Goal: Task Accomplishment & Management: Use online tool/utility

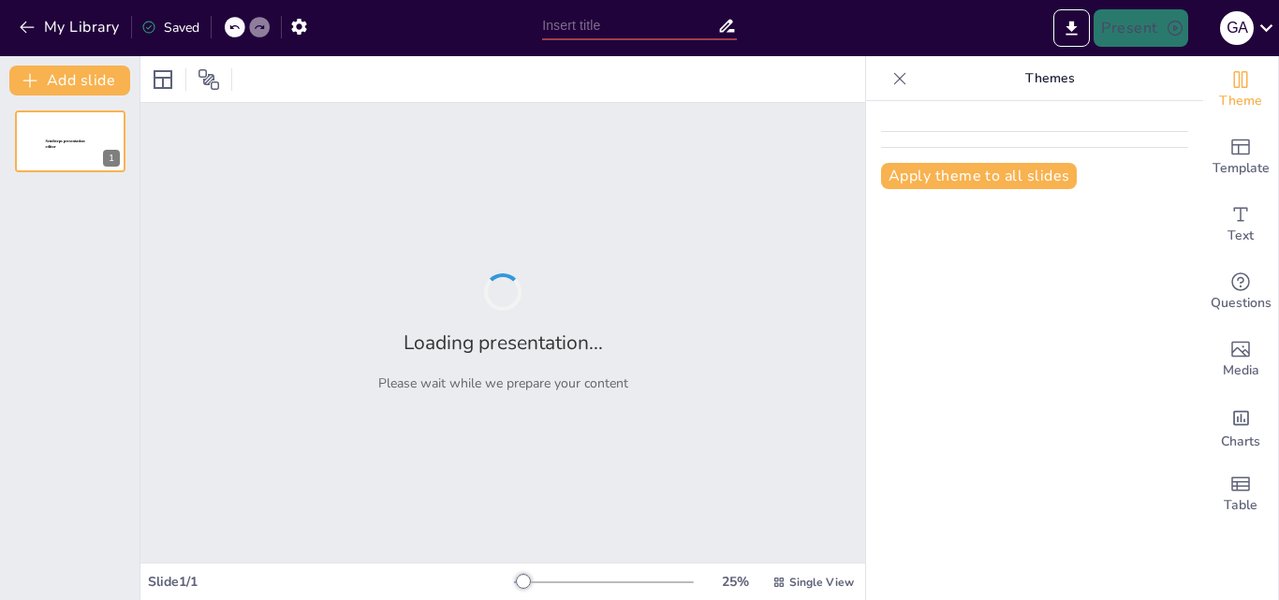
type input "Proceso Administrativo"
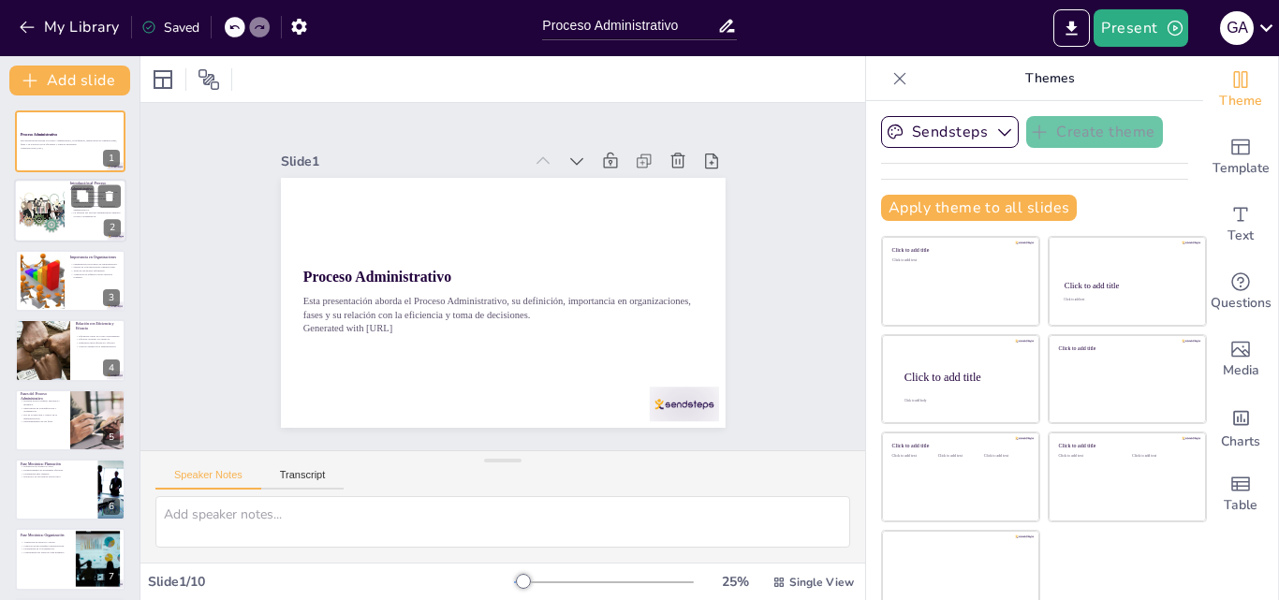
click at [58, 216] on div at bounding box center [41, 211] width 85 height 57
type textarea "El proceso administrativo no es una serie de pasos aislados, sino un conjunto d…"
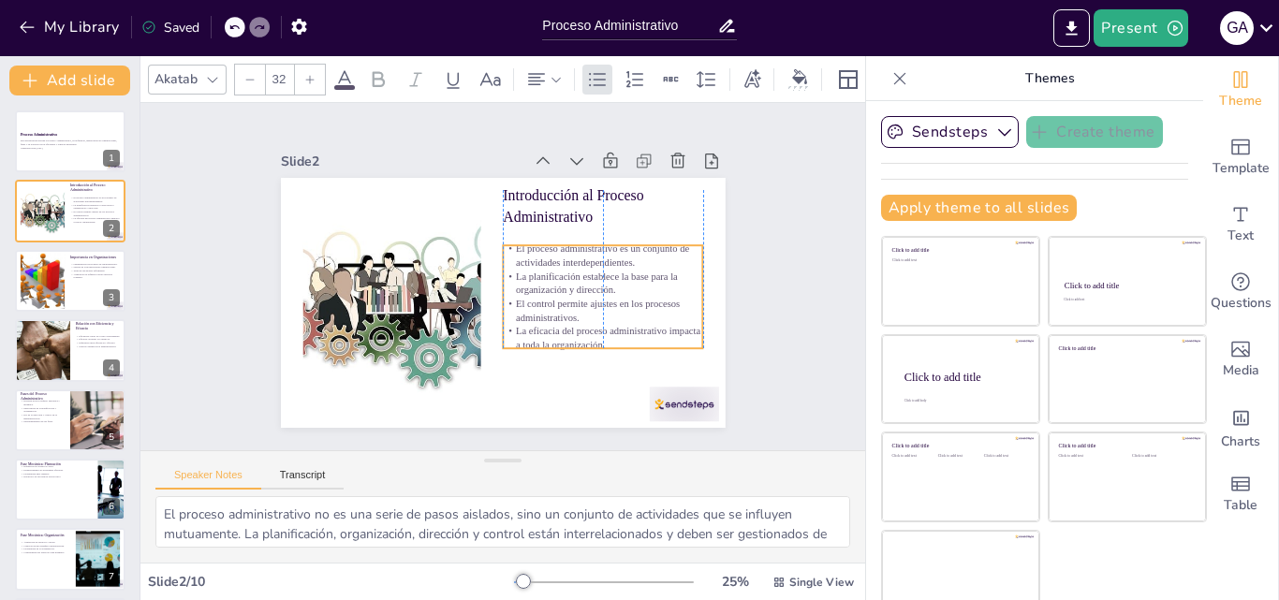
drag, startPoint x: 545, startPoint y: 289, endPoint x: 544, endPoint y: 309, distance: 19.7
click at [518, 258] on p "El control permite ajustes en los procesos administrativos." at bounding box center [418, 214] width 199 height 88
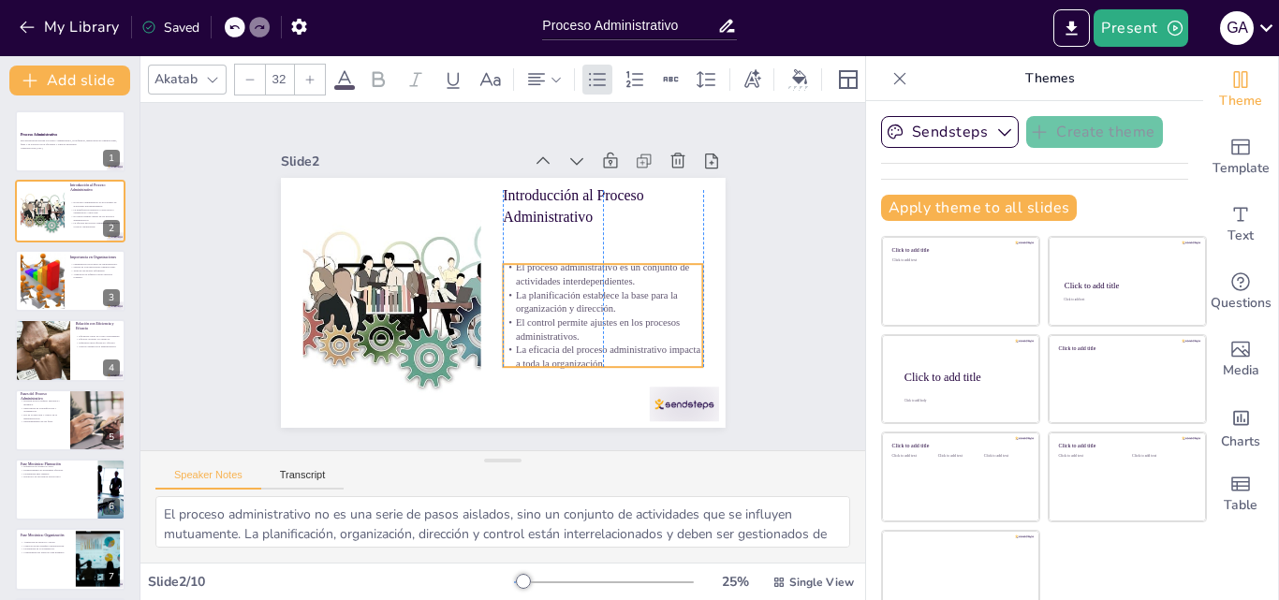
drag, startPoint x: 544, startPoint y: 306, endPoint x: 547, endPoint y: 325, distance: 18.9
click at [478, 325] on p "El control permite ajustes en los procesos administrativos." at bounding box center [394, 305] width 168 height 155
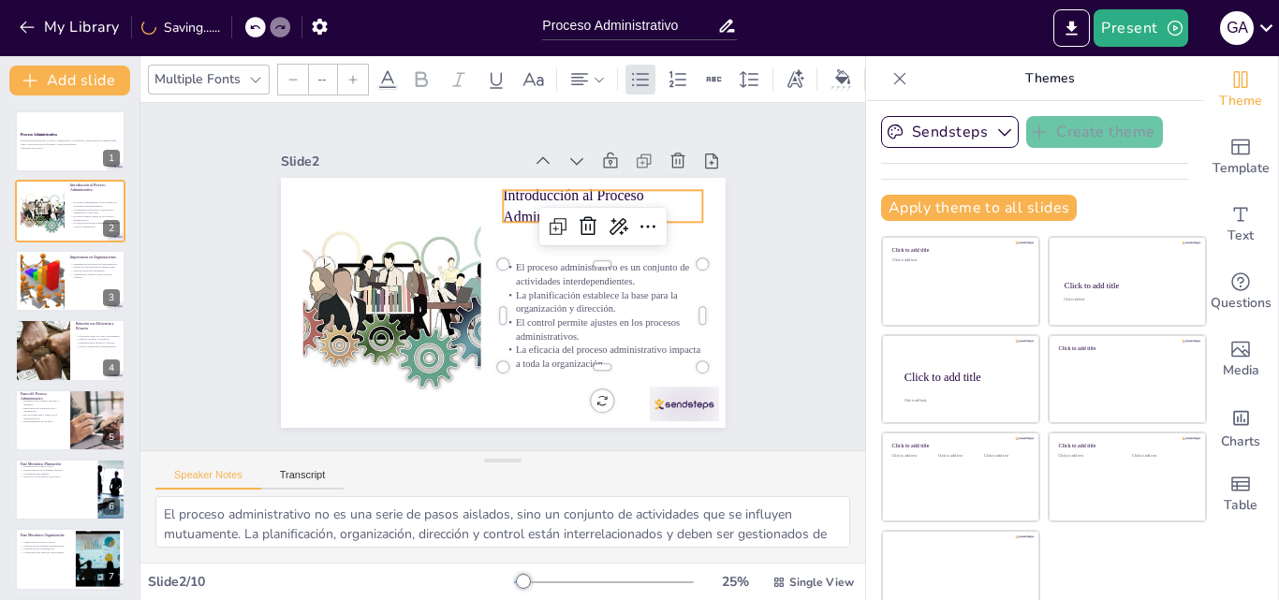
type input "48"
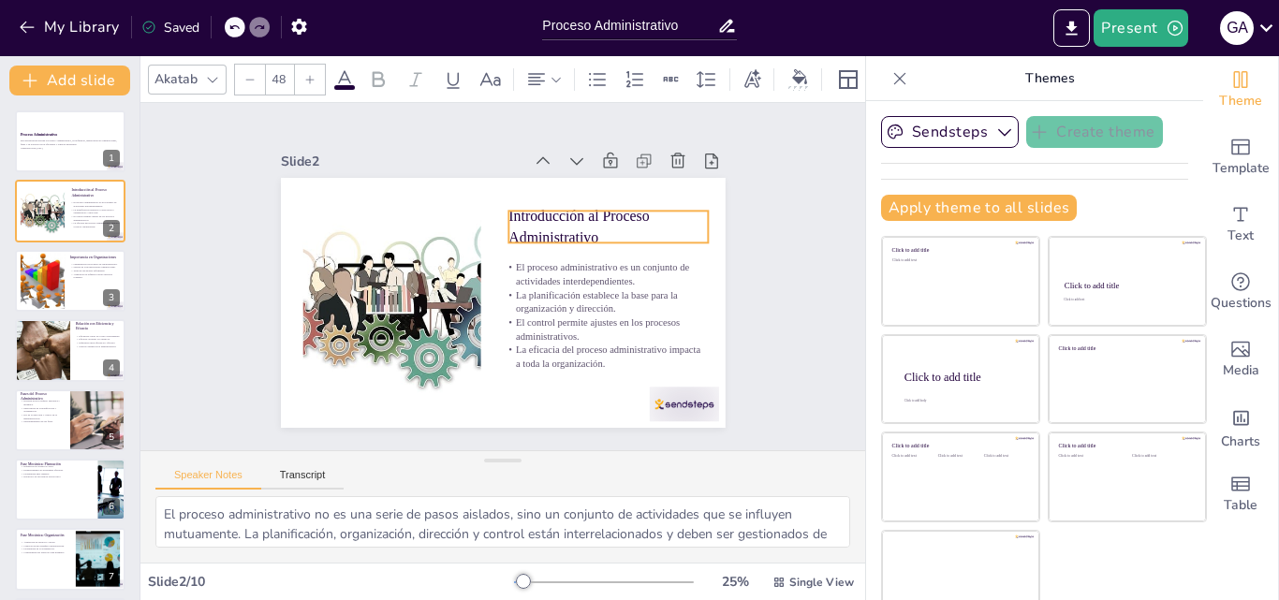
drag, startPoint x: 505, startPoint y: 191, endPoint x: 510, endPoint y: 212, distance: 21.4
click at [523, 218] on p "Introducción al Proceso Administrativo" at bounding box center [620, 286] width 194 height 136
click at [49, 287] on div at bounding box center [42, 280] width 81 height 57
type textarea "La optimización de recursos es esencial para cualquier organización, ya que per…"
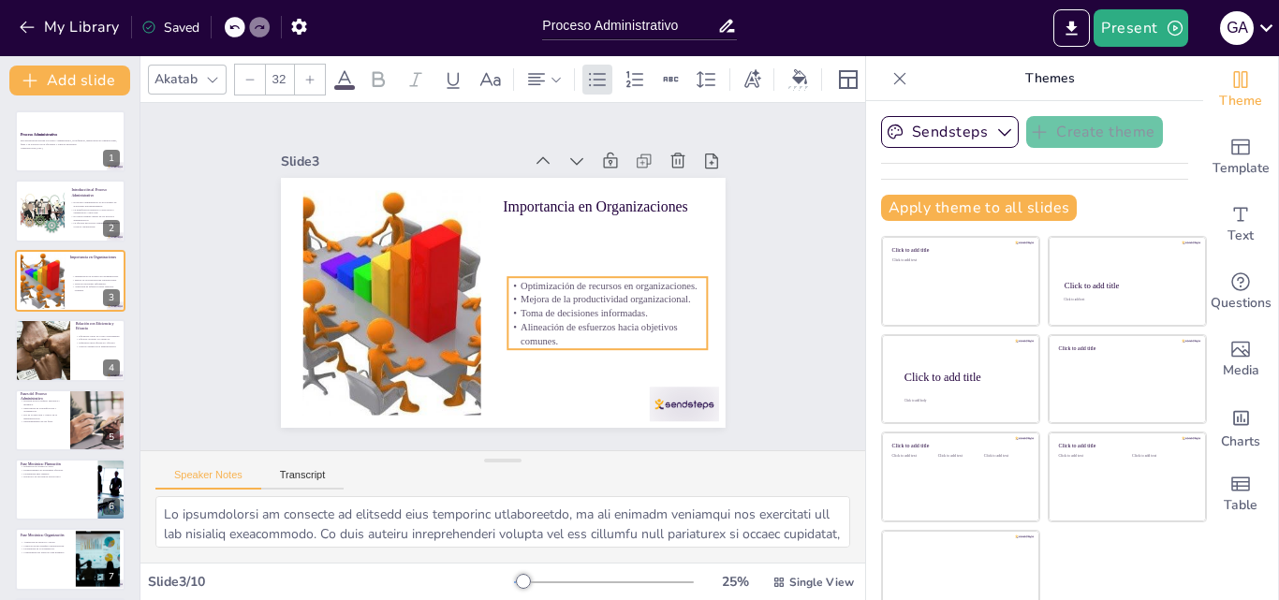
drag, startPoint x: 570, startPoint y: 263, endPoint x: 575, endPoint y: 315, distance: 51.7
click at [575, 315] on p "Alineación de esfuerzos hacia objetivos comunes." at bounding box center [518, 395] width 140 height 178
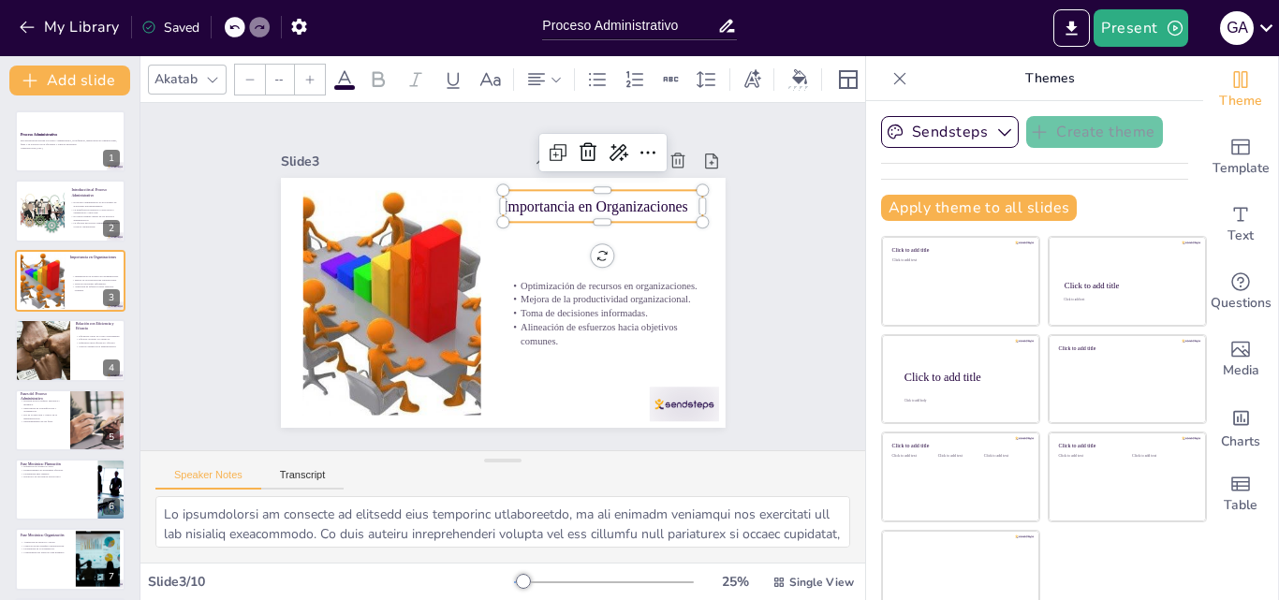
type input "48"
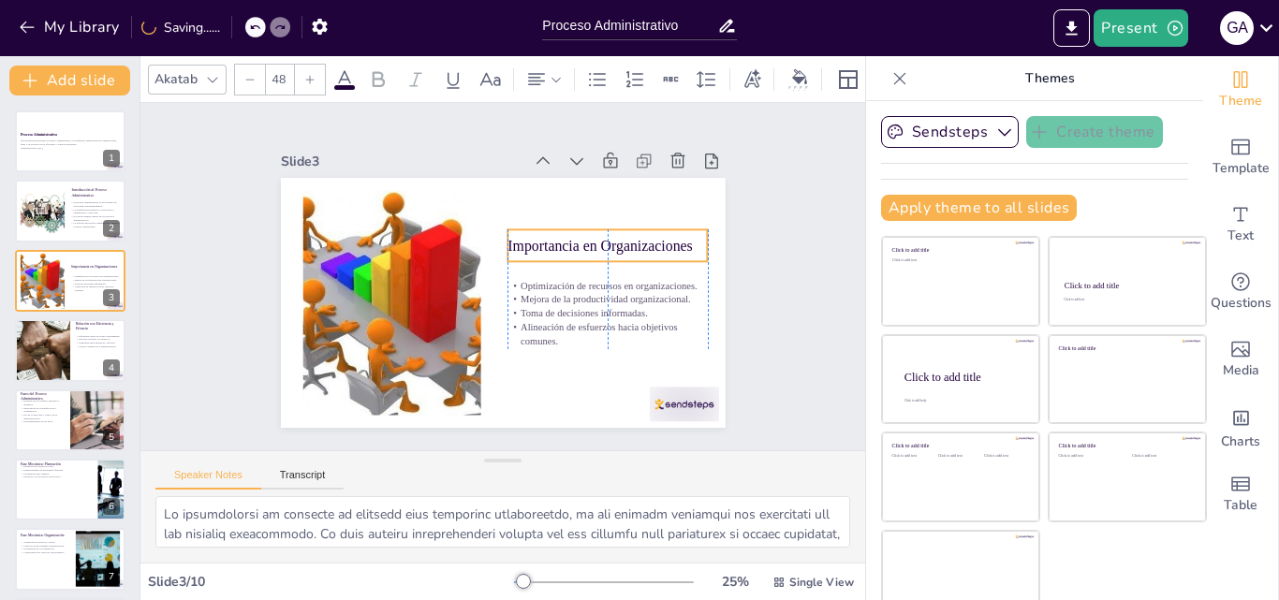
drag, startPoint x: 628, startPoint y: 204, endPoint x: 635, endPoint y: 244, distance: 40.0
click at [530, 294] on p "Importancia en Organizaciones" at bounding box center [455, 375] width 149 height 163
click at [59, 339] on div at bounding box center [42, 350] width 174 height 64
type textarea "La eficiencia es un concepto clave en la administración, ya que se refiere a la…"
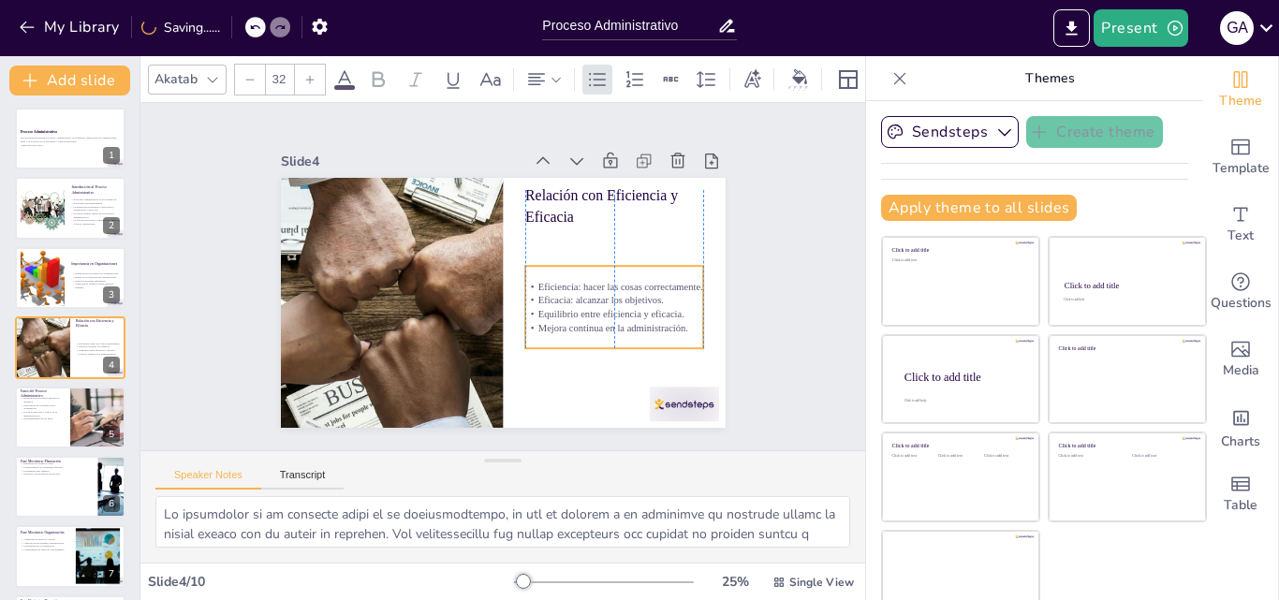
drag, startPoint x: 560, startPoint y: 279, endPoint x: 565, endPoint y: 317, distance: 37.8
click at [544, 319] on p "Mejora continua en la administración." at bounding box center [501, 399] width 85 height 168
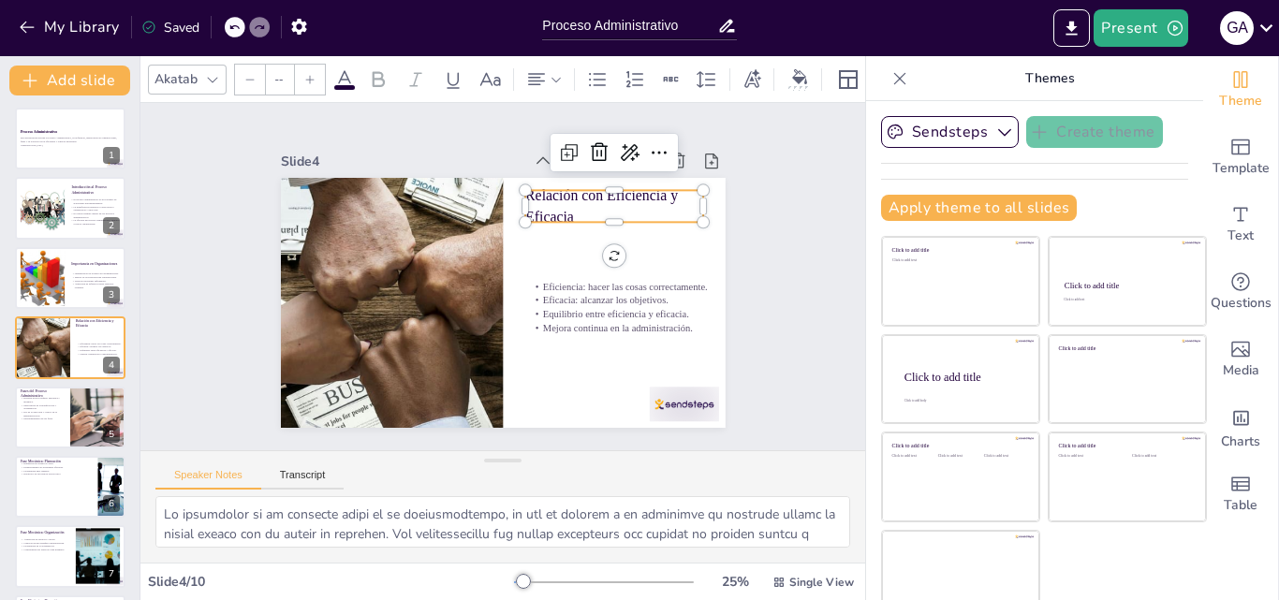
type input "48"
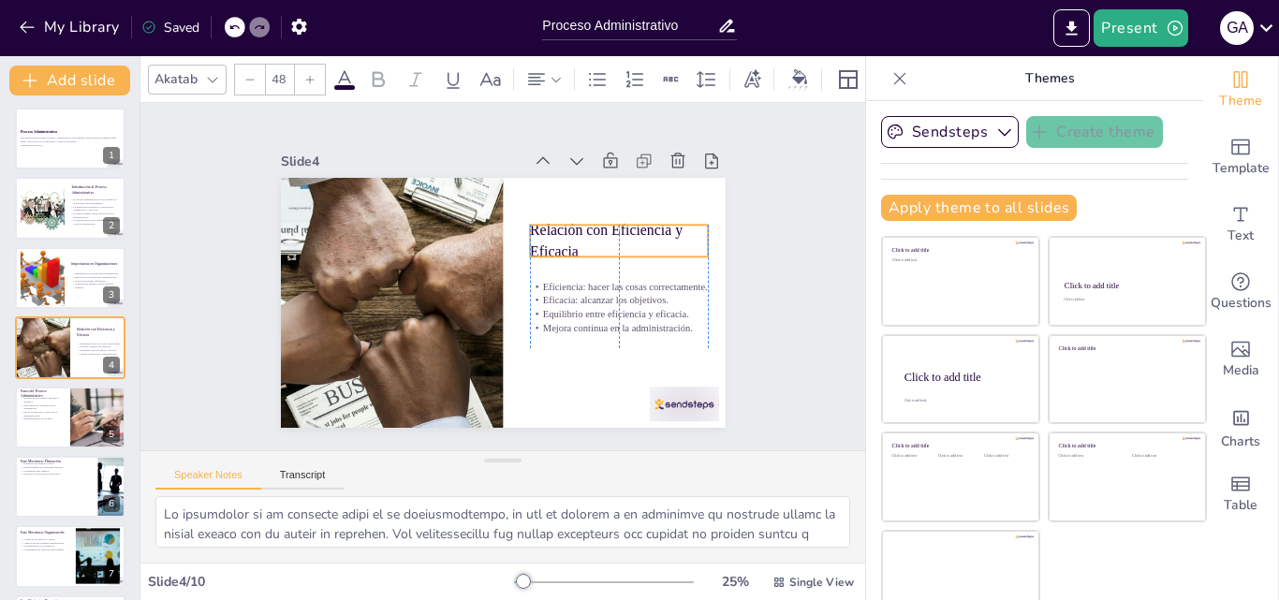
drag, startPoint x: 525, startPoint y: 199, endPoint x: 528, endPoint y: 233, distance: 34.8
click at [485, 233] on p "Relación con Eficiencia y Eficacia" at bounding box center [455, 165] width 60 height 181
click at [799, 138] on div "Slide 1 Proceso Administrativo Esta presentación aborda el Proceso Administrati…" at bounding box center [503, 276] width 707 height 791
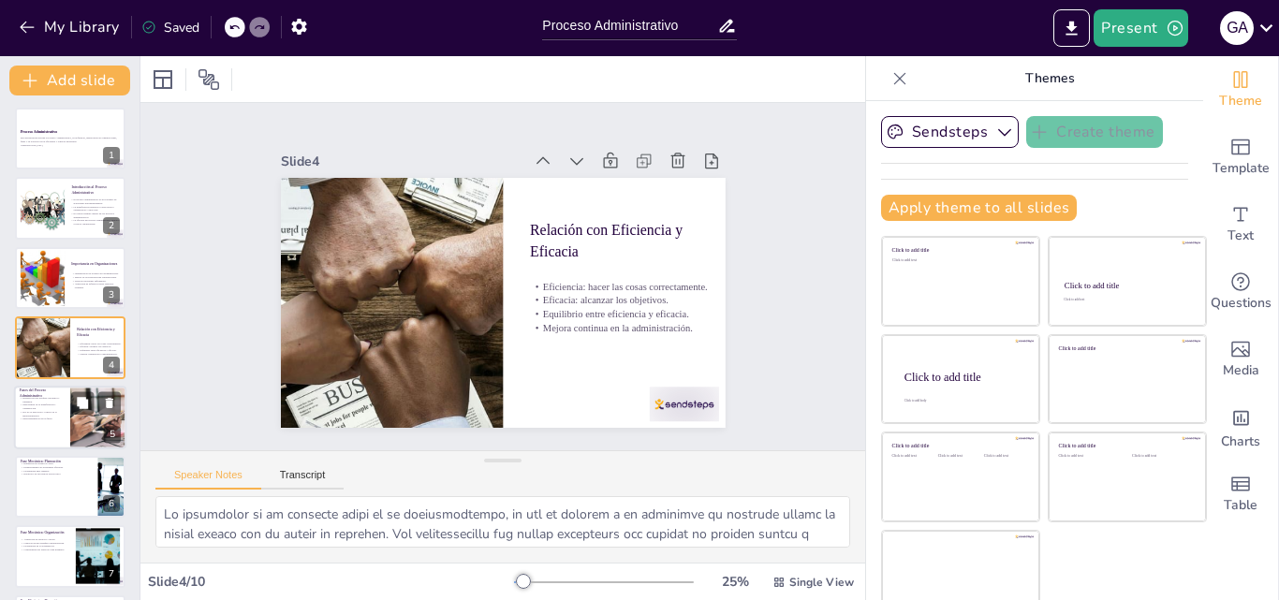
click at [76, 416] on div at bounding box center [98, 418] width 126 height 64
type textarea "La división del proceso administrativo en fases permite un análisis más claro y…"
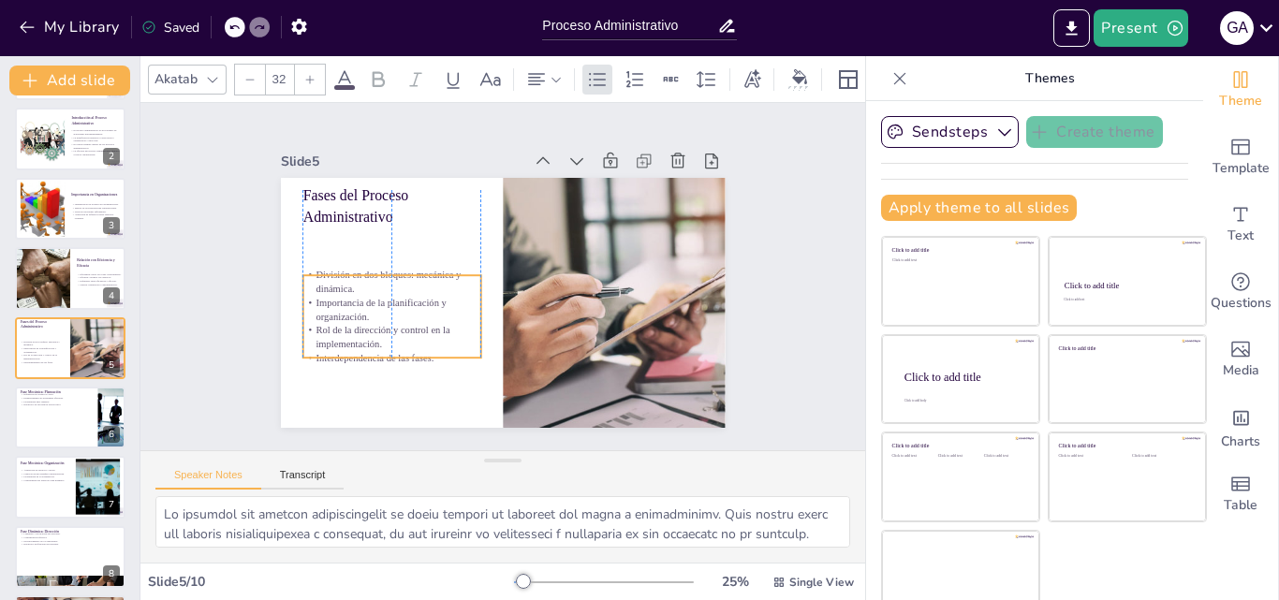
drag, startPoint x: 343, startPoint y: 304, endPoint x: 343, endPoint y: 332, distance: 27.2
click at [343, 332] on p "Rol de la dirección y control en la implementación." at bounding box center [392, 338] width 178 height 28
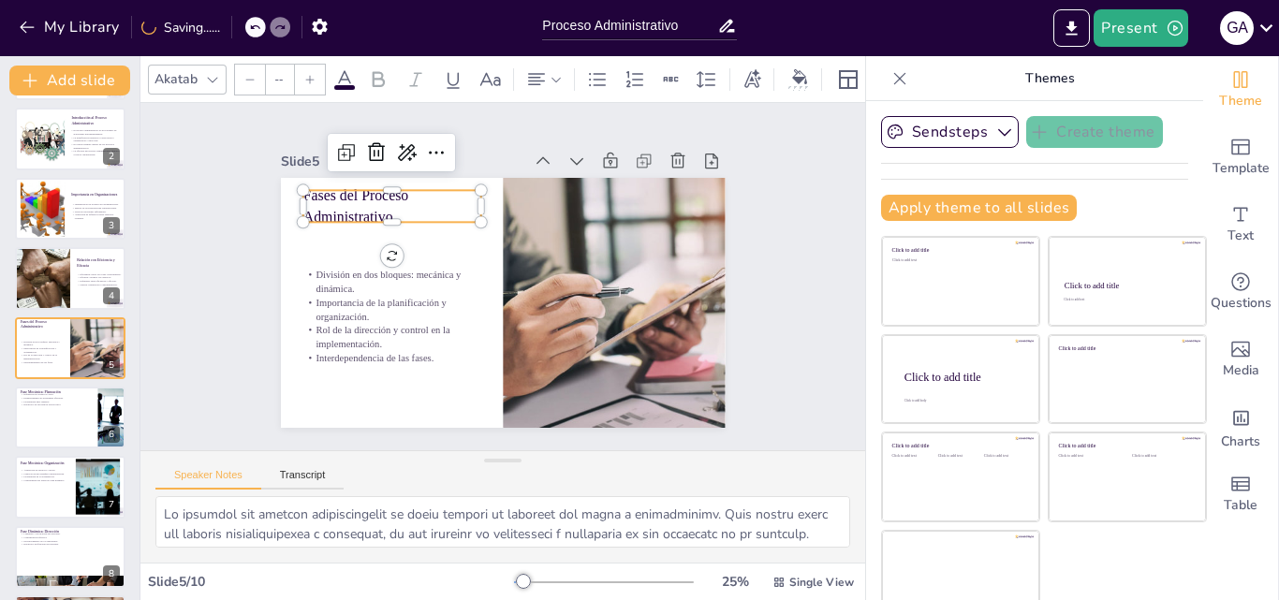
type input "48"
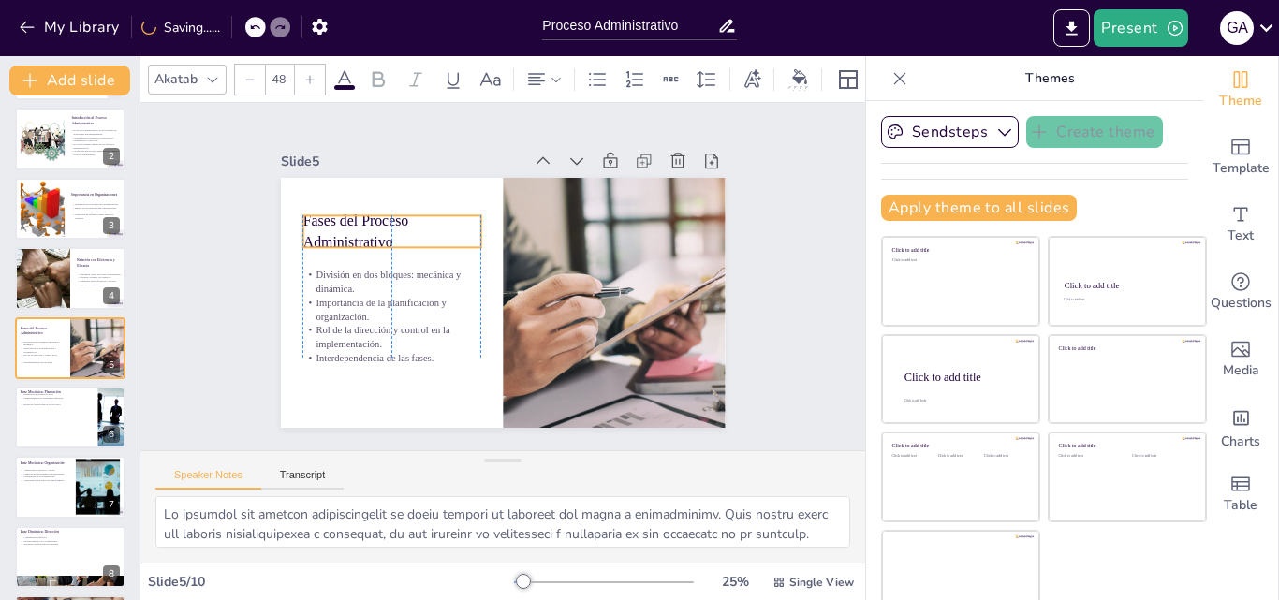
drag, startPoint x: 291, startPoint y: 194, endPoint x: 294, endPoint y: 219, distance: 25.4
click at [378, 277] on p "Fases del Proceso Administrativo" at bounding box center [425, 368] width 95 height 182
click at [52, 440] on div at bounding box center [70, 418] width 112 height 64
type textarea "La definición de objetivos claros es fundamental para el éxito de cualquier org…"
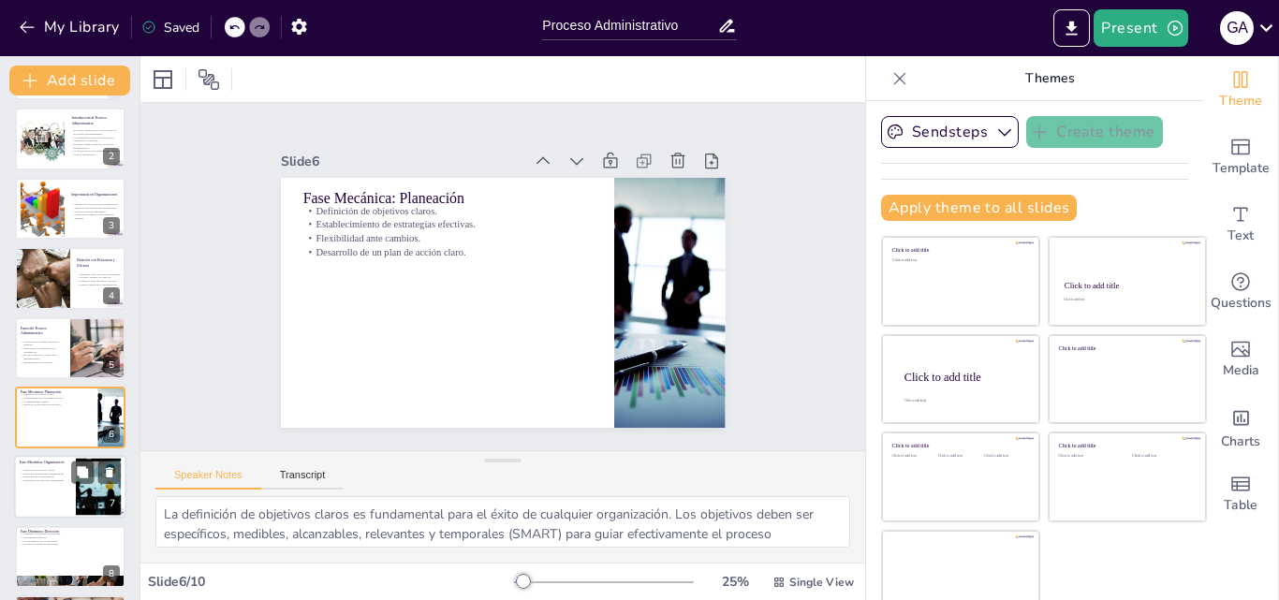
scroll to position [142, 0]
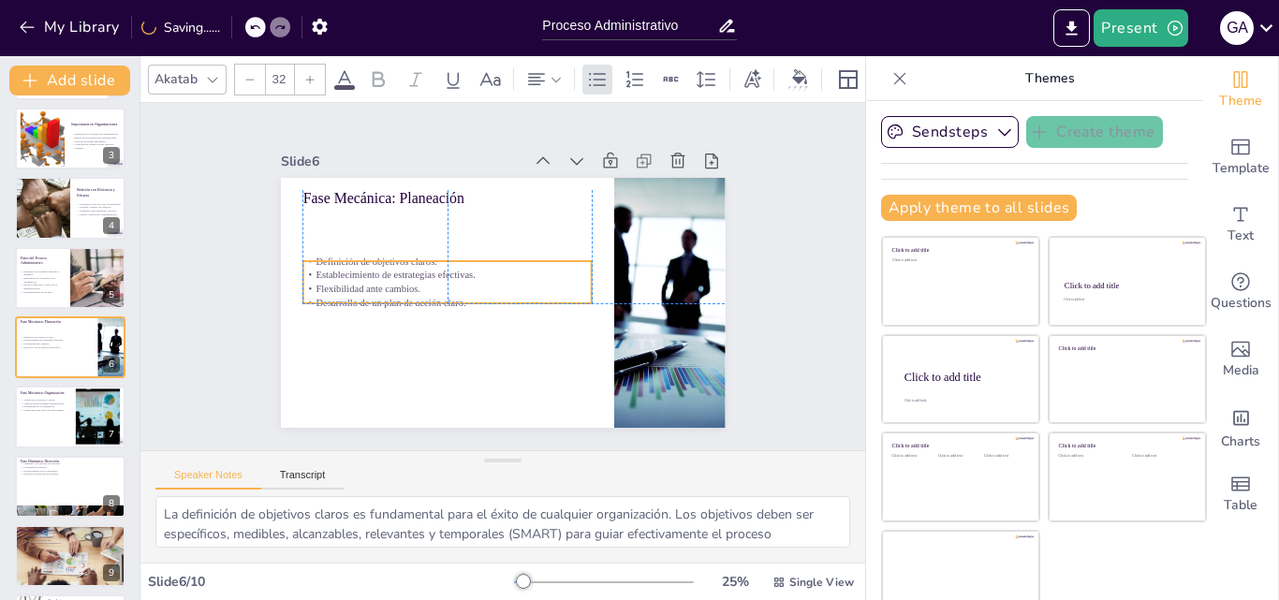
drag, startPoint x: 391, startPoint y: 235, endPoint x: 391, endPoint y: 287, distance: 51.5
click at [422, 287] on p "Flexibilidad ante cambios." at bounding box center [473, 227] width 102 height 279
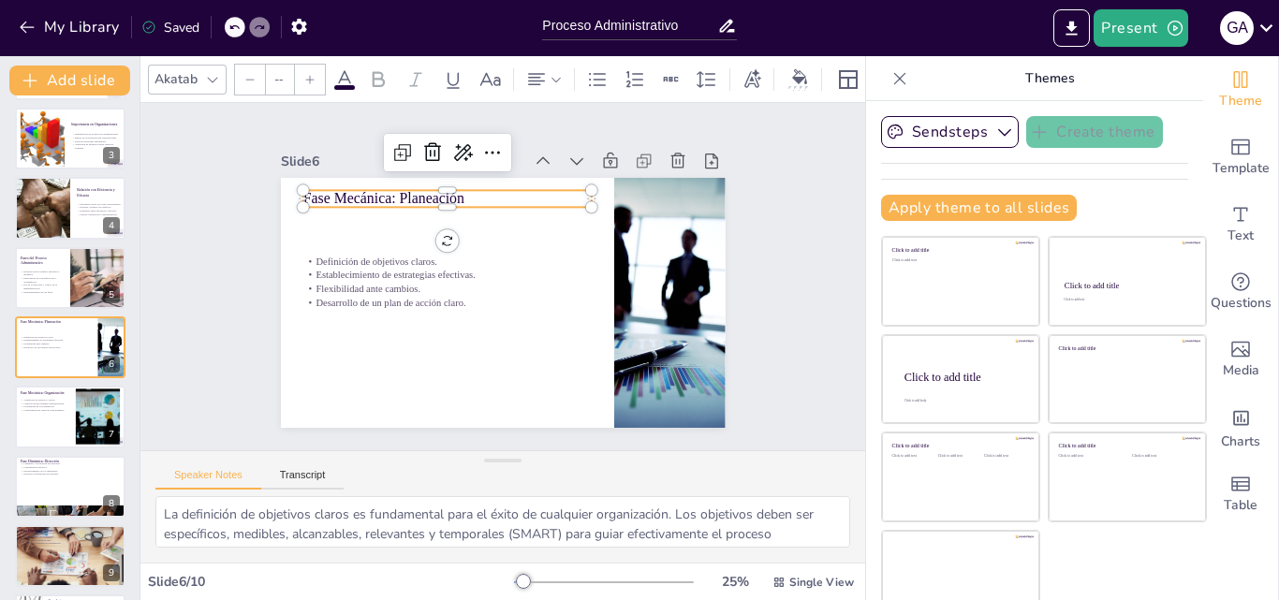
type input "48"
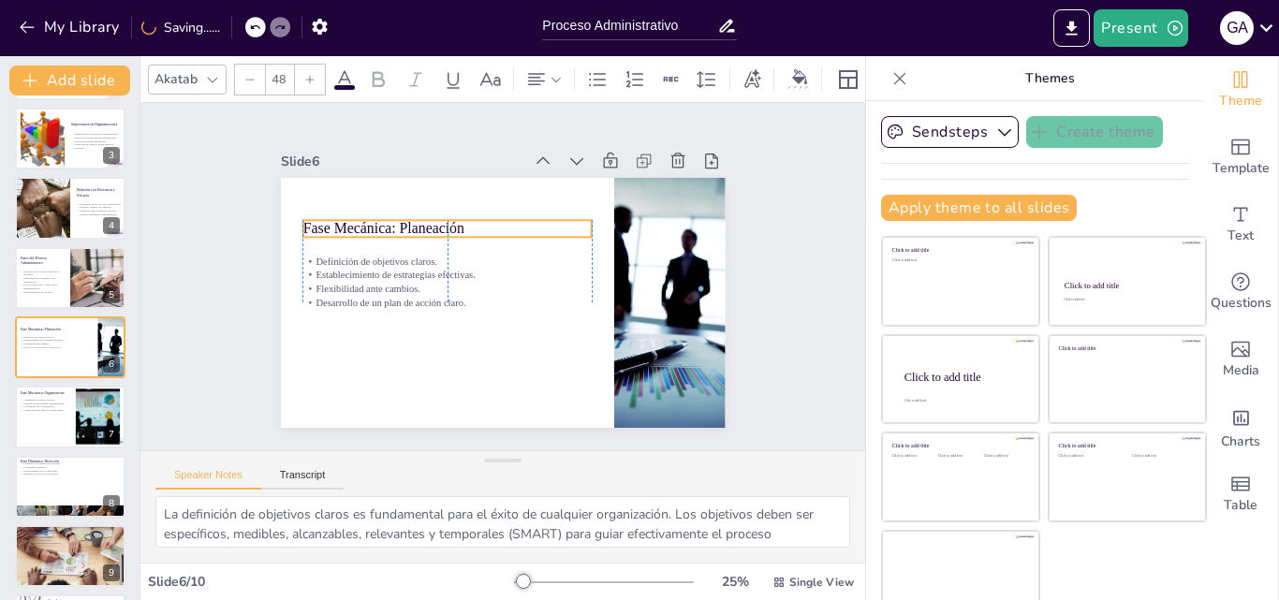
drag, startPoint x: 329, startPoint y: 196, endPoint x: 328, endPoint y: 226, distance: 30.0
click at [456, 226] on p "Fase Mecánica: Planeación" at bounding box center [524, 206] width 137 height 273
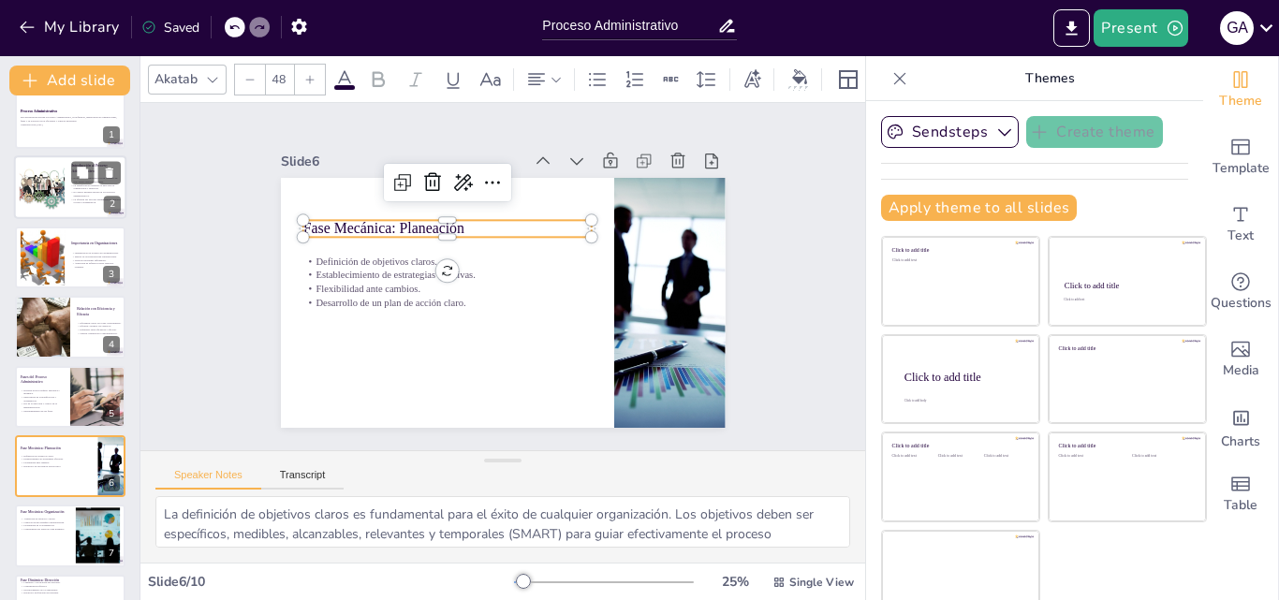
scroll to position [0, 0]
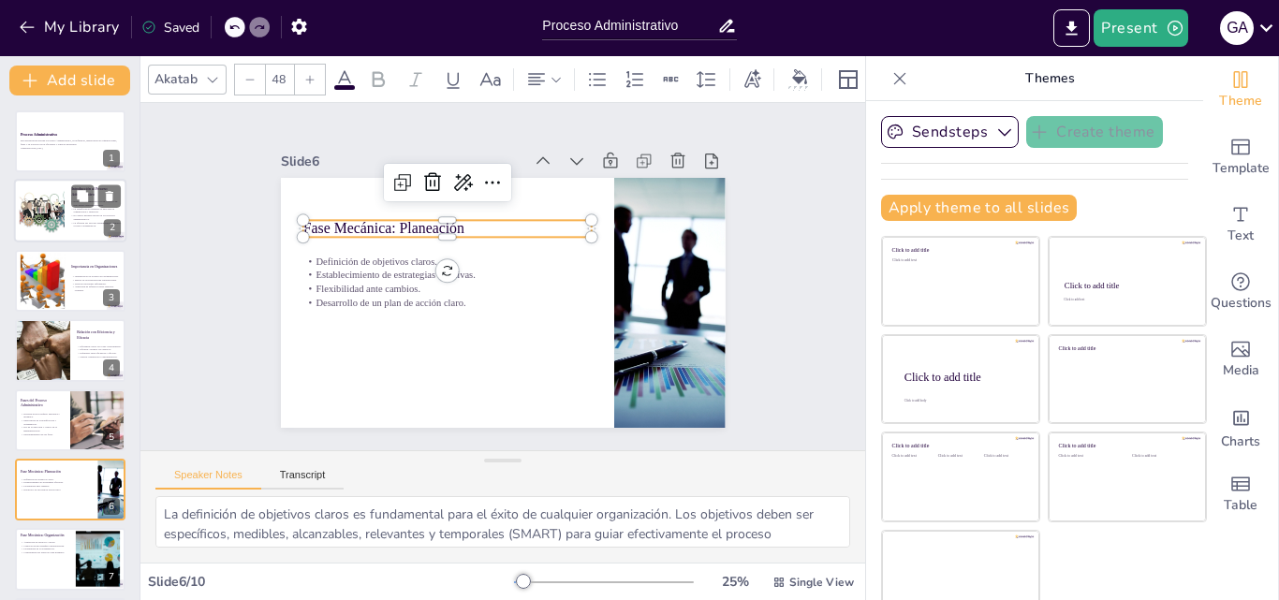
click at [49, 210] on div at bounding box center [41, 211] width 85 height 57
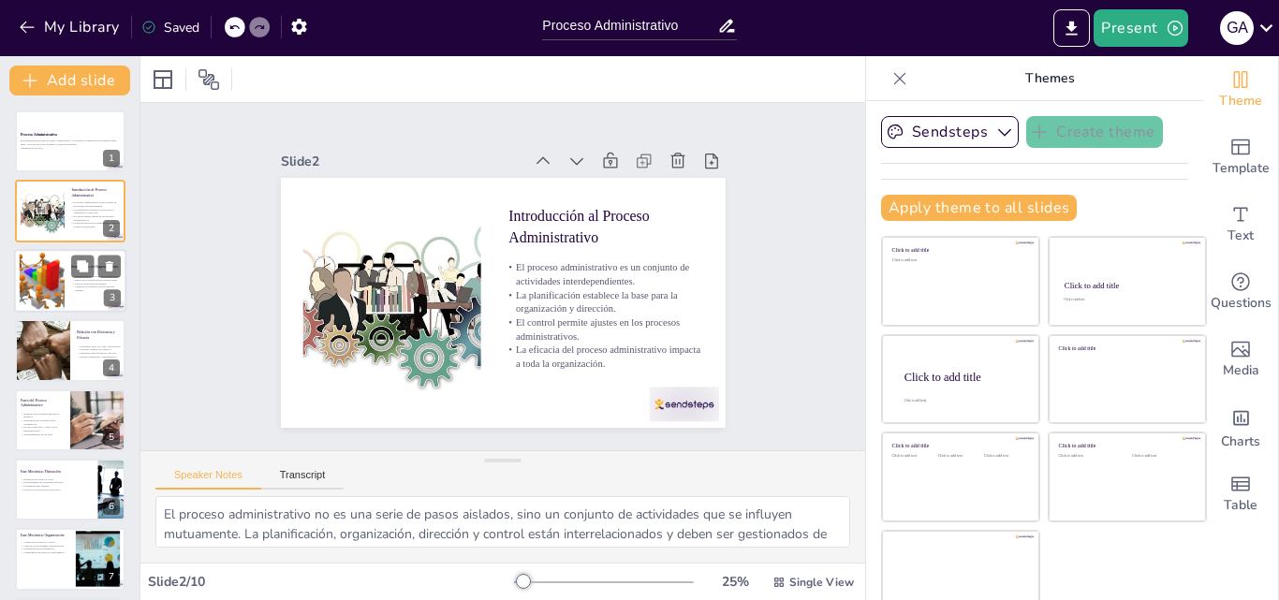
click at [42, 282] on div at bounding box center [42, 280] width 81 height 57
type textarea "La optimización de recursos es esencial para cualquier organización, ya que per…"
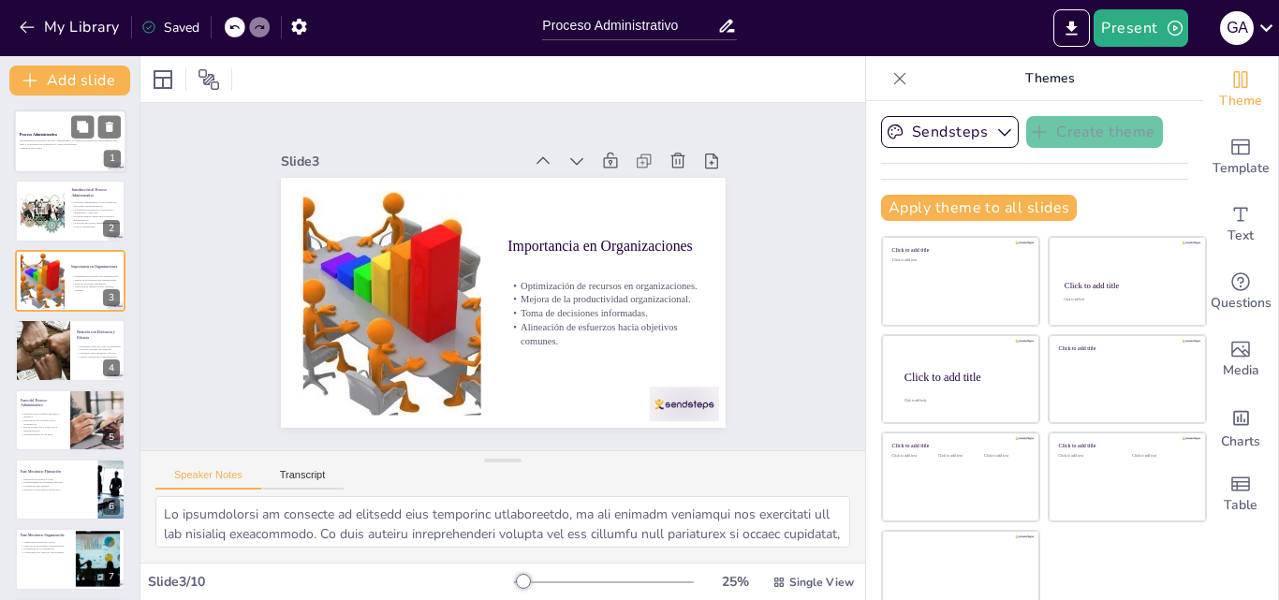
click at [66, 141] on p "Esta presentación aborda el Proceso Administrativo, su definición, importancia …" at bounding box center [70, 143] width 101 height 7
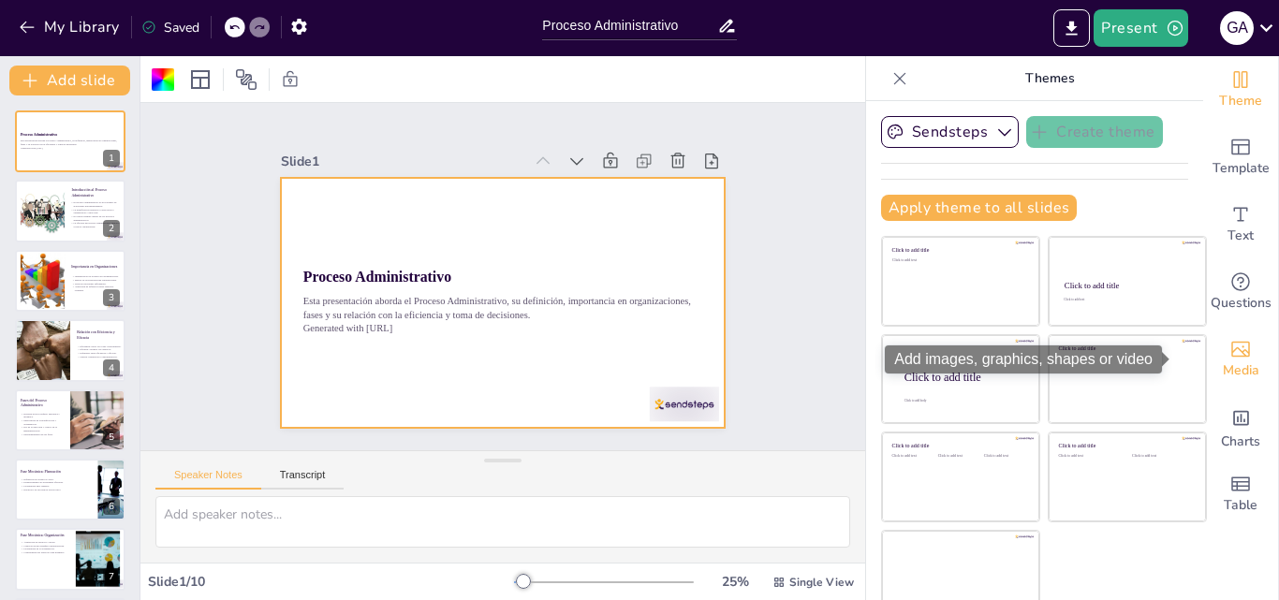
click at [1223, 374] on span "Media" at bounding box center [1241, 371] width 37 height 21
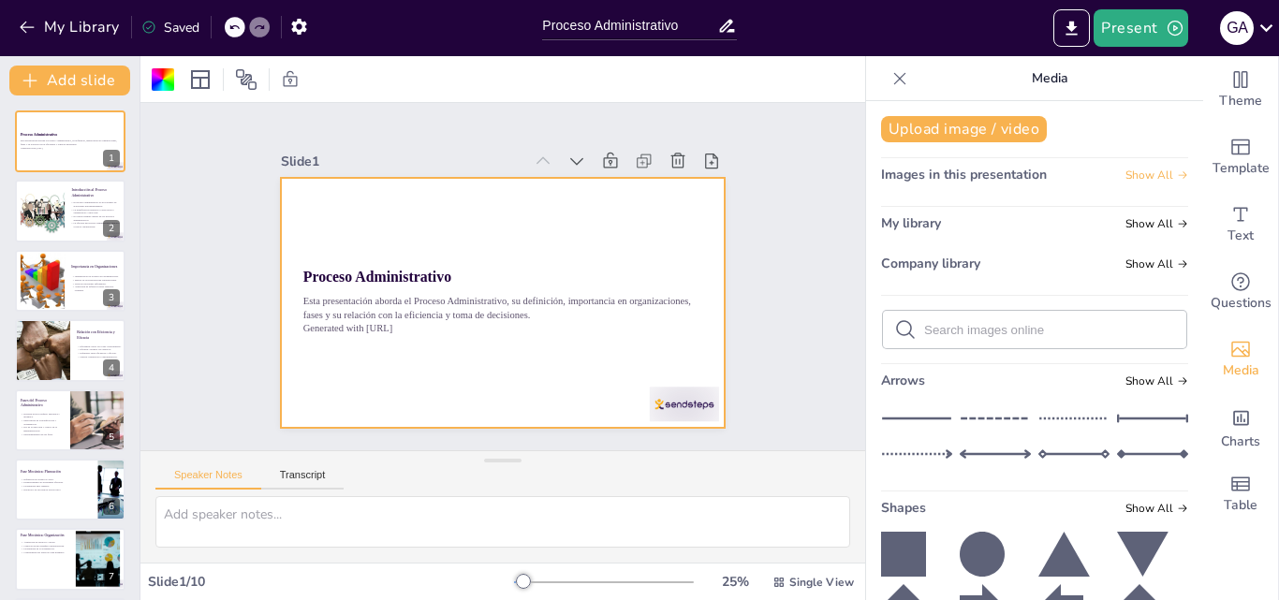
click at [1127, 177] on span "Show All" at bounding box center [1157, 175] width 63 height 13
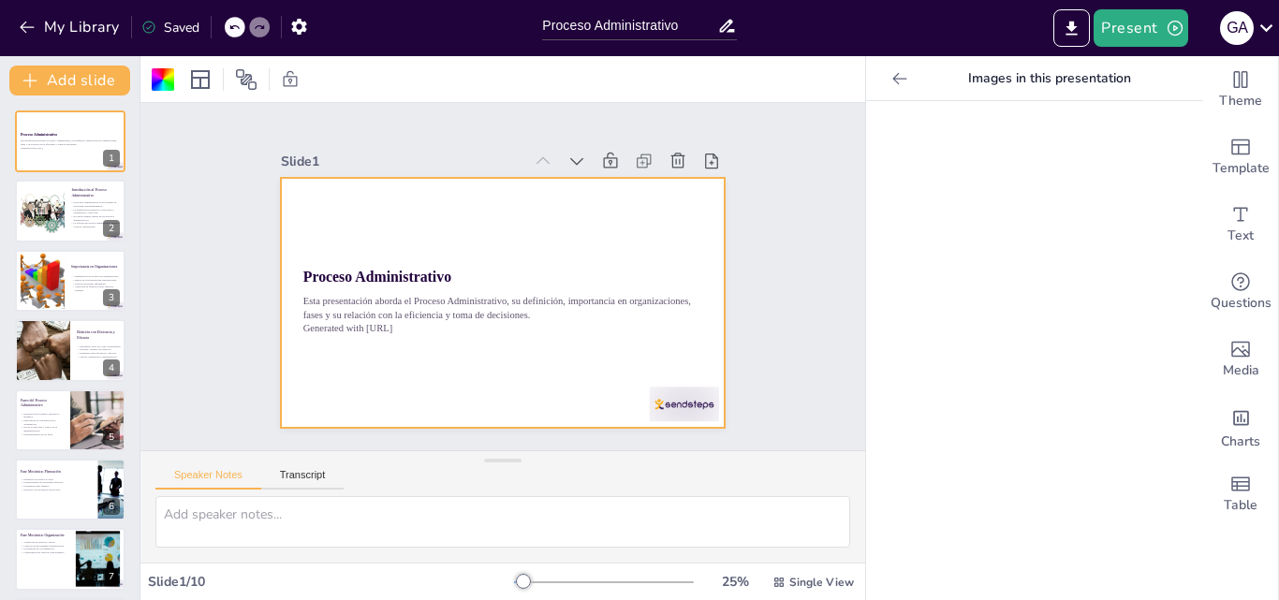
click at [891, 81] on icon at bounding box center [900, 78] width 19 height 19
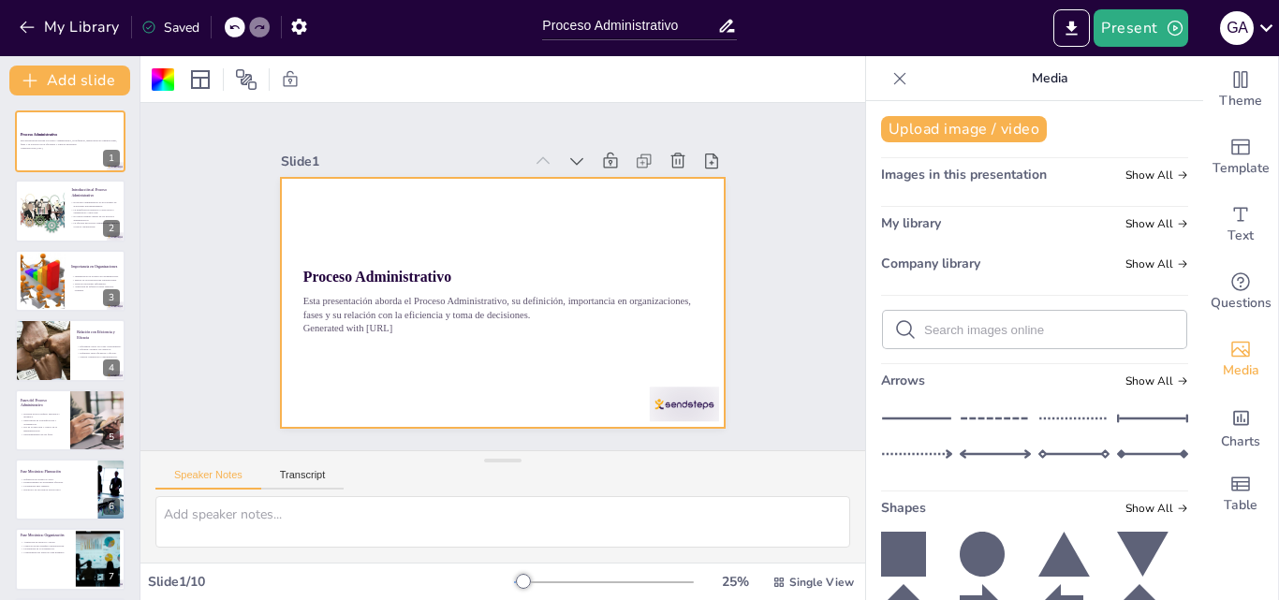
click at [954, 329] on input "text" at bounding box center [1049, 330] width 251 height 14
type input "proceso administrativo"
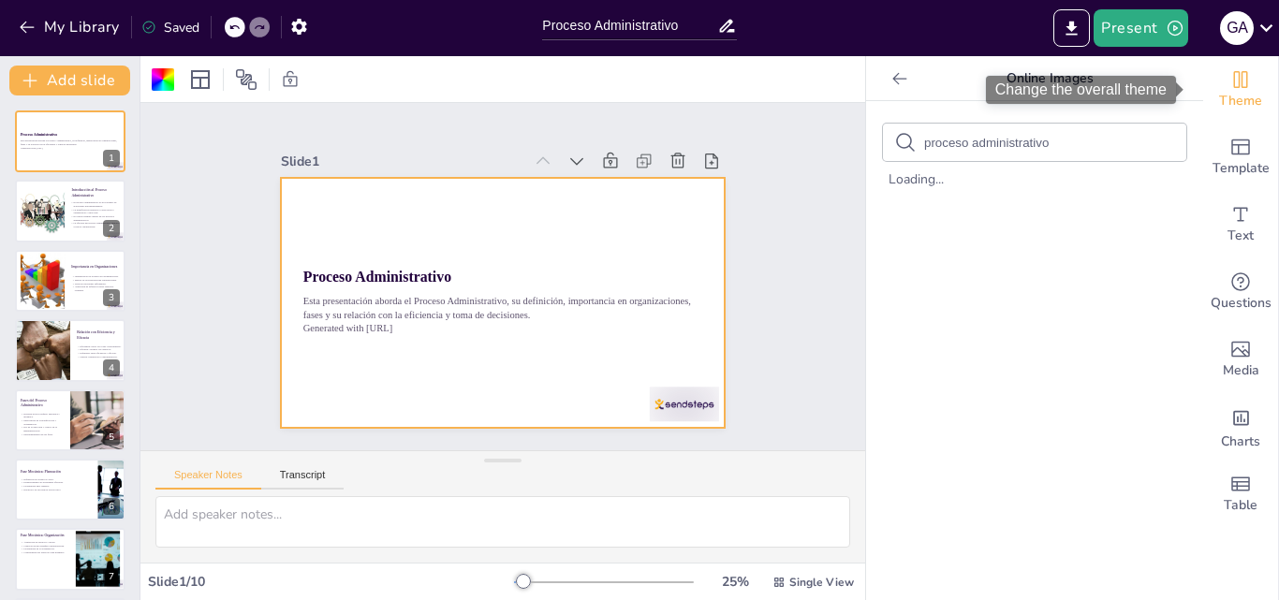
click at [1230, 79] on icon "Change the overall theme" at bounding box center [1241, 79] width 22 height 22
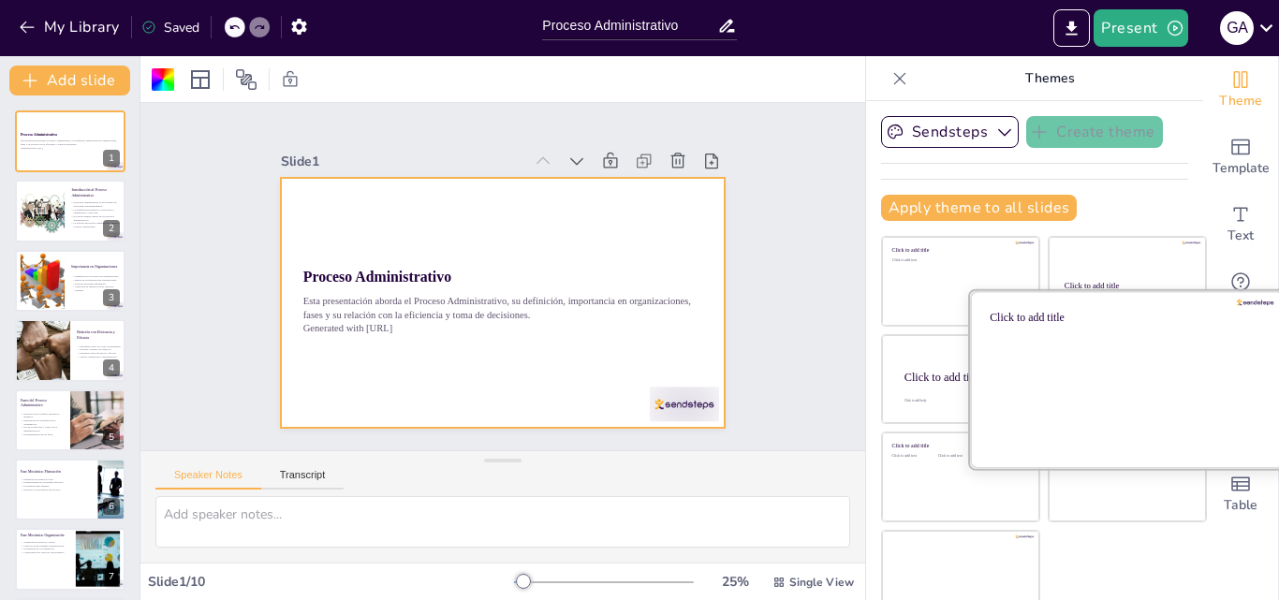
scroll to position [20, 0]
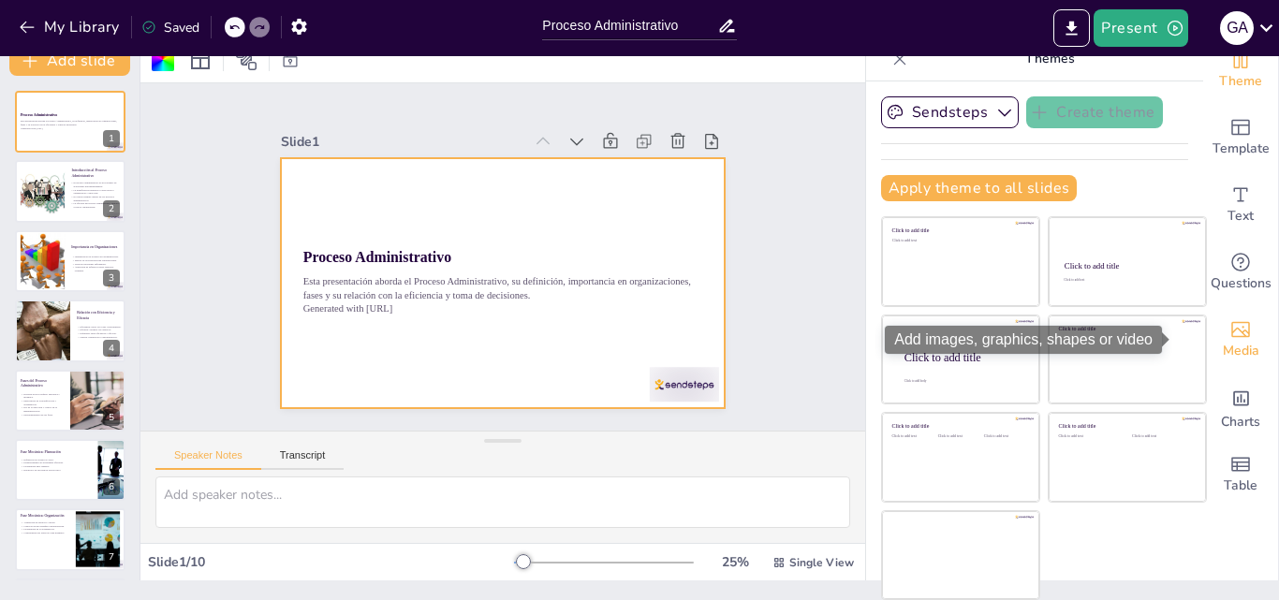
click at [1223, 359] on span "Media" at bounding box center [1241, 351] width 37 height 21
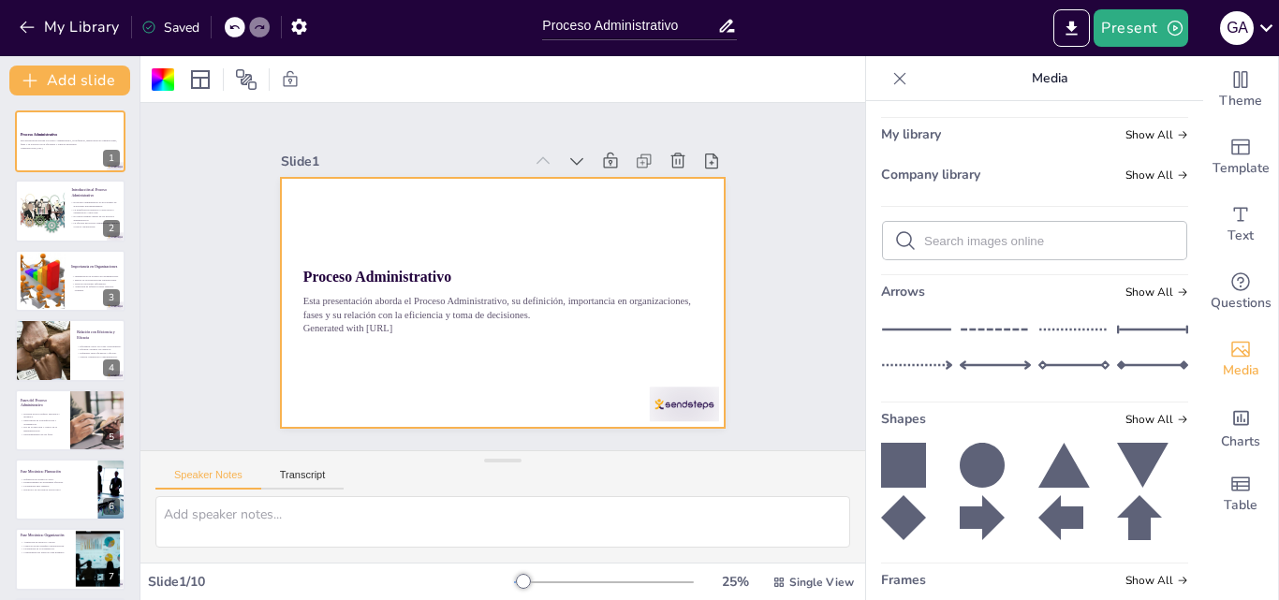
scroll to position [197, 0]
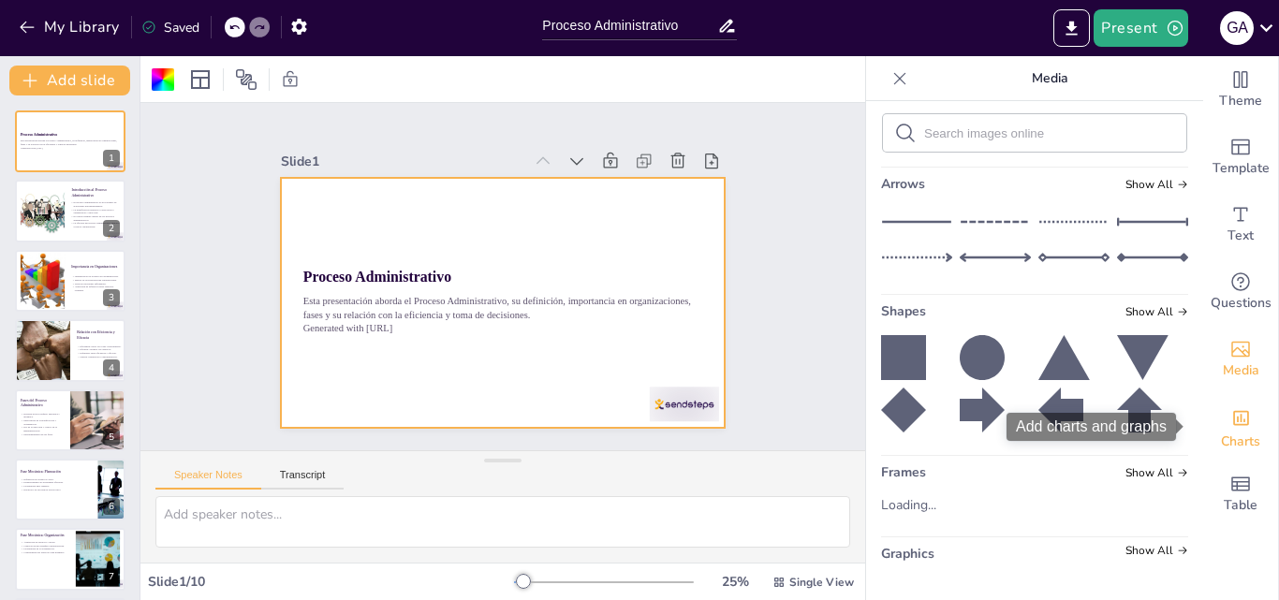
click at [1232, 419] on icon "Add charts and graphs" at bounding box center [1242, 418] width 20 height 20
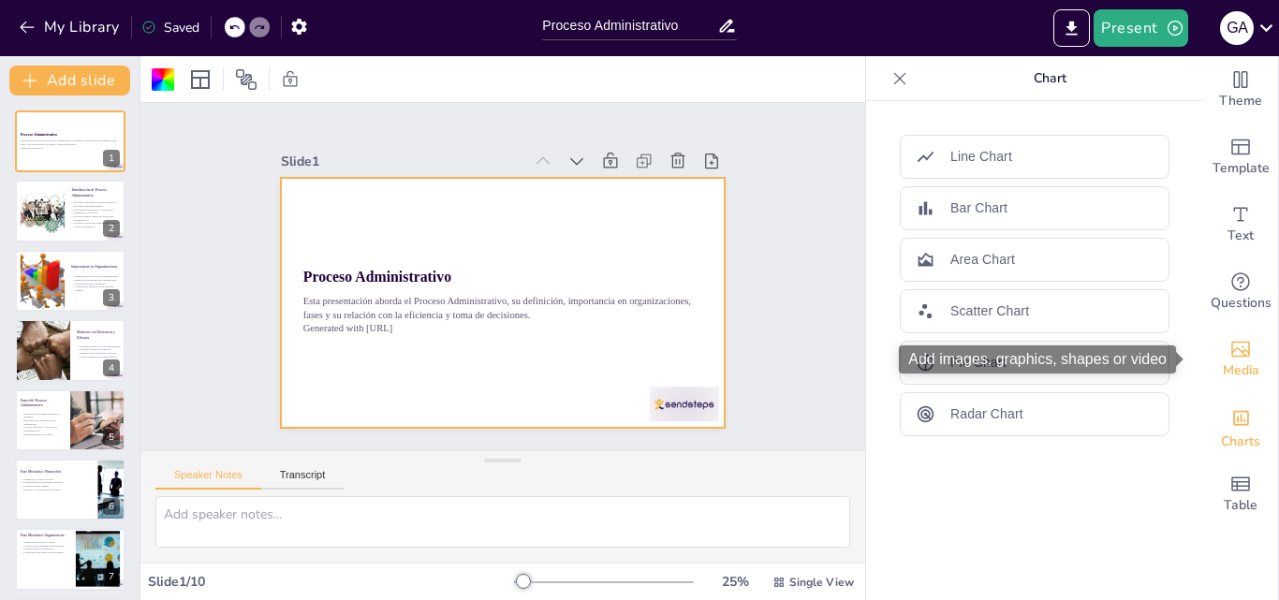
click at [1206, 344] on div "Media" at bounding box center [1241, 359] width 75 height 67
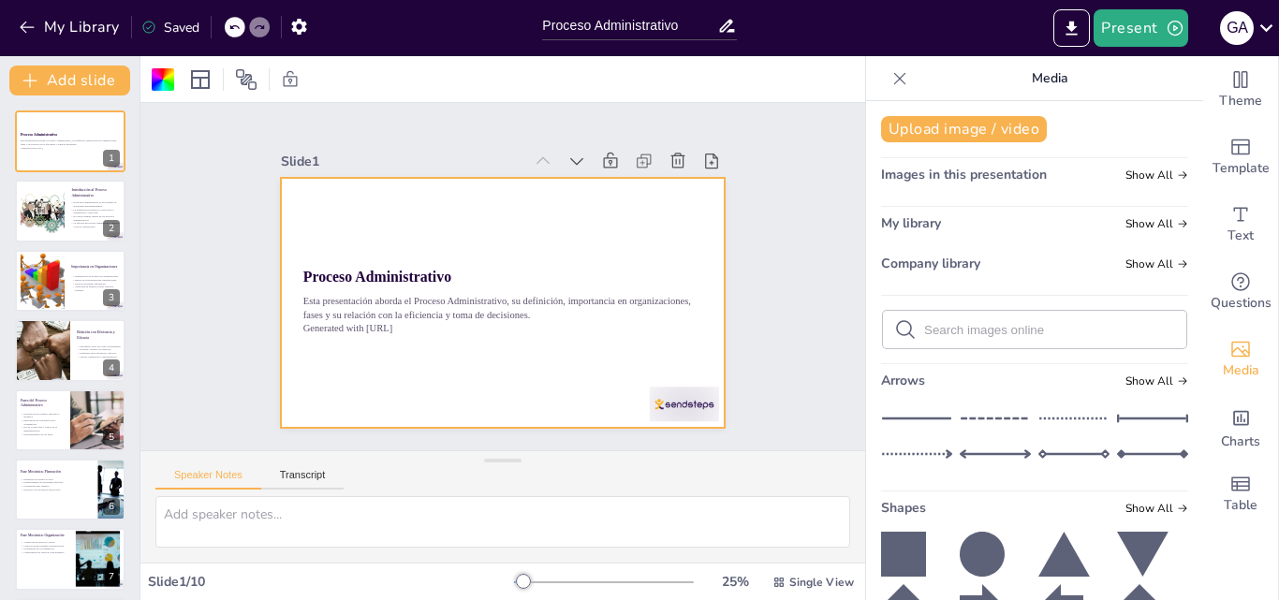
click at [1102, 323] on input "text" at bounding box center [1049, 330] width 251 height 14
type input "Empresas"
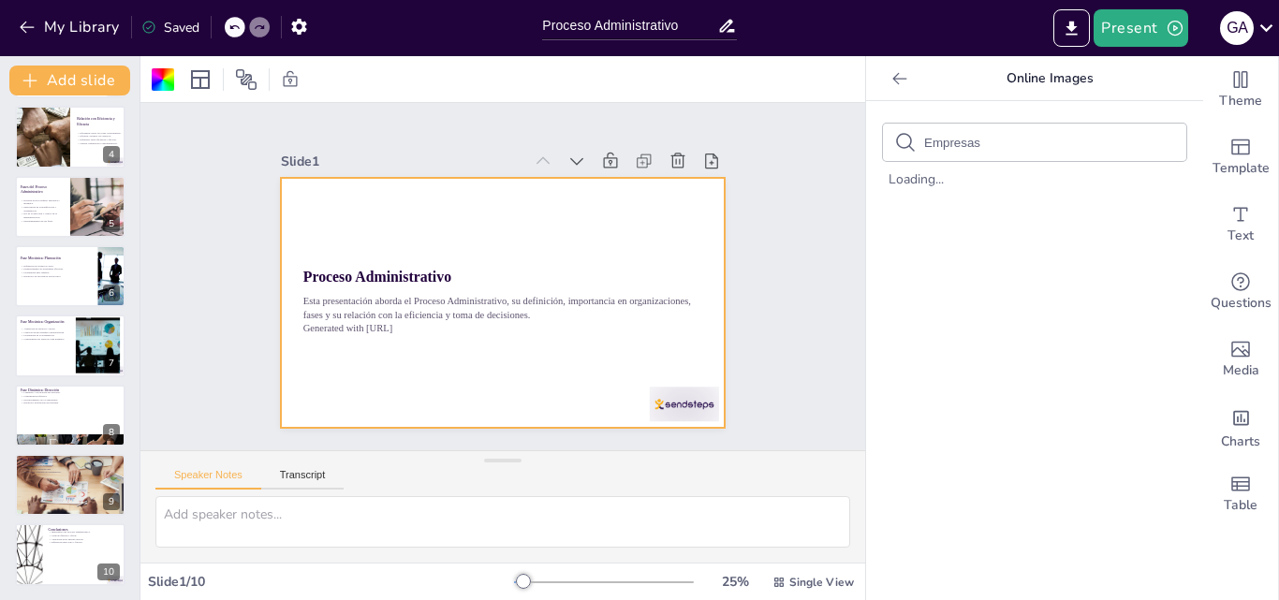
scroll to position [214, 0]
click at [891, 77] on icon at bounding box center [900, 78] width 19 height 19
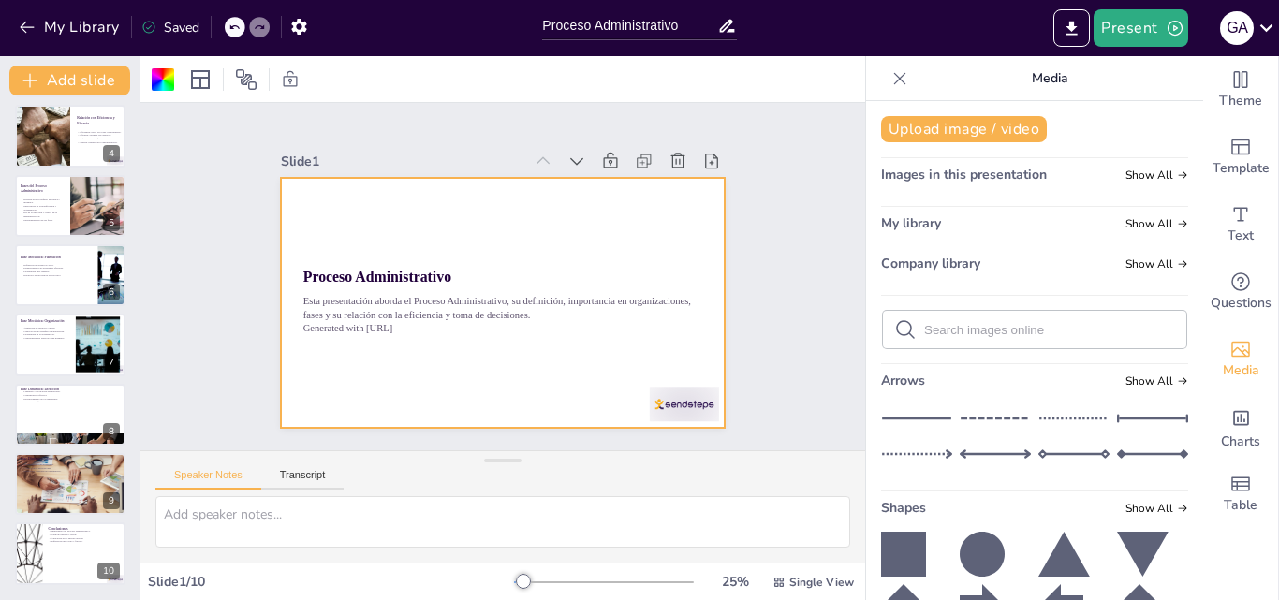
click at [891, 78] on icon at bounding box center [900, 78] width 19 height 19
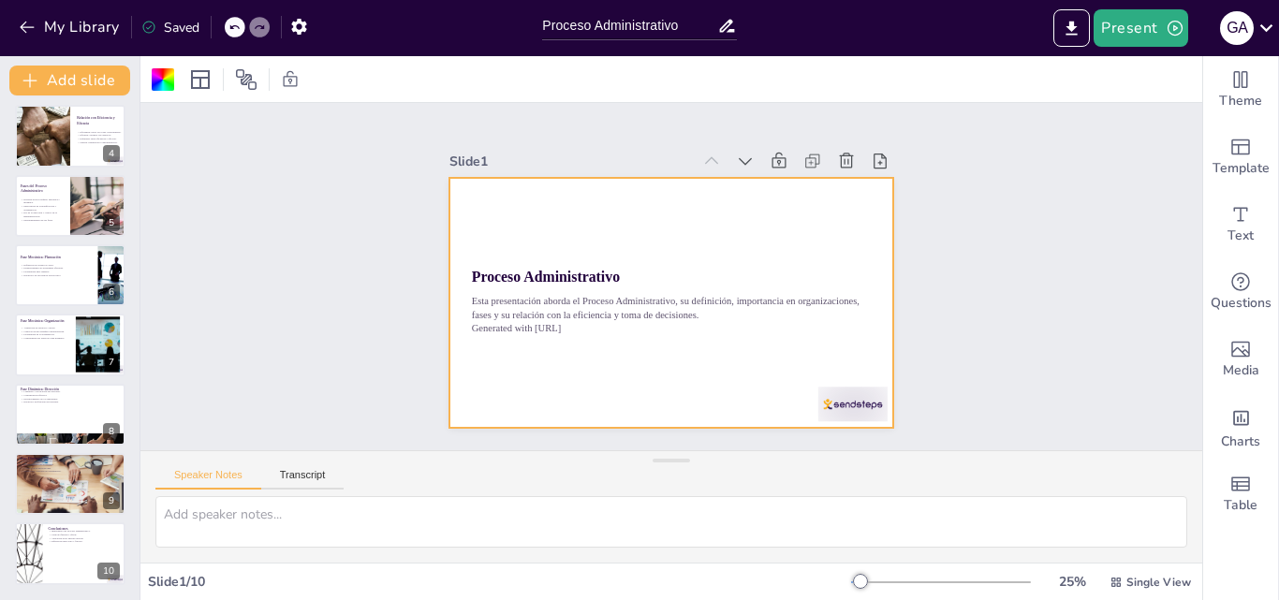
click at [845, 237] on div "Slide 1 Proceso Administrativo Esta presentación aborda el Proceso Administrati…" at bounding box center [670, 276] width 347 height 1062
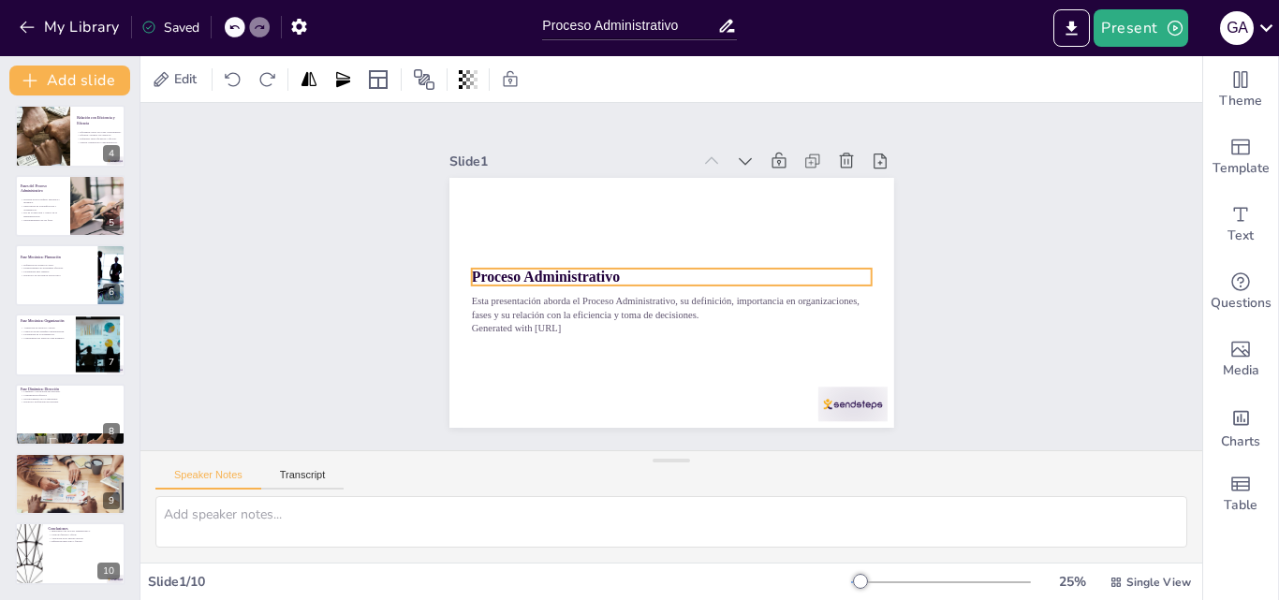
click at [575, 258] on strong "Proceso Administrativo" at bounding box center [563, 214] width 137 height 88
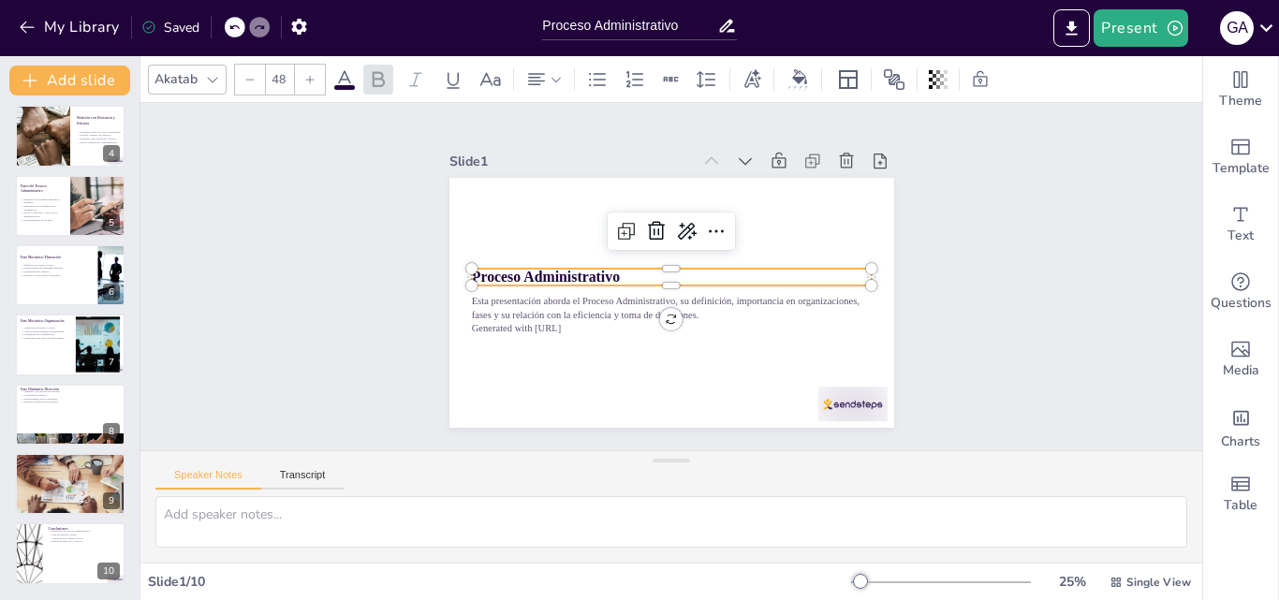
click at [315, 74] on icon at bounding box center [309, 79] width 11 height 11
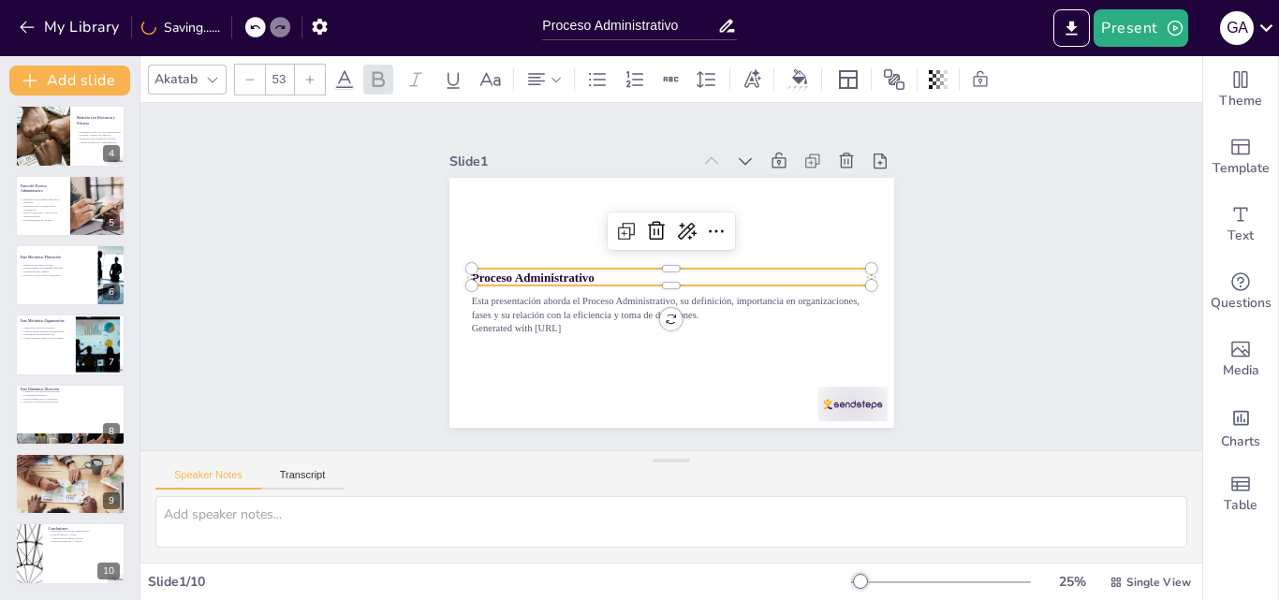
click at [315, 74] on icon at bounding box center [309, 79] width 11 height 11
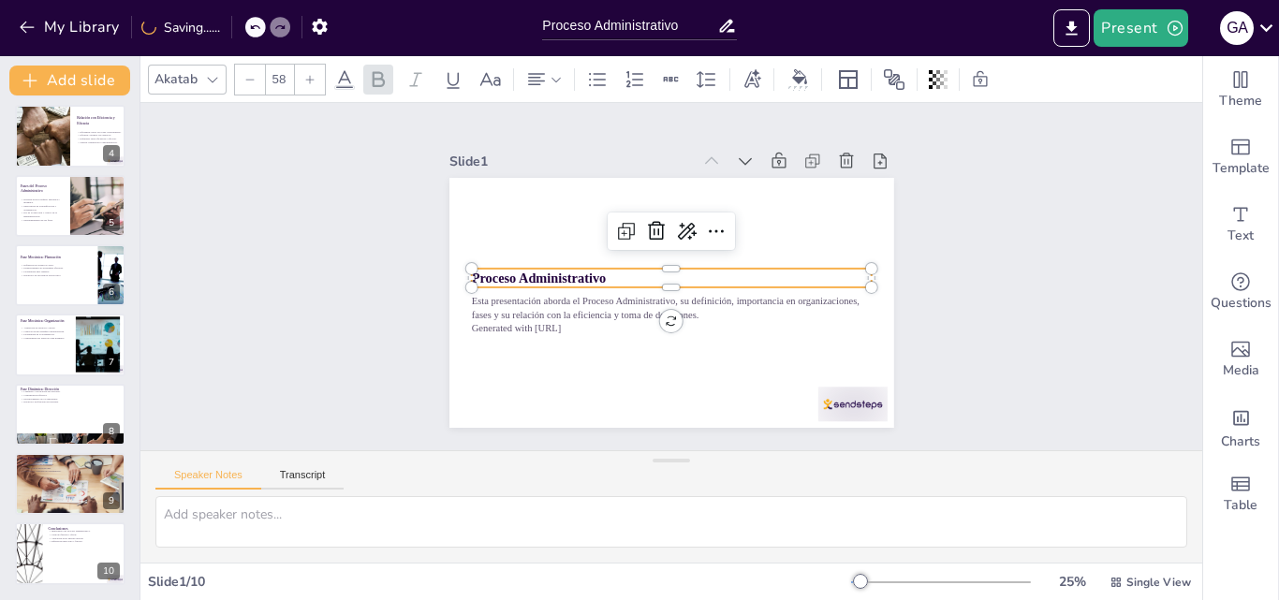
click at [315, 74] on icon at bounding box center [309, 79] width 11 height 11
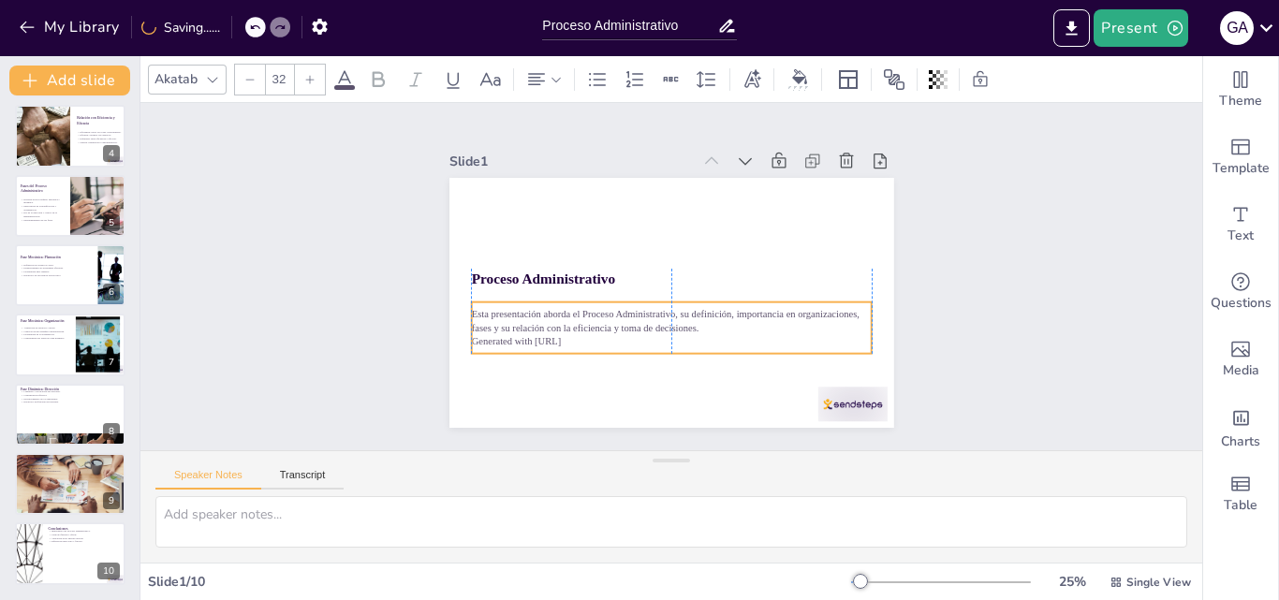
drag, startPoint x: 512, startPoint y: 312, endPoint x: 515, endPoint y: 325, distance: 13.4
click at [515, 325] on p "Esta presentación aborda el Proceso Administrativo, su definición, importancia …" at bounding box center [636, 251] width 258 height 340
click at [713, 270] on icon at bounding box center [719, 276] width 13 height 13
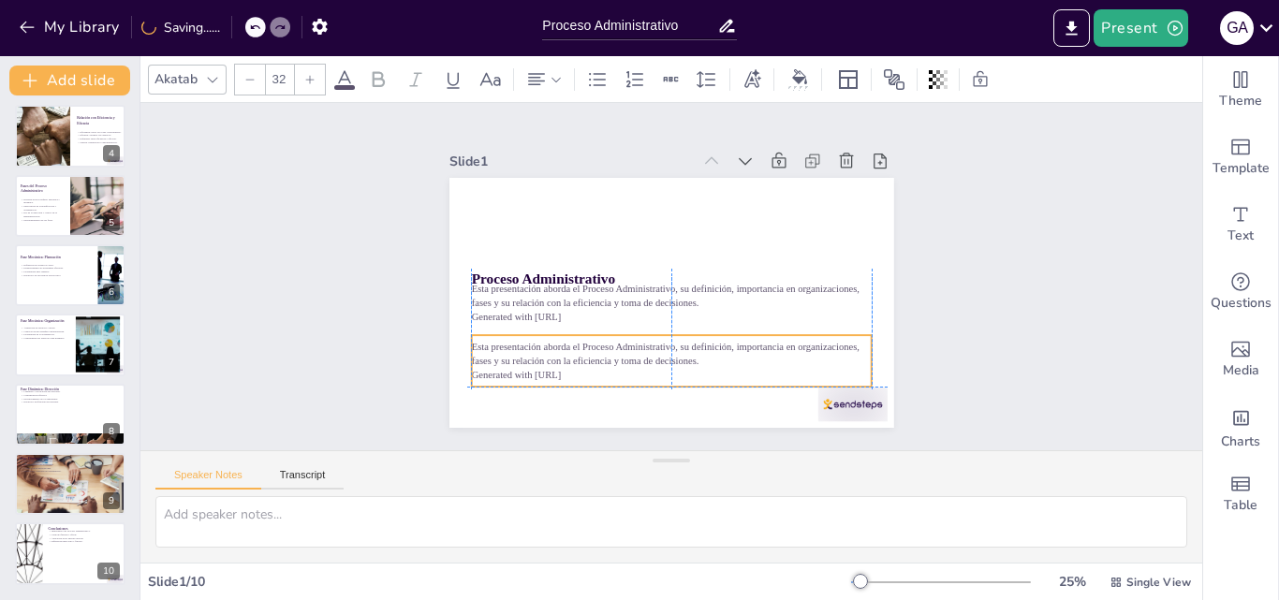
drag, startPoint x: 542, startPoint y: 330, endPoint x: 539, endPoint y: 365, distance: 35.8
click at [539, 365] on p "Generated with [URL]" at bounding box center [592, 335] width 246 height 332
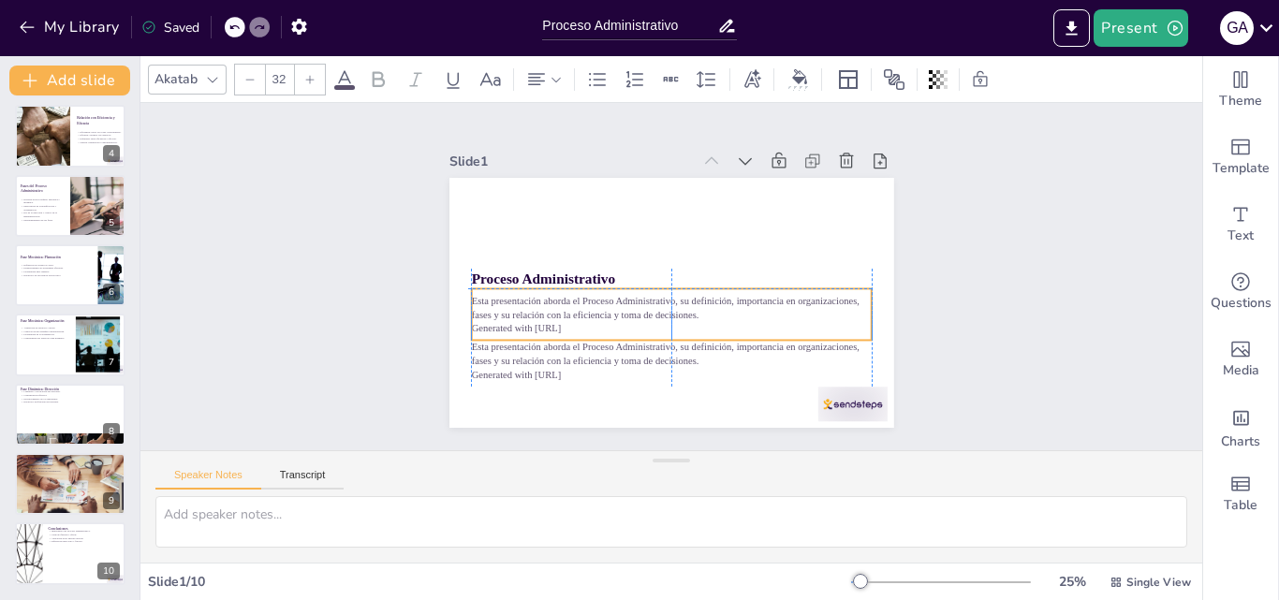
drag, startPoint x: 530, startPoint y: 297, endPoint x: 527, endPoint y: 309, distance: 12.5
click at [527, 309] on p "Esta presentación aborda el Proceso Administrativo, su definición, importancia …" at bounding box center [656, 304] width 361 height 224
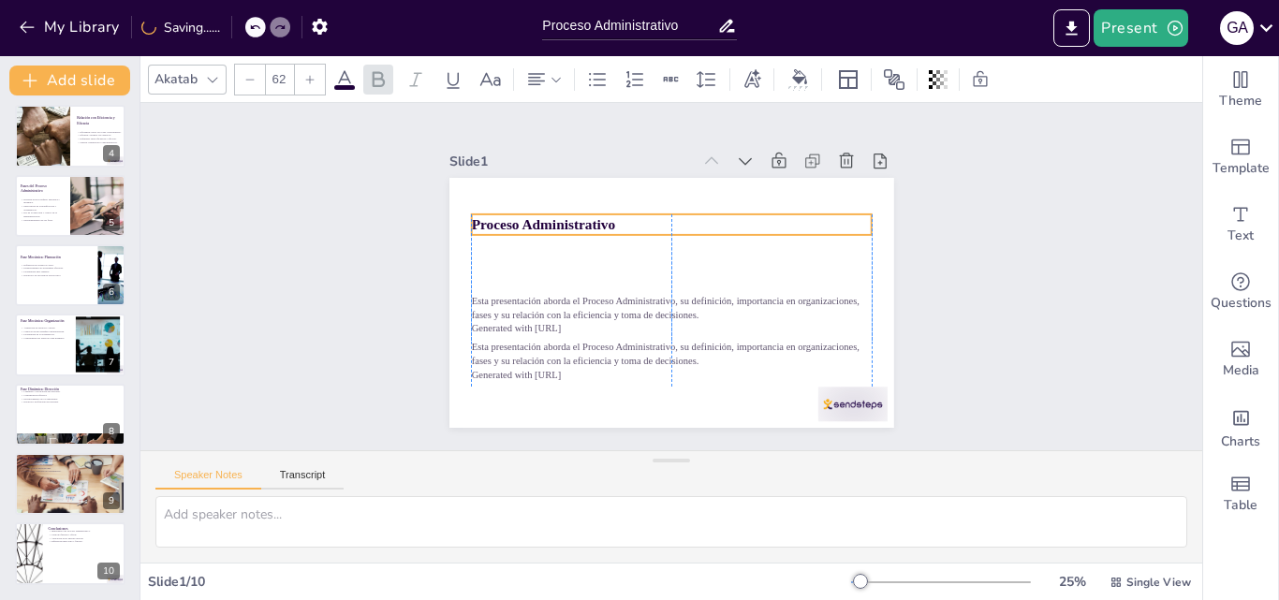
drag, startPoint x: 524, startPoint y: 268, endPoint x: 525, endPoint y: 214, distance: 54.4
click at [525, 214] on strong "Proceso Administrativo" at bounding box center [565, 186] width 141 height 59
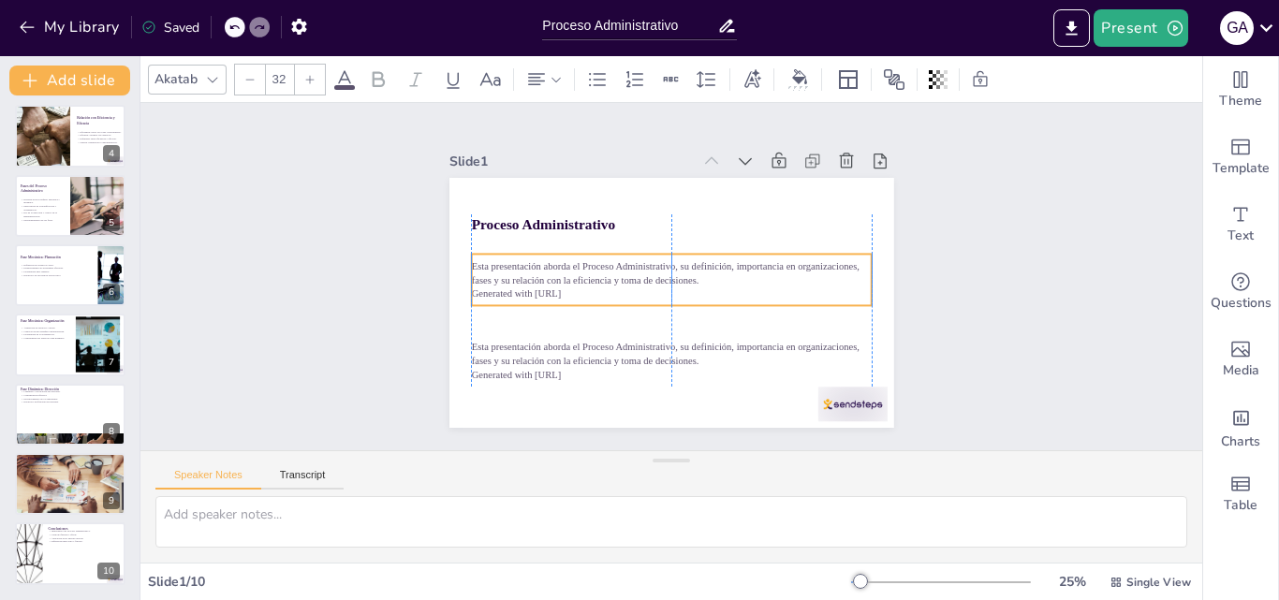
drag, startPoint x: 517, startPoint y: 292, endPoint x: 516, endPoint y: 276, distance: 16.0
click at [516, 276] on p "Esta presentación aborda el Proceso Administrativo, su definición, importancia …" at bounding box center [672, 280] width 389 height 150
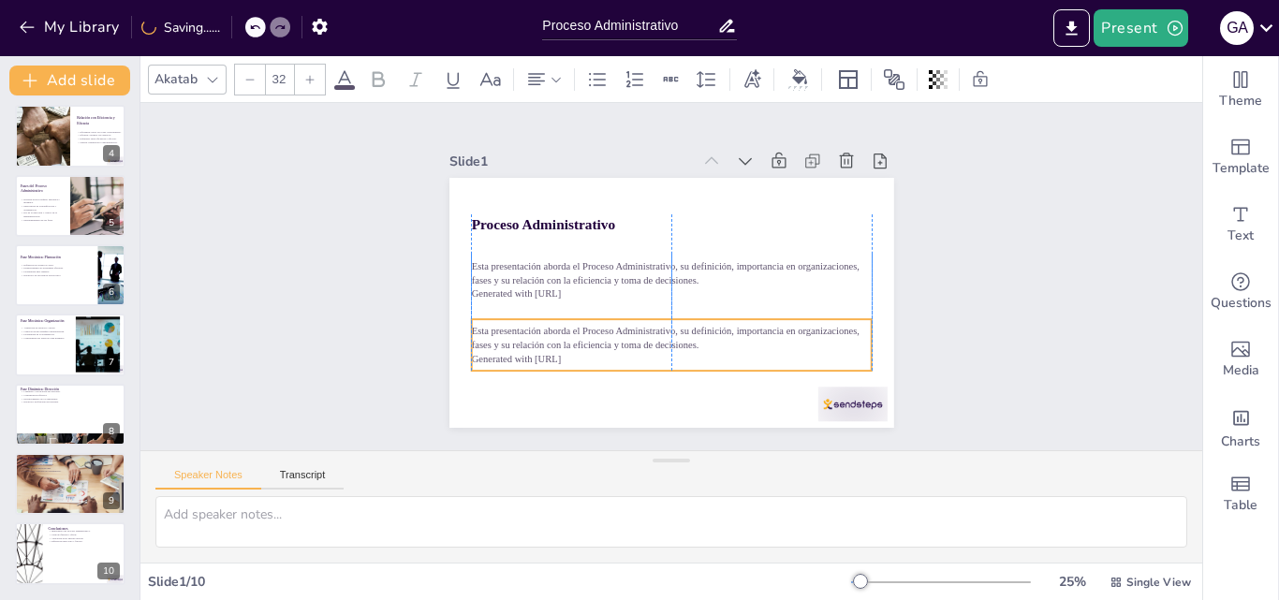
drag, startPoint x: 495, startPoint y: 350, endPoint x: 499, endPoint y: 334, distance: 16.4
click at [499, 334] on p "Esta presentación aborda el Proceso Administrativo, su definición, importancia …" at bounding box center [641, 330] width 361 height 224
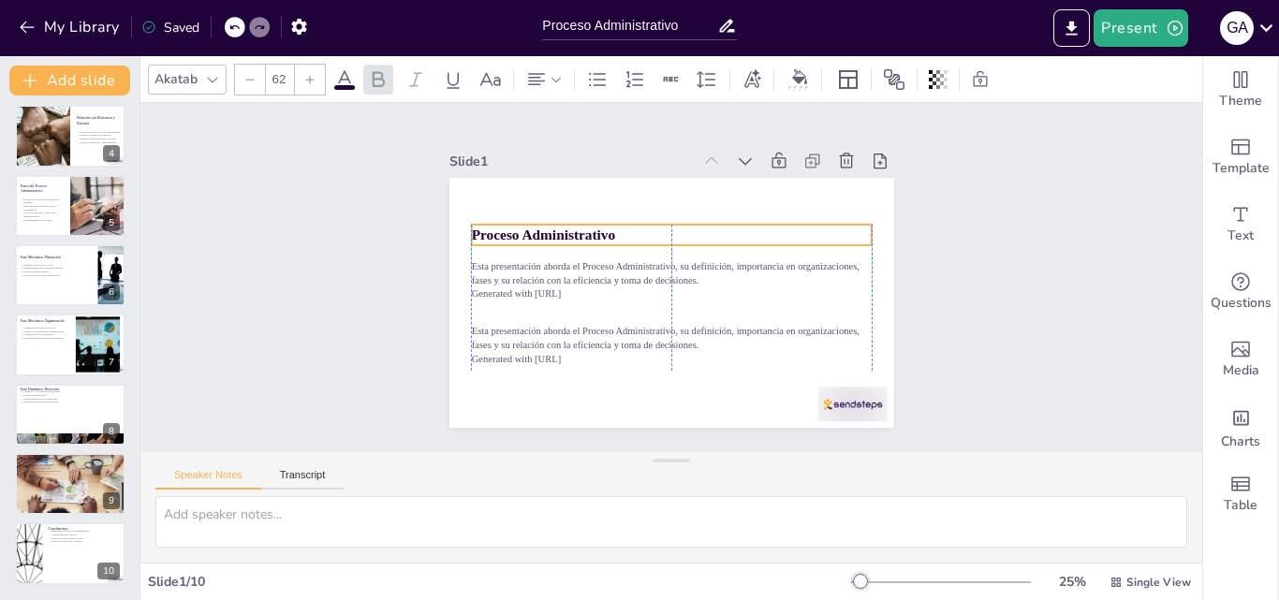
drag, startPoint x: 515, startPoint y: 220, endPoint x: 514, endPoint y: 230, distance: 10.3
click at [722, 317] on strong "Proceso Administrativo" at bounding box center [794, 332] width 144 height 31
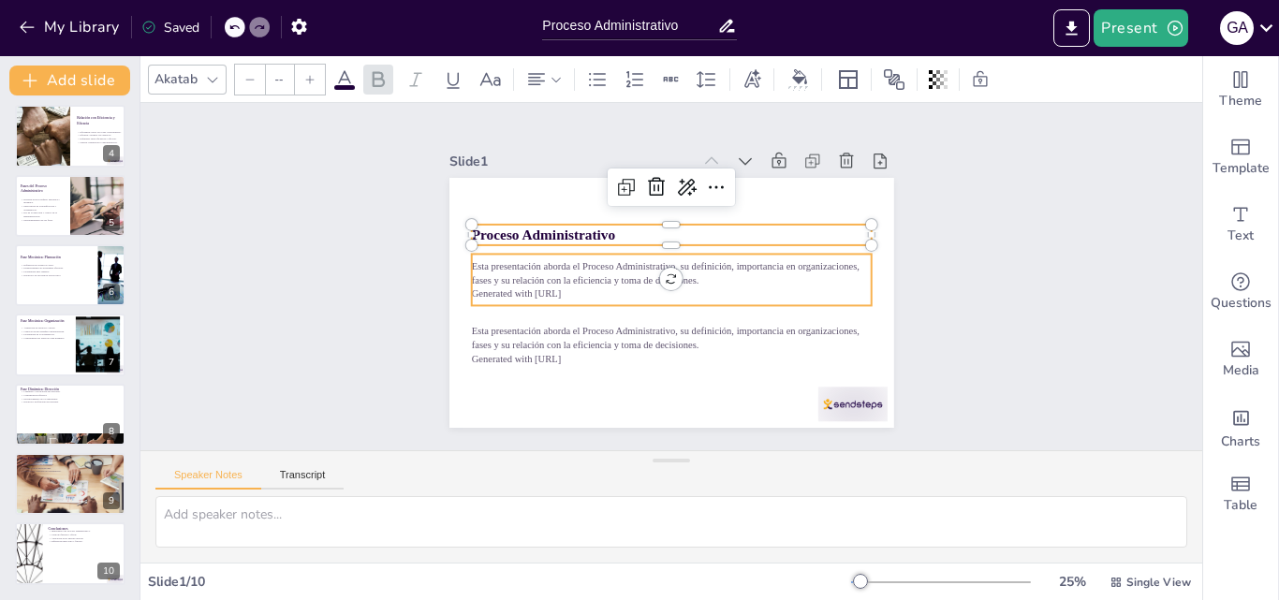
type input "32"
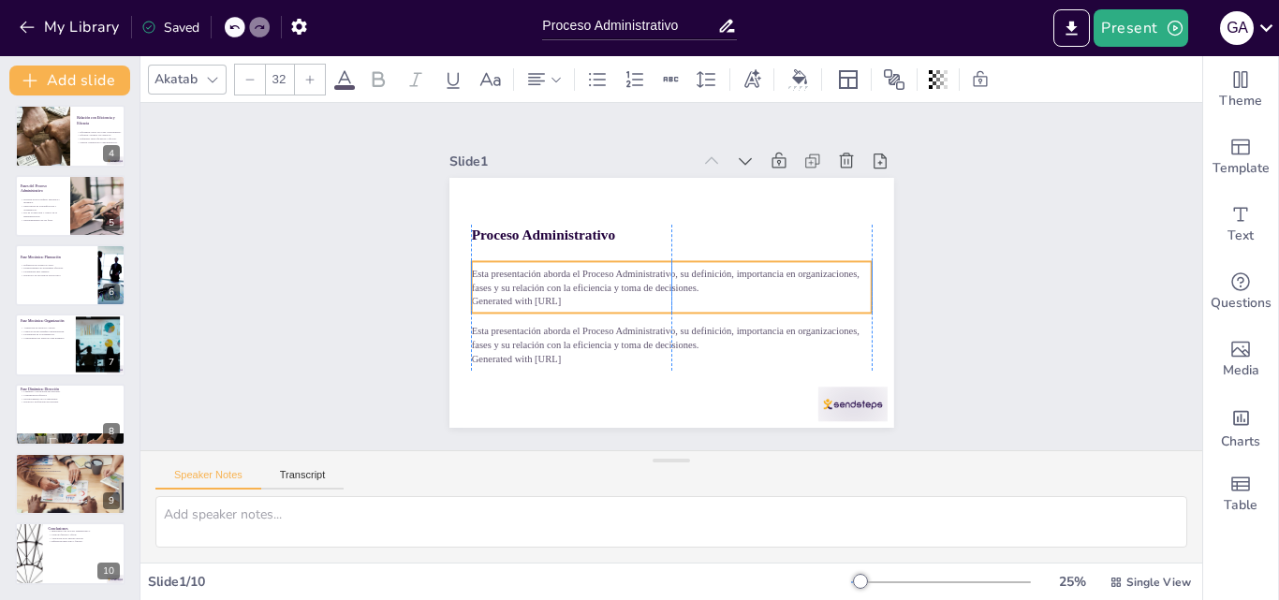
click at [593, 265] on p "Esta presentación aborda el Proceso Administrativo, su definición, importancia …" at bounding box center [668, 277] width 150 height 389
click at [525, 280] on p "Esta presentación aborda el Proceso Administrativo, su definición, importancia …" at bounding box center [669, 280] width 288 height 316
click at [593, 281] on p "Esta presentación aborda el Proceso Administrativo, su definición, importancia …" at bounding box center [668, 275] width 150 height 389
click at [510, 281] on p "Esta presentación aborda el Proceso Administrativo, su definición, importancia …" at bounding box center [670, 281] width 389 height 150
click at [547, 281] on p "Esta presentación aborda el Proceso Administrativo, su definición, importancia …" at bounding box center [676, 280] width 258 height 340
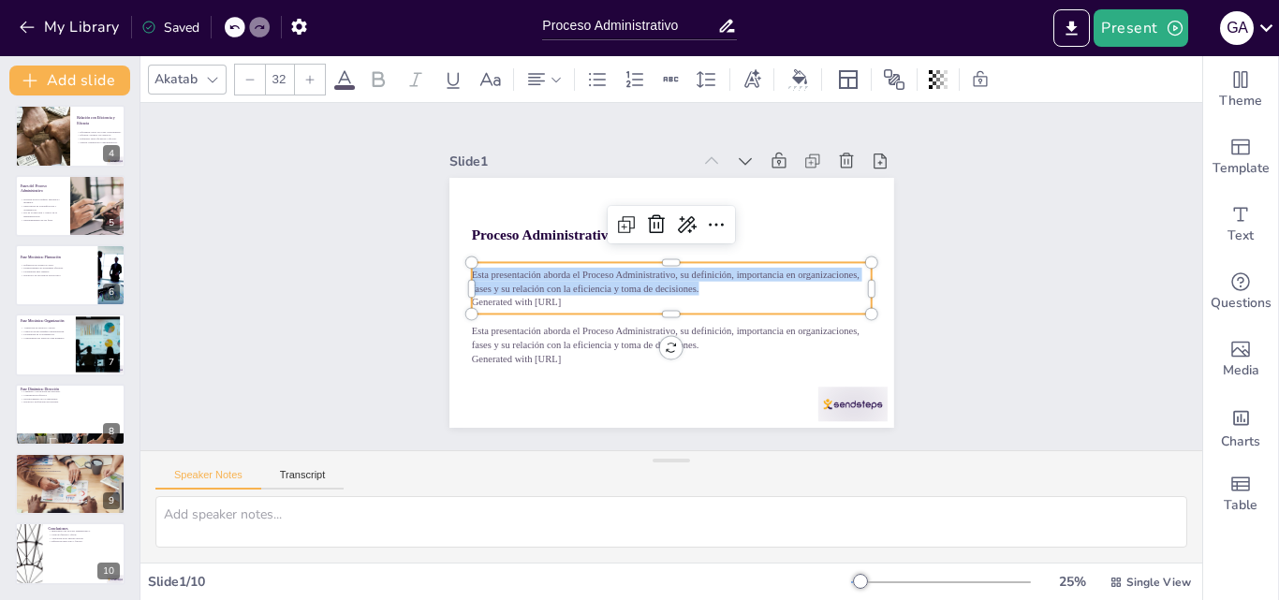
click at [510, 281] on p "Esta presentación aborda el Proceso Administrativo, su definición, importancia …" at bounding box center [670, 281] width 389 height 150
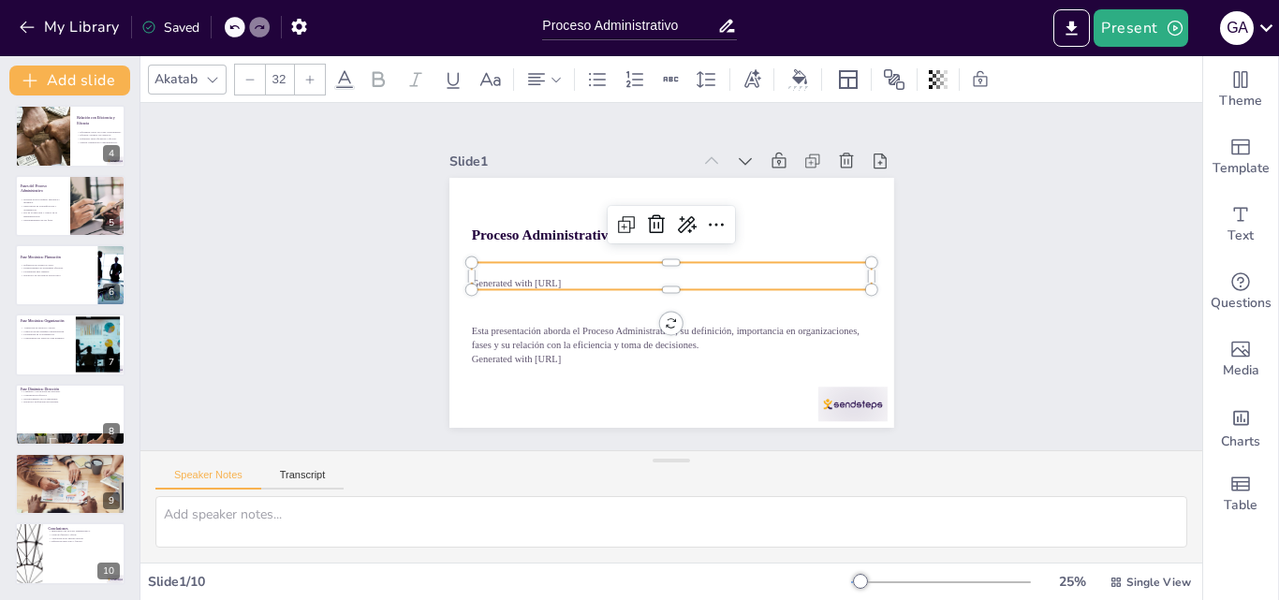
click at [578, 281] on p "Generated with [URL]" at bounding box center [665, 279] width 175 height 371
click at [560, 281] on p "Generated with [URL]" at bounding box center [666, 272] width 212 height 353
click at [554, 281] on p "Generated with [URL]" at bounding box center [677, 273] width 246 height 332
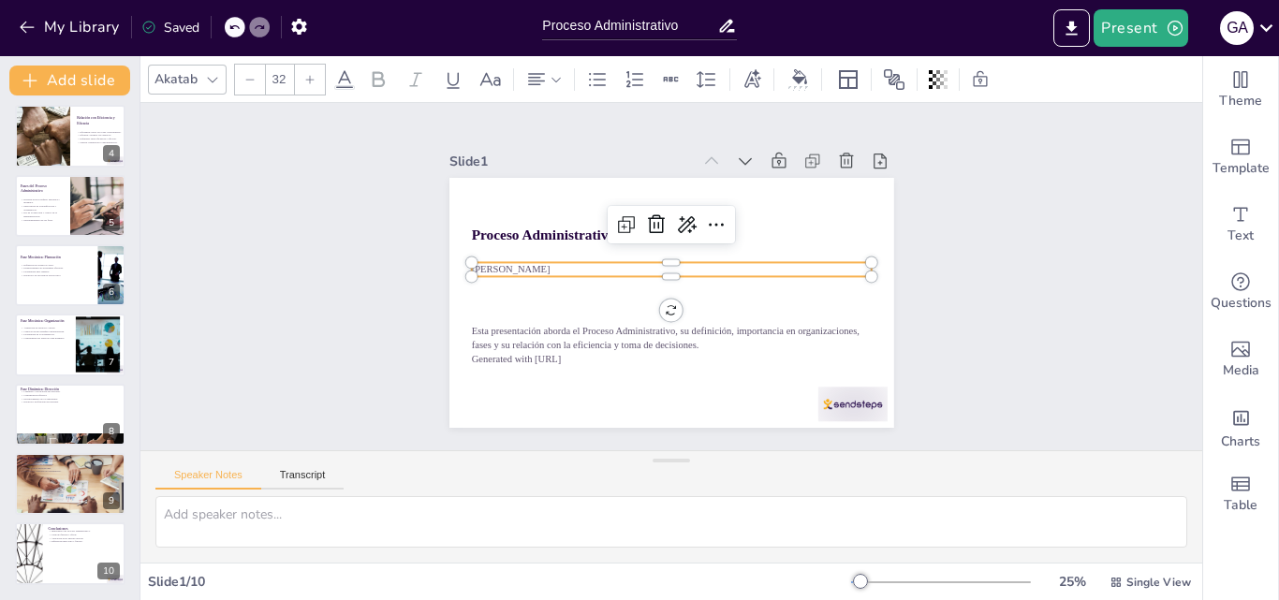
click at [1049, 226] on div "Slide 1 Proceso Administrativo Esta presentación aborda el Proceso Administrati…" at bounding box center [672, 277] width 906 height 1064
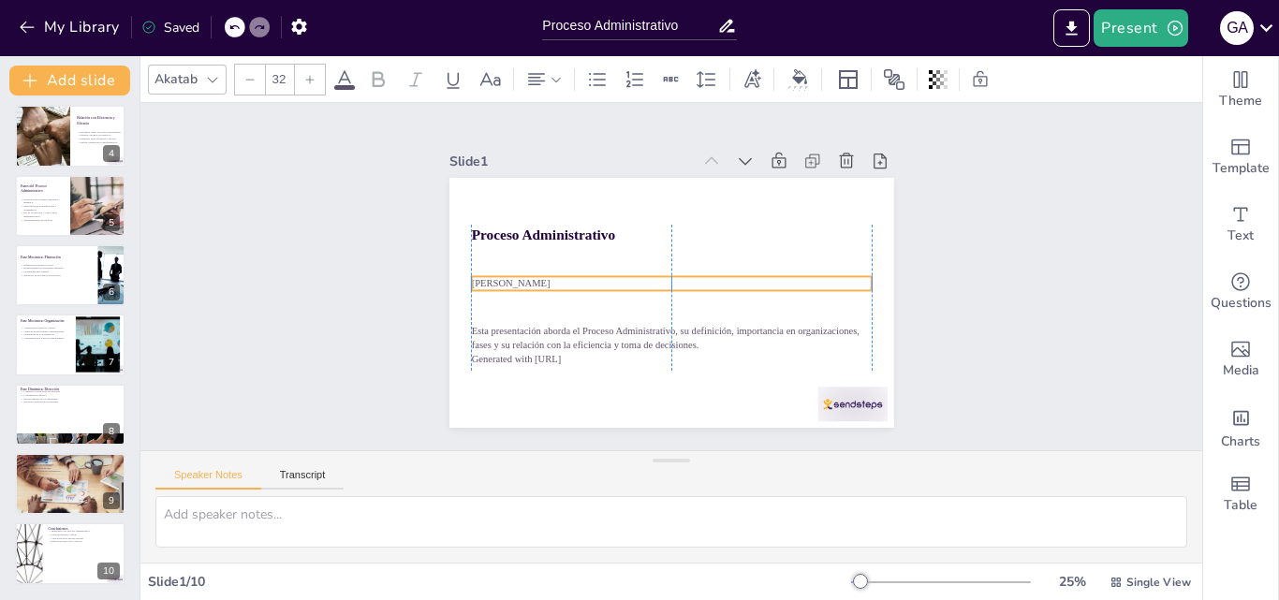
drag, startPoint x: 555, startPoint y: 266, endPoint x: 554, endPoint y: 280, distance: 14.1
click at [559, 280] on p "[PERSON_NAME]" at bounding box center [665, 272] width 212 height 353
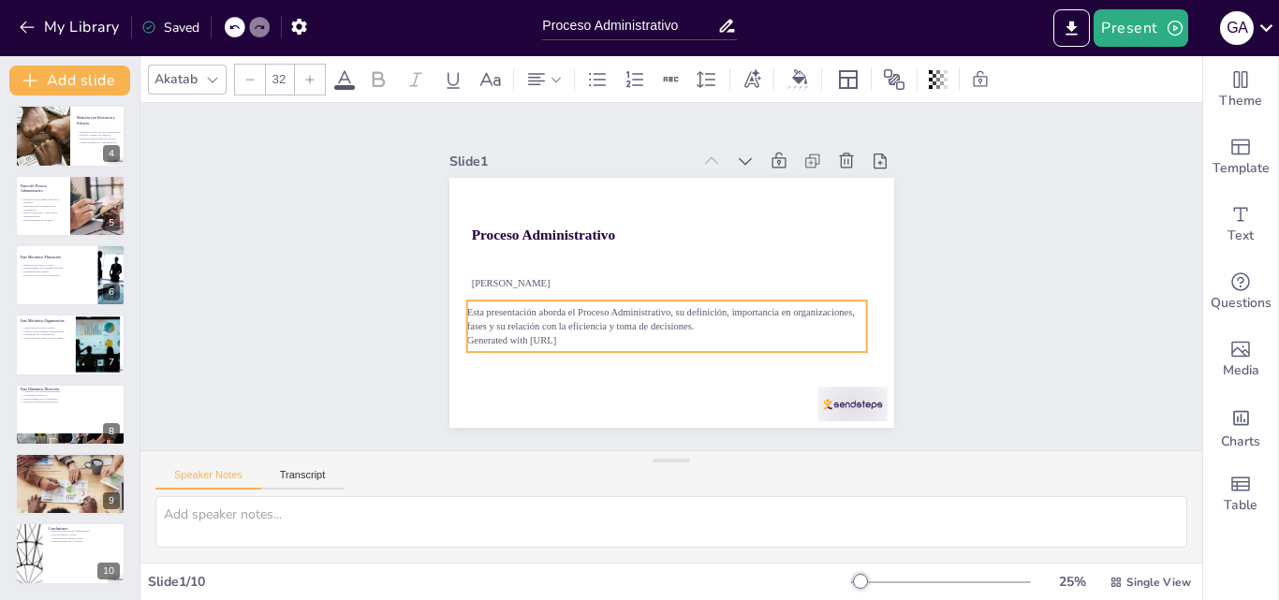
drag, startPoint x: 548, startPoint y: 345, endPoint x: 543, endPoint y: 326, distance: 19.3
click at [543, 326] on p "Esta presentación aborda el Proceso Administrativo, su definición, importancia …" at bounding box center [666, 320] width 400 height 28
click at [543, 326] on p "Esta presentación aborda el Proceso Administrativo, su definición, importancia …" at bounding box center [654, 238] width 361 height 224
click at [550, 326] on p "Esta presentación aborda el Proceso Administrativo, su definición, importancia …" at bounding box center [647, 242] width 340 height 258
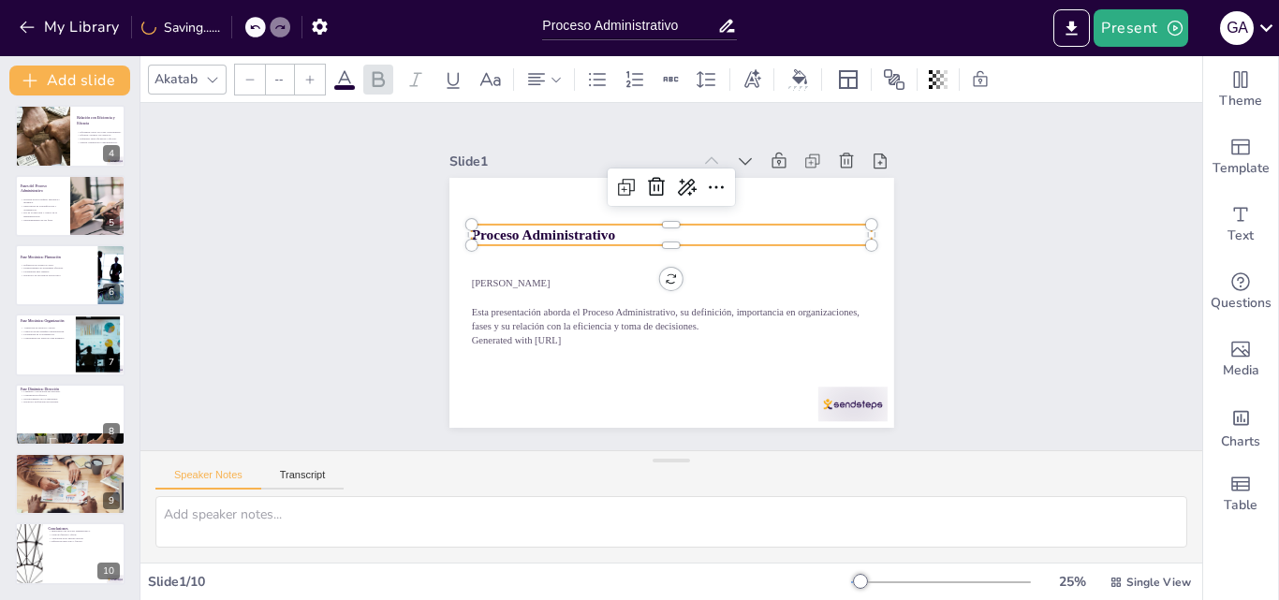
type input "62"
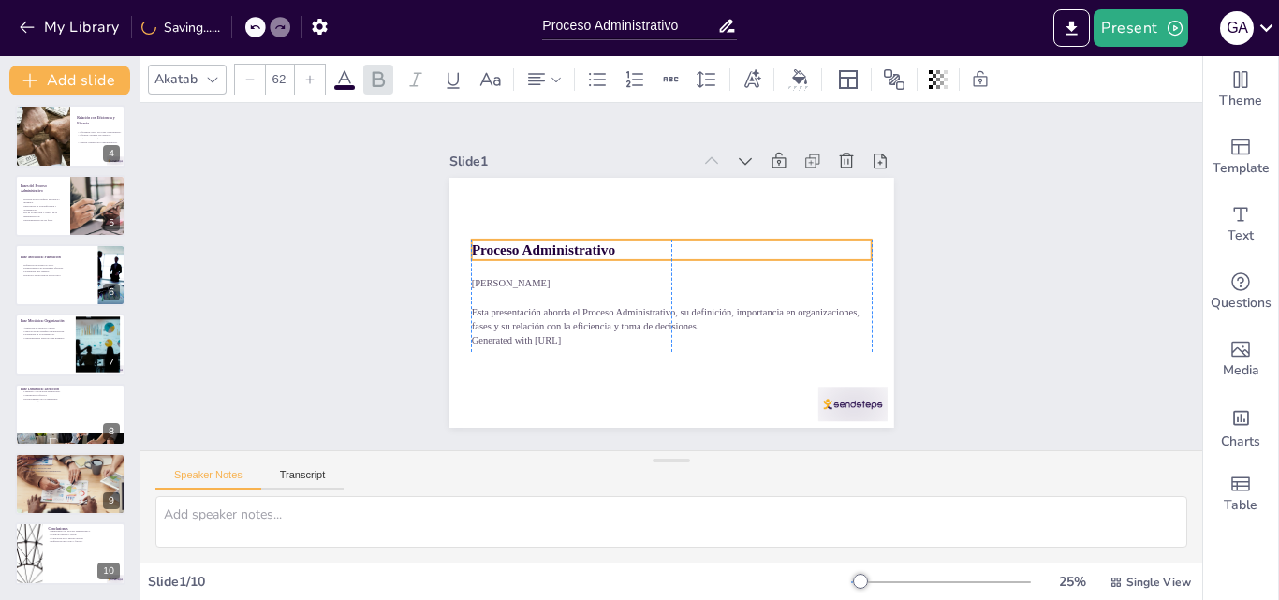
drag, startPoint x: 540, startPoint y: 226, endPoint x: 541, endPoint y: 241, distance: 15.1
click at [656, 336] on strong "Proceso Administrativo" at bounding box center [685, 406] width 59 height 141
click at [1068, 290] on div "Slide 1 Proceso Administrativo Esta presentación aborda el Proceso Administrati…" at bounding box center [672, 277] width 832 height 1094
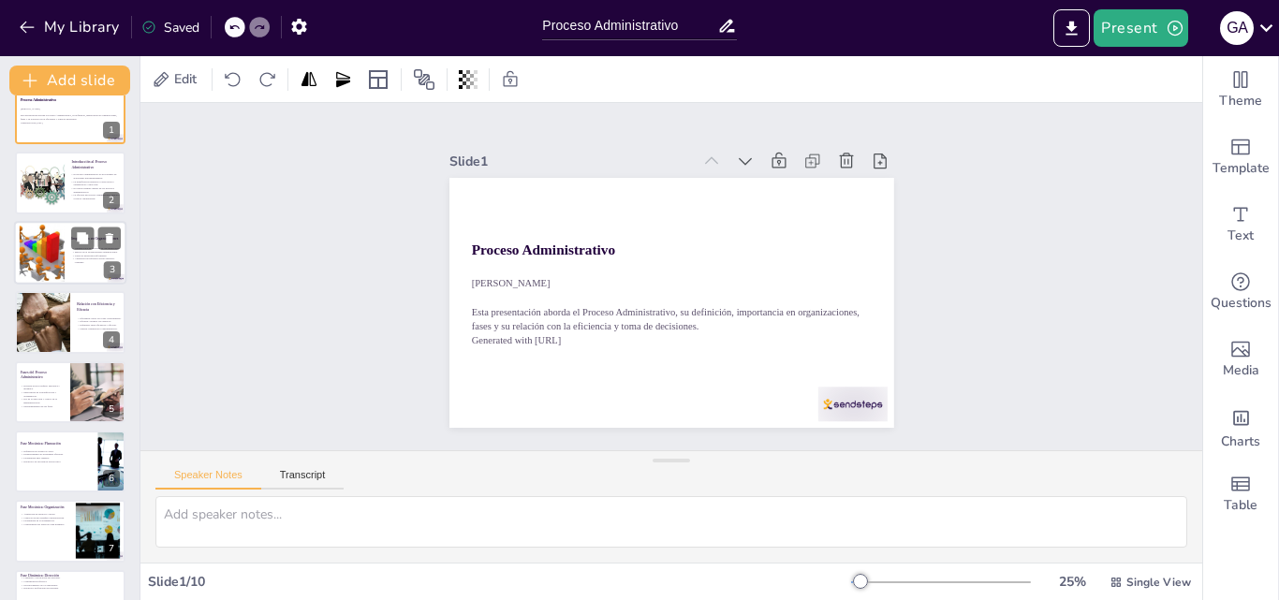
scroll to position [0, 0]
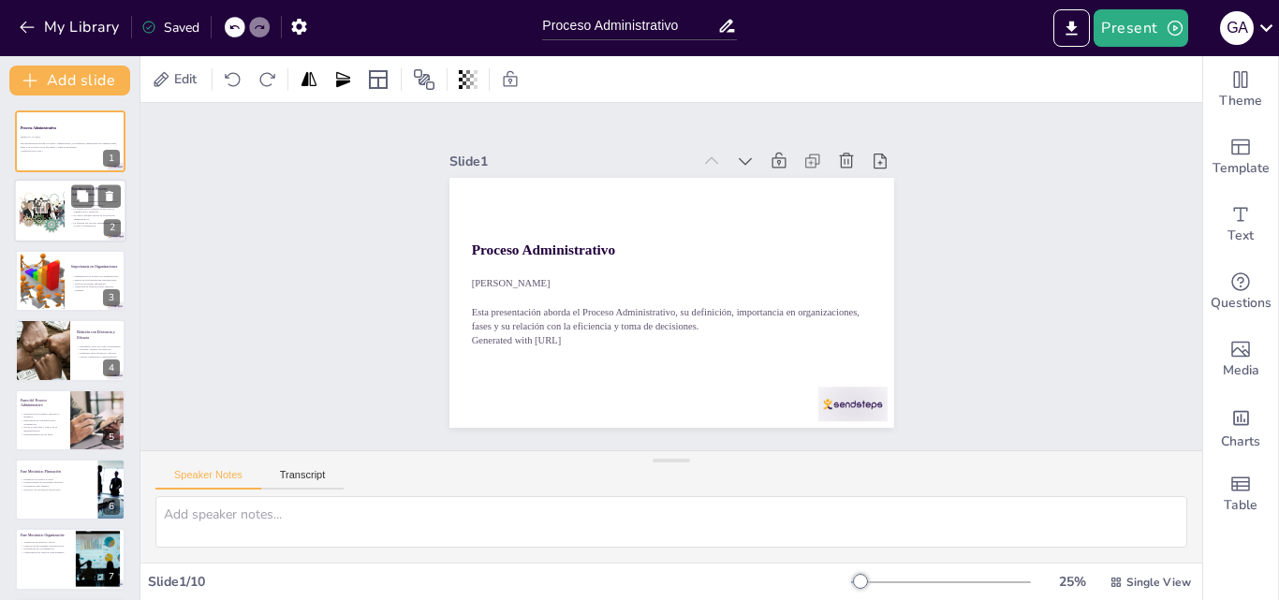
click at [26, 220] on div at bounding box center [41, 211] width 85 height 57
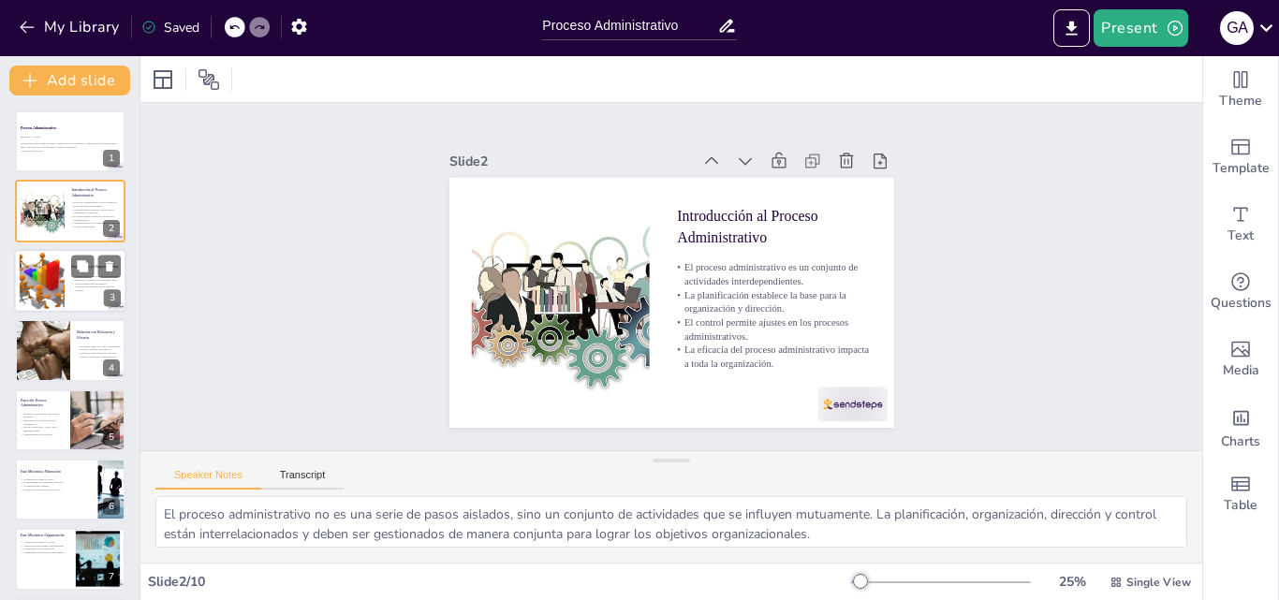
click at [75, 289] on p "Alineación de esfuerzos hacia objetivos comunes." at bounding box center [96, 289] width 51 height 7
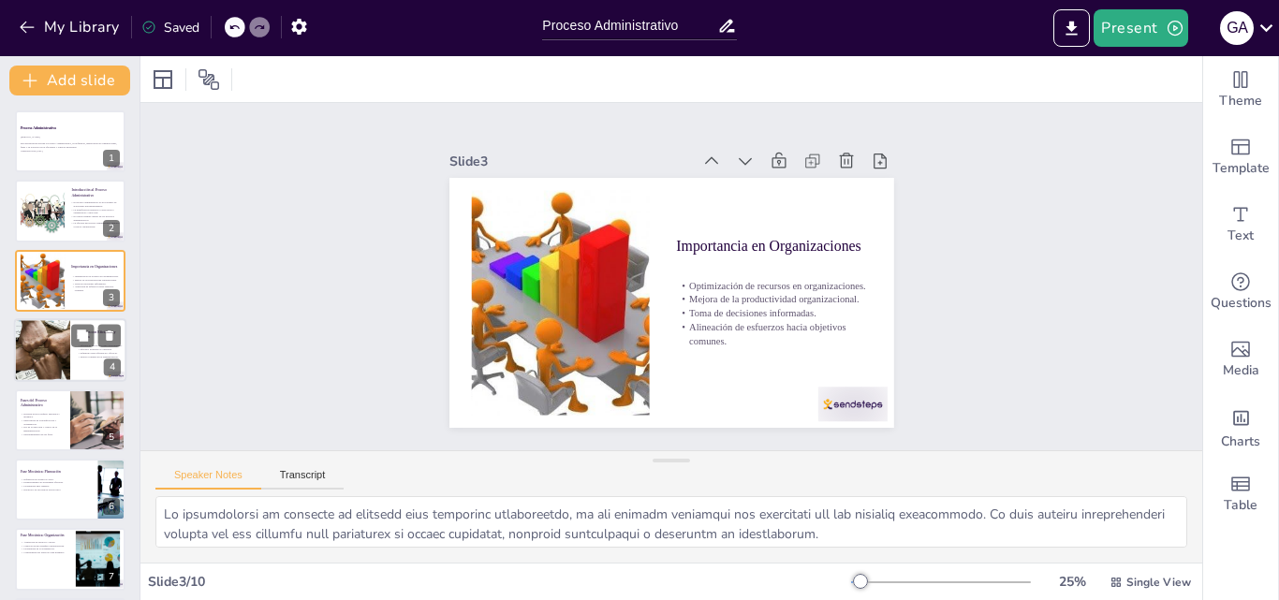
click at [35, 352] on div at bounding box center [42, 350] width 174 height 64
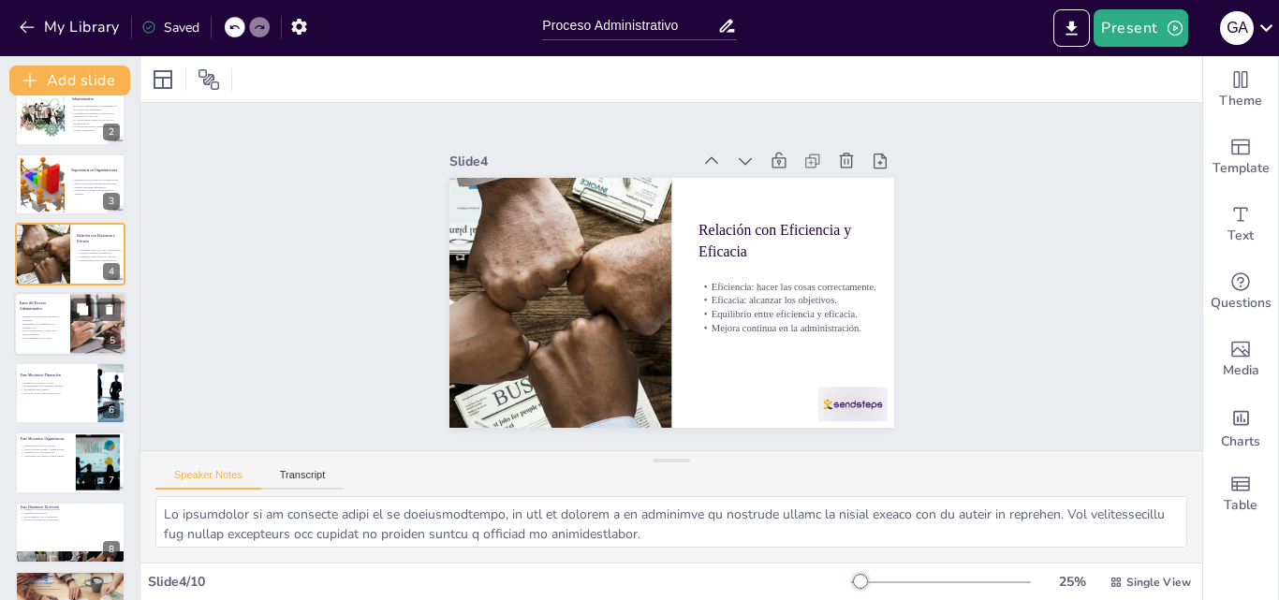
click at [36, 327] on p "Importancia de la planificación y organización." at bounding box center [42, 325] width 45 height 7
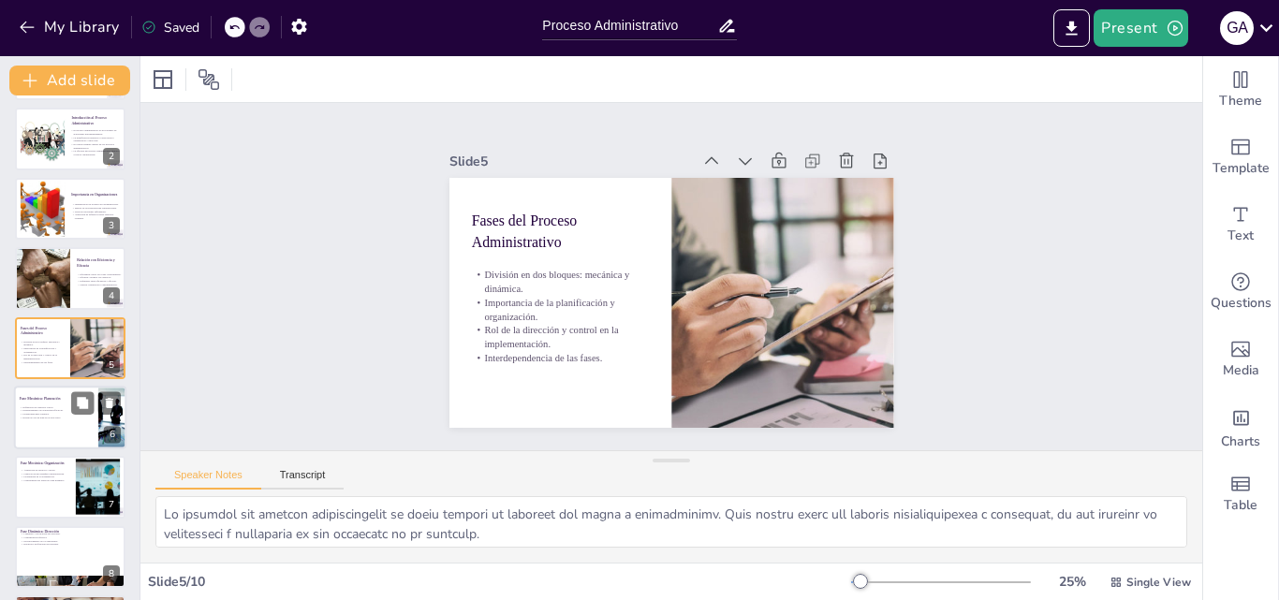
click at [57, 426] on div at bounding box center [70, 418] width 112 height 64
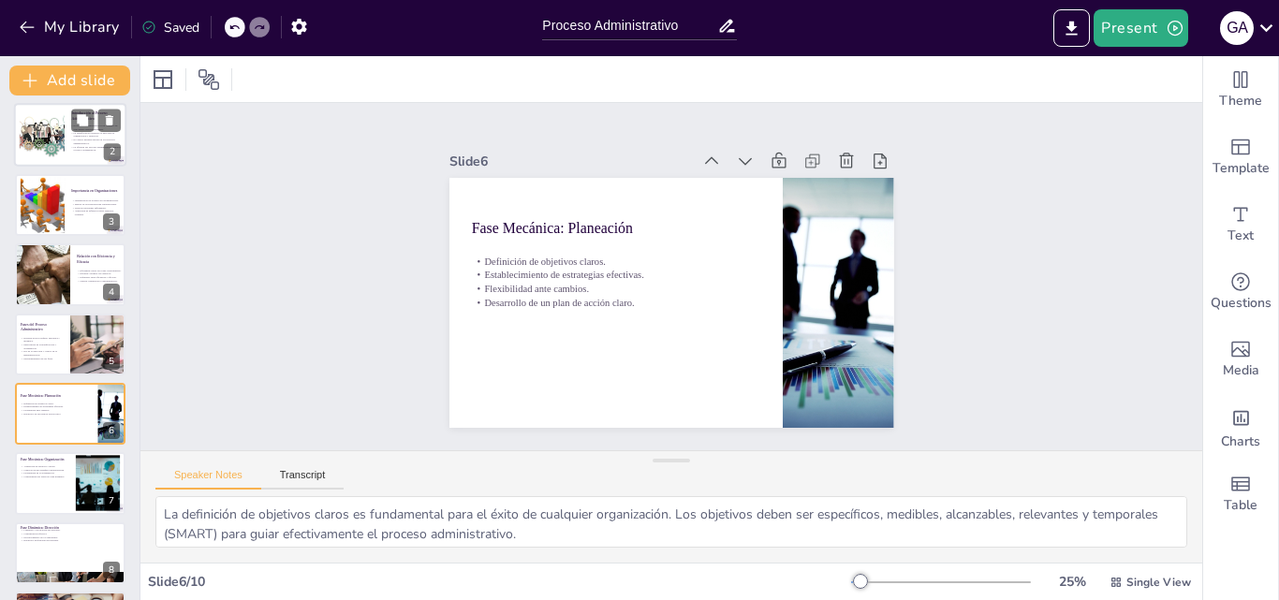
scroll to position [0, 0]
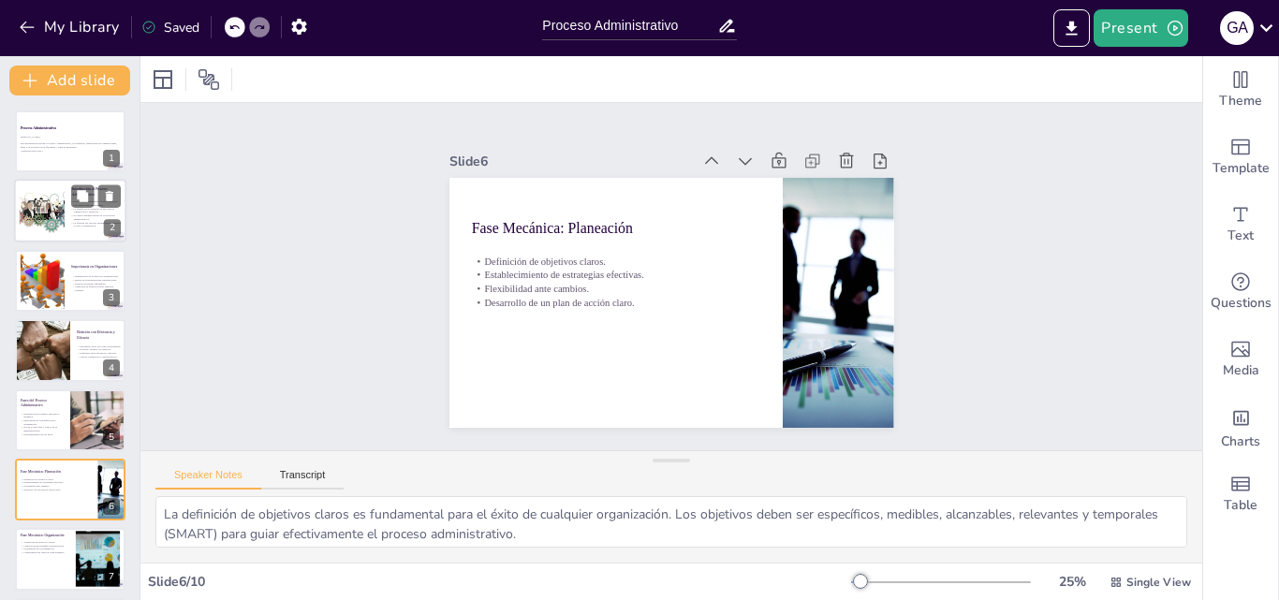
click at [37, 216] on div at bounding box center [41, 211] width 85 height 57
type textarea "El proceso administrativo no es una serie de pasos aislados, sino un conjunto d…"
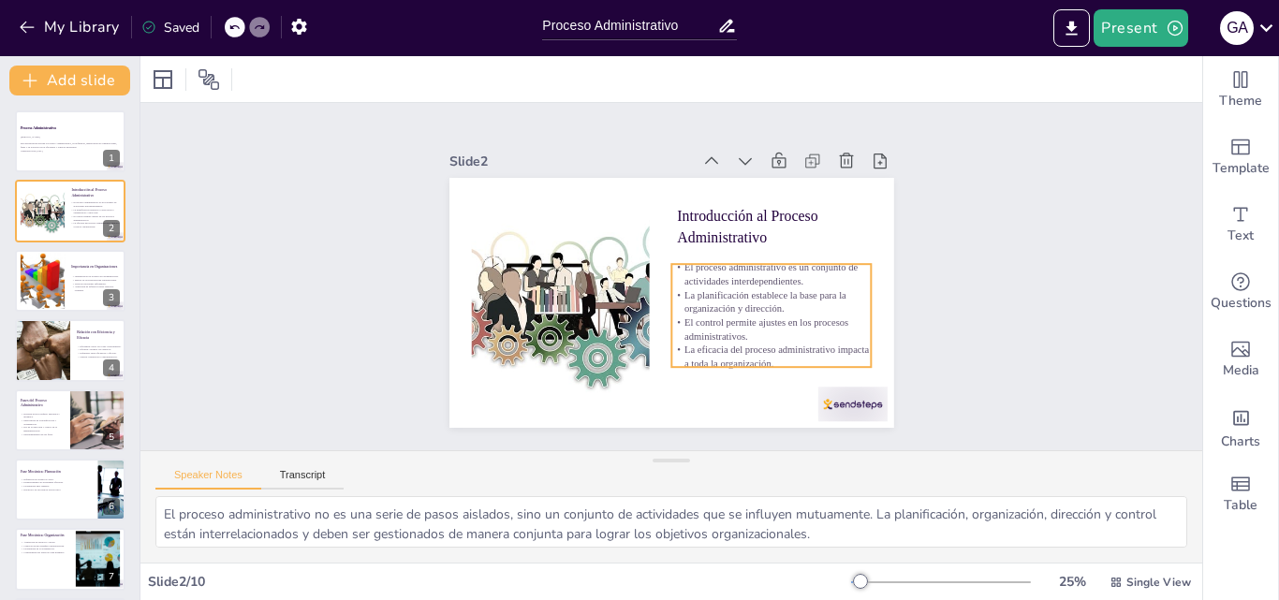
click at [750, 297] on p "La planificación establece la base para la organización y dirección." at bounding box center [774, 270] width 199 height 88
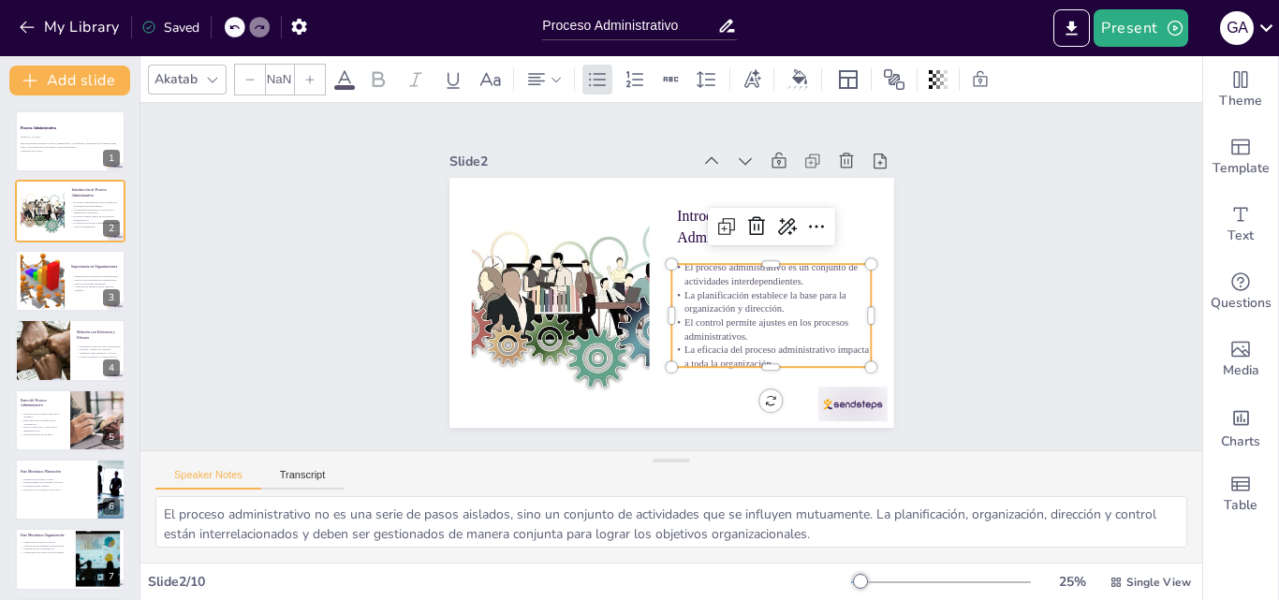
type input "32"
click at [672, 278] on p "El proceso administrativo es un conjunto de actividades interdependientes." at bounding box center [571, 279] width 200 height 28
click at [673, 275] on p "El proceso administrativo es un conjunto de actividades interdependientes." at bounding box center [572, 268] width 202 height 49
click at [682, 275] on p "El proceso administrativo es un conjunto de actividades interdependientes." at bounding box center [628, 187] width 107 height 194
click at [796, 275] on p "El proceso administrativo es un conjunto de actividades interdependientes." at bounding box center [759, 324] width 187 height 124
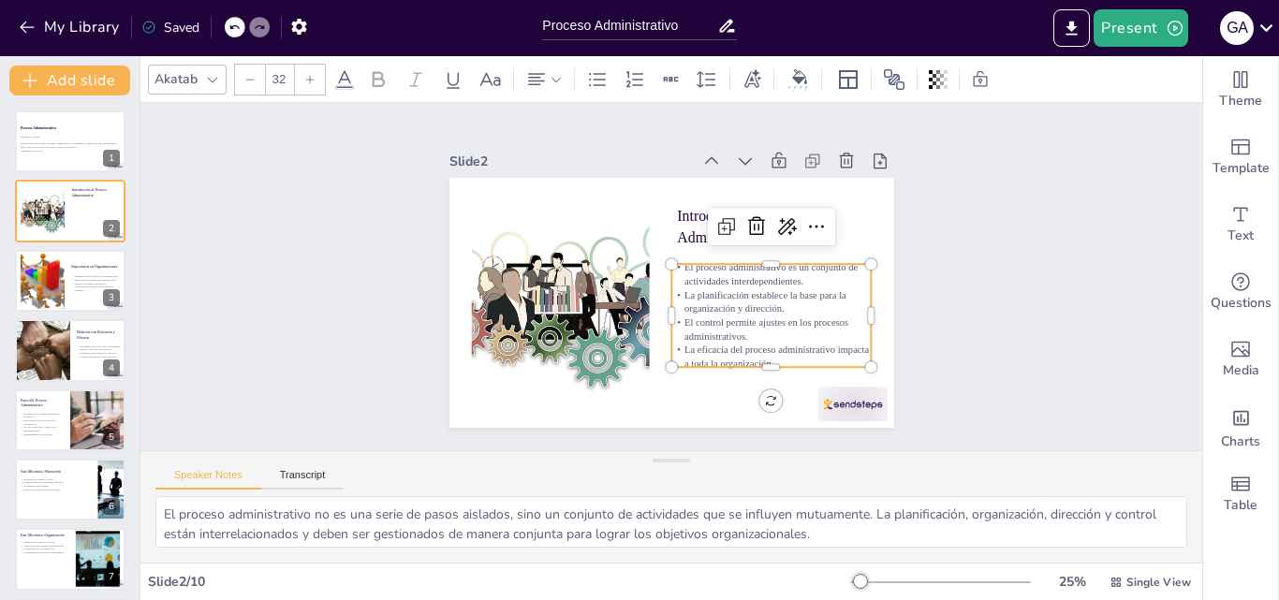
click at [673, 276] on p "El proceso administrativo es un conjunto de actividades interdependientes." at bounding box center [572, 268] width 202 height 49
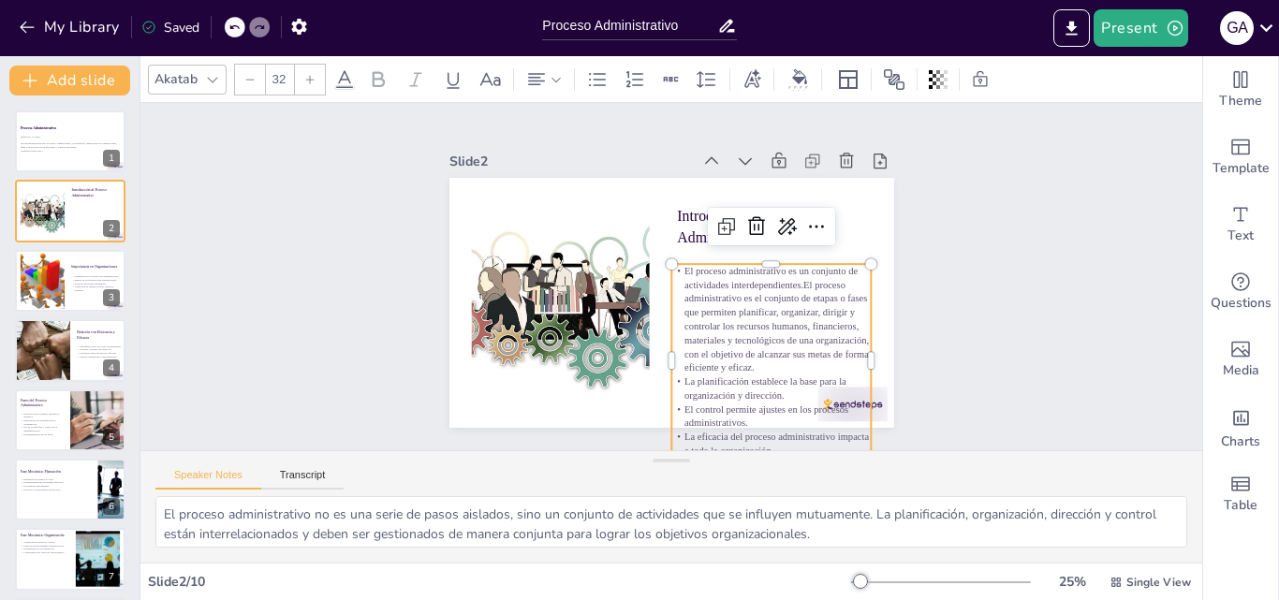
click at [1113, 270] on div "Slide 1 Proceso Administrativo Esta presentación aborda el Proceso Administrati…" at bounding box center [671, 277] width 1062 height 348
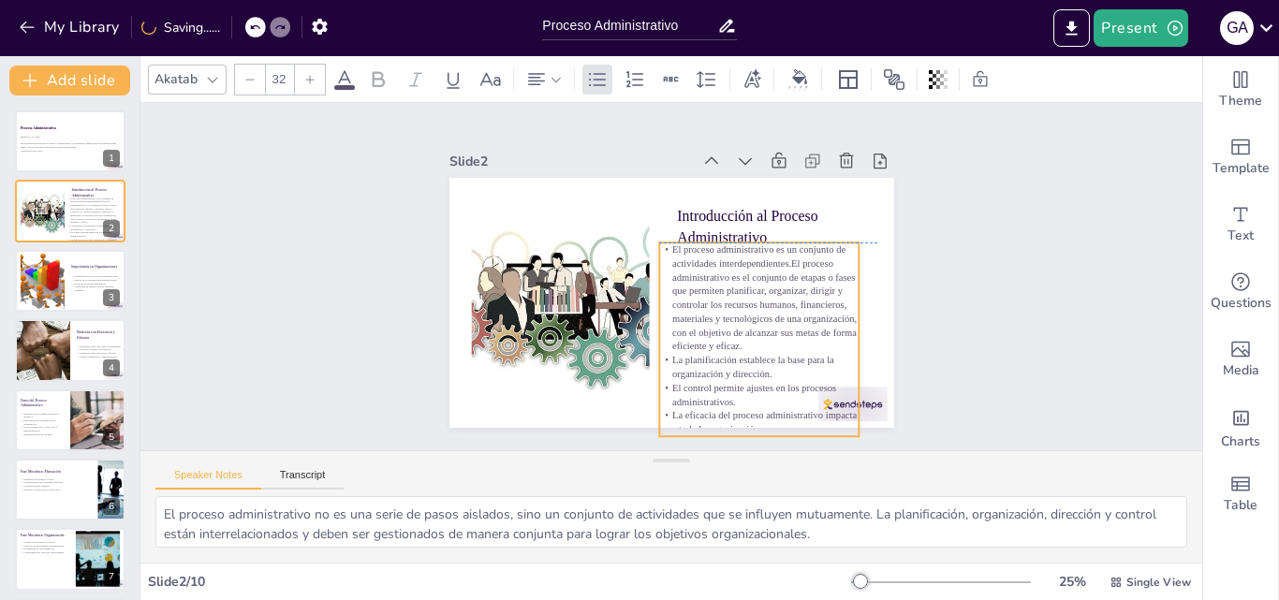
drag, startPoint x: 719, startPoint y: 324, endPoint x: 707, endPoint y: 303, distance: 23.9
click at [696, 303] on p "El proceso administrativo es un conjunto de actividades interdependientes.El pr…" at bounding box center [582, 292] width 228 height 183
click at [785, 229] on div at bounding box center [708, 186] width 158 height 145
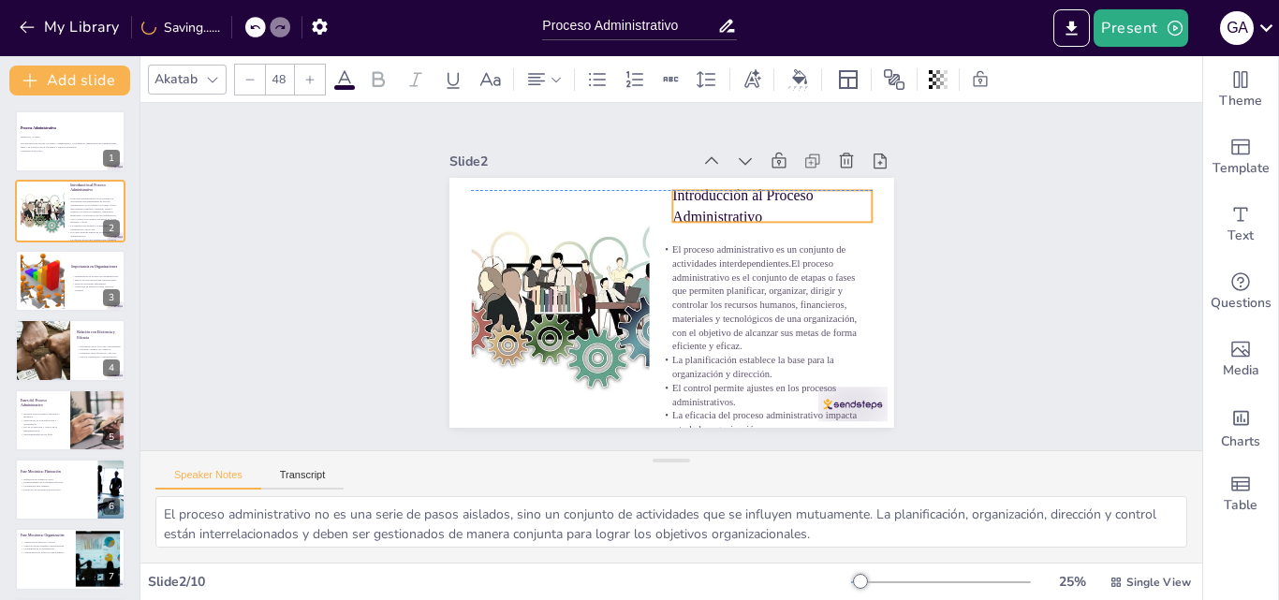
drag, startPoint x: 815, startPoint y: 220, endPoint x: 810, endPoint y: 200, distance: 20.2
click at [739, 311] on p "Introducción al Proceso Administrativo" at bounding box center [656, 399] width 165 height 176
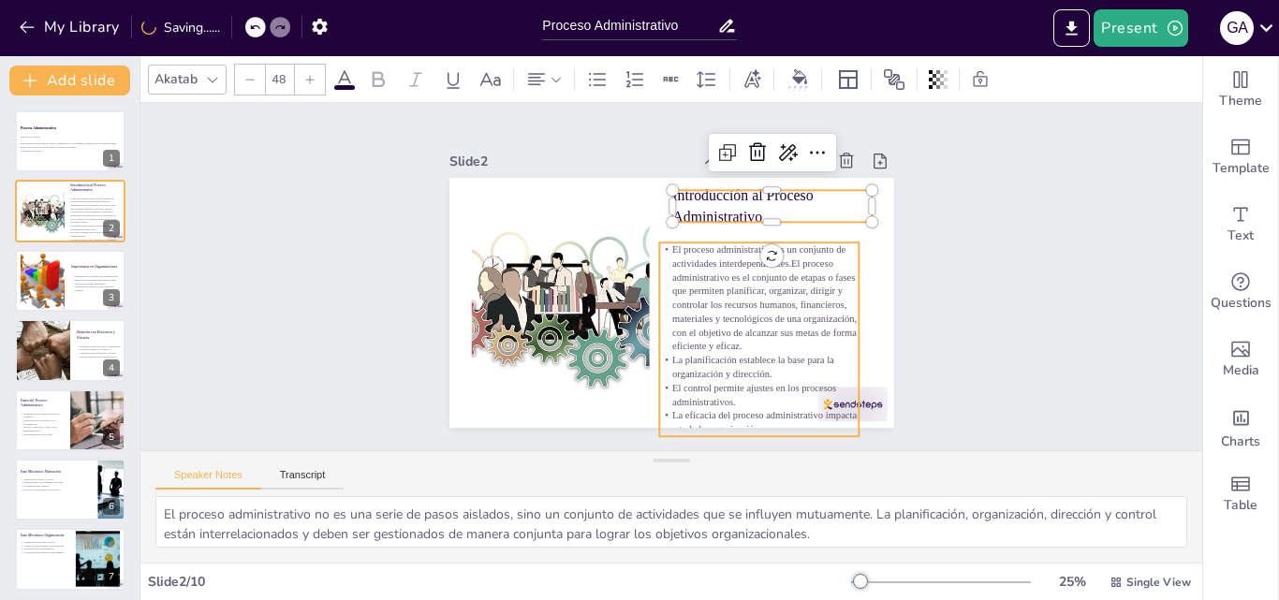
click at [707, 314] on p "El proceso administrativo es un conjunto de actividades interdependientes.El pr…" at bounding box center [632, 358] width 150 height 218
type input "32"
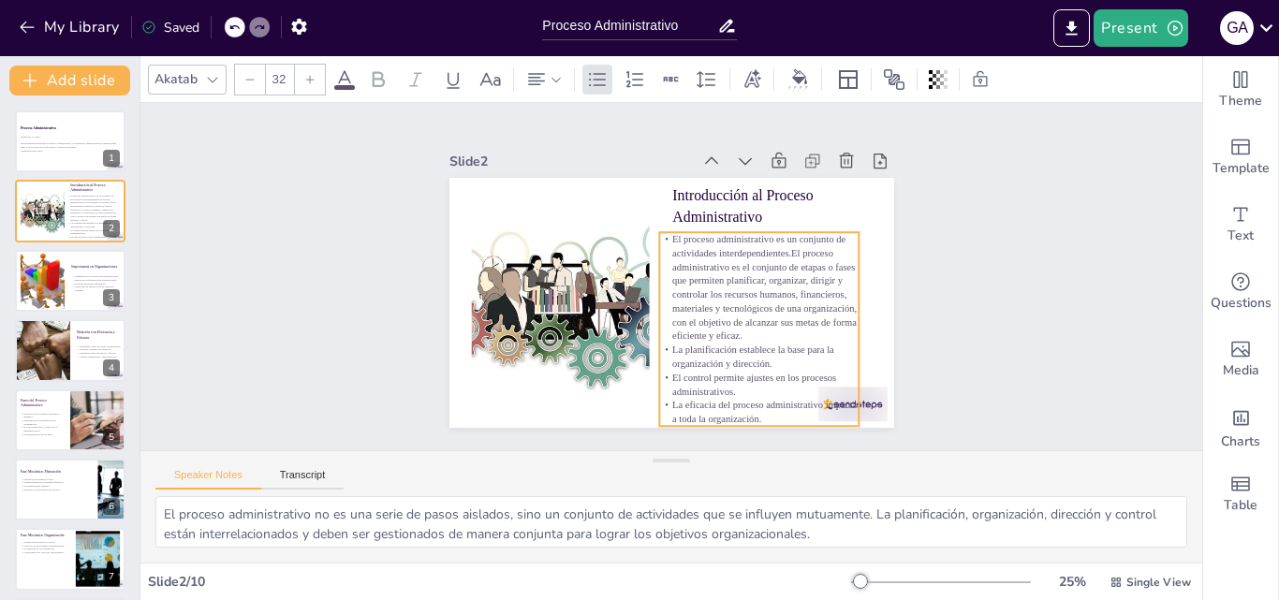
drag, startPoint x: 752, startPoint y: 353, endPoint x: 752, endPoint y: 343, distance: 10.3
click at [752, 343] on p "La planificación establece la base para la organización y dirección." at bounding box center [719, 386] width 194 height 107
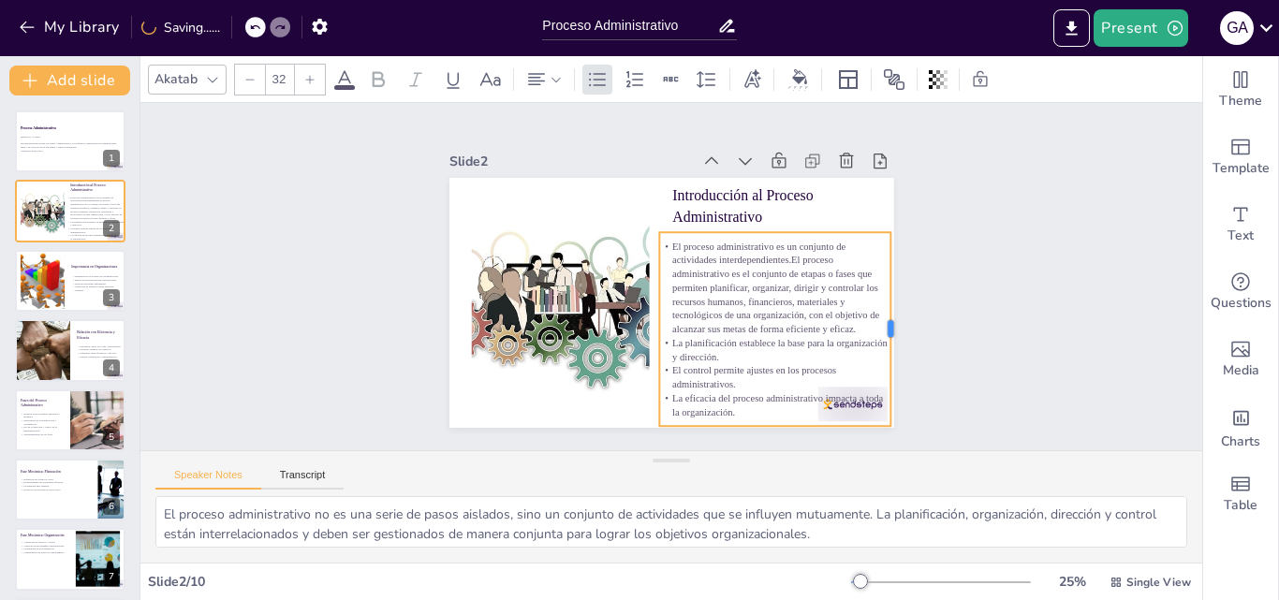
drag, startPoint x: 849, startPoint y: 320, endPoint x: 880, endPoint y: 316, distance: 32.2
click at [880, 316] on div at bounding box center [900, 231] width 93 height 183
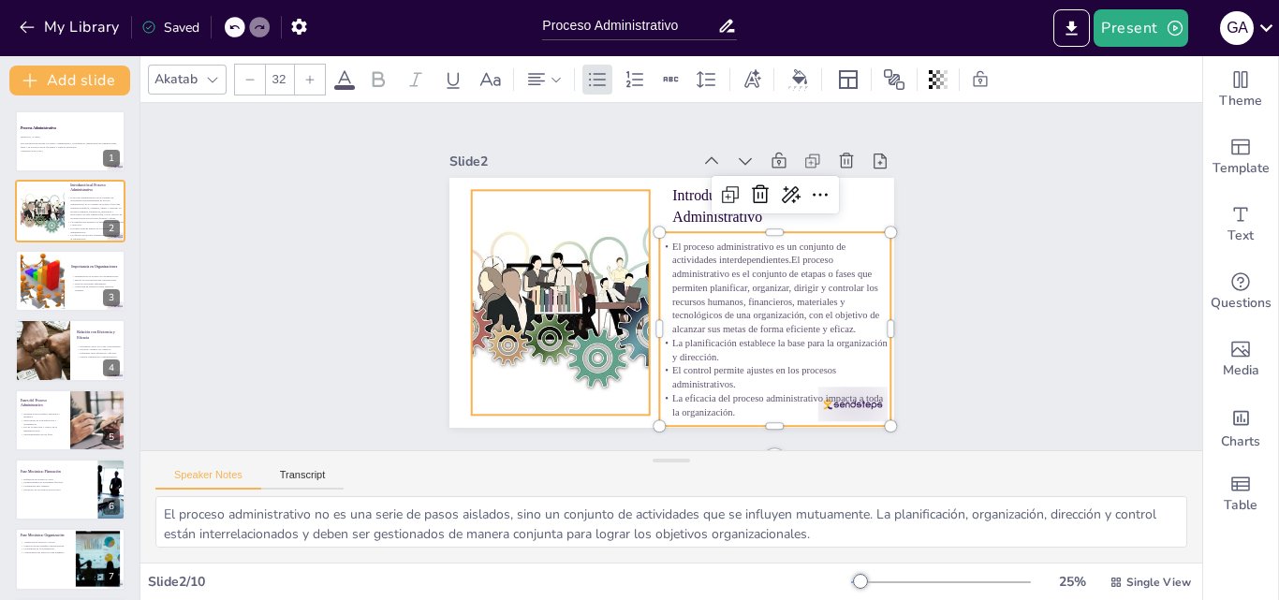
click at [578, 326] on div at bounding box center [585, 203] width 380 height 406
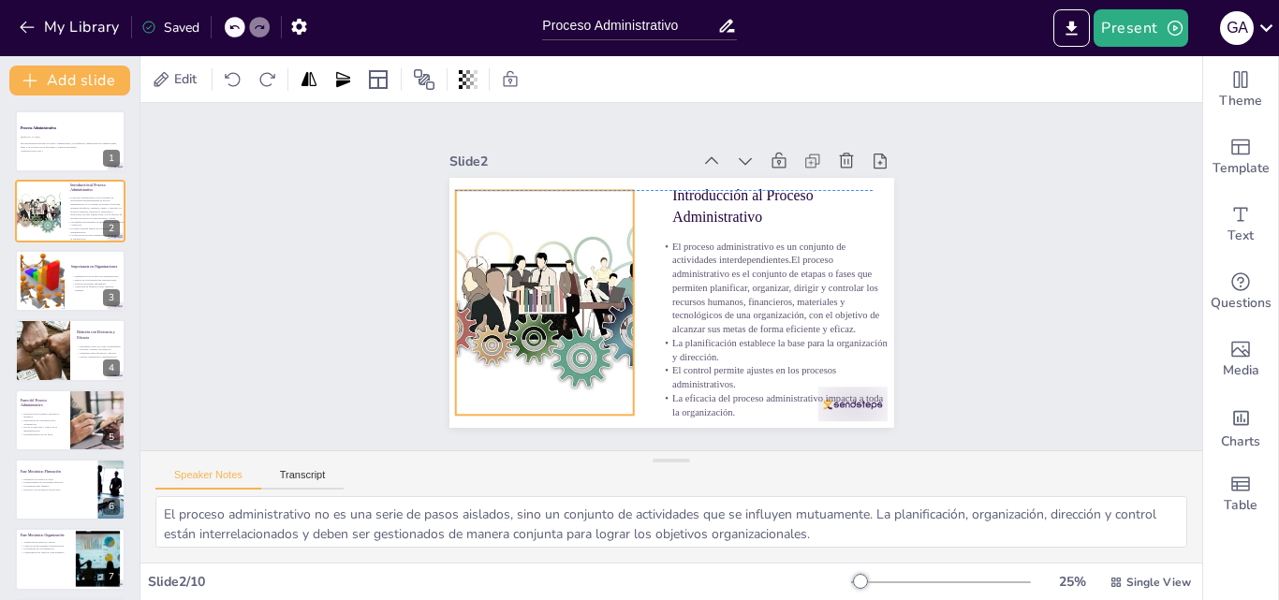
drag, startPoint x: 614, startPoint y: 317, endPoint x: 599, endPoint y: 318, distance: 16.0
click at [599, 318] on div at bounding box center [777, 201] width 400 height 343
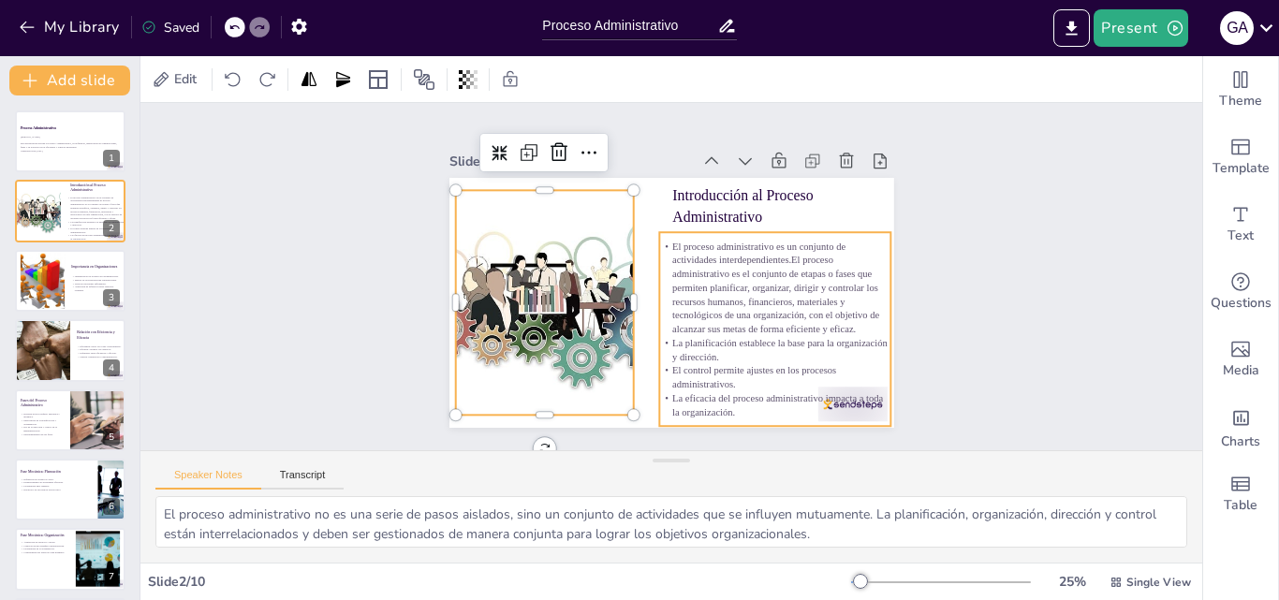
click at [713, 311] on p "El proceso administrativo es un conjunto de actividades interdependientes.El pr…" at bounding box center [610, 192] width 228 height 237
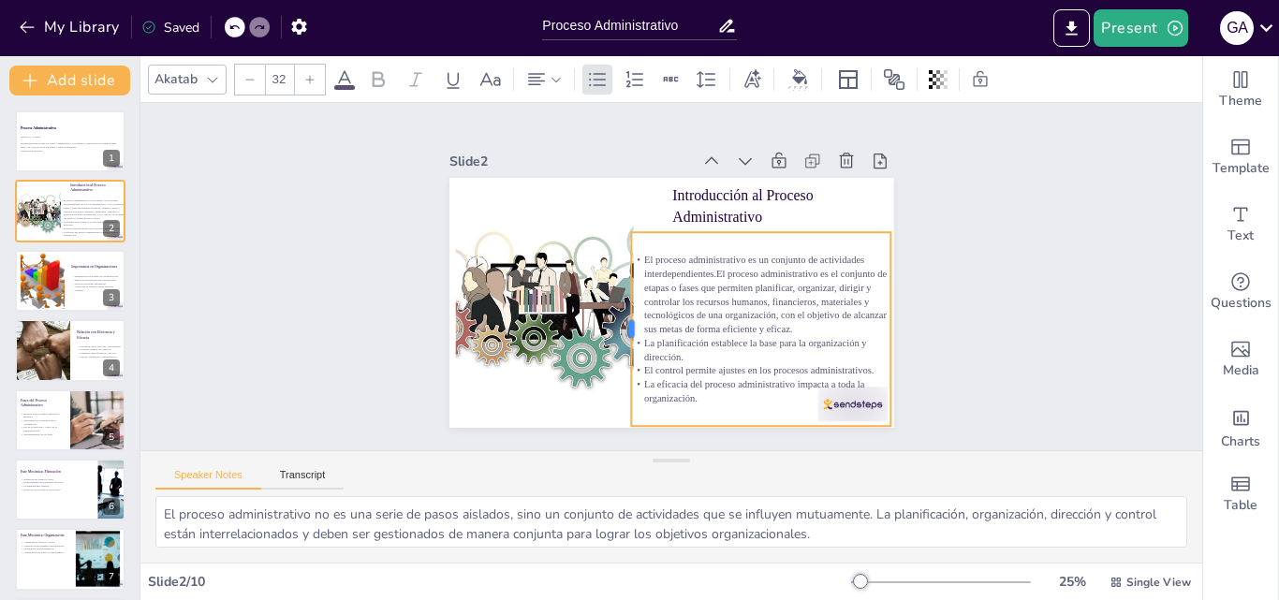
drag, startPoint x: 645, startPoint y: 321, endPoint x: 617, endPoint y: 321, distance: 28.1
click at [617, 321] on div at bounding box center [610, 311] width 74 height 189
click at [1033, 283] on div "Slide 1 Proceso Administrativo Esta presentación aborda el Proceso Administrati…" at bounding box center [671, 277] width 968 height 1022
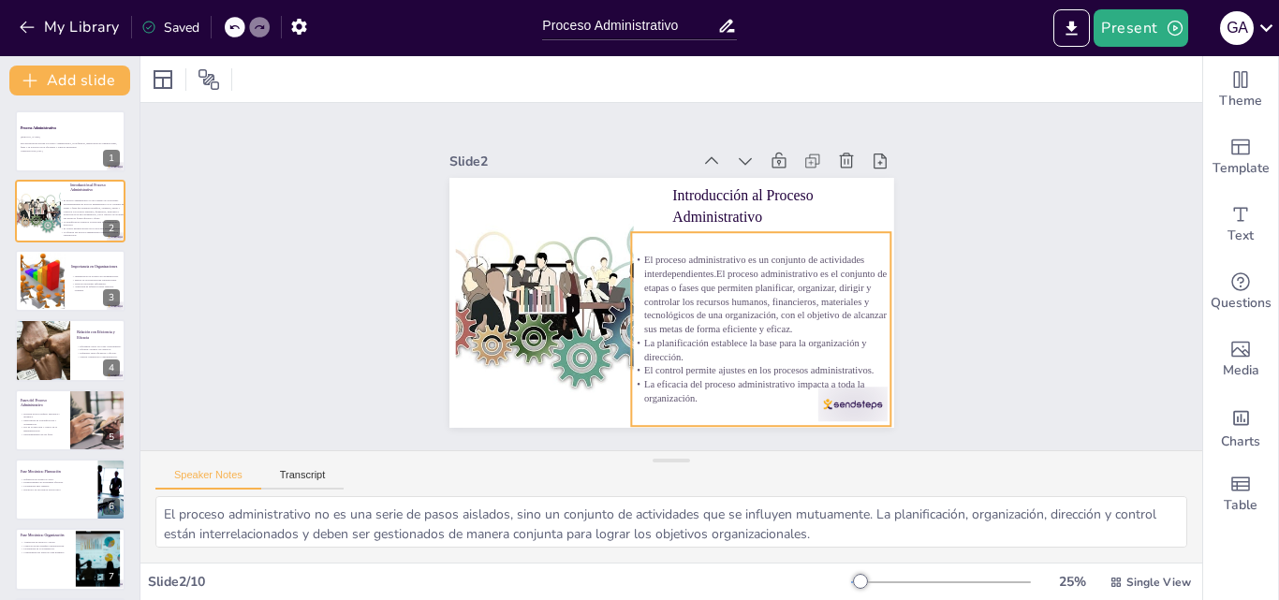
click at [718, 268] on p "El proceso administrativo es un conjunto de actividades interdependientes.El pr…" at bounding box center [584, 306] width 267 height 202
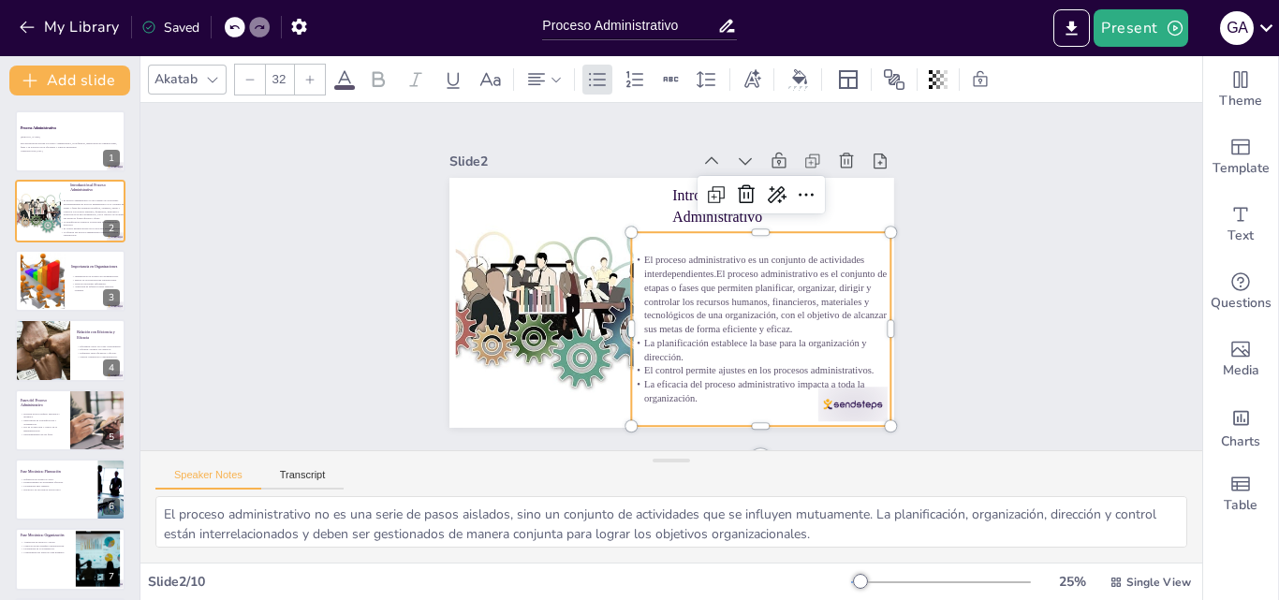
click at [728, 269] on p "El proceso administrativo es un conjunto de actividades interdependientes.El pr…" at bounding box center [762, 265] width 273 height 159
click at [710, 269] on p "El proceso administrativo es un conjunto de actividades interdependientes.El pr…" at bounding box center [591, 232] width 273 height 159
click at [702, 269] on p "El proceso administrativo es un conjunto de actividades interdependientes.El pr…" at bounding box center [635, 361] width 135 height 272
drag, startPoint x: 701, startPoint y: 268, endPoint x: 805, endPoint y: 271, distance: 104.0
click at [744, 271] on p "El proceso administrativo es un conjunto de actividades interdependientes.El pr…" at bounding box center [634, 193] width 220 height 259
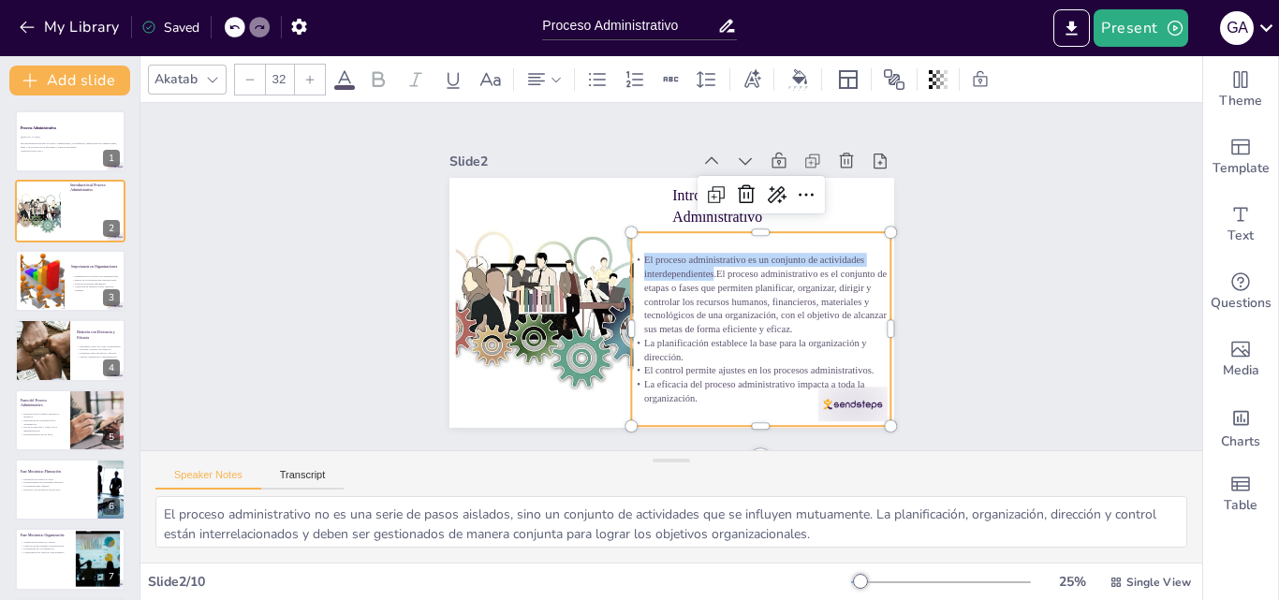
drag, startPoint x: 630, startPoint y: 257, endPoint x: 701, endPoint y: 273, distance: 72.0
click at [701, 273] on p "El proceso administrativo es un conjunto de actividades interdependientes.El pr…" at bounding box center [584, 250] width 267 height 110
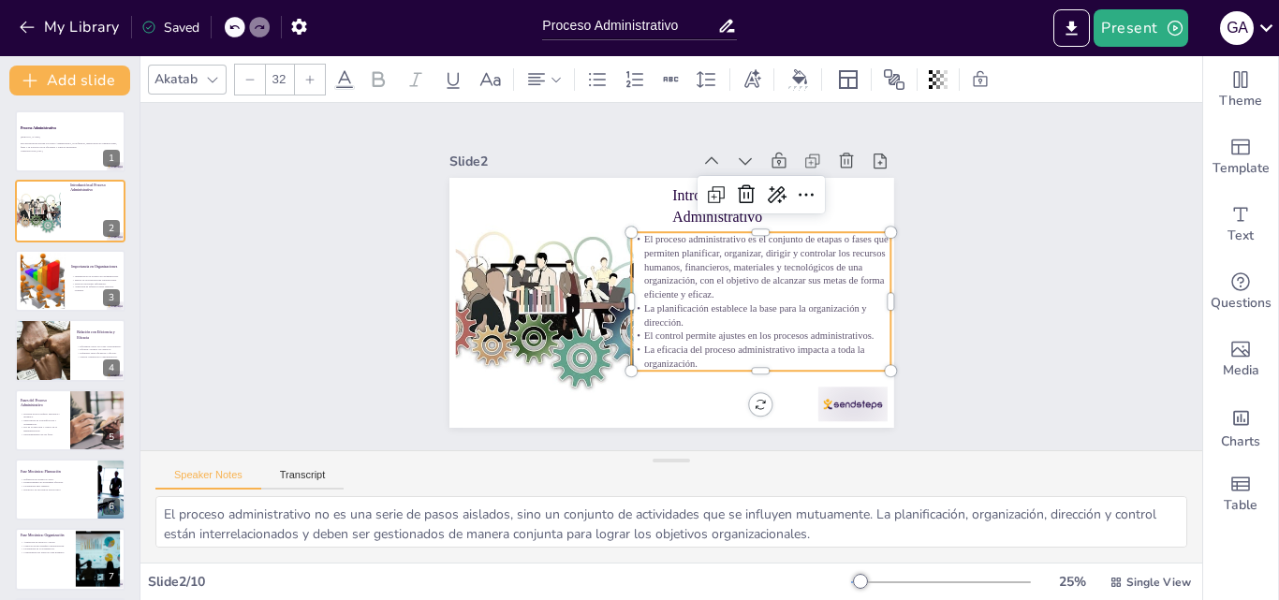
click at [976, 288] on div "Slide 1 Proceso Administrativo Esta presentación aborda el Proceso Administrati…" at bounding box center [671, 276] width 1111 height 561
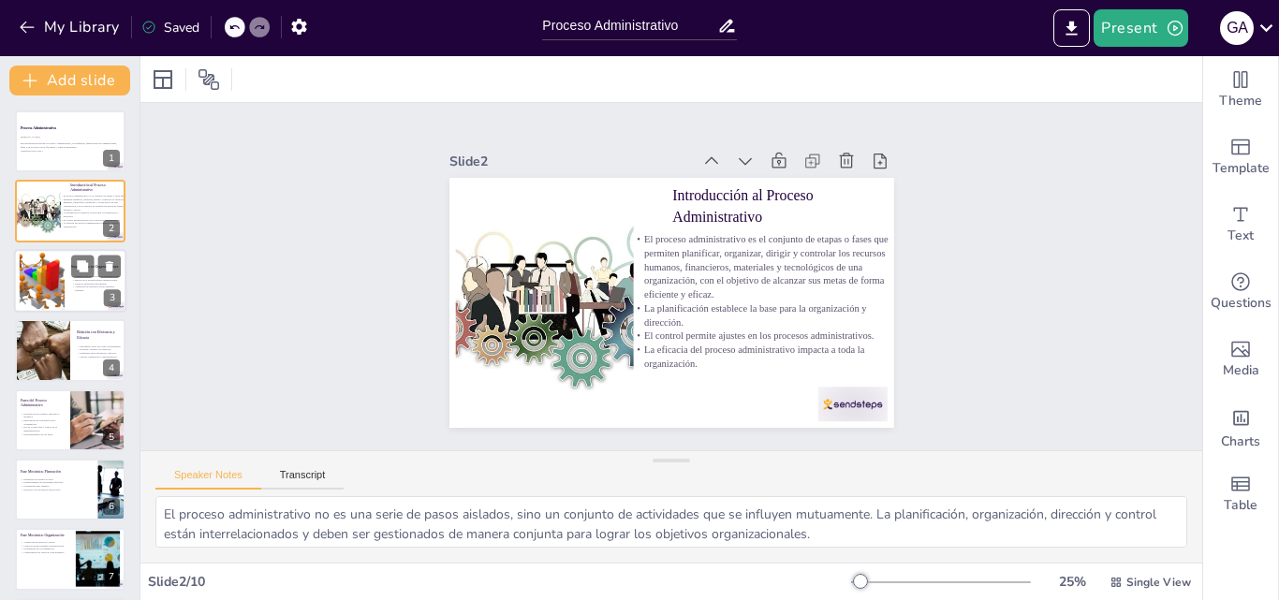
click at [65, 283] on div at bounding box center [70, 281] width 112 height 64
type textarea "La optimización de recursos es esencial para cualquier organización, ya que per…"
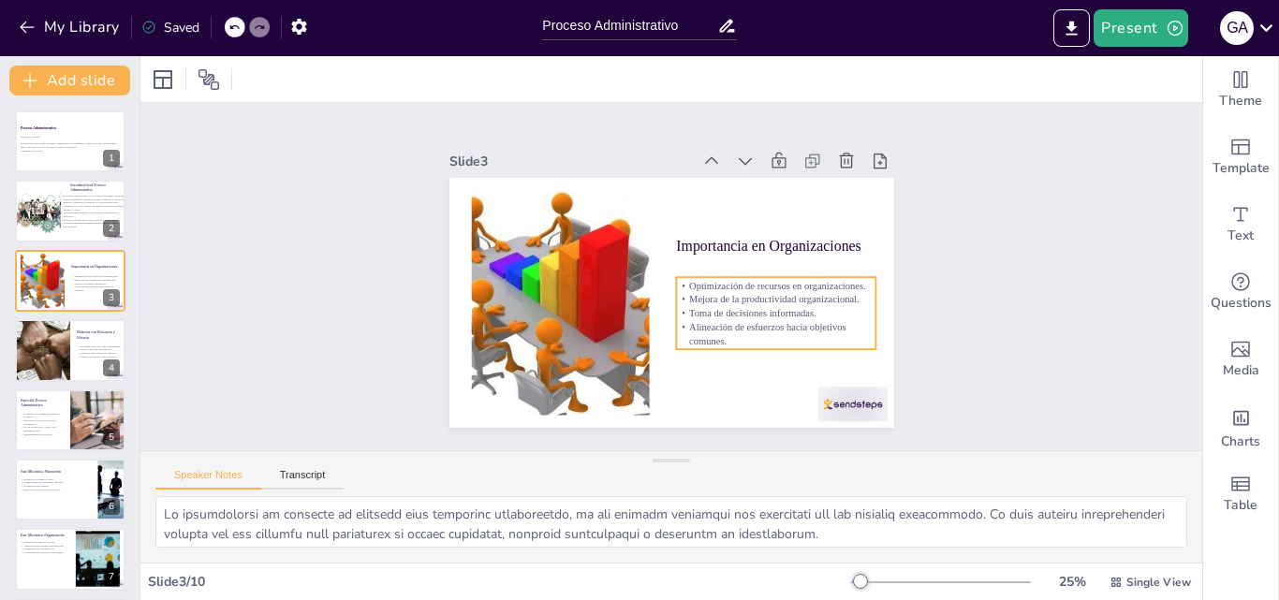
click at [633, 331] on p "Alineación de esfuerzos hacia objetivos comunes." at bounding box center [564, 328] width 140 height 178
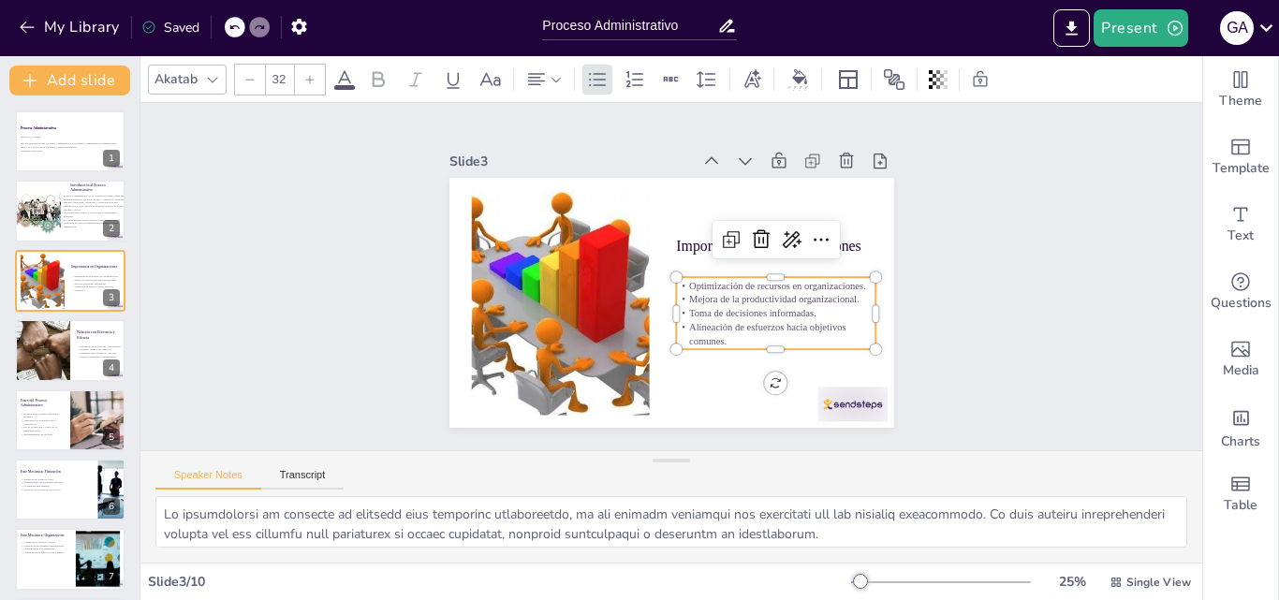
click at [682, 233] on p "Alineación de esfuerzos hacia objetivos comunes." at bounding box center [580, 199] width 201 height 68
click at [630, 333] on p "Alineación de esfuerzos hacia objetivos comunes." at bounding box center [577, 349] width 107 height 194
click at [636, 333] on p "Alineación de esfuerzos hacia objetivos comunes." at bounding box center [558, 316] width 155 height 168
click at [703, 236] on p "Alineación de esfuerzos hacia objetivos comunes." at bounding box center [609, 174] width 187 height 124
click at [631, 337] on p "Alineación de esfuerzos hacia objetivos comunes." at bounding box center [570, 338] width 124 height 187
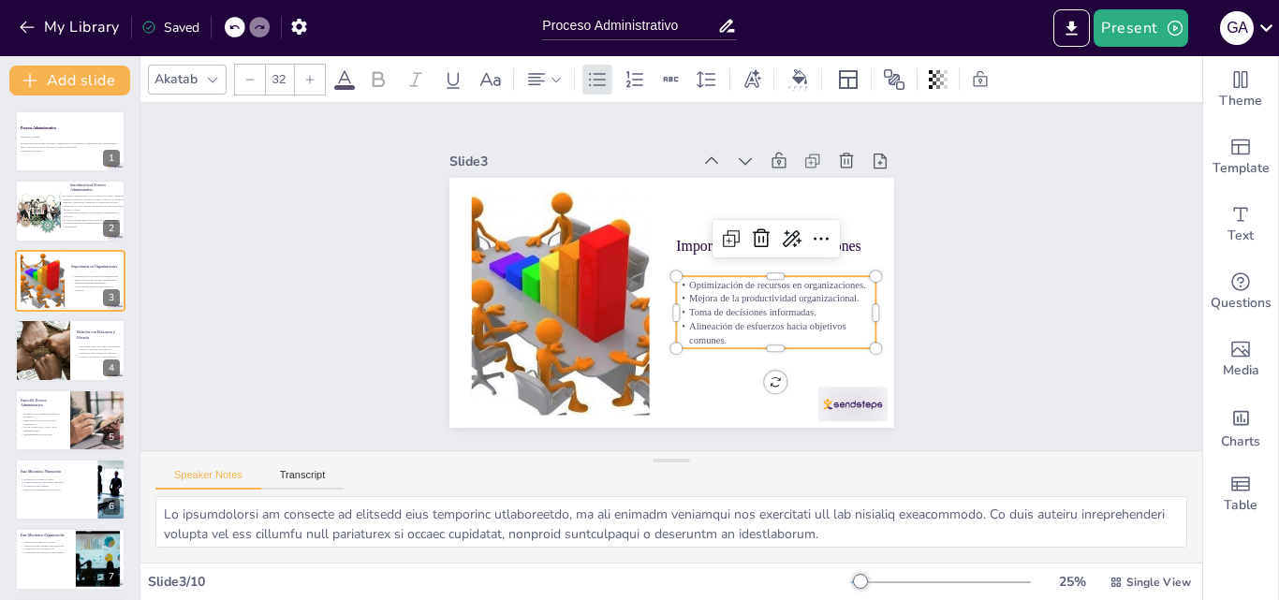
click at [632, 337] on p "Alineación de esfuerzos hacia objetivos comunes." at bounding box center [571, 338] width 124 height 187
click at [715, 245] on p "Alineación de esfuerzos hacia objetivos comunes." at bounding box center [644, 162] width 155 height 168
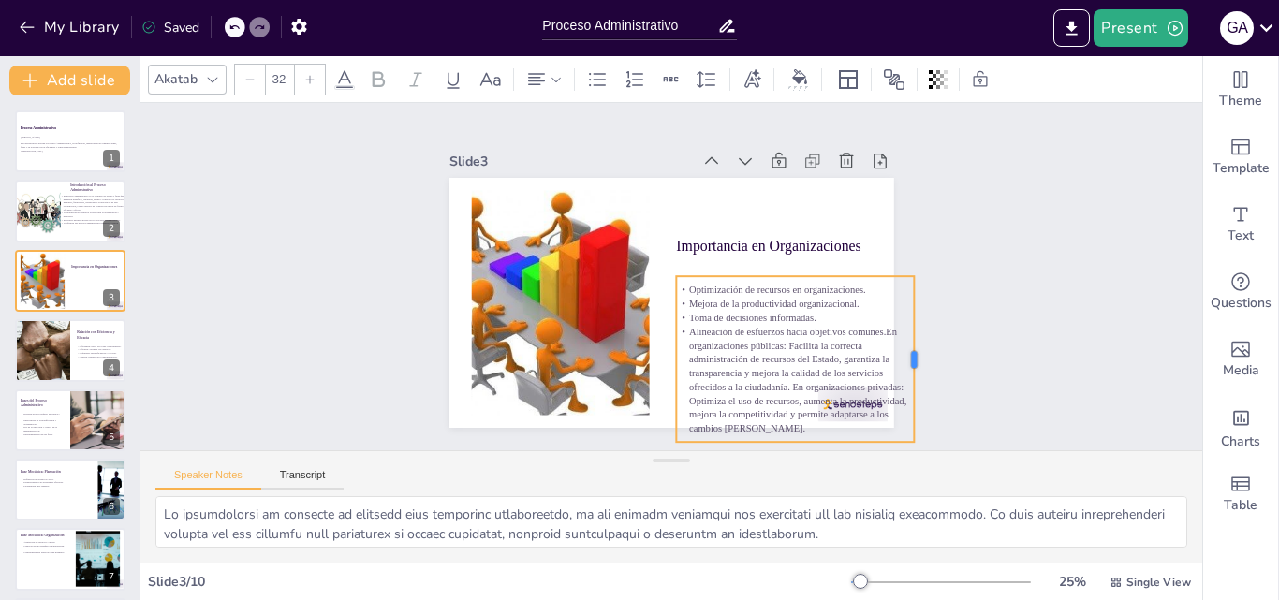
drag, startPoint x: 865, startPoint y: 358, endPoint x: 904, endPoint y: 350, distance: 39.1
click at [622, 480] on div at bounding box center [539, 505] width 166 height 50
click at [1042, 293] on div "Slide 1 Proceso Administrativo Esta presentación aborda el Proceso Administrati…" at bounding box center [672, 276] width 906 height 1063
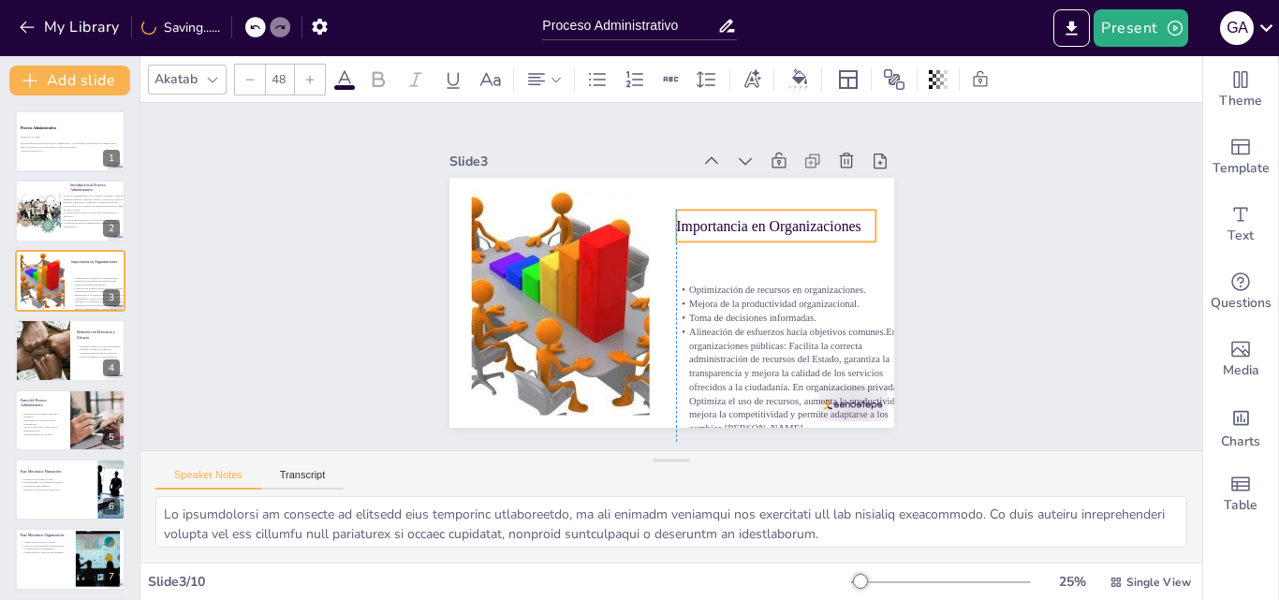
drag, startPoint x: 718, startPoint y: 237, endPoint x: 721, endPoint y: 217, distance: 19.9
click at [721, 220] on p "Importancia en Organizaciones" at bounding box center [786, 260] width 197 height 81
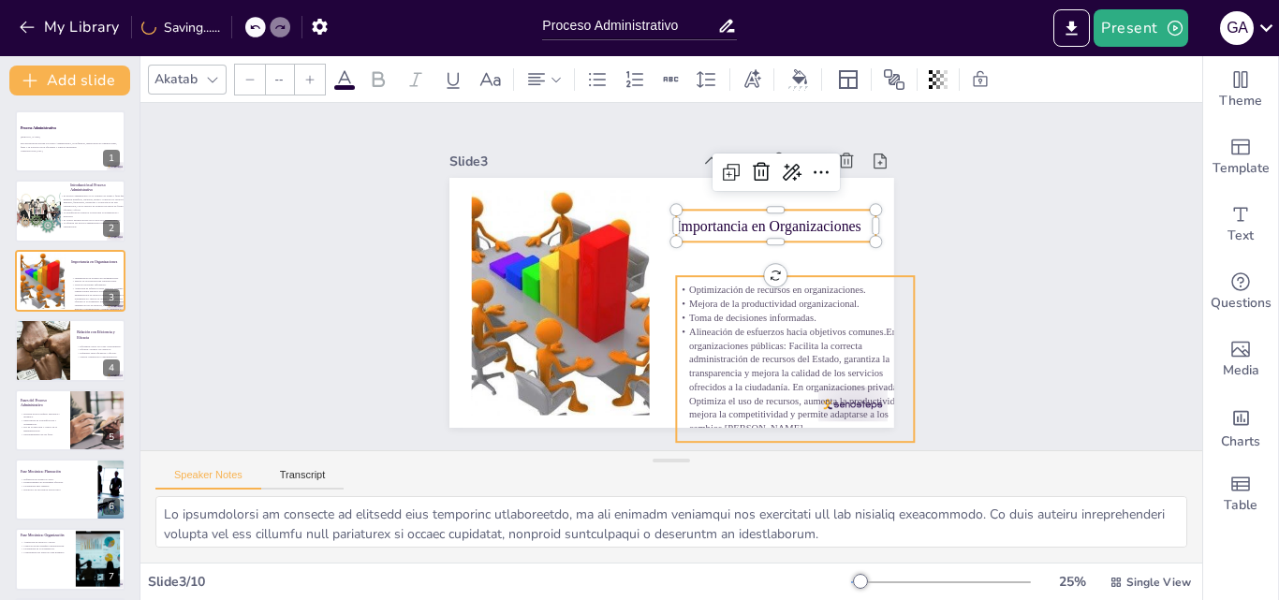
type input "32"
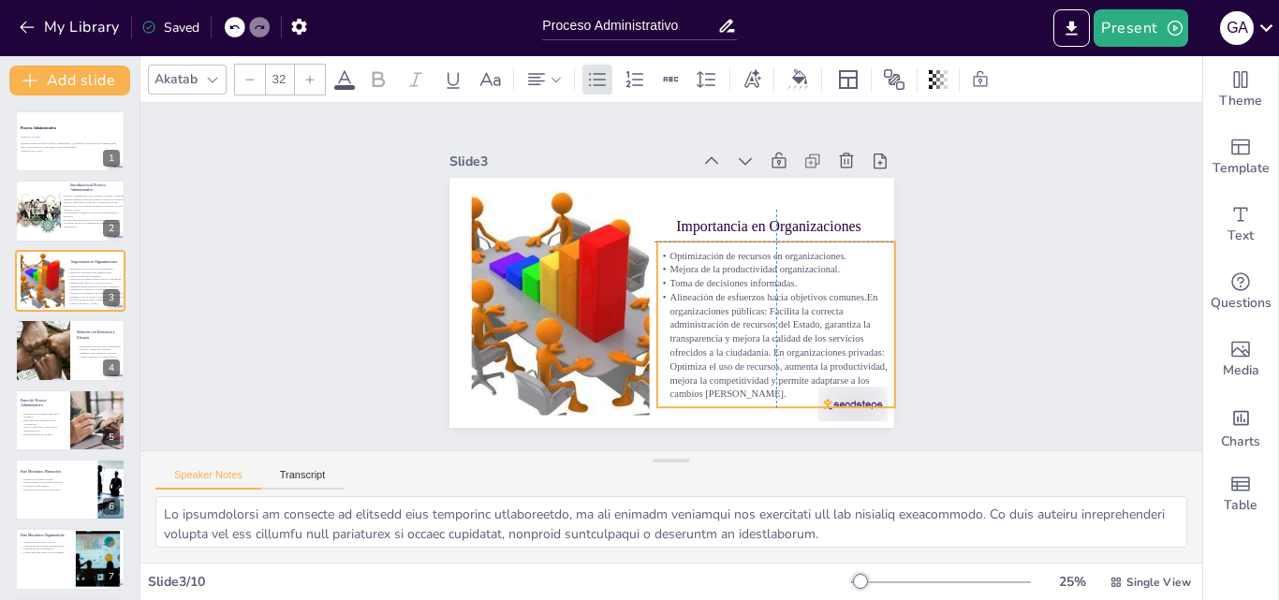
drag, startPoint x: 737, startPoint y: 337, endPoint x: 716, endPoint y: 303, distance: 40.0
click at [716, 303] on p "Alineación de esfuerzos hacia objetivos comunes.En organizaciones públicas: Fac…" at bounding box center [663, 402] width 215 height 262
click at [757, 307] on p "Alineación de esfuerzos hacia objetivos comunes.En organizaciones públicas: Fac…" at bounding box center [728, 388] width 262 height 215
click at [755, 274] on p "Alineación de esfuerzos hacia objetivos comunes.En organizaciones públicas: Fac…" at bounding box center [627, 159] width 258 height 229
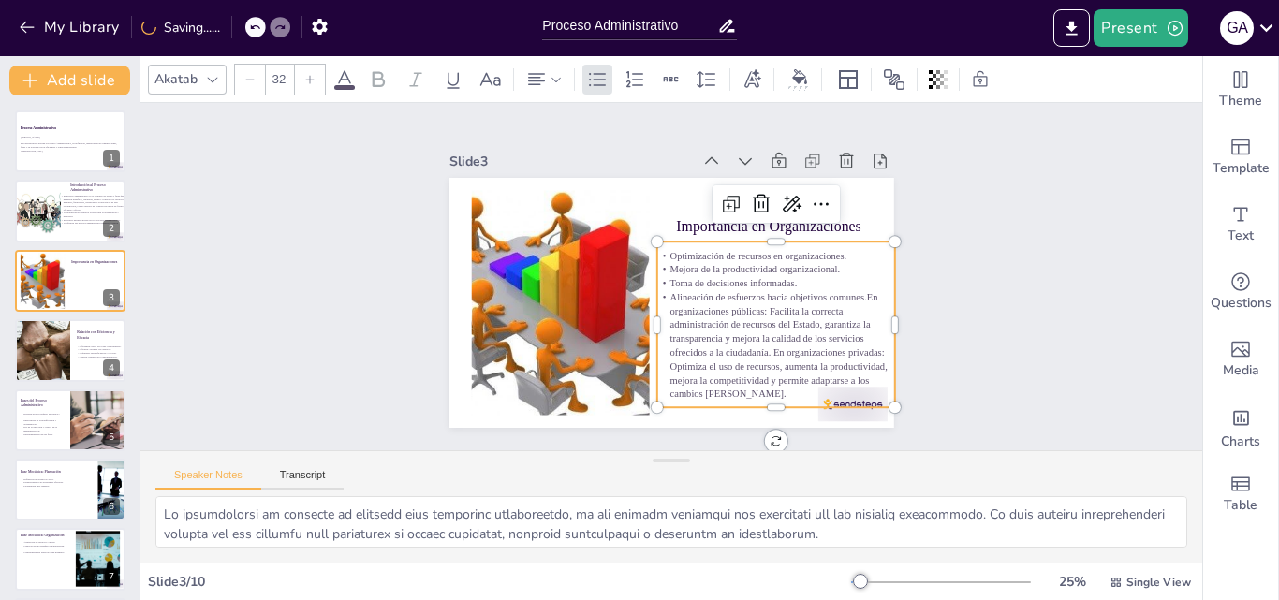
click at [787, 283] on p "Alineación de esfuerzos hacia objetivos comunes.En organizaciones públicas: Fac…" at bounding box center [678, 152] width 215 height 262
click at [669, 293] on p "Alineación de esfuerzos hacia objetivos comunes.En organizaciones públicas: Fac…" at bounding box center [553, 321] width 229 height 258
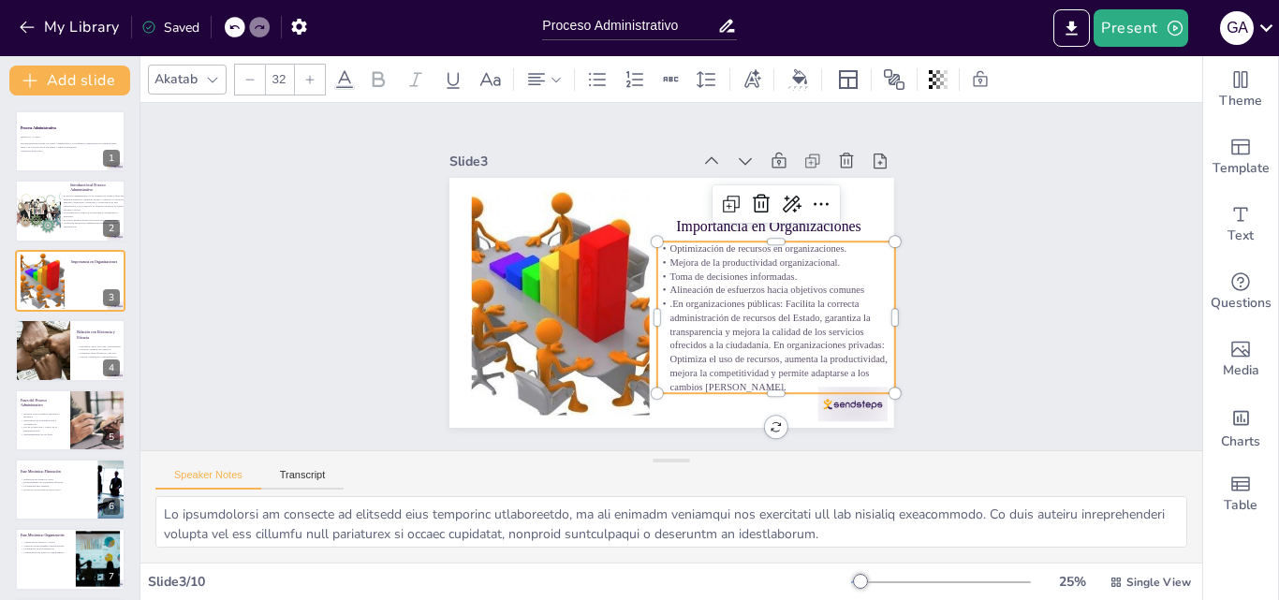
click at [757, 303] on p ".En organizaciones públicas: Facilita la correcta administración de recursos de…" at bounding box center [750, 179] width 121 height 247
click at [953, 301] on div "Slide 1 Proceso Administrativo Esta presentación aborda el Proceso Administrati…" at bounding box center [672, 276] width 561 height 1111
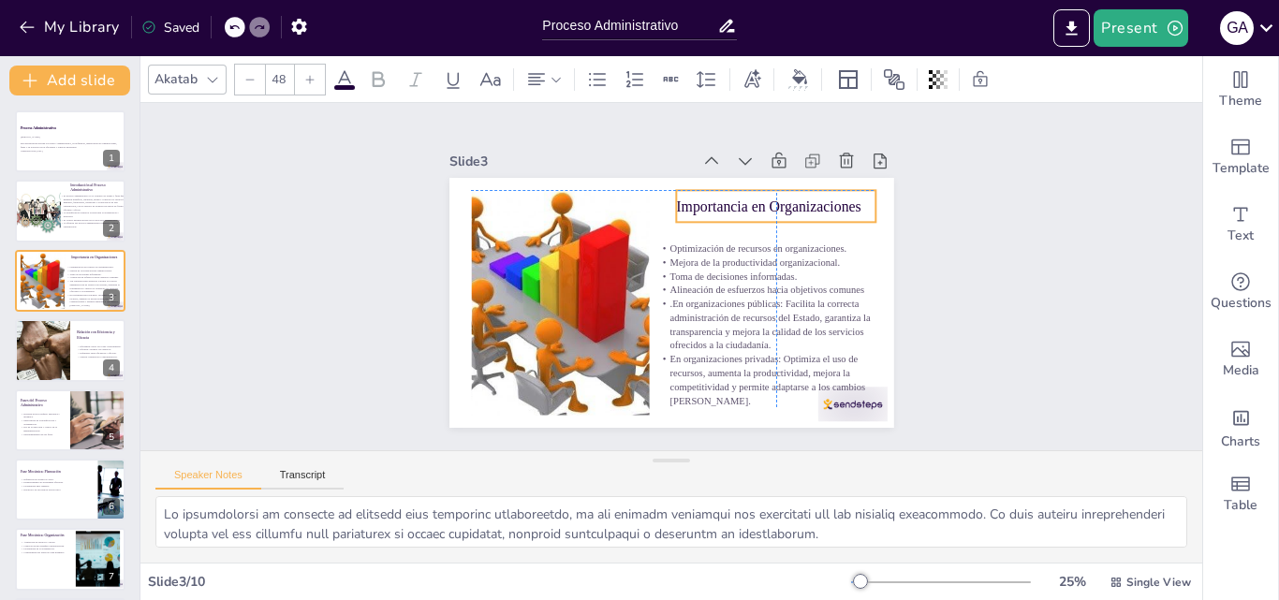
drag, startPoint x: 801, startPoint y: 222, endPoint x: 798, endPoint y: 205, distance: 17.1
click at [752, 281] on p "Importancia en Organizaciones" at bounding box center [742, 381] width 21 height 200
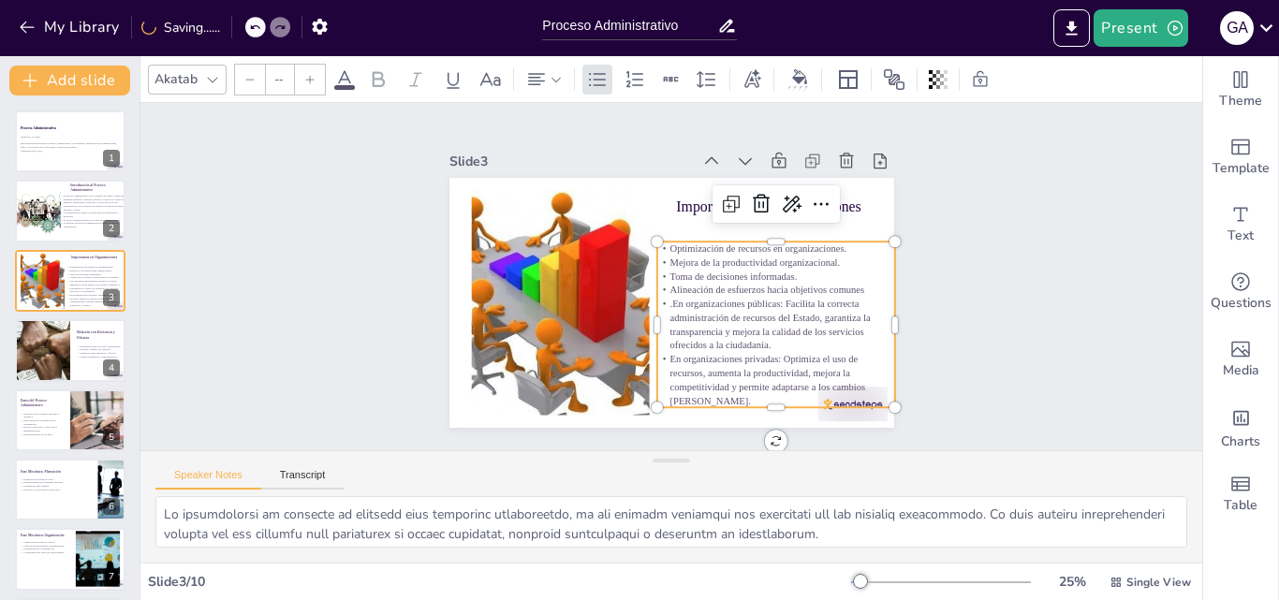
type input "32"
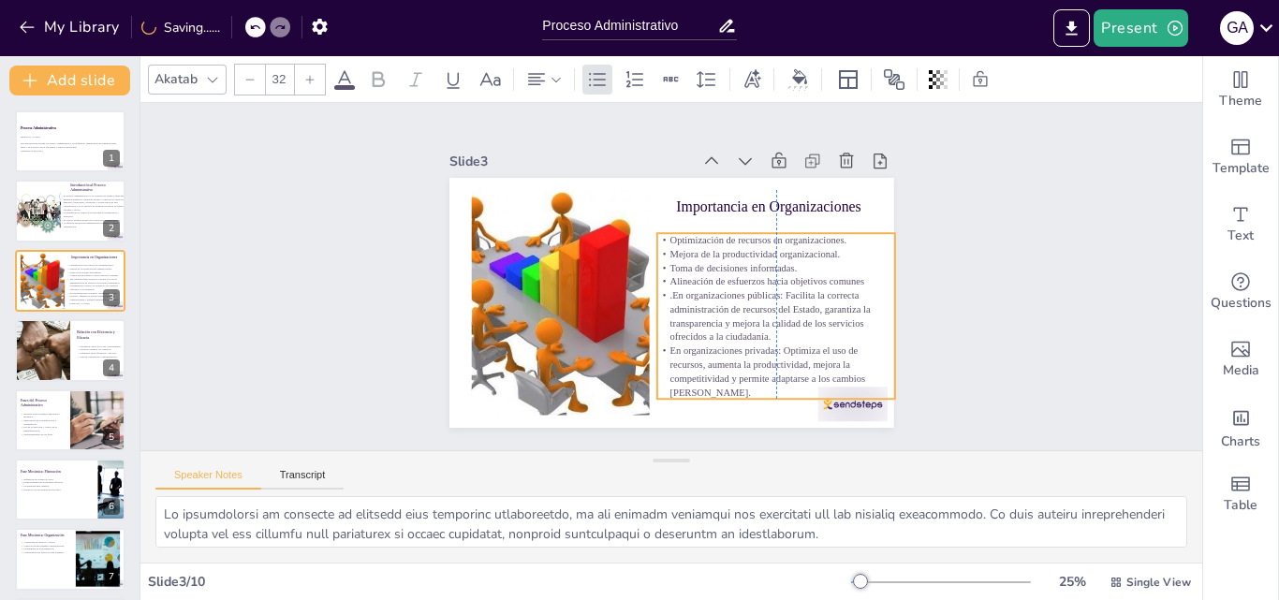
click at [667, 306] on p ".En organizaciones públicas: Facilita la correcta administración de recursos de…" at bounding box center [593, 356] width 148 height 241
click at [1104, 290] on div "Slide 1 Proceso Administrativo Esta presentación aborda el Proceso Administrati…" at bounding box center [671, 276] width 1111 height 561
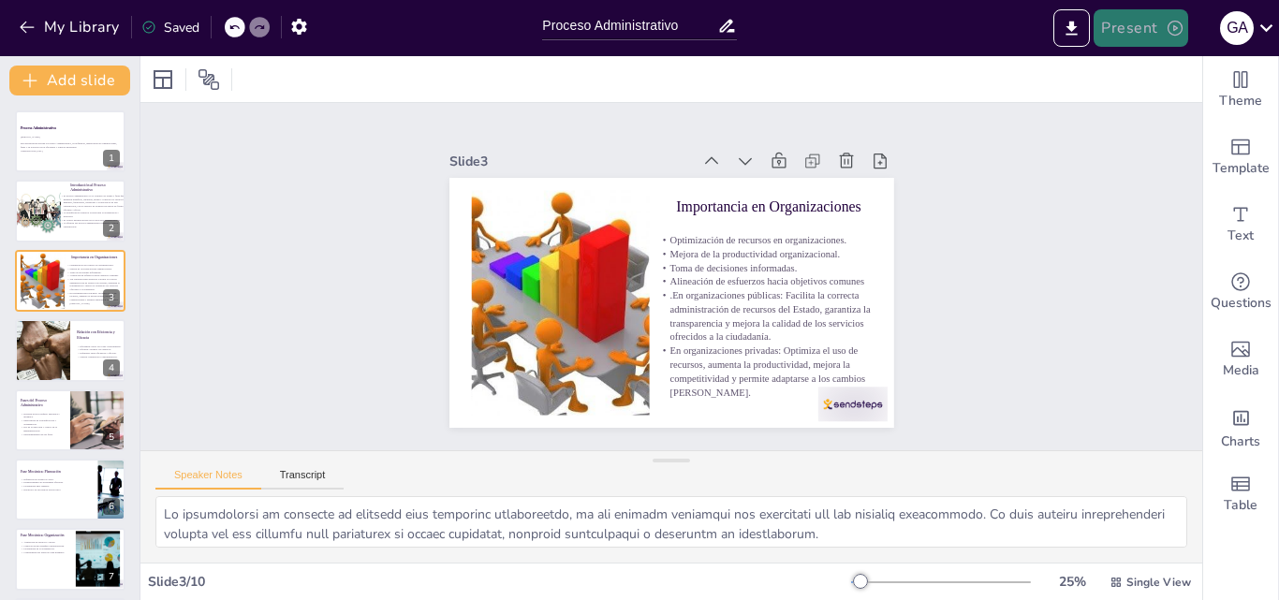
click at [1156, 26] on button "Present" at bounding box center [1141, 27] width 94 height 37
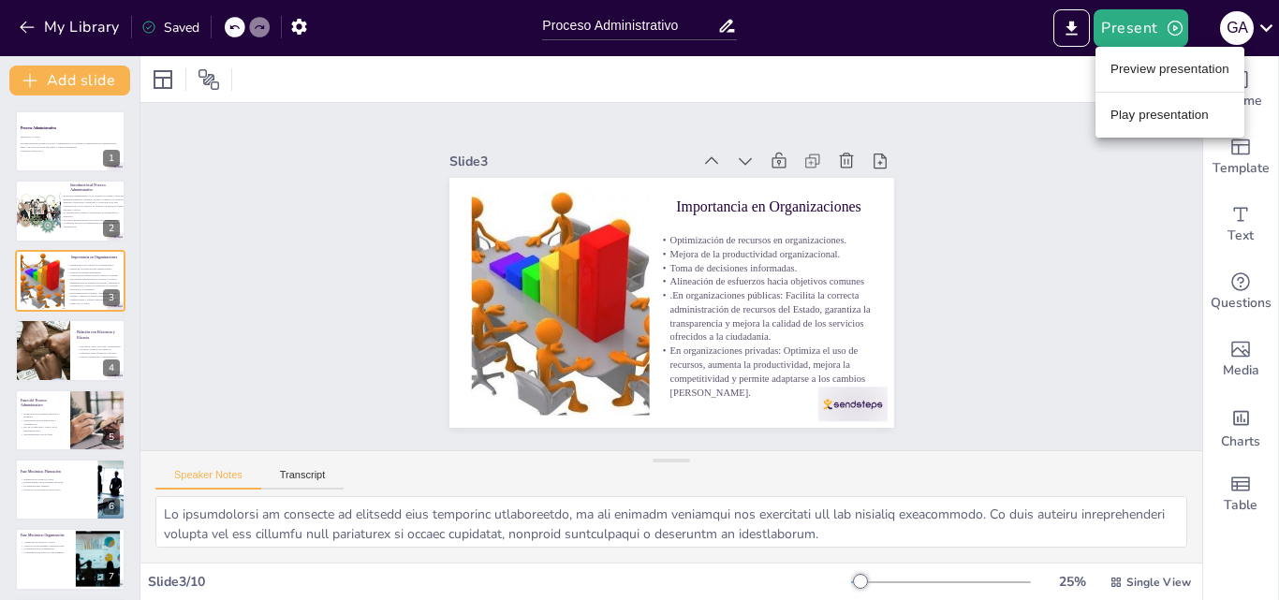
click at [1164, 75] on li "Preview presentation" at bounding box center [1170, 69] width 149 height 30
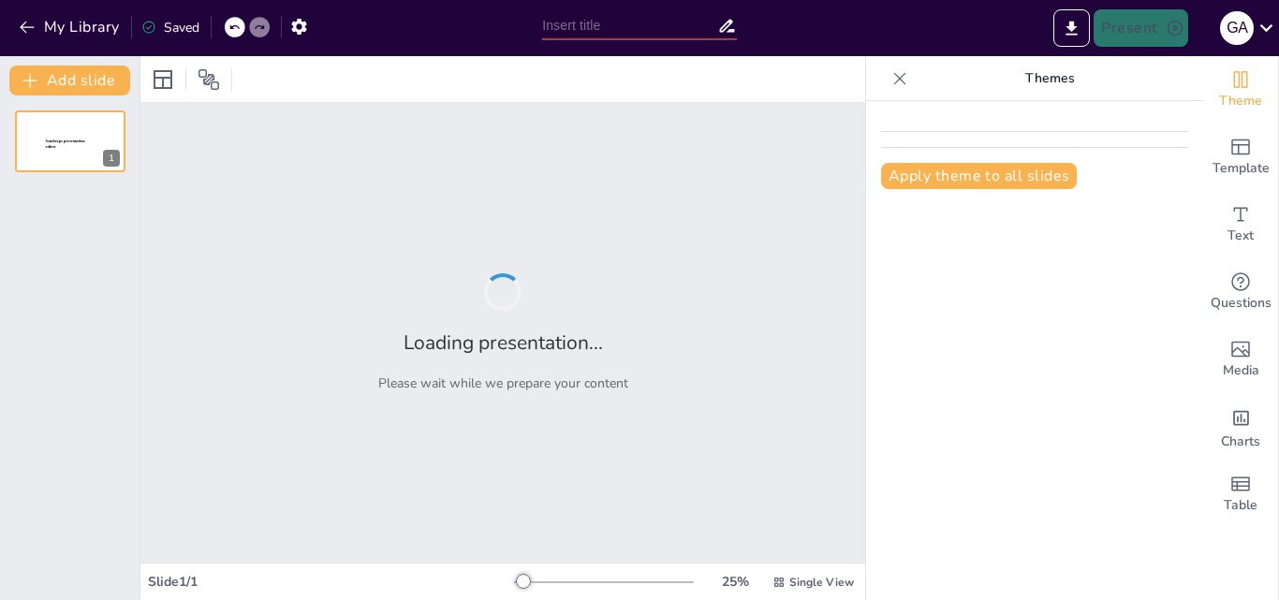
type input "Proceso Administrativo"
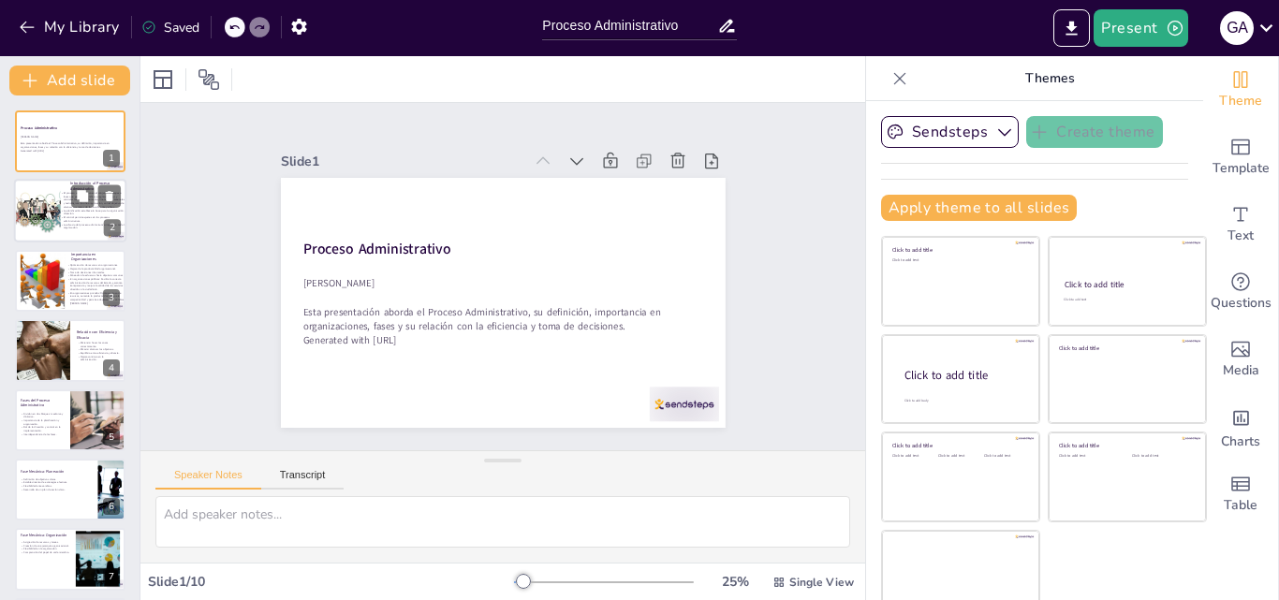
click at [78, 224] on p "La eficacia del proceso administrativo impacta a toda la organización." at bounding box center [93, 226] width 66 height 7
type textarea "El proceso administrativo no es una serie de pasos aislados, sino un conjunto d…"
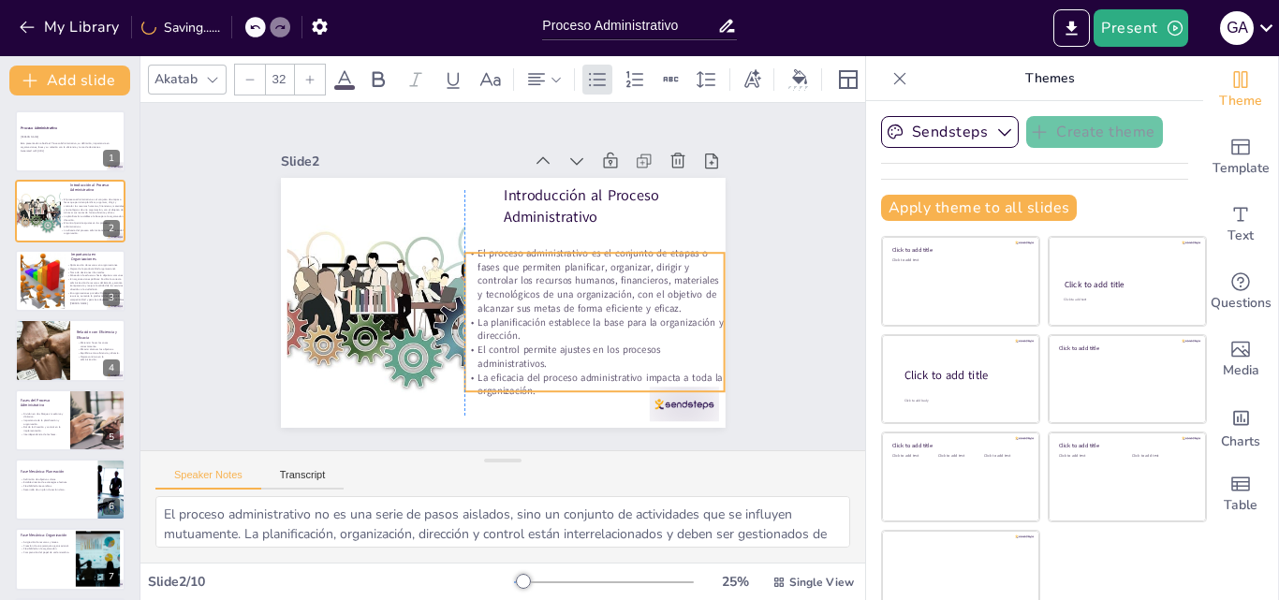
drag, startPoint x: 594, startPoint y: 281, endPoint x: 595, endPoint y: 302, distance: 20.6
click at [595, 302] on p "El proceso administrativo es el conjunto de etapas o fases que permiten planifi…" at bounding box center [594, 291] width 266 height 96
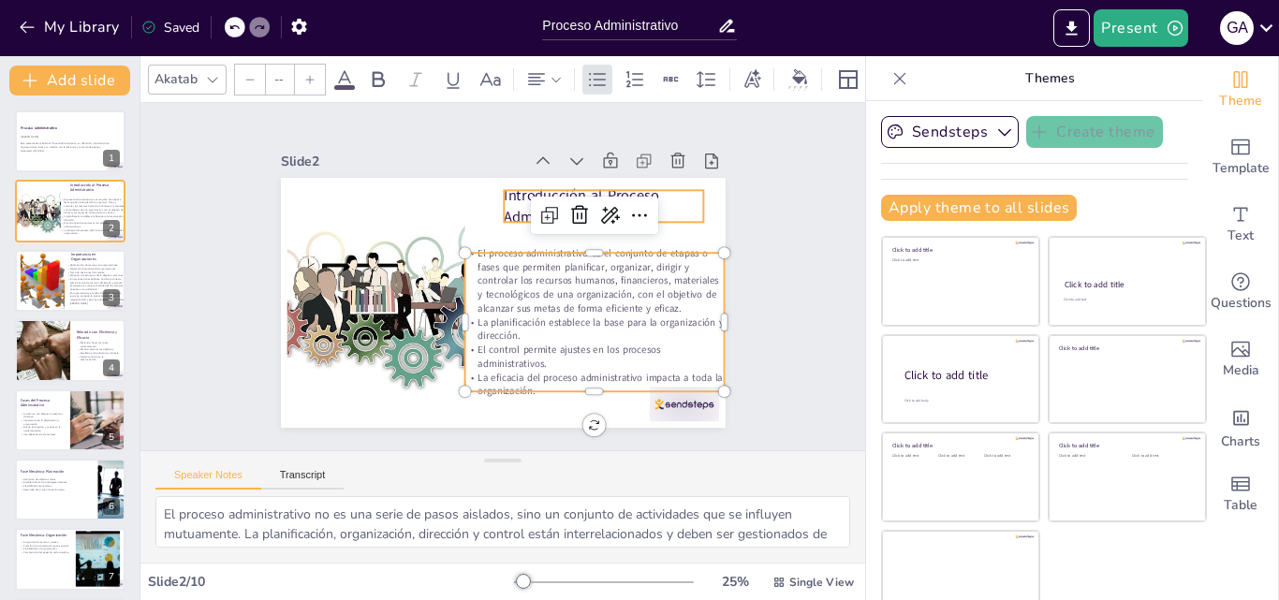
type input "48"
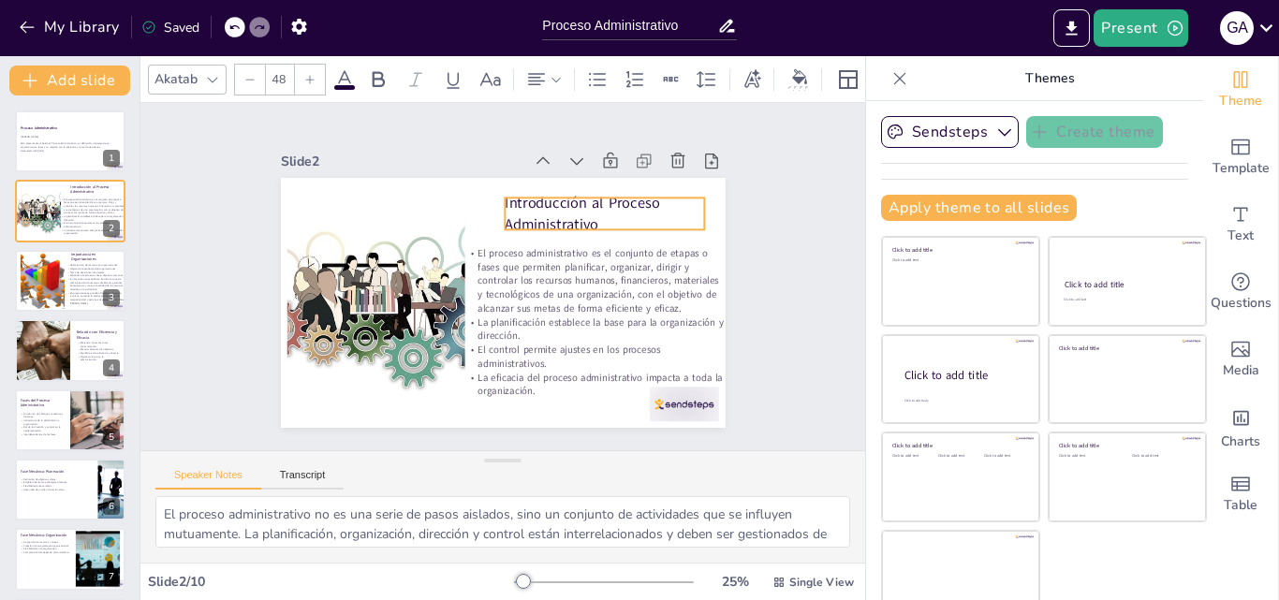
click at [510, 211] on p "Introducción al Proceso Administrativo" at bounding box center [611, 225] width 203 height 62
click at [72, 280] on p ".En organizaciones públicas: Facilita la correcta administración de recursos de…" at bounding box center [97, 284] width 61 height 14
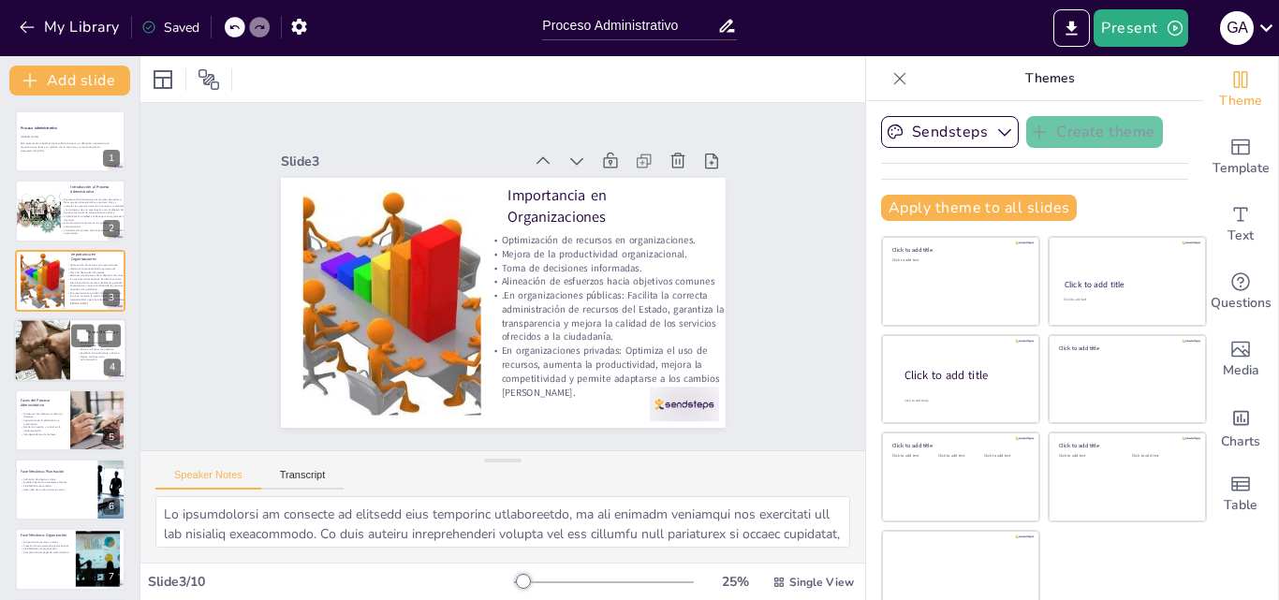
click at [52, 343] on div at bounding box center [42, 350] width 174 height 64
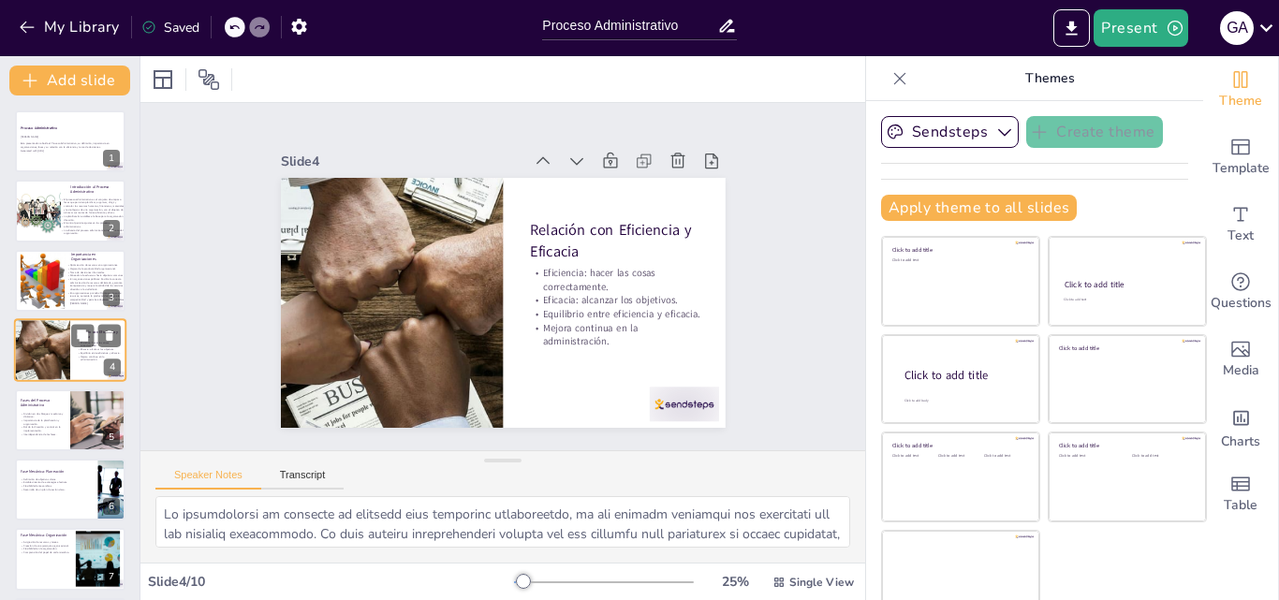
type textarea "Lo ipsumdolor si am consecte adipi el se doeiusmodtempo, in utl et dolorem a en…"
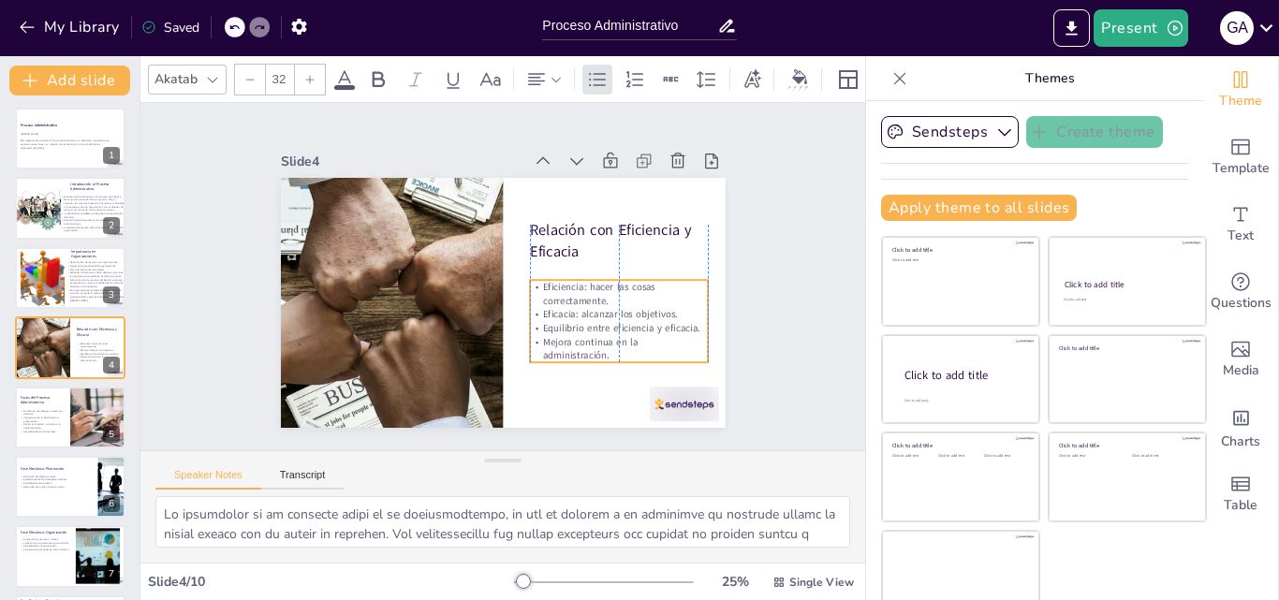
drag, startPoint x: 534, startPoint y: 307, endPoint x: 533, endPoint y: 321, distance: 14.1
click at [533, 324] on p "Equilibrio entre eficiencia y eficacia." at bounding box center [613, 340] width 178 height 33
click at [661, 317] on p "Eficacia: alcanzar los objetivos." at bounding box center [614, 326] width 178 height 33
click at [659, 315] on p "Eficacia: alcanzar los objetivos." at bounding box center [614, 326] width 178 height 33
click at [658, 316] on p "Eficacia: alcanzar los objetivos." at bounding box center [614, 326] width 178 height 32
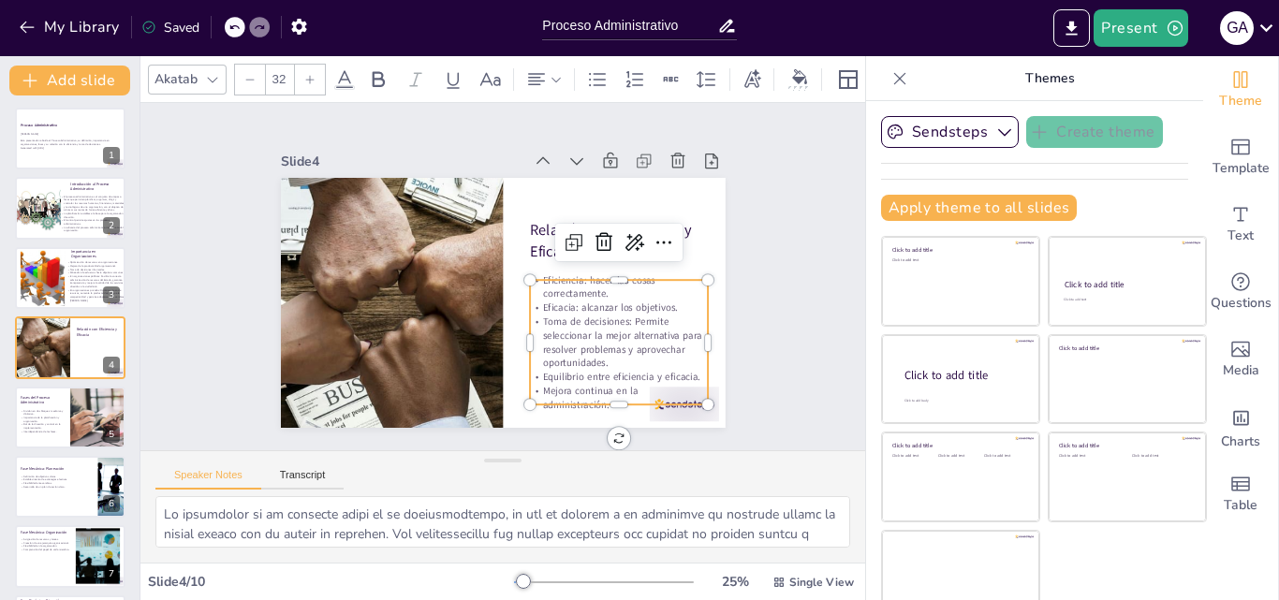
click at [800, 307] on div "Slide 1 Proceso Administrativo Esta presentación aborda el Proceso Administrati…" at bounding box center [503, 277] width 757 height 421
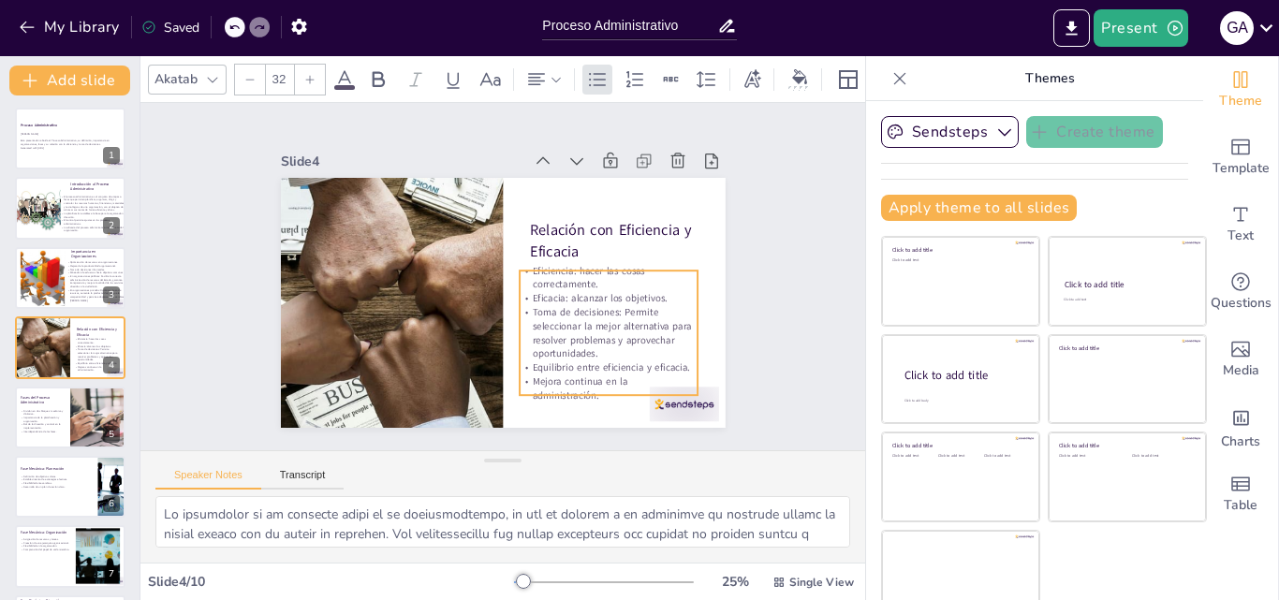
drag, startPoint x: 638, startPoint y: 328, endPoint x: 628, endPoint y: 318, distance: 13.9
click at [628, 318] on p "Toma de decisiones: Permite seleccionar la mejor alternativa para resolver prob…" at bounding box center [601, 344] width 183 height 74
click at [301, 75] on div at bounding box center [310, 80] width 30 height 30
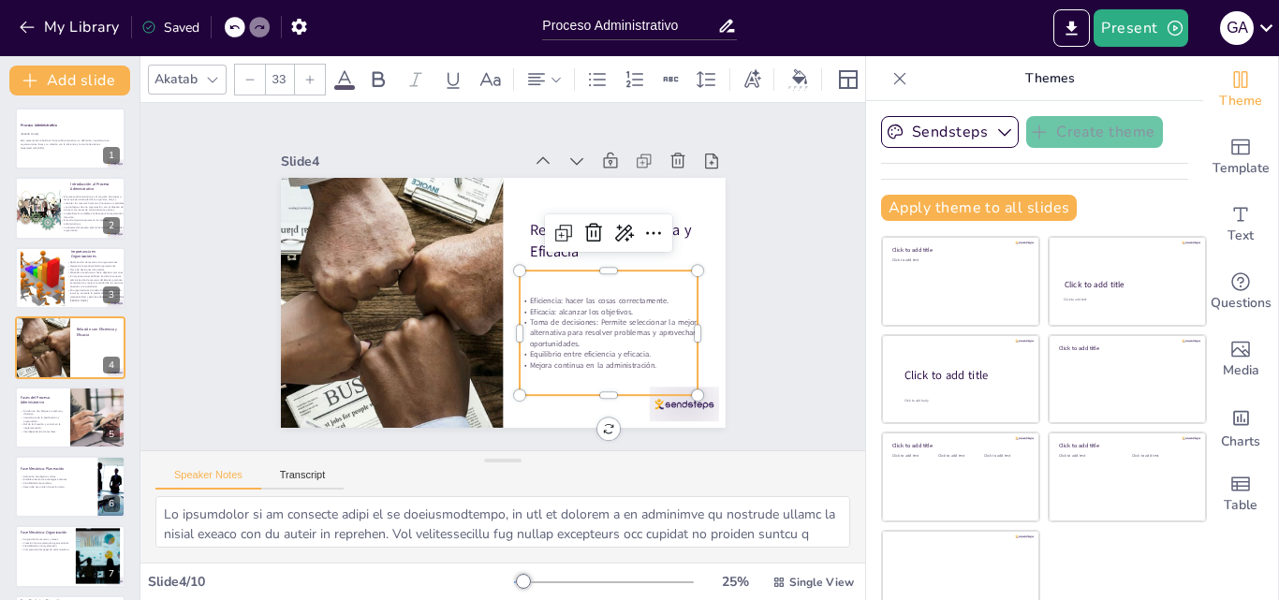
click at [301, 75] on div at bounding box center [310, 80] width 30 height 30
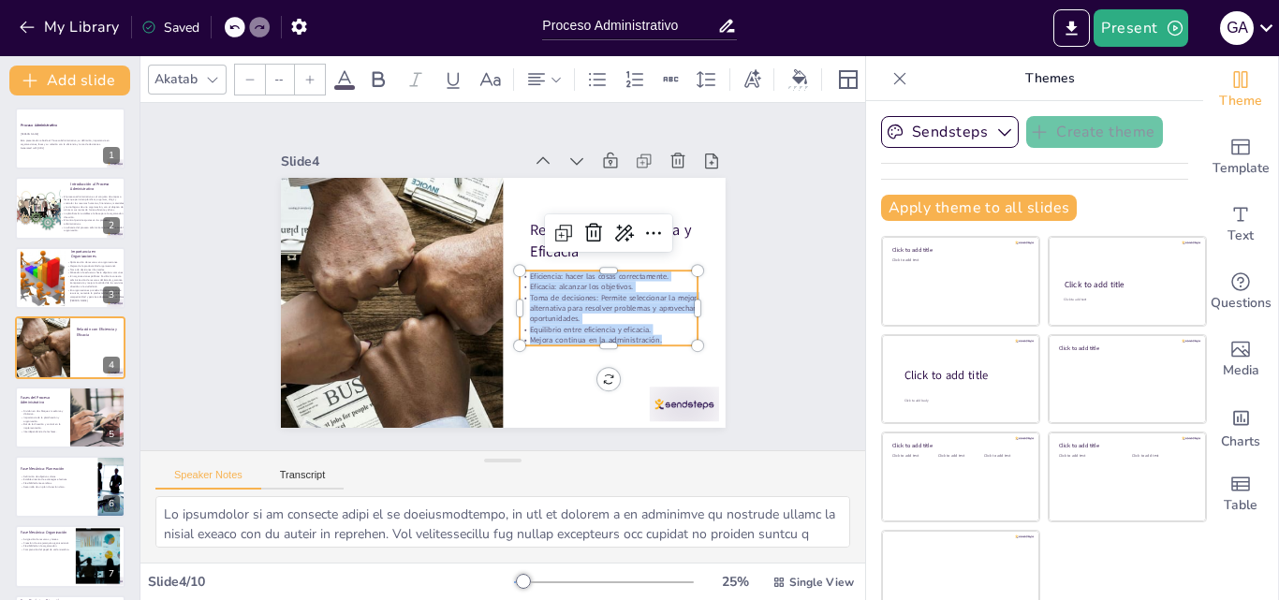
drag, startPoint x: 651, startPoint y: 332, endPoint x: 506, endPoint y: 271, distance: 157.4
click at [506, 271] on div "Relación con Eficiencia y Eficacia Eficiencia: hacer las cosas correctamente. E…" at bounding box center [503, 303] width 445 height 250
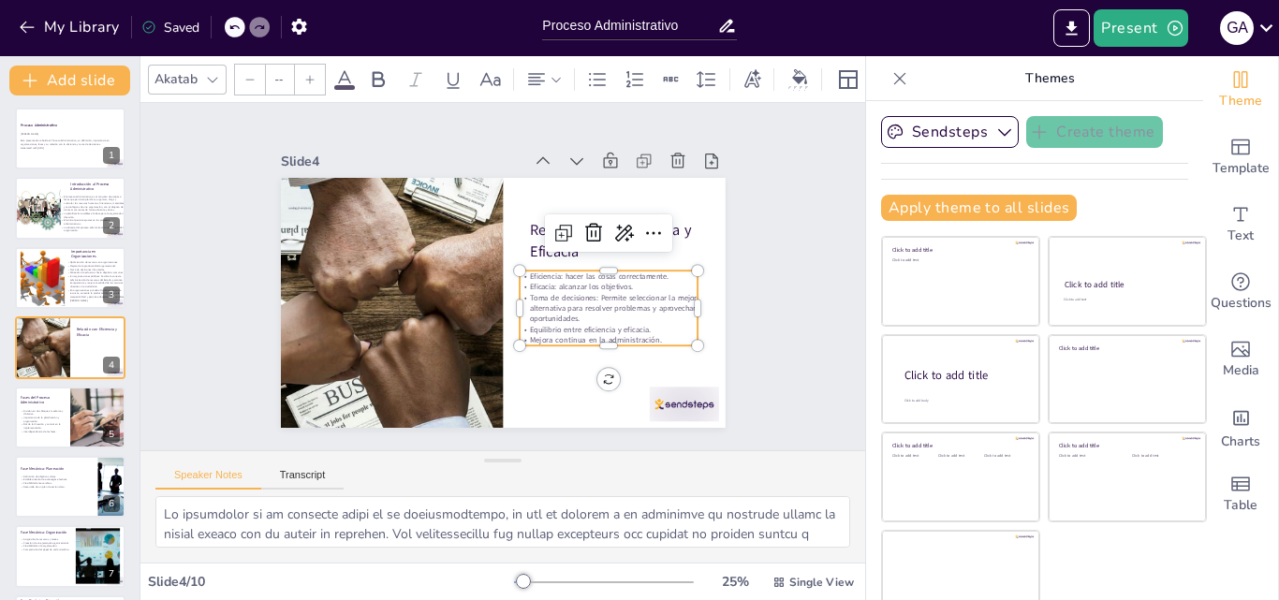
click at [287, 69] on input "--" at bounding box center [279, 80] width 26 height 30
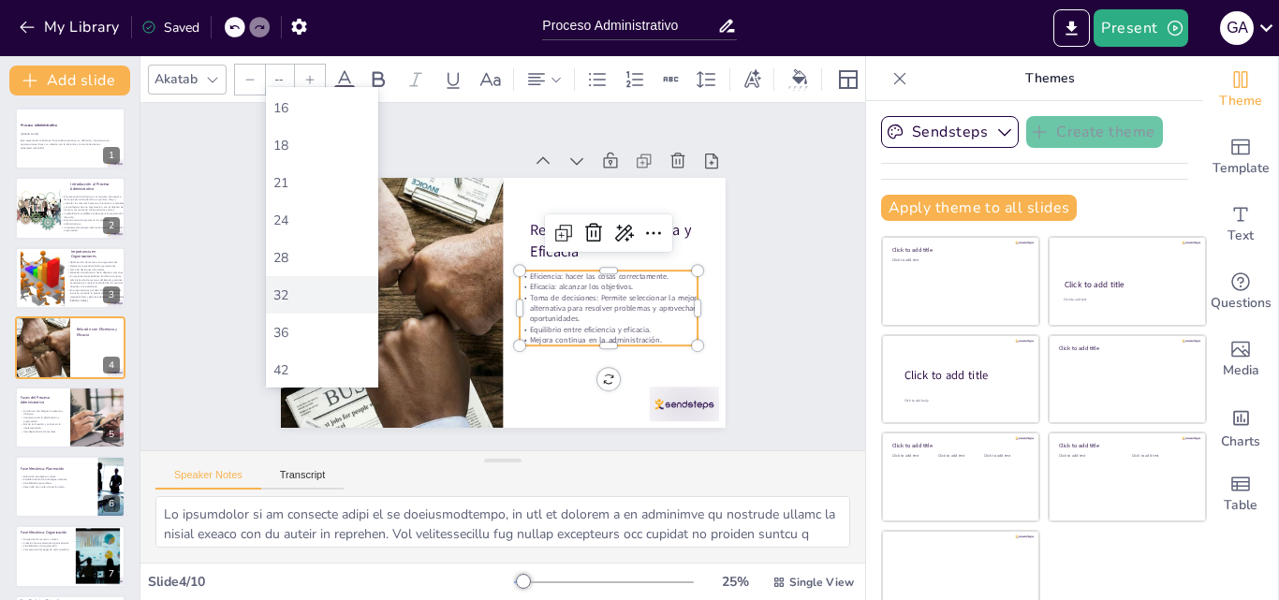
scroll to position [187, 0]
click at [275, 286] on div "32" at bounding box center [322, 294] width 97 height 18
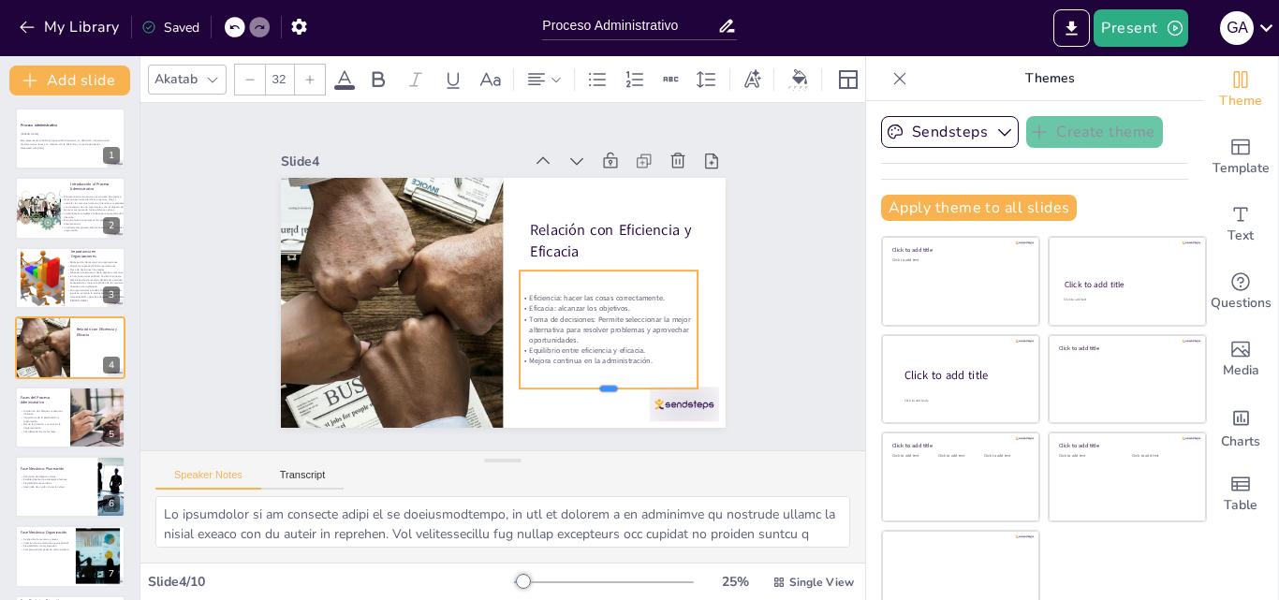
drag, startPoint x: 591, startPoint y: 340, endPoint x: 586, endPoint y: 385, distance: 45.2
click at [586, 390] on div at bounding box center [595, 407] width 178 height 34
click at [276, 69] on input "32" at bounding box center [279, 80] width 26 height 30
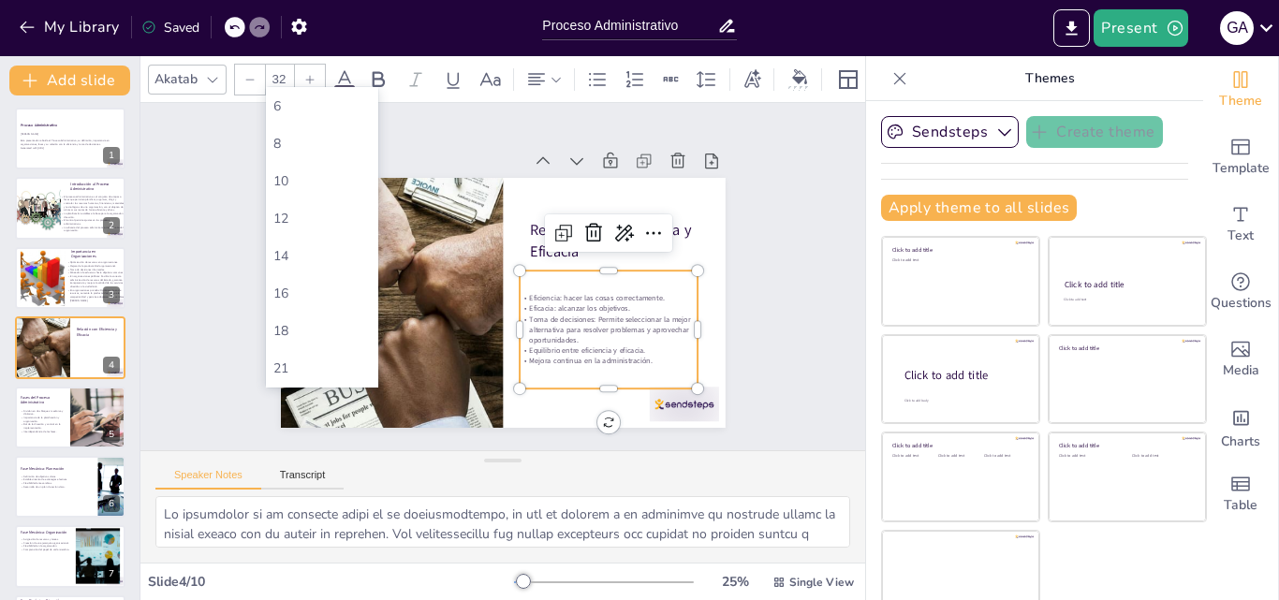
click at [312, 79] on div at bounding box center [310, 80] width 30 height 30
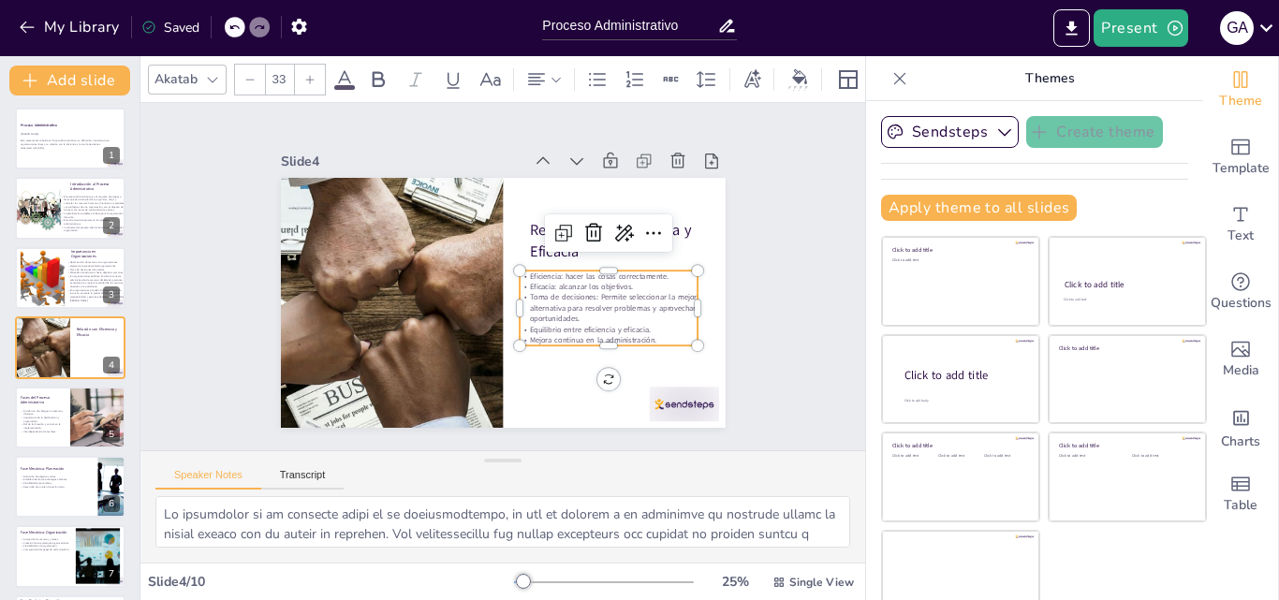
click at [313, 78] on div at bounding box center [310, 80] width 30 height 30
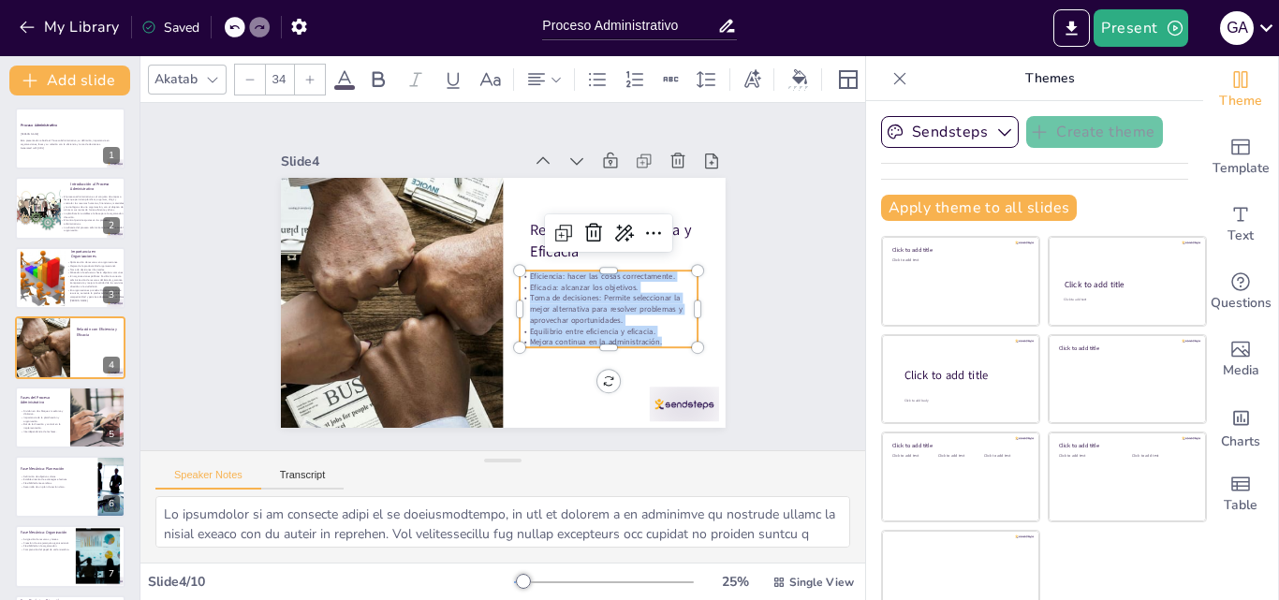
click at [313, 78] on div at bounding box center [310, 80] width 30 height 30
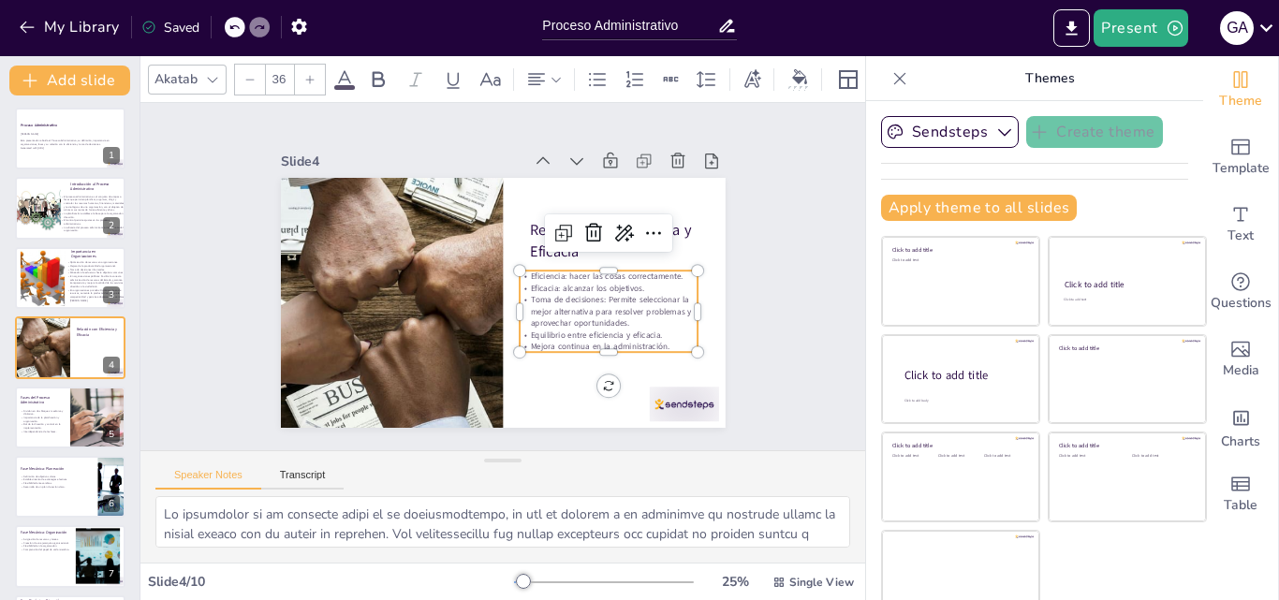
click at [313, 78] on div at bounding box center [310, 80] width 30 height 30
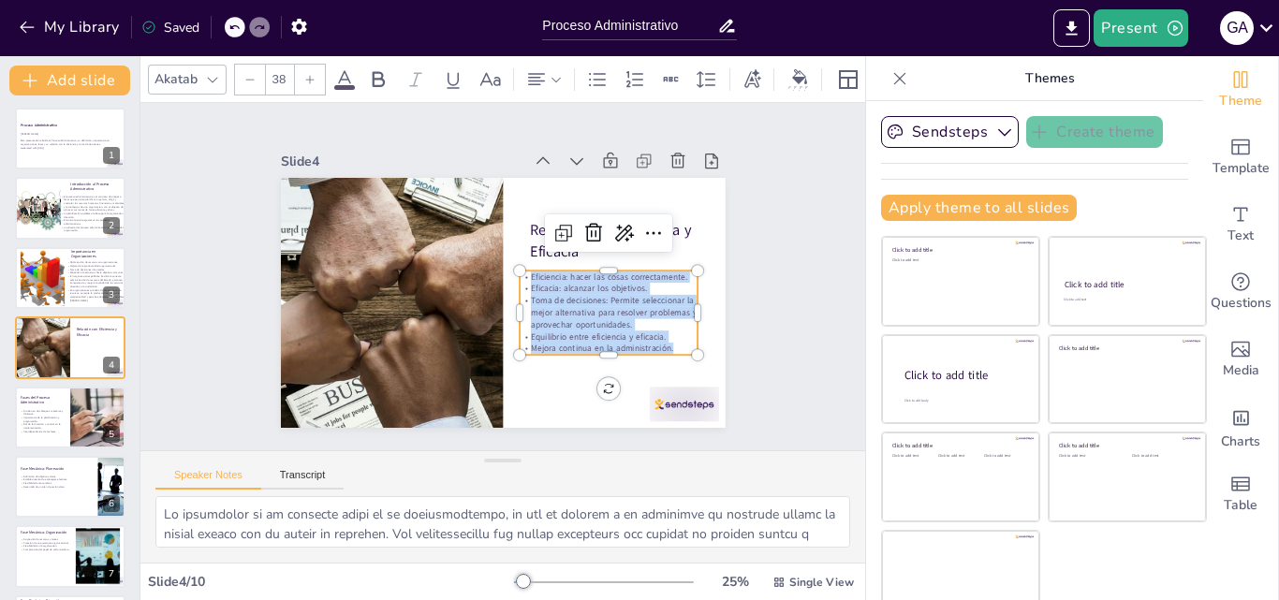
click at [313, 78] on div at bounding box center [310, 80] width 30 height 30
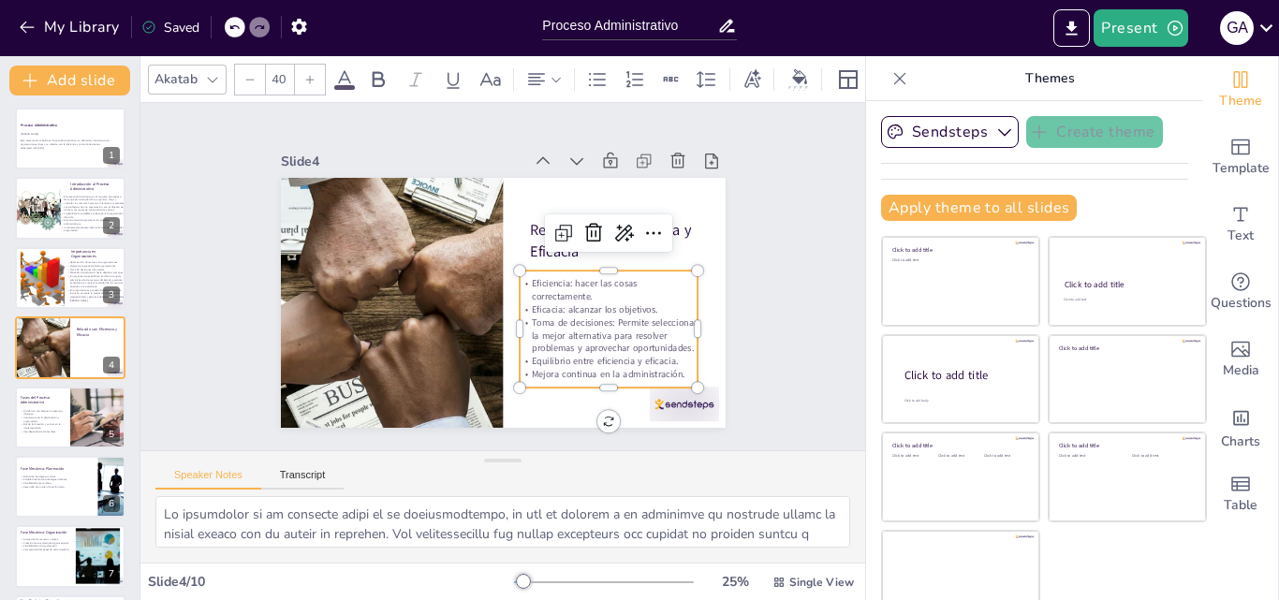
click at [313, 78] on div at bounding box center [310, 80] width 30 height 30
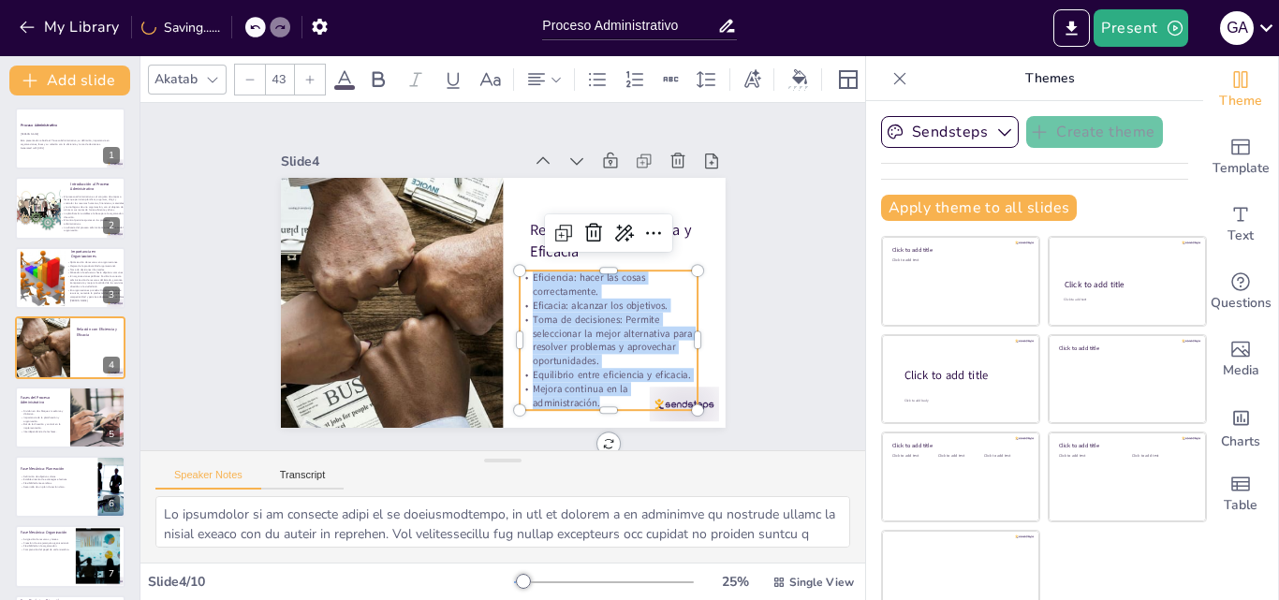
click at [313, 78] on div at bounding box center [310, 80] width 30 height 30
type input "44"
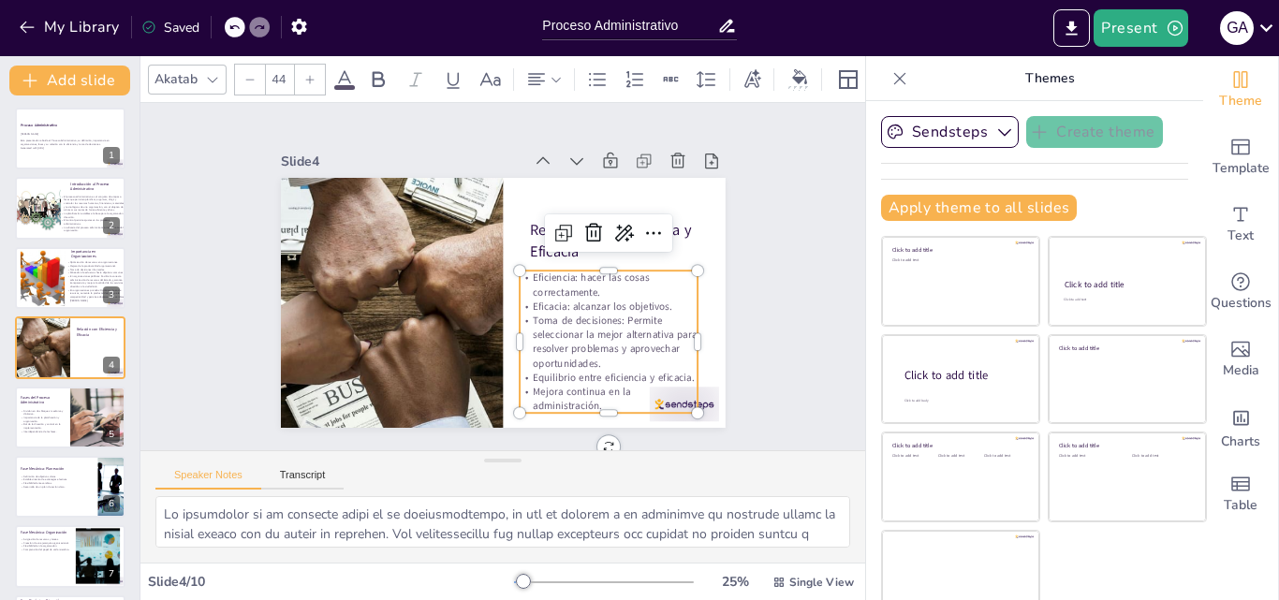
click at [891, 78] on icon at bounding box center [900, 78] width 19 height 19
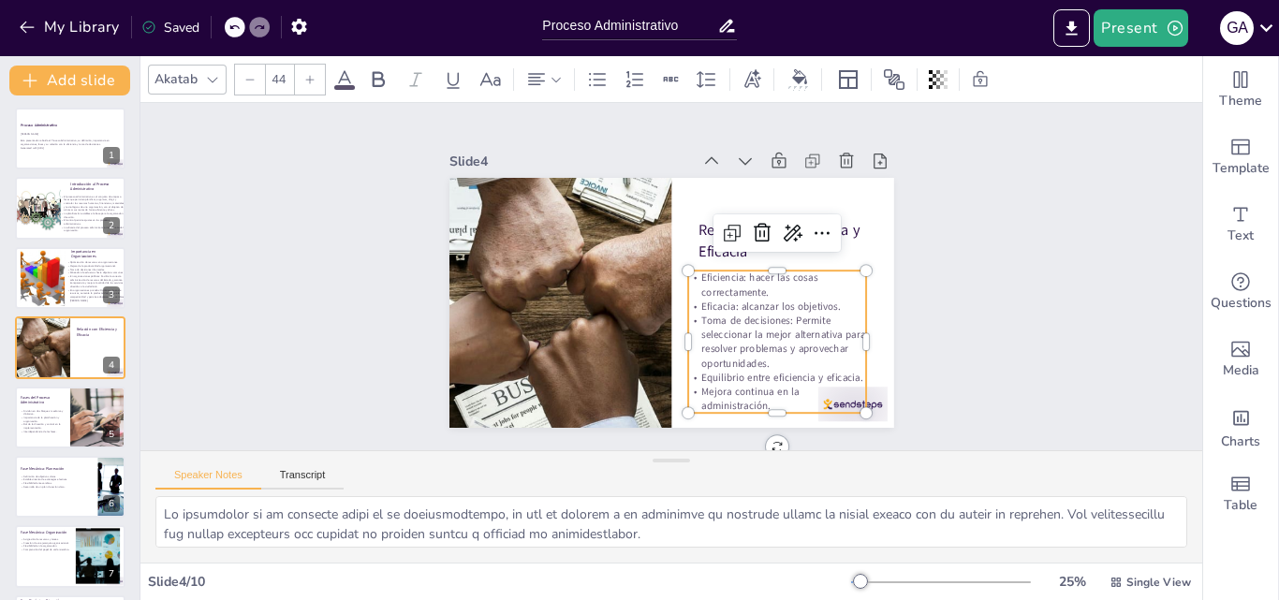
click at [447, 488] on div "Speaker Notes Transcript" at bounding box center [671, 473] width 1062 height 45
click at [1136, 277] on div "Slide 1 Proceso Administrativo Esta presentación aborda el Proceso Administrati…" at bounding box center [672, 277] width 1092 height 456
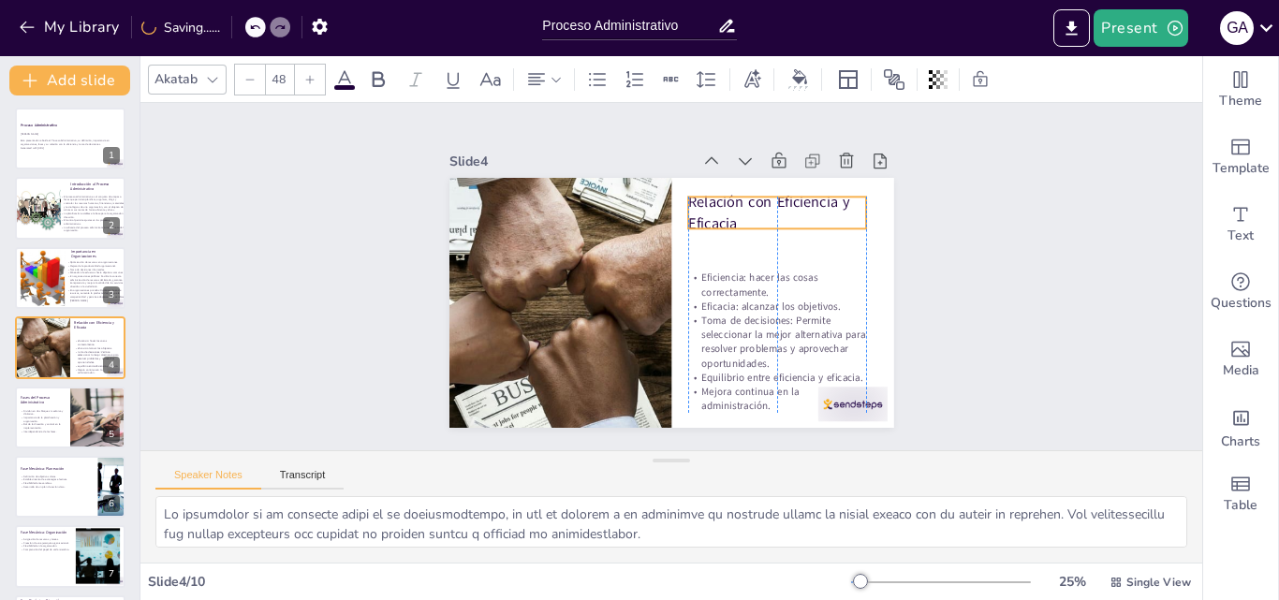
drag, startPoint x: 753, startPoint y: 229, endPoint x: 745, endPoint y: 200, distance: 29.3
click at [745, 200] on p "Relación con Eficiencia y Eficacia" at bounding box center [782, 224] width 181 height 60
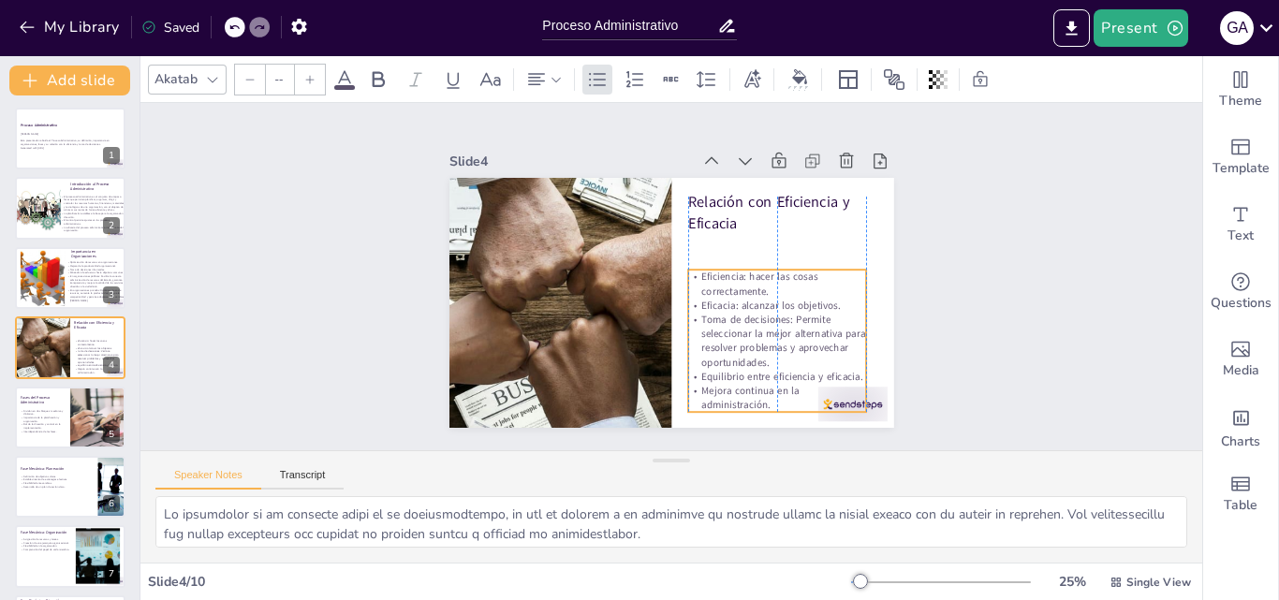
type input "44"
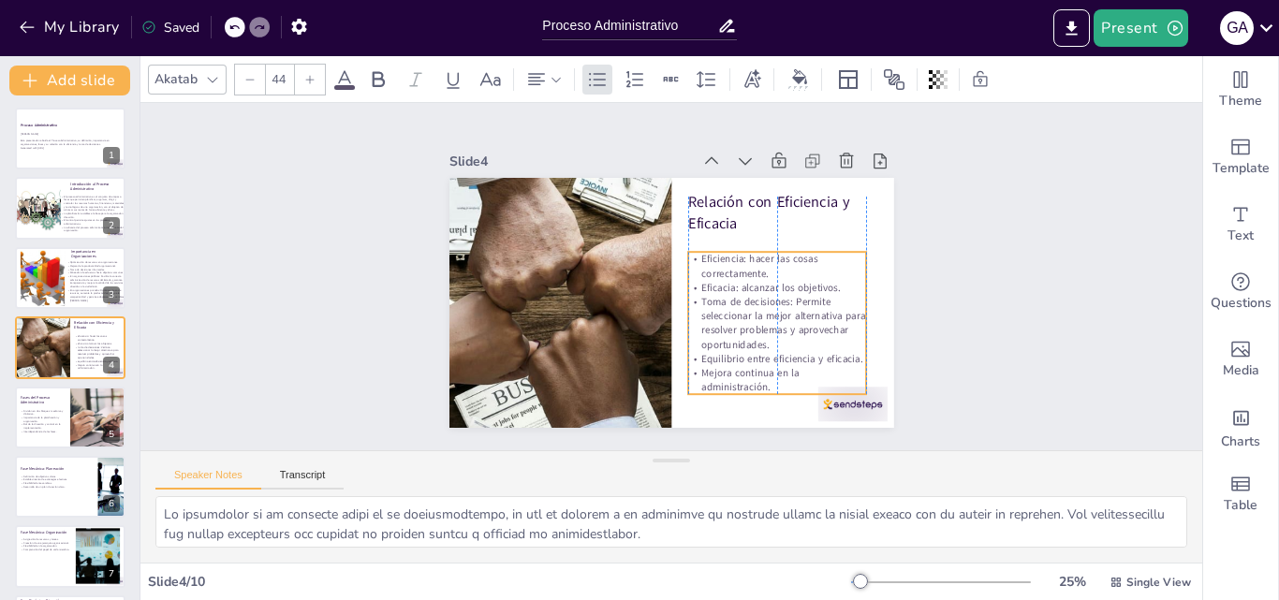
drag, startPoint x: 750, startPoint y: 296, endPoint x: 748, endPoint y: 278, distance: 17.9
click at [748, 282] on p "Eficacia: alcanzar los objetivos." at bounding box center [776, 298] width 178 height 33
click at [87, 422] on div at bounding box center [98, 418] width 126 height 64
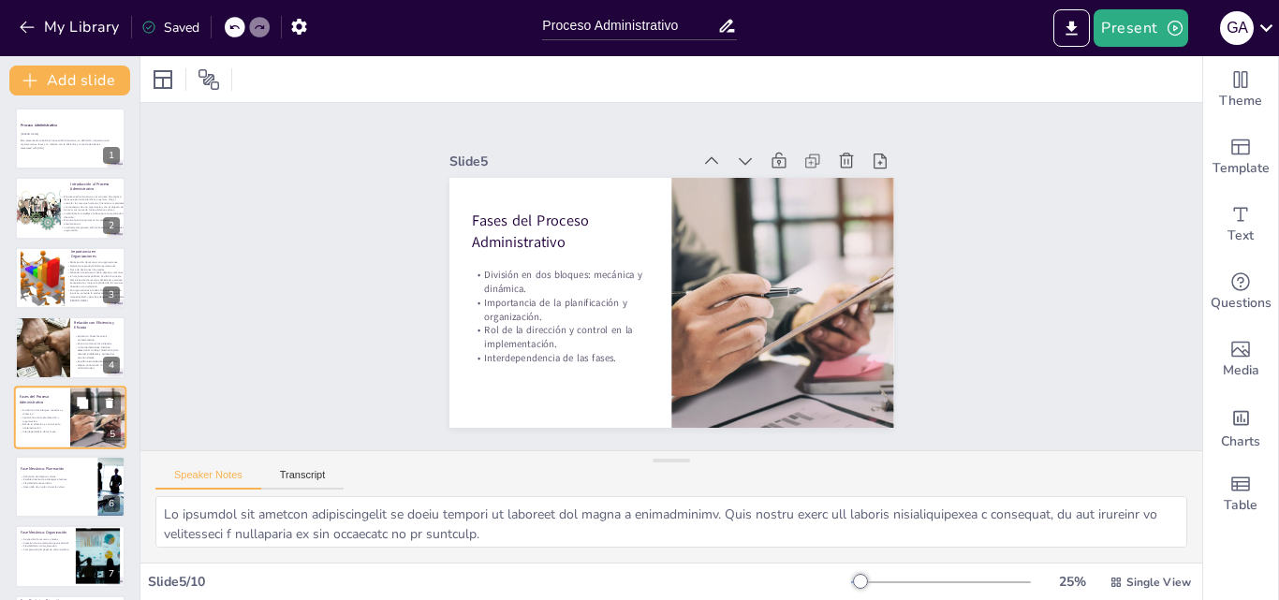
scroll to position [72, 0]
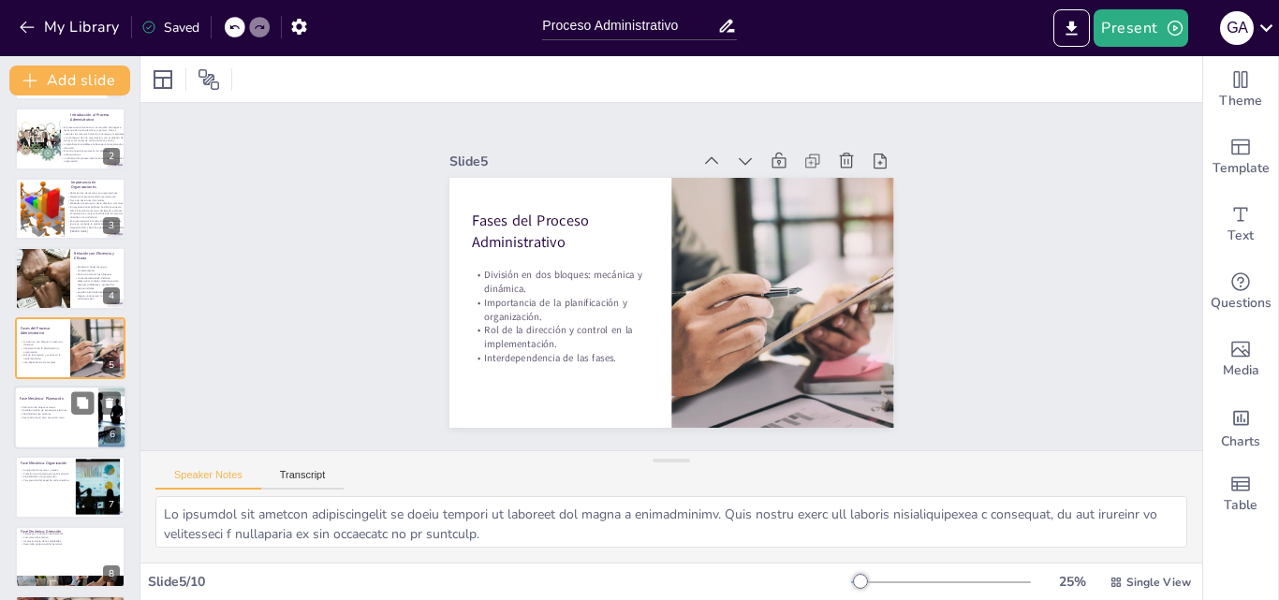
click at [69, 412] on p "Flexibilidad ante cambios." at bounding box center [56, 414] width 73 height 4
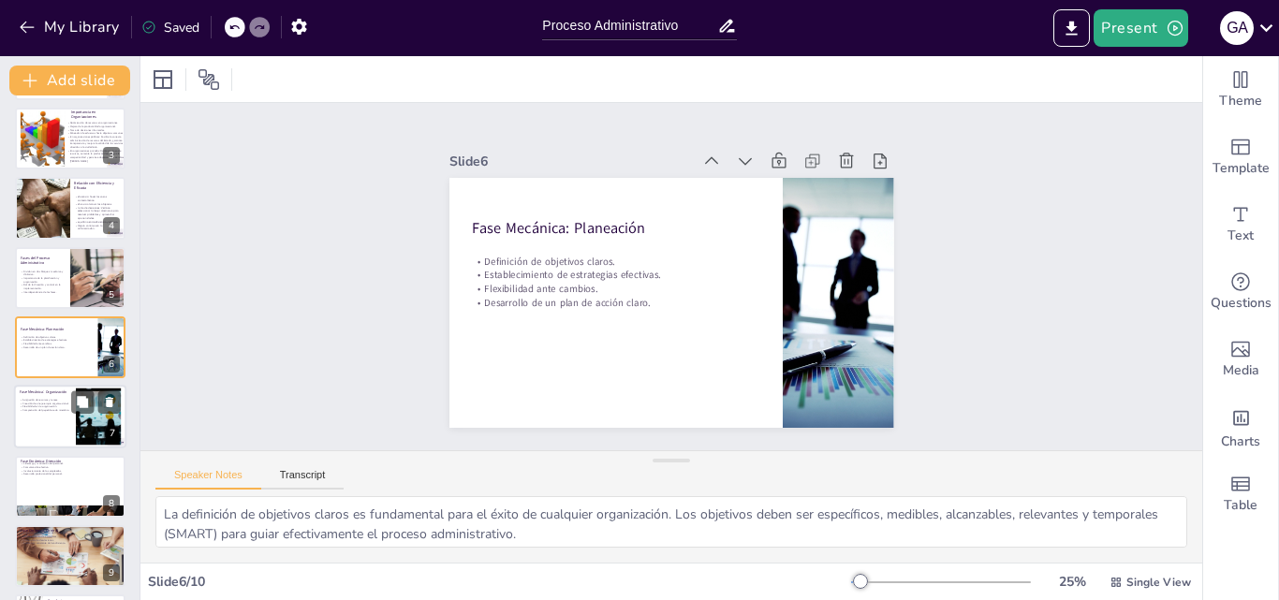
click at [45, 430] on div at bounding box center [70, 418] width 112 height 64
type textarea "La asignación de recursos y tareas es un componente crítico de la organización.…"
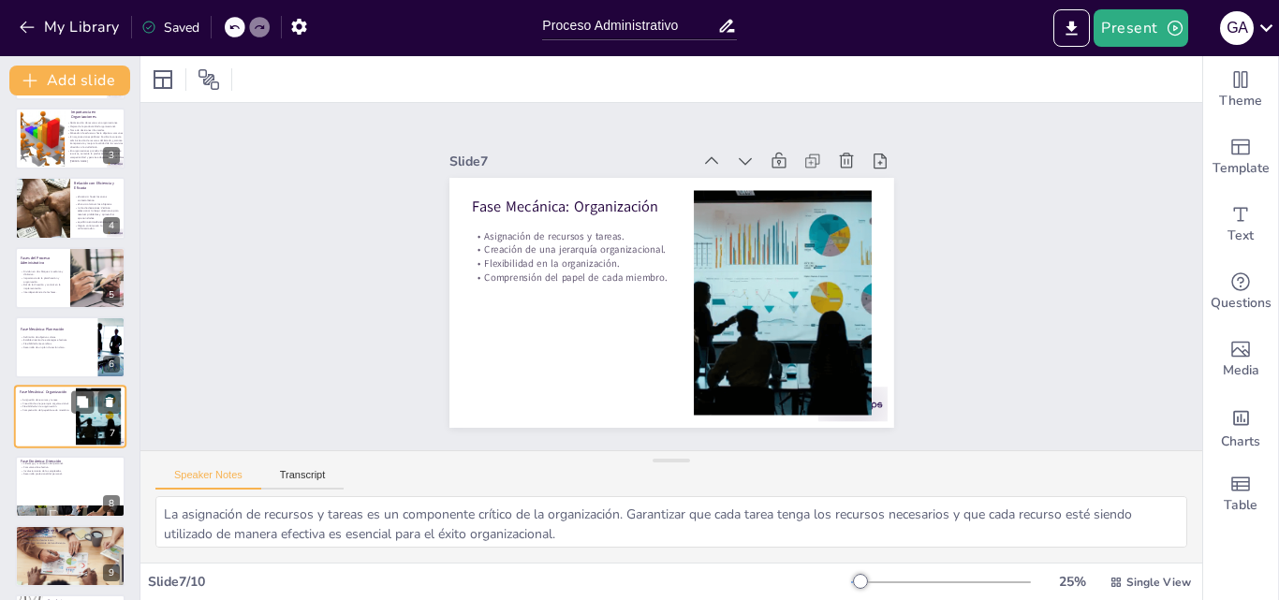
scroll to position [212, 0]
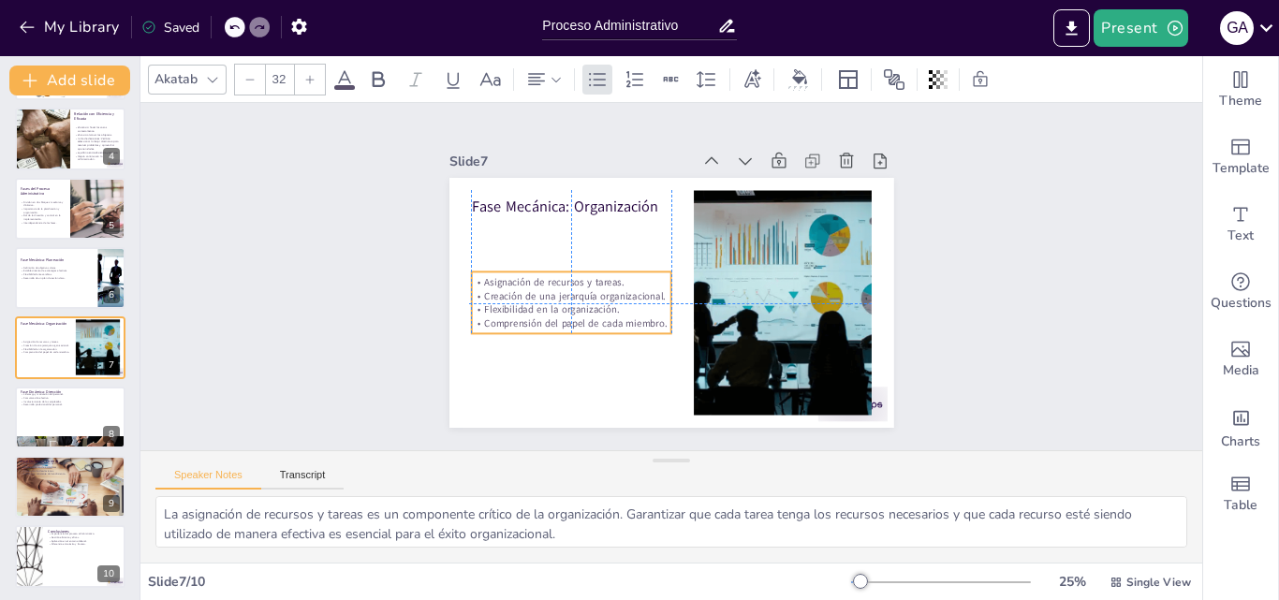
drag, startPoint x: 584, startPoint y: 266, endPoint x: 582, endPoint y: 312, distance: 45.9
click at [582, 317] on p "Comprensión del papel de cada miembro." at bounding box center [571, 324] width 200 height 14
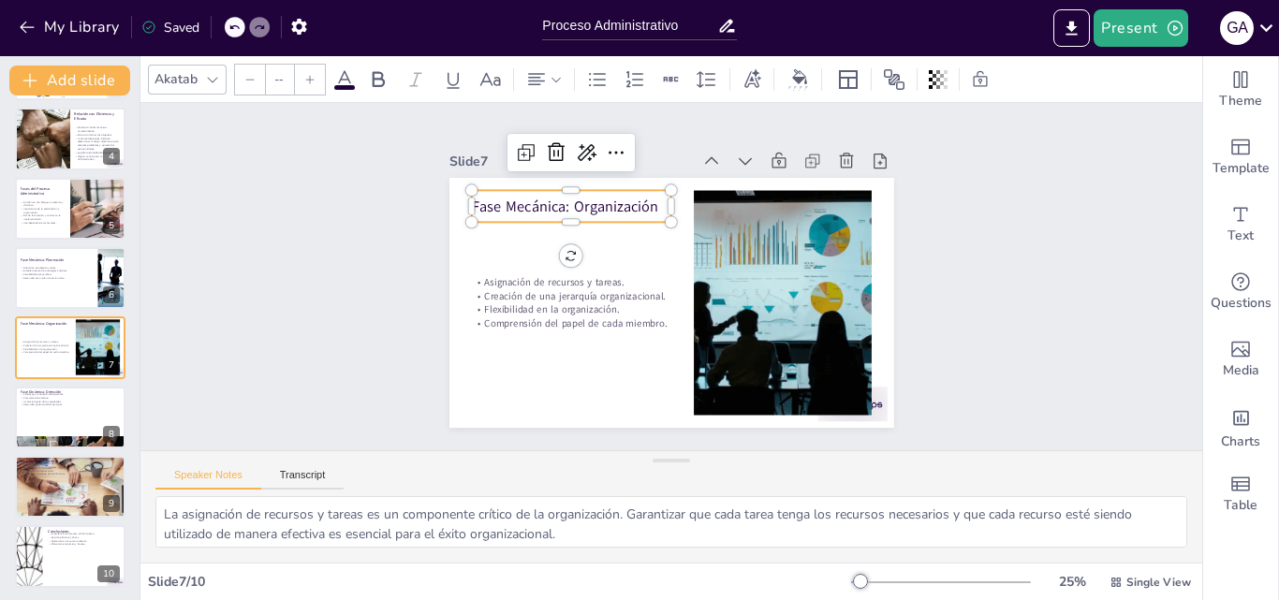
type input "48"
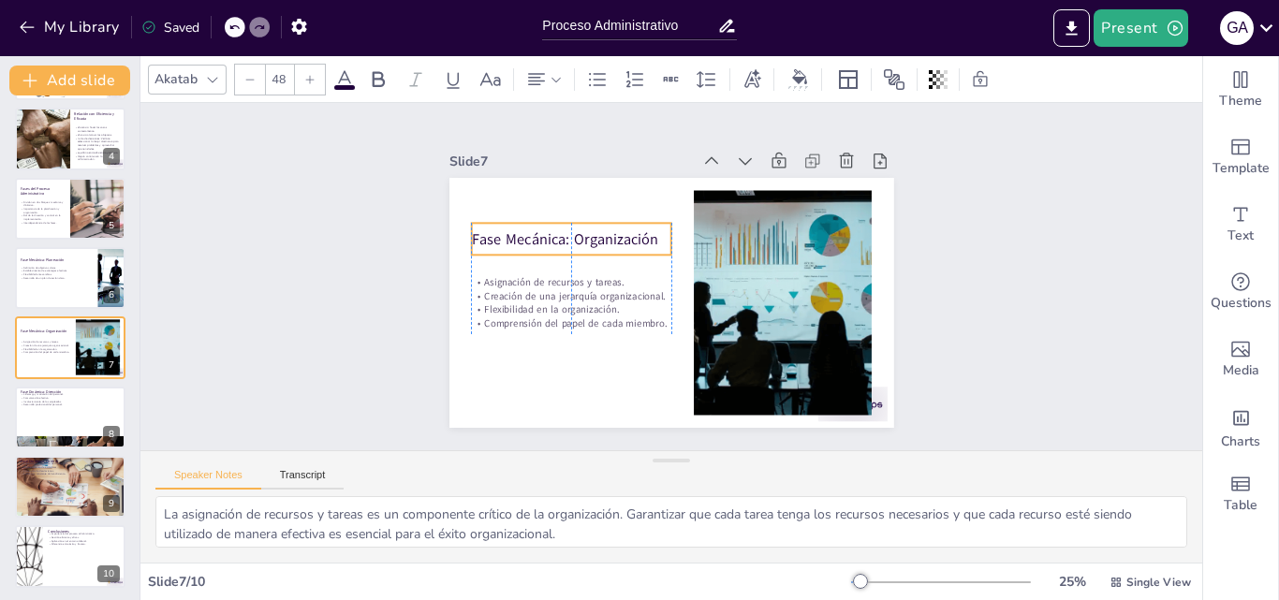
drag, startPoint x: 480, startPoint y: 190, endPoint x: 478, endPoint y: 223, distance: 32.9
click at [478, 223] on p "Fase Mecánica: Organización" at bounding box center [576, 228] width 201 height 41
click at [55, 417] on div at bounding box center [70, 418] width 112 height 64
type textarea "El liderazgo es un componente esencial de la dirección. Un buen líder no solo d…"
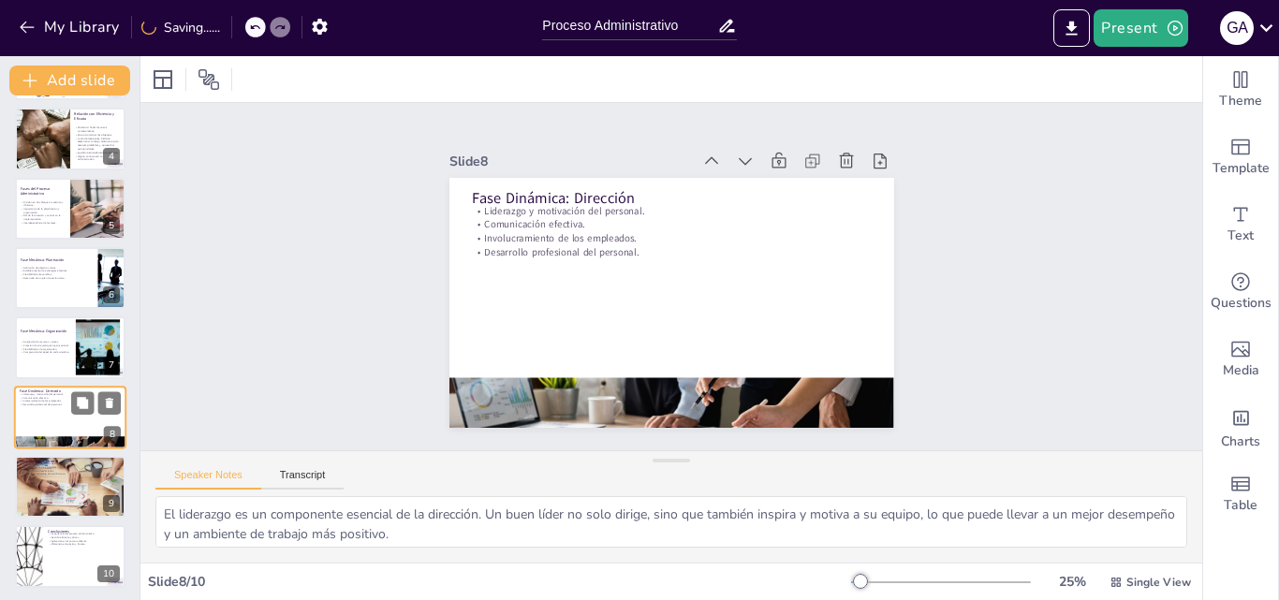
scroll to position [214, 0]
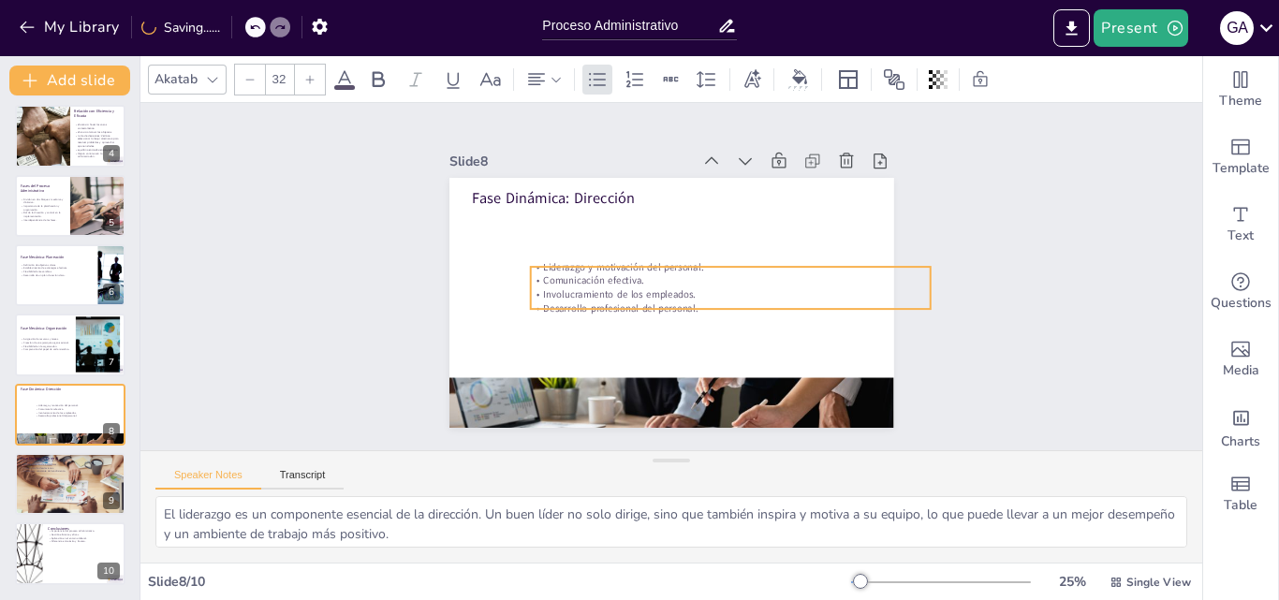
drag, startPoint x: 577, startPoint y: 238, endPoint x: 636, endPoint y: 294, distance: 81.5
click at [636, 294] on p "Involucramiento de los empleados." at bounding box center [725, 307] width 394 height 96
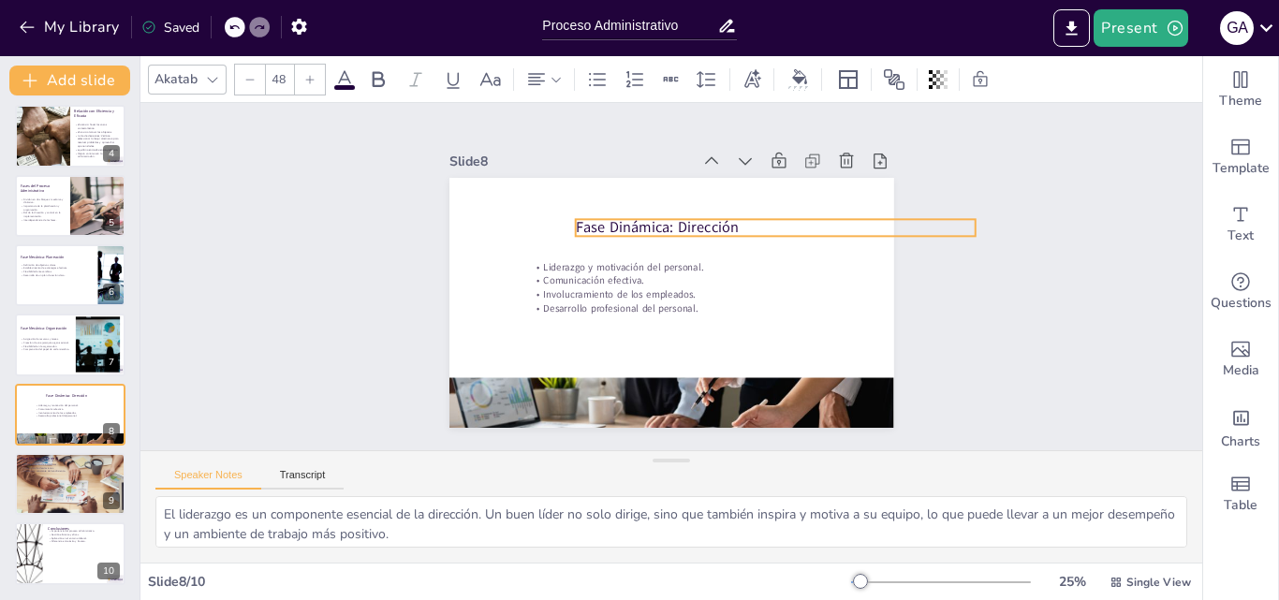
drag, startPoint x: 541, startPoint y: 185, endPoint x: 645, endPoint y: 214, distance: 107.9
click at [645, 217] on p "Fase Dinámica: Dirección" at bounding box center [775, 227] width 400 height 21
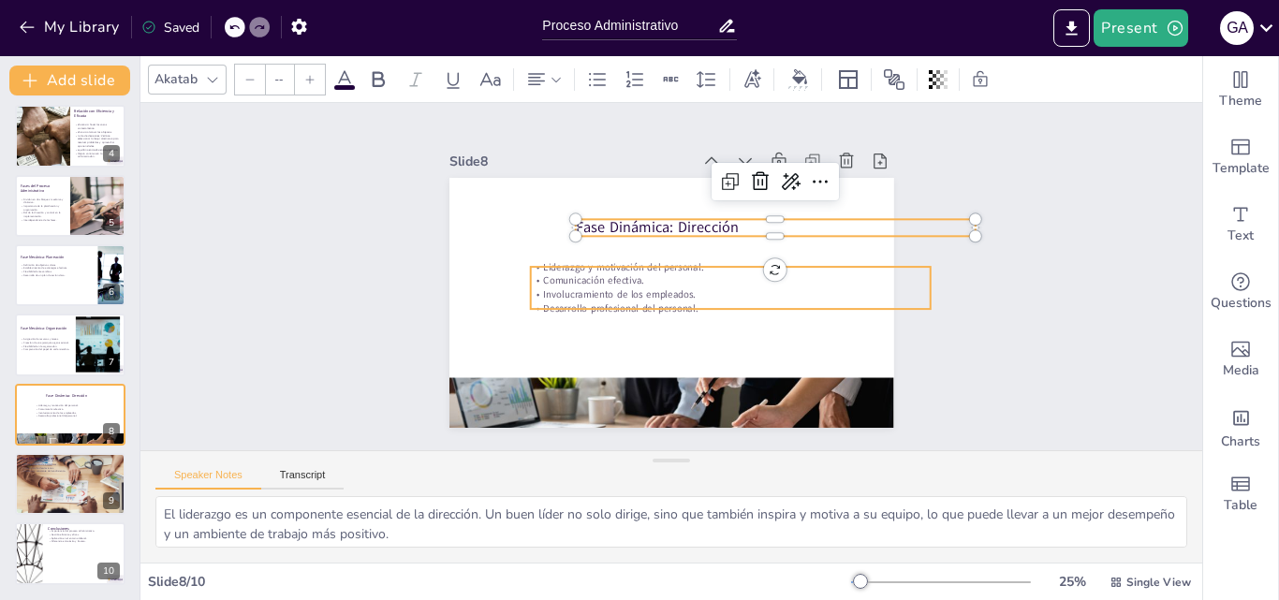
type input "32"
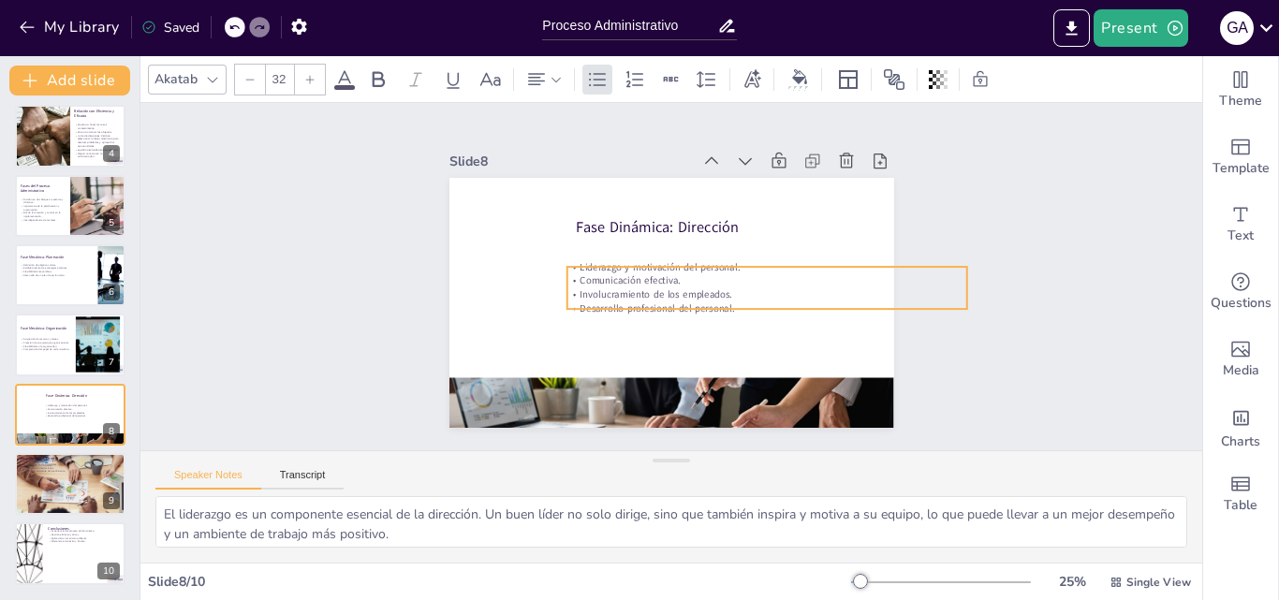
drag, startPoint x: 624, startPoint y: 288, endPoint x: 660, endPoint y: 288, distance: 36.5
click at [660, 288] on p "Involucramiento de los empleados." at bounding box center [764, 304] width 399 height 55
click at [344, 254] on div "Slide 1 Proceso Administrativo Esta presentación aborda el Proceso Administrati…" at bounding box center [671, 276] width 1062 height 347
click at [694, 288] on p "Involucramiento de los empleados." at bounding box center [767, 295] width 400 height 14
click at [316, 85] on div at bounding box center [310, 80] width 30 height 30
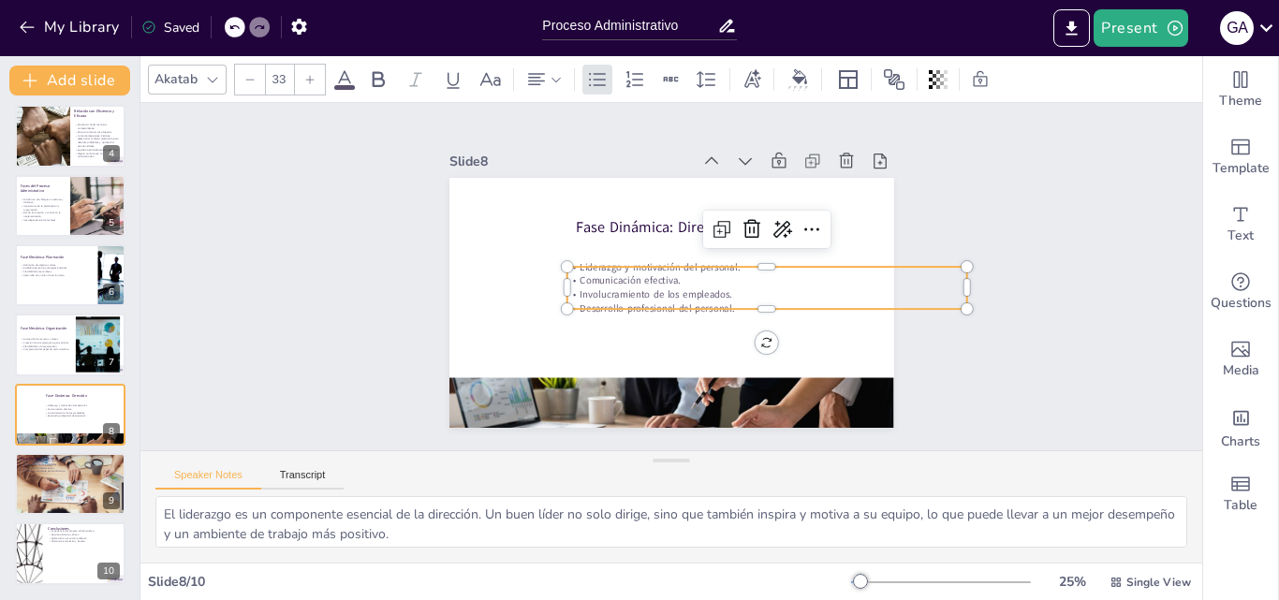
click at [314, 84] on icon at bounding box center [309, 79] width 11 height 11
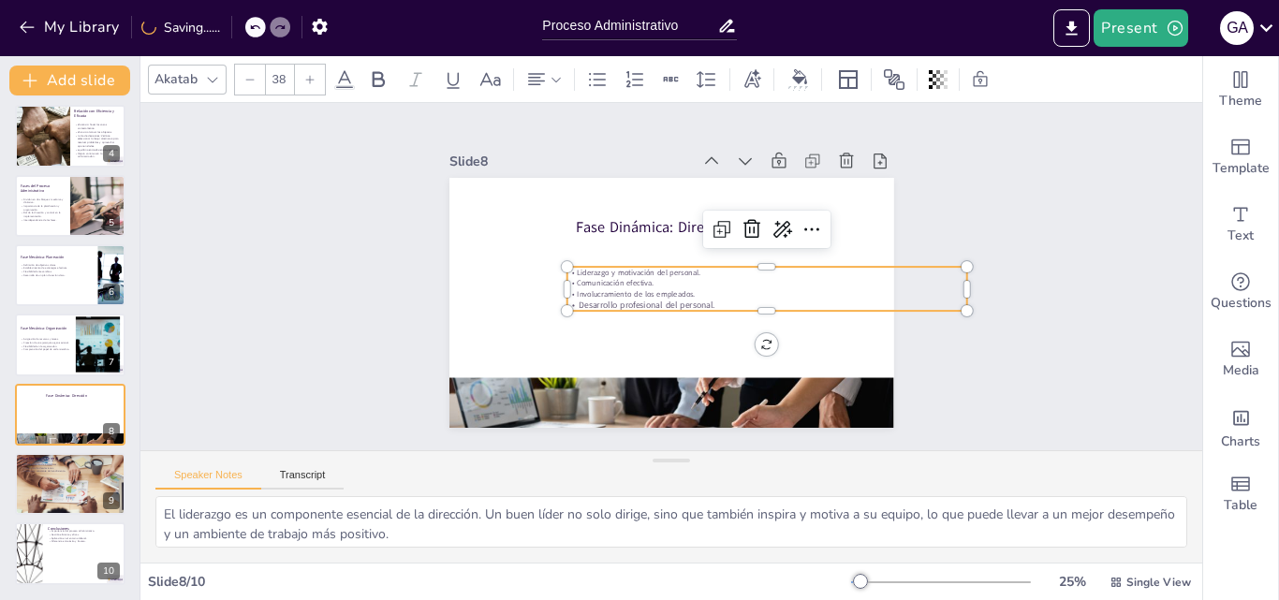
click at [314, 84] on icon at bounding box center [309, 79] width 11 height 11
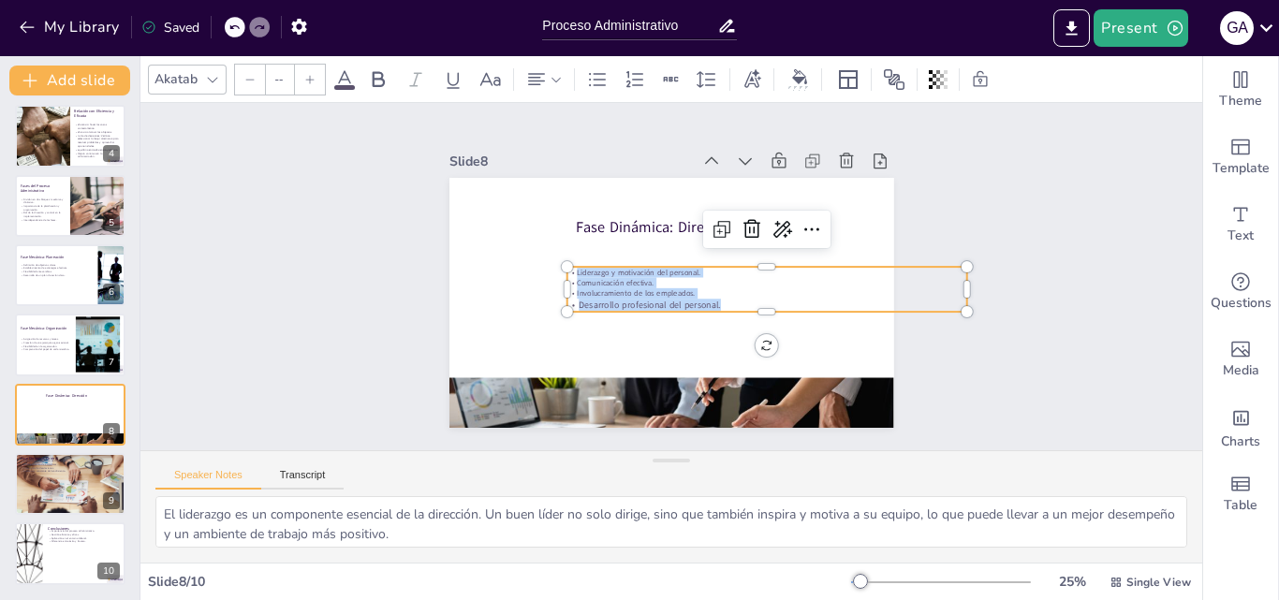
drag, startPoint x: 723, startPoint y: 297, endPoint x: 550, endPoint y: 269, distance: 175.5
click at [550, 269] on div "Fase Dinámica: Dirección Liderazgo y motivación del personal. Comunicación efec…" at bounding box center [672, 303] width 445 height 250
click at [286, 82] on input "--" at bounding box center [279, 80] width 26 height 30
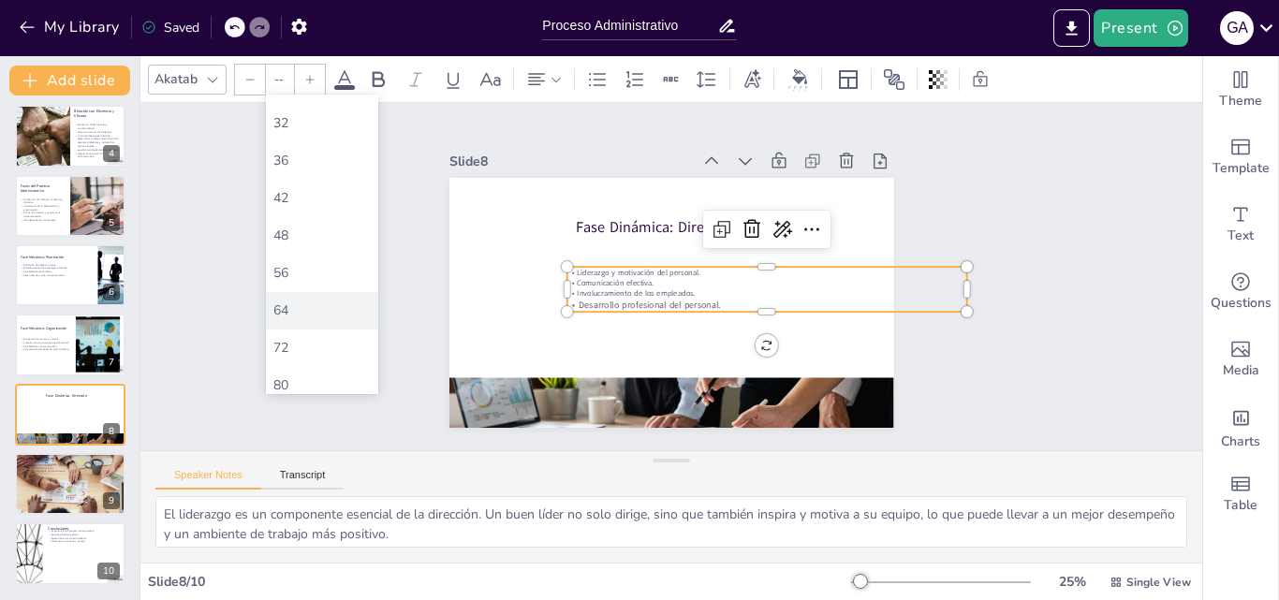
scroll to position [375, 0]
click at [285, 233] on div "48" at bounding box center [322, 225] width 97 height 18
type input "48"
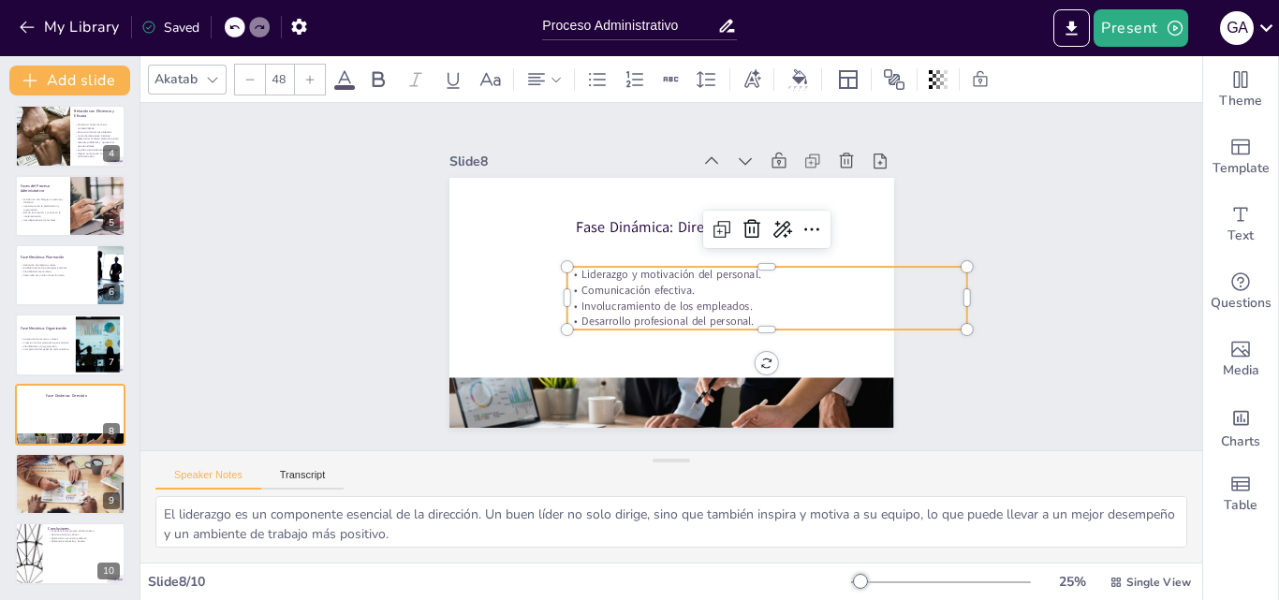
click at [328, 243] on div "Slide 1 Proceso Administrativo Esta presentación aborda el Proceso Administrati…" at bounding box center [671, 276] width 1062 height 347
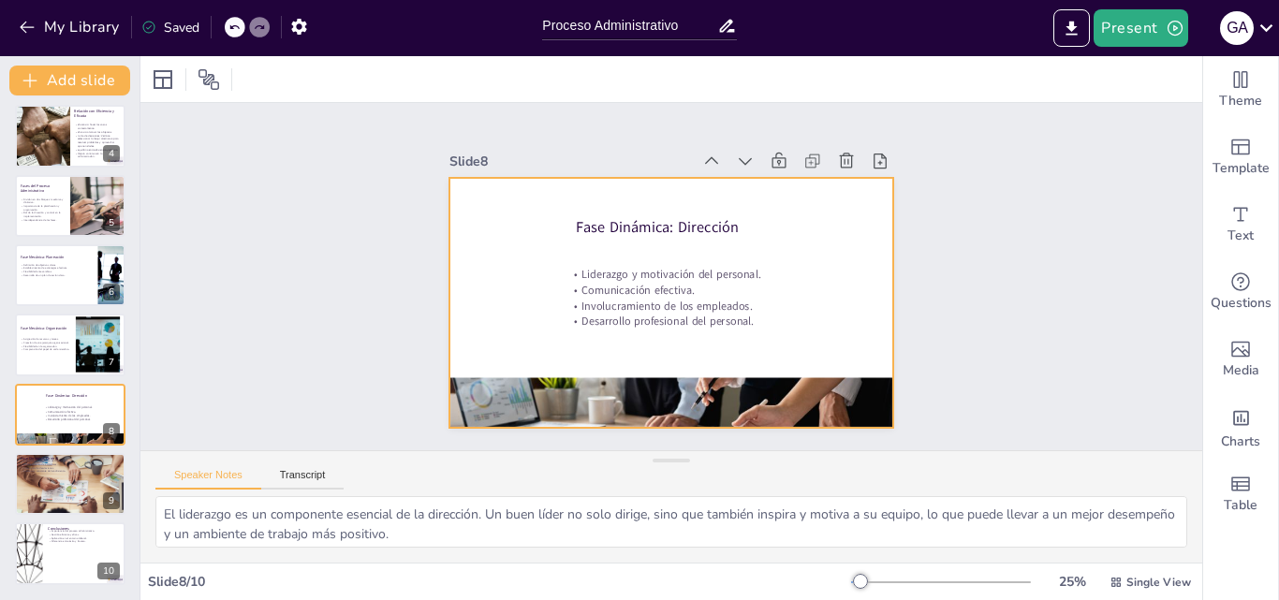
click at [673, 283] on p "Comunicación efectiva." at bounding box center [767, 291] width 400 height 16
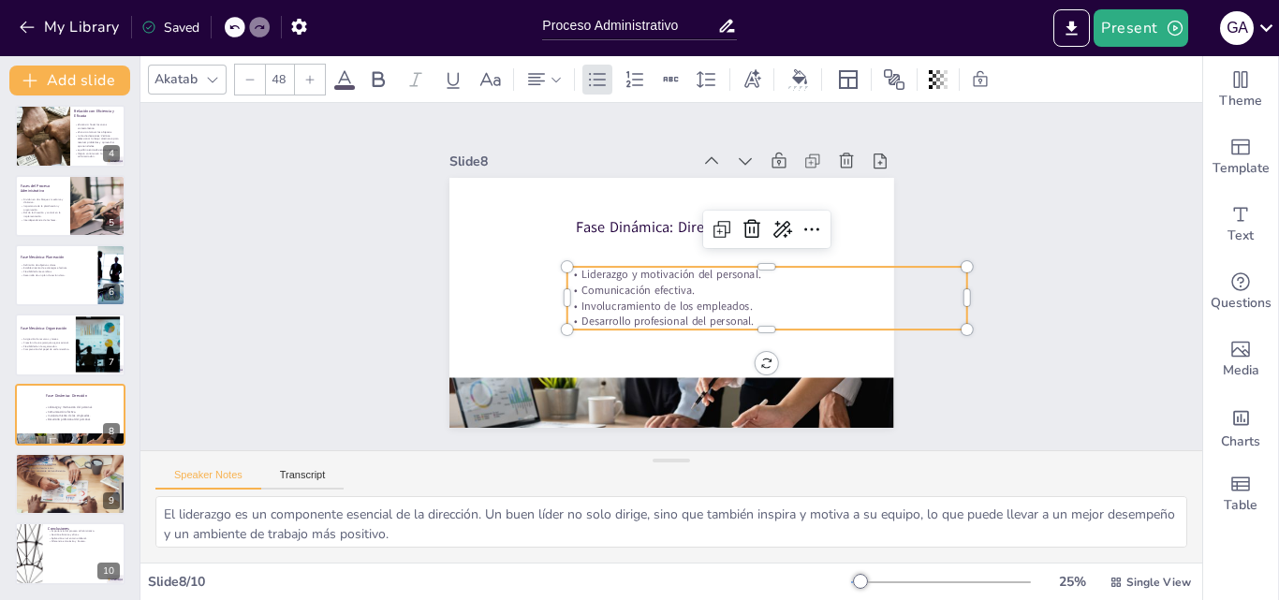
click at [308, 68] on div at bounding box center [310, 80] width 30 height 30
click at [308, 69] on div at bounding box center [310, 80] width 30 height 30
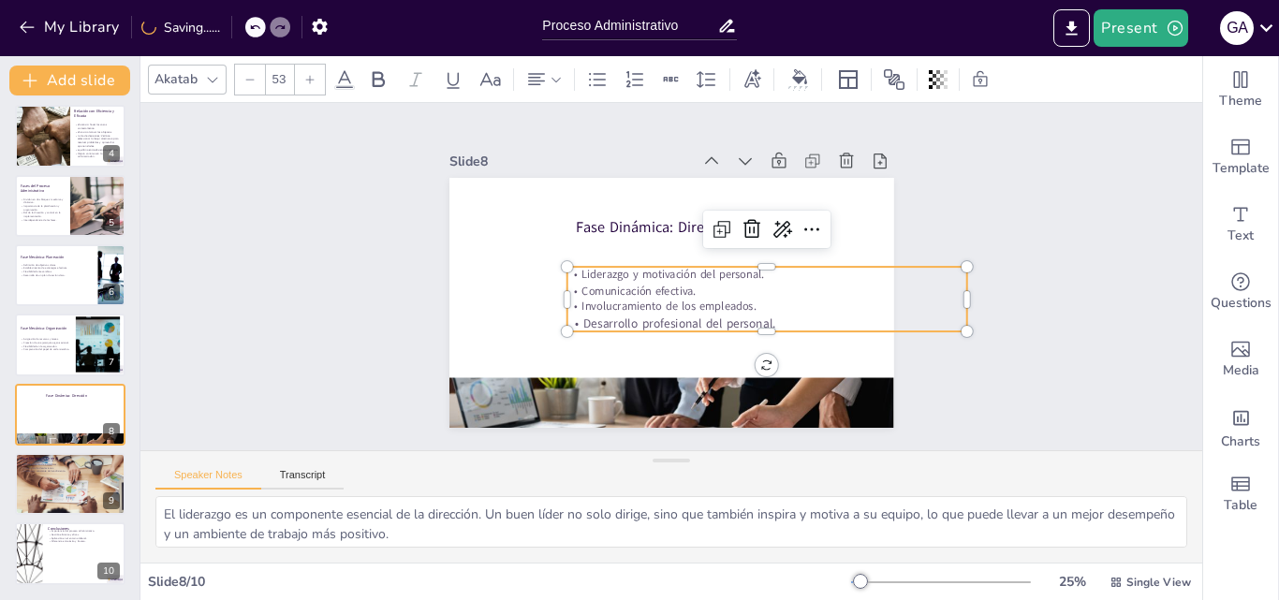
click at [308, 69] on div at bounding box center [310, 80] width 30 height 30
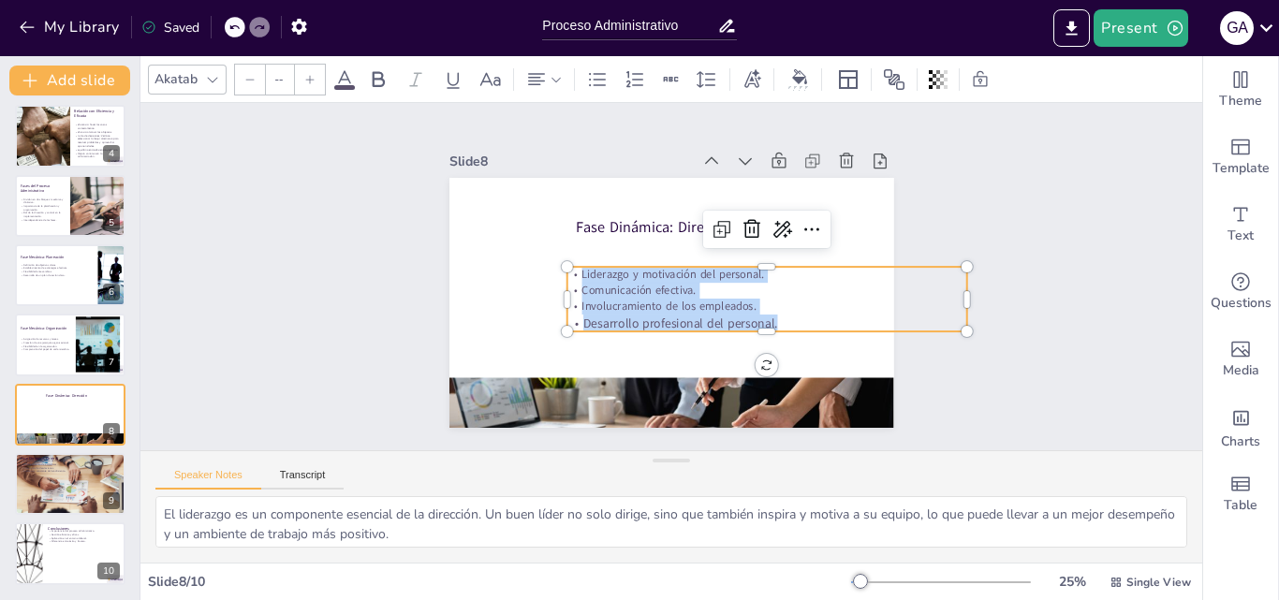
drag, startPoint x: 813, startPoint y: 317, endPoint x: 563, endPoint y: 268, distance: 254.8
click at [567, 268] on div "Liderazgo y motivación del personal. Comunicación efectiva. Involucramiento de …" at bounding box center [767, 300] width 400 height 66
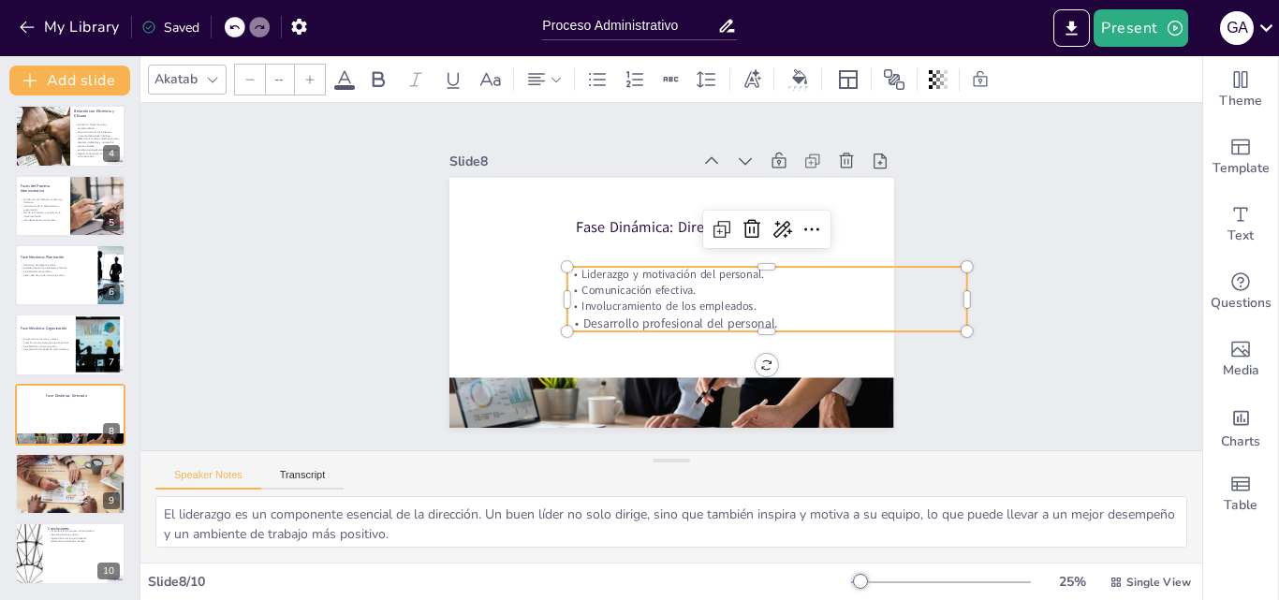
click at [282, 81] on input "--" at bounding box center [279, 80] width 26 height 30
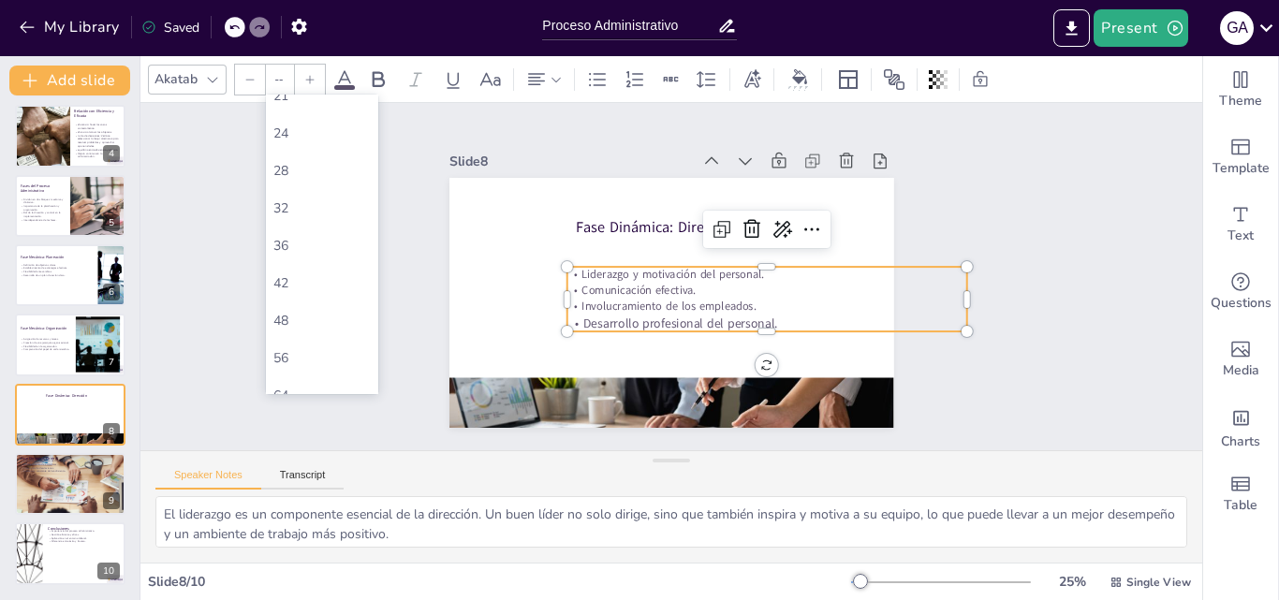
scroll to position [281, 0]
click at [288, 353] on div "56" at bounding box center [322, 356] width 97 height 18
type input "56"
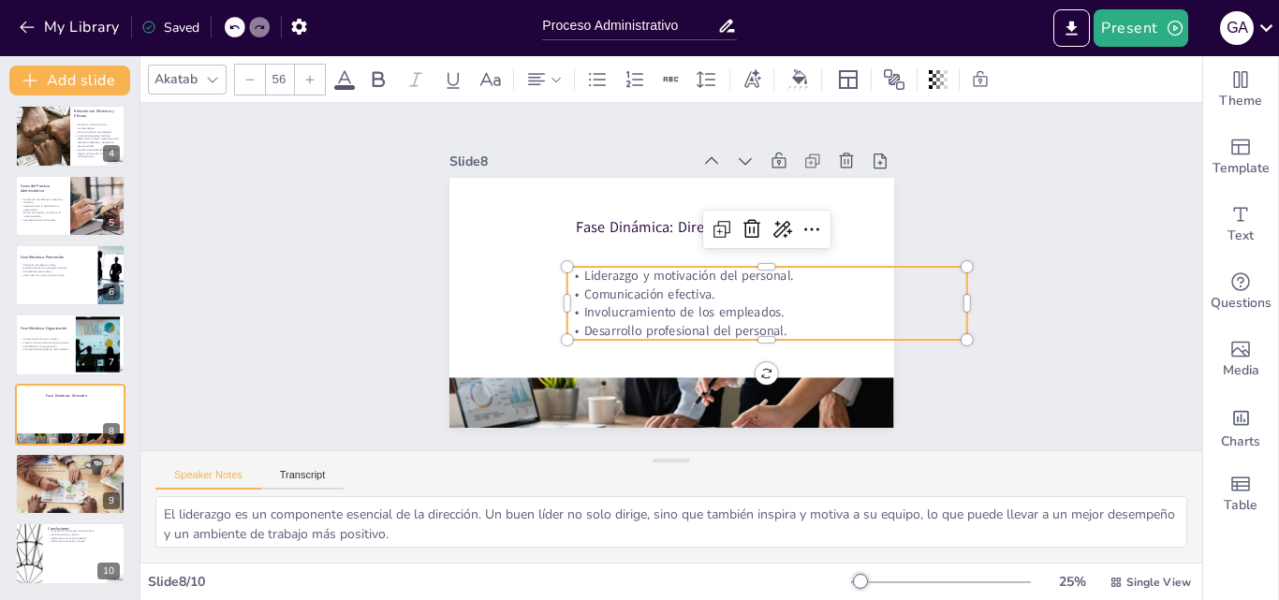
click at [328, 275] on div "Slide 1 Proceso Administrativo Esta presentación aborda el Proceso Administrati…" at bounding box center [672, 277] width 1092 height 456
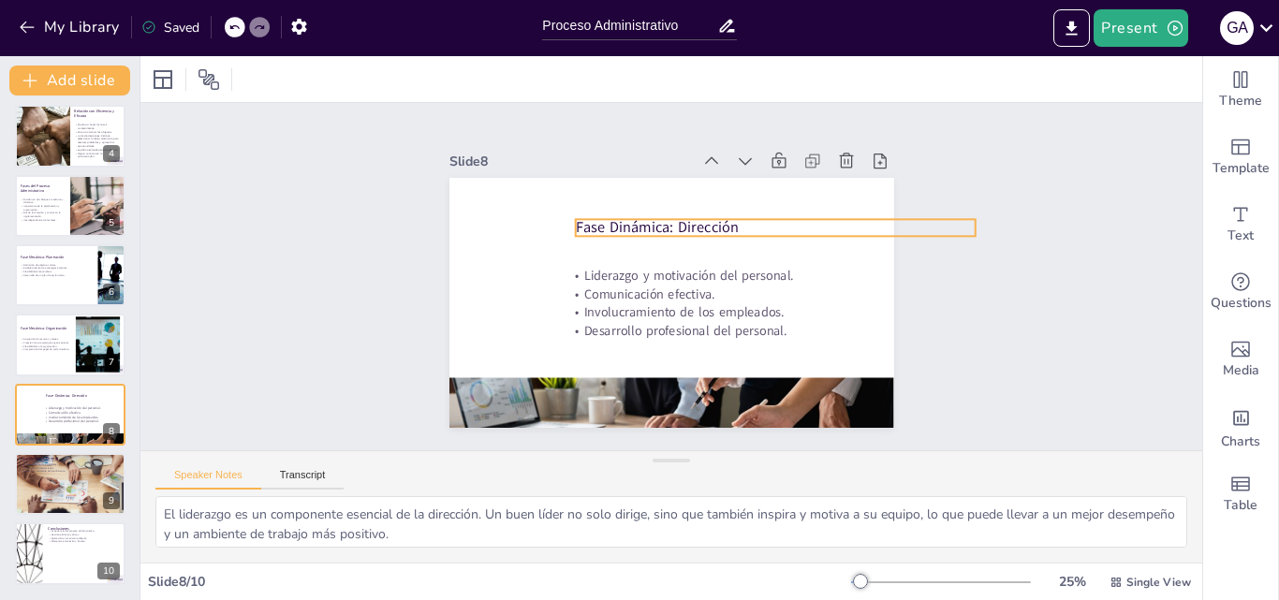
click at [720, 219] on p "Fase Dinámica: Dirección" at bounding box center [775, 227] width 400 height 21
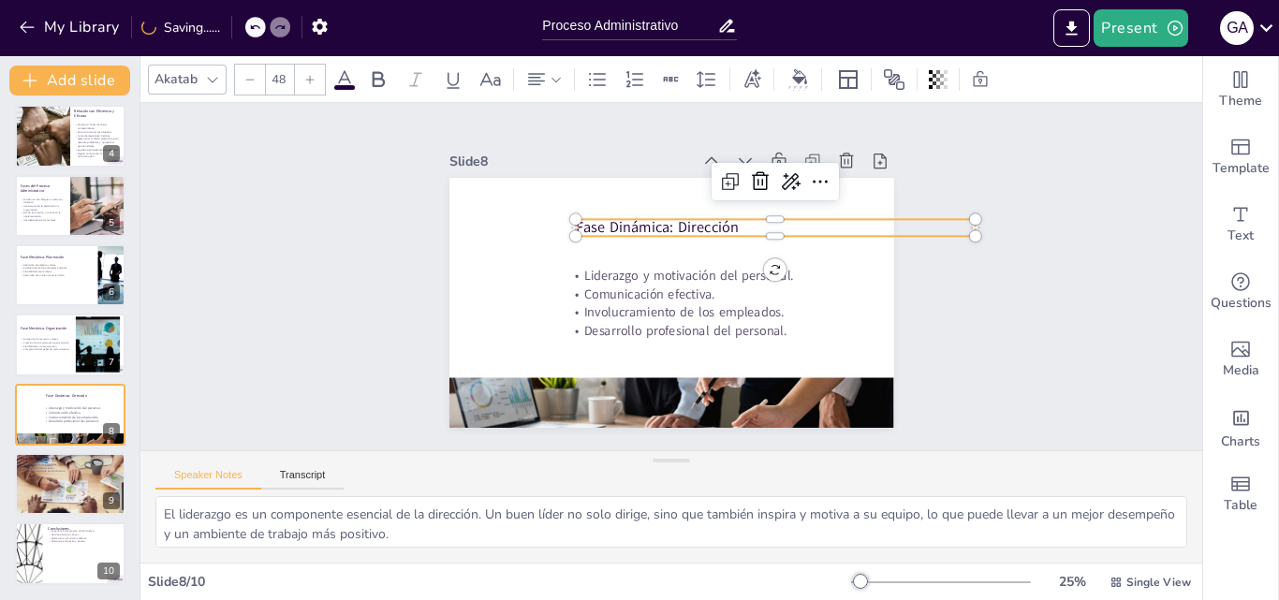
click at [316, 87] on div at bounding box center [310, 80] width 30 height 30
click at [317, 88] on div at bounding box center [310, 80] width 30 height 30
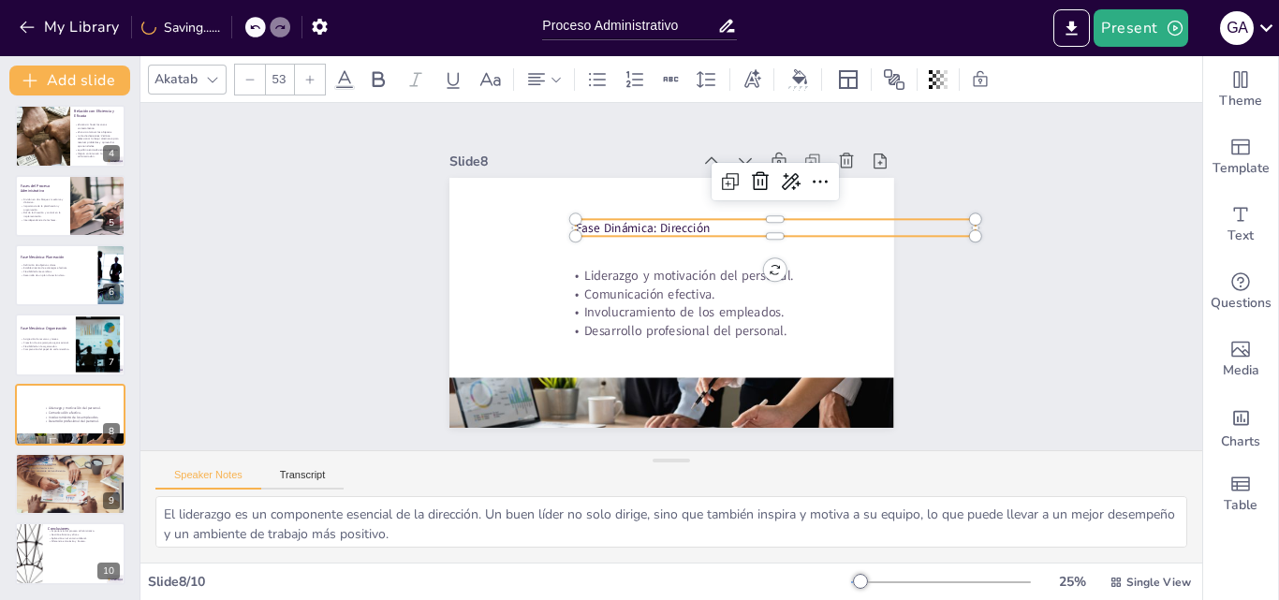
click at [317, 88] on div at bounding box center [310, 80] width 30 height 30
click at [316, 88] on div at bounding box center [310, 80] width 30 height 30
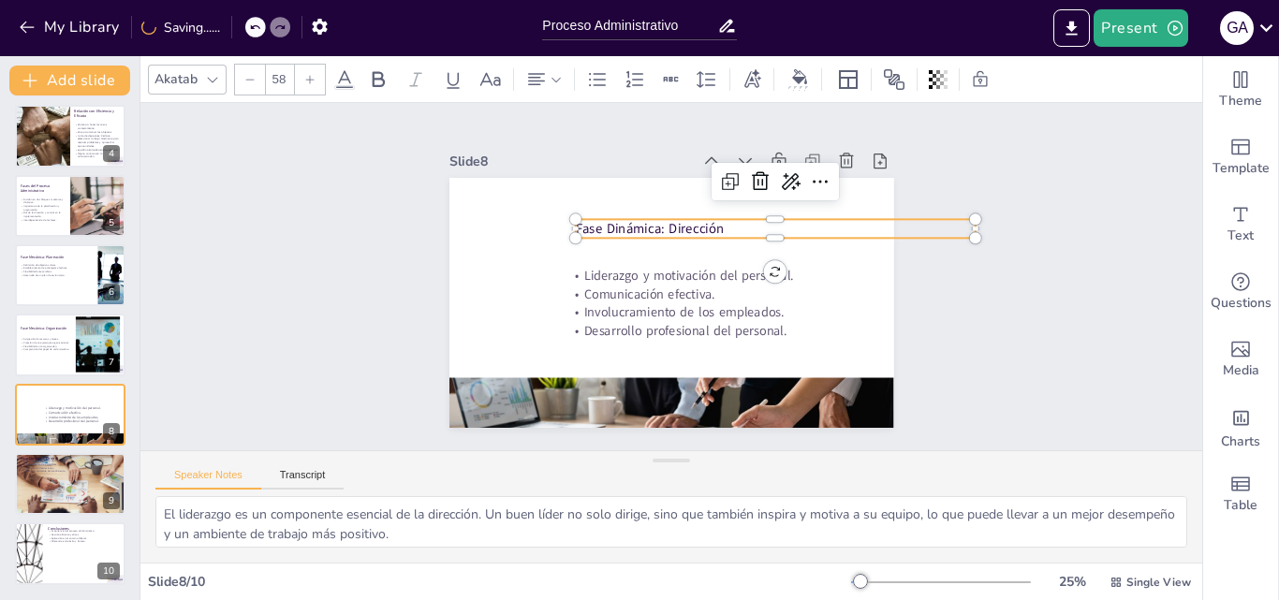
click at [316, 88] on div at bounding box center [310, 80] width 30 height 30
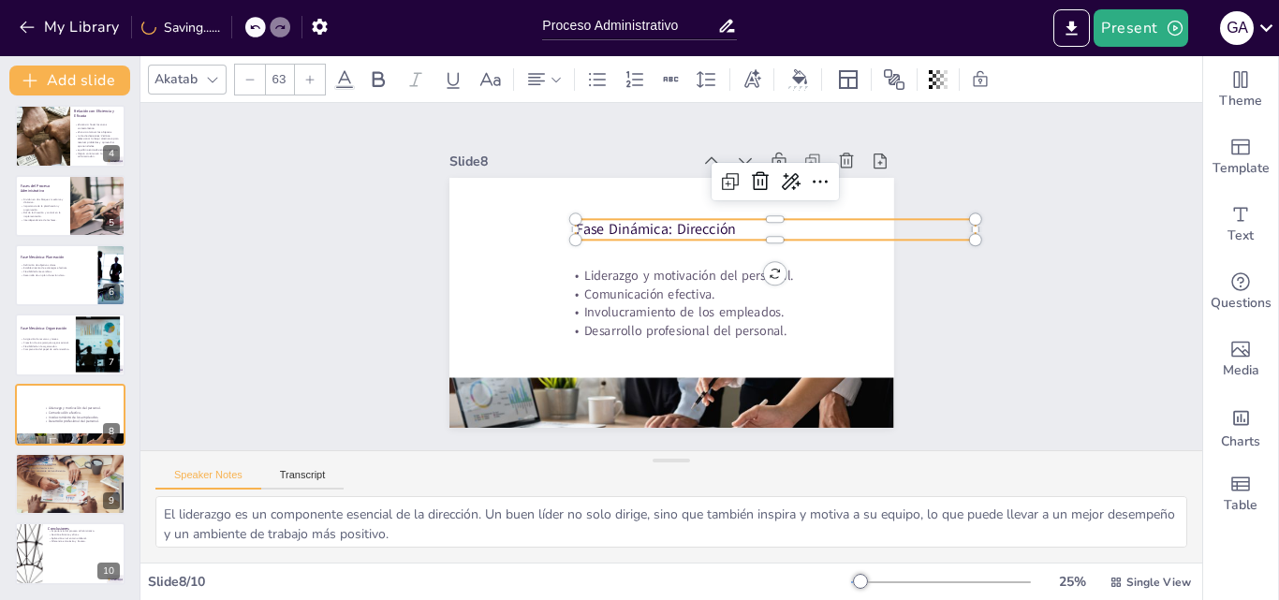
click at [316, 88] on div at bounding box center [310, 80] width 30 height 30
click at [314, 90] on div at bounding box center [310, 80] width 30 height 30
type input "66"
click at [384, 81] on icon at bounding box center [379, 79] width 12 height 16
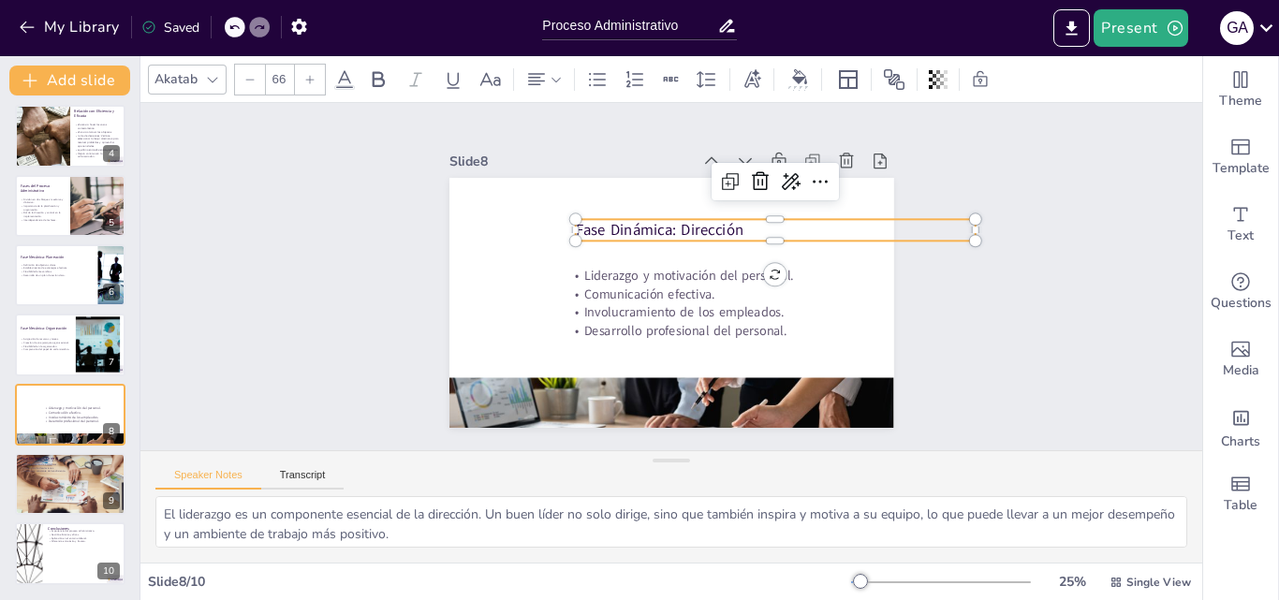
click at [1090, 331] on div "Slide 1 Proceso Administrativo Esta presentación aborda el Proceso Administrati…" at bounding box center [671, 276] width 1062 height 347
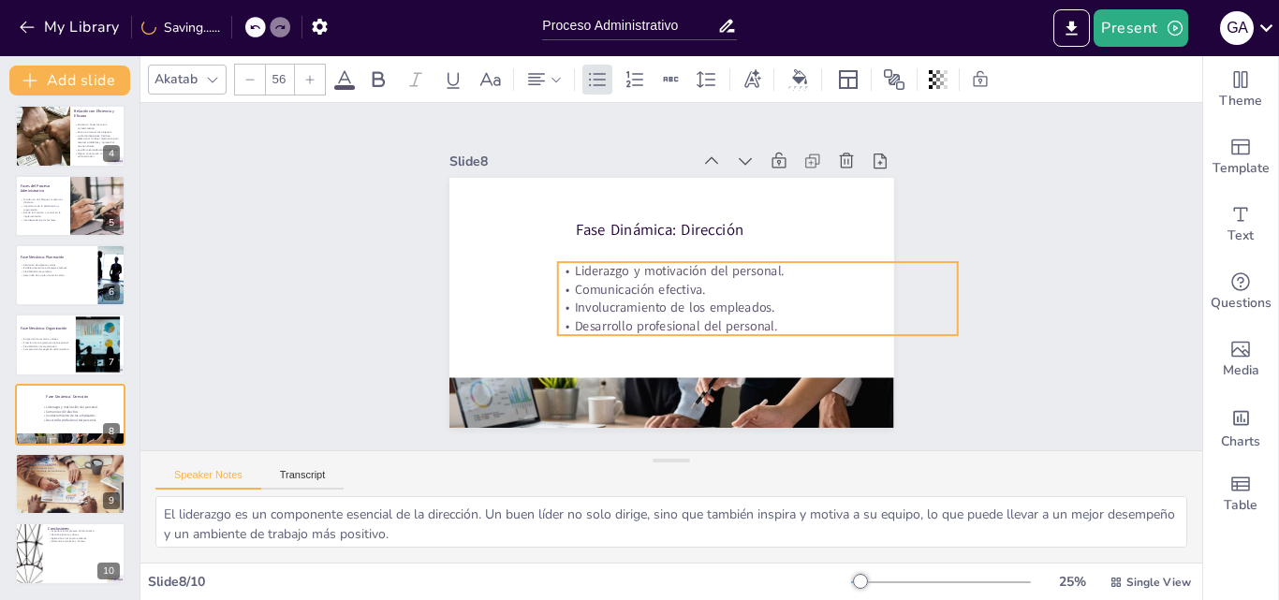
drag, startPoint x: 664, startPoint y: 301, endPoint x: 655, endPoint y: 296, distance: 10.5
click at [655, 299] on p "Involucramiento de los empleados." at bounding box center [757, 308] width 400 height 18
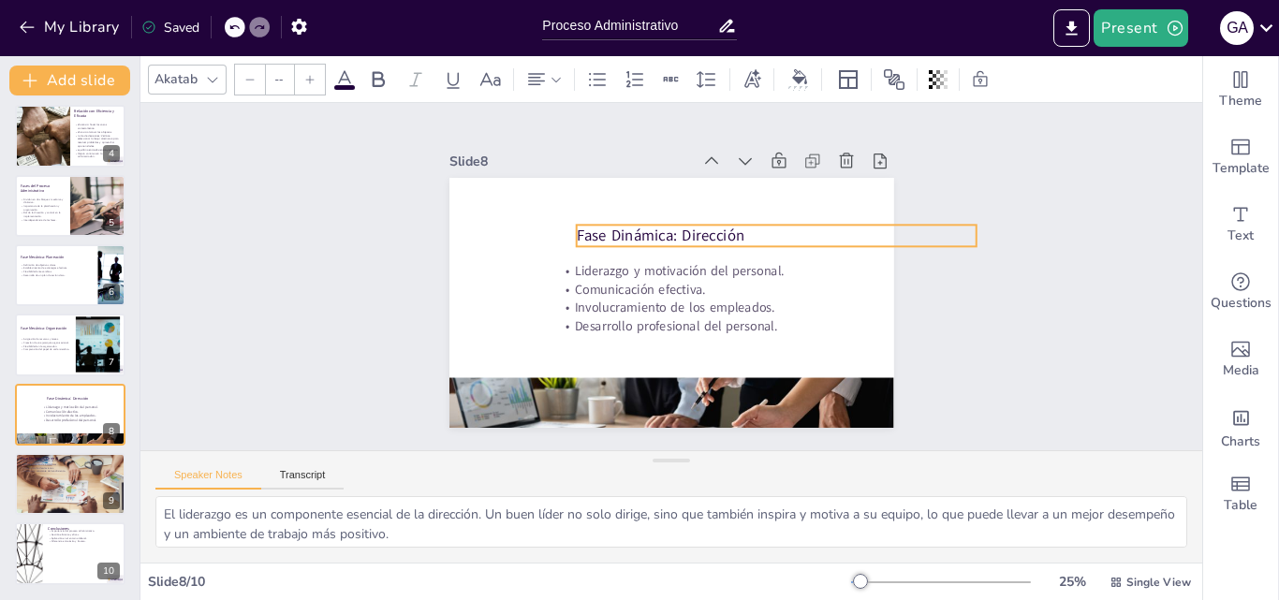
type input "66"
click at [624, 226] on p "Fase Dinámica: Dirección" at bounding box center [778, 237] width 400 height 22
click at [52, 480] on div at bounding box center [70, 484] width 113 height 64
type textarea "La supervisión es esencial para asegurar que las actividades se realicen de acu…"
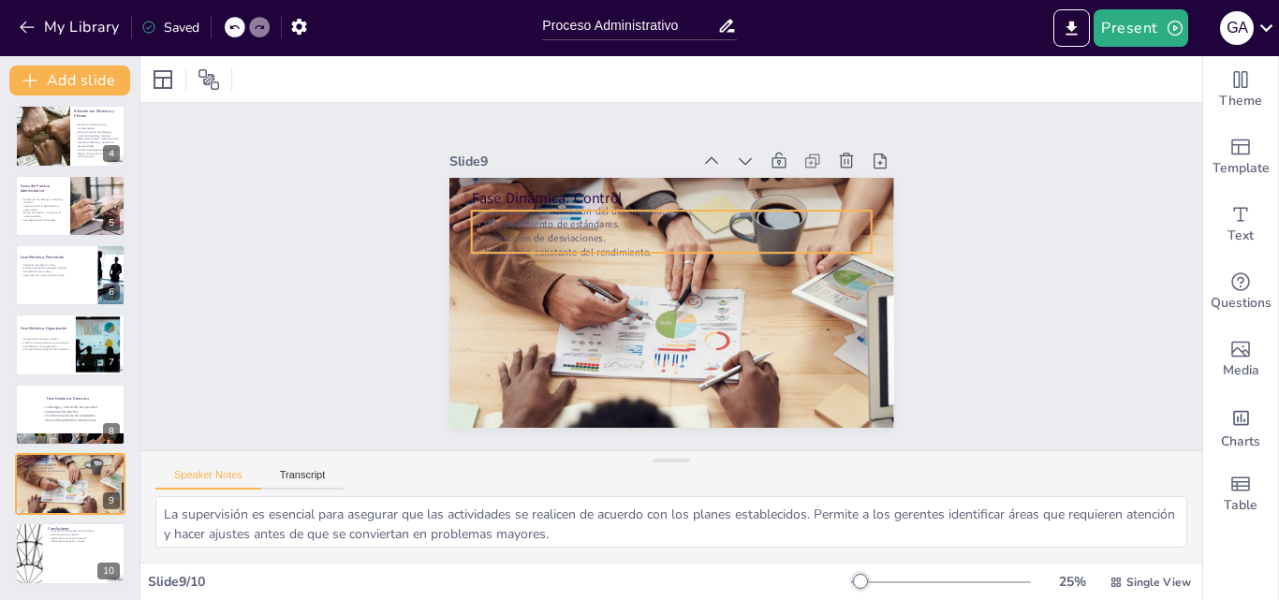
click at [579, 218] on p "Establecimiento de estándares." at bounding box center [677, 225] width 399 height 55
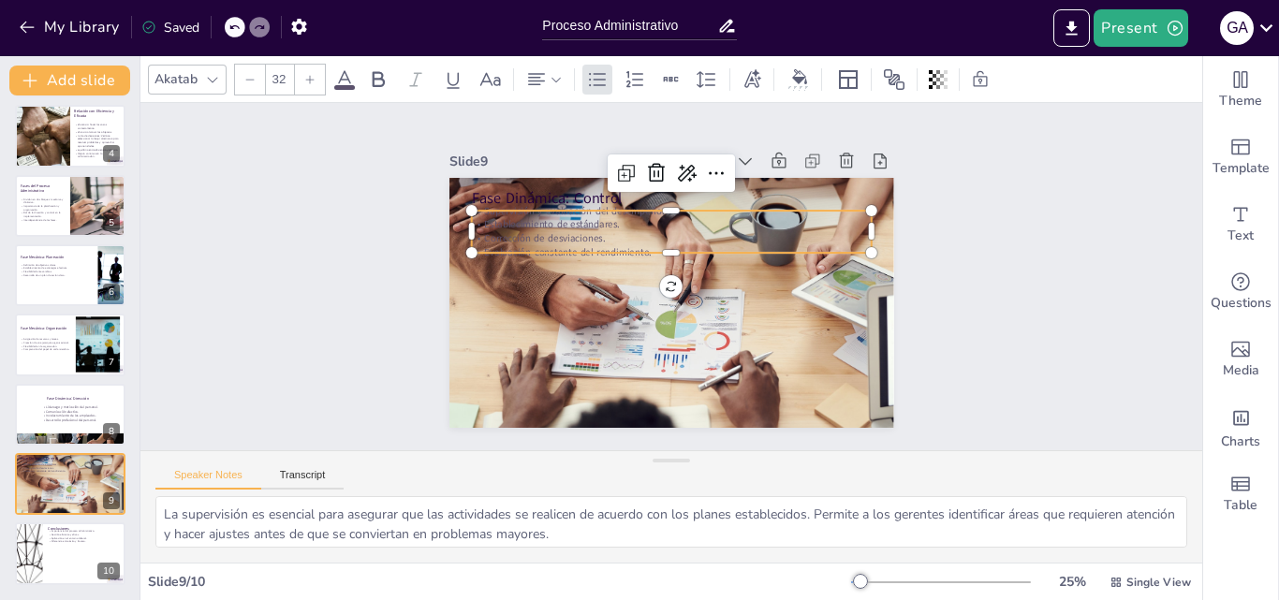
click at [579, 218] on p "Establecimiento de estándares." at bounding box center [677, 225] width 399 height 55
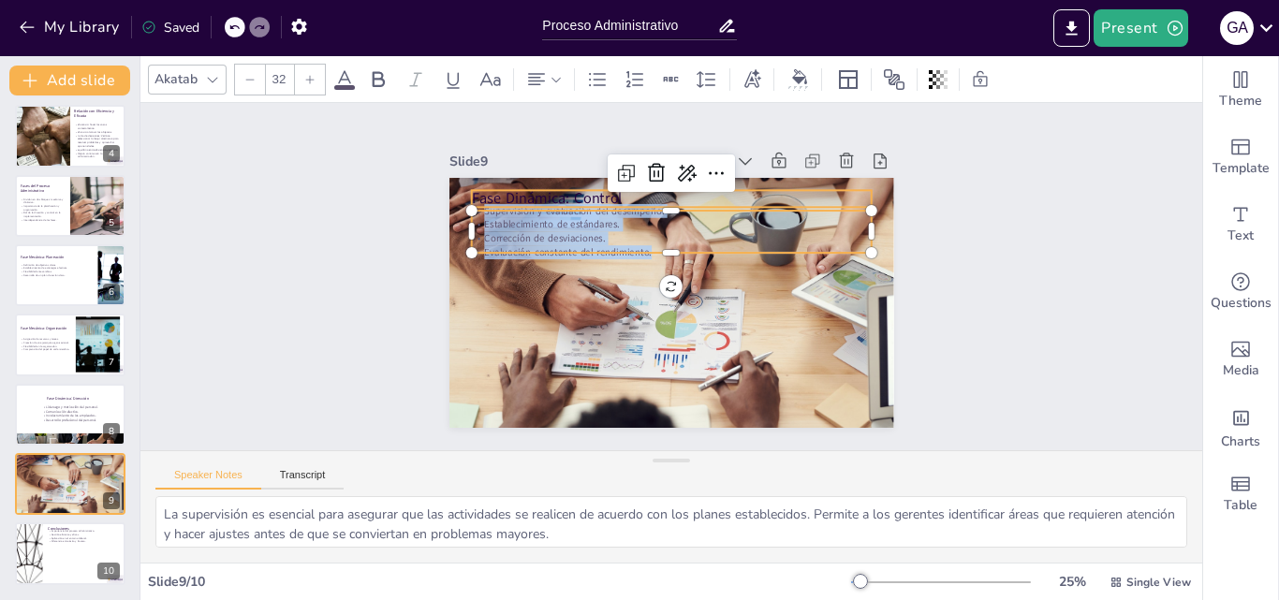
drag, startPoint x: 637, startPoint y: 244, endPoint x: 458, endPoint y: 176, distance: 191.2
click at [466, 181] on div "Fase Dinámica: Control Supervisión y evaluación del desempeño. Establecimiento …" at bounding box center [672, 303] width 445 height 250
click at [342, 71] on icon at bounding box center [344, 79] width 22 height 22
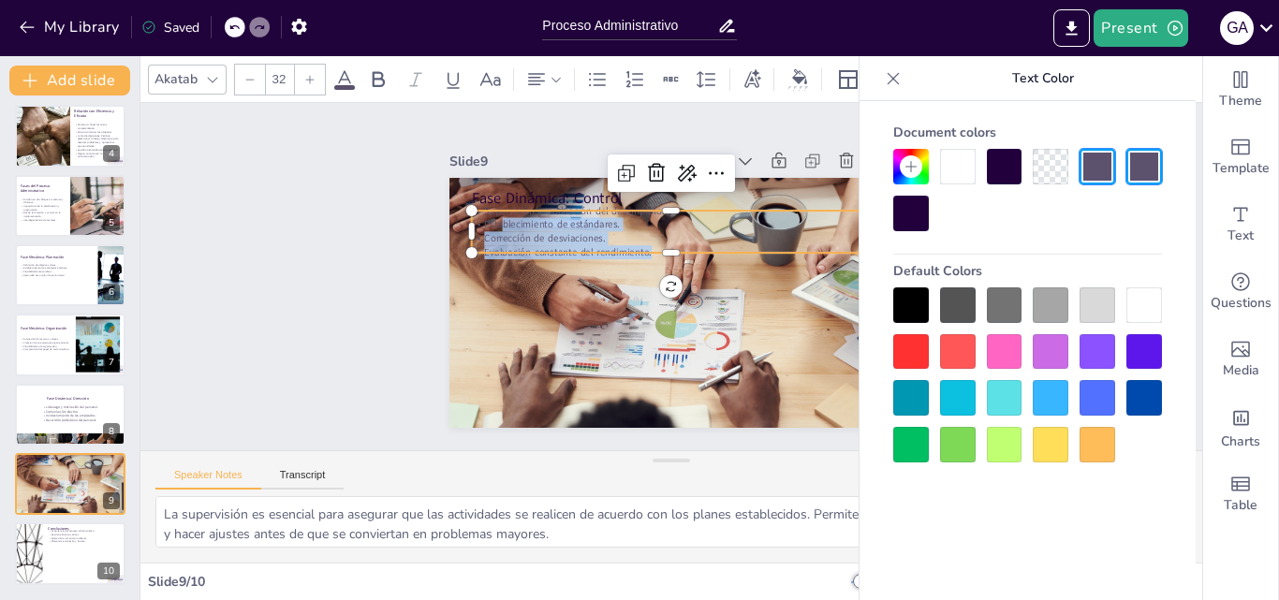
click at [963, 172] on div at bounding box center [958, 167] width 36 height 36
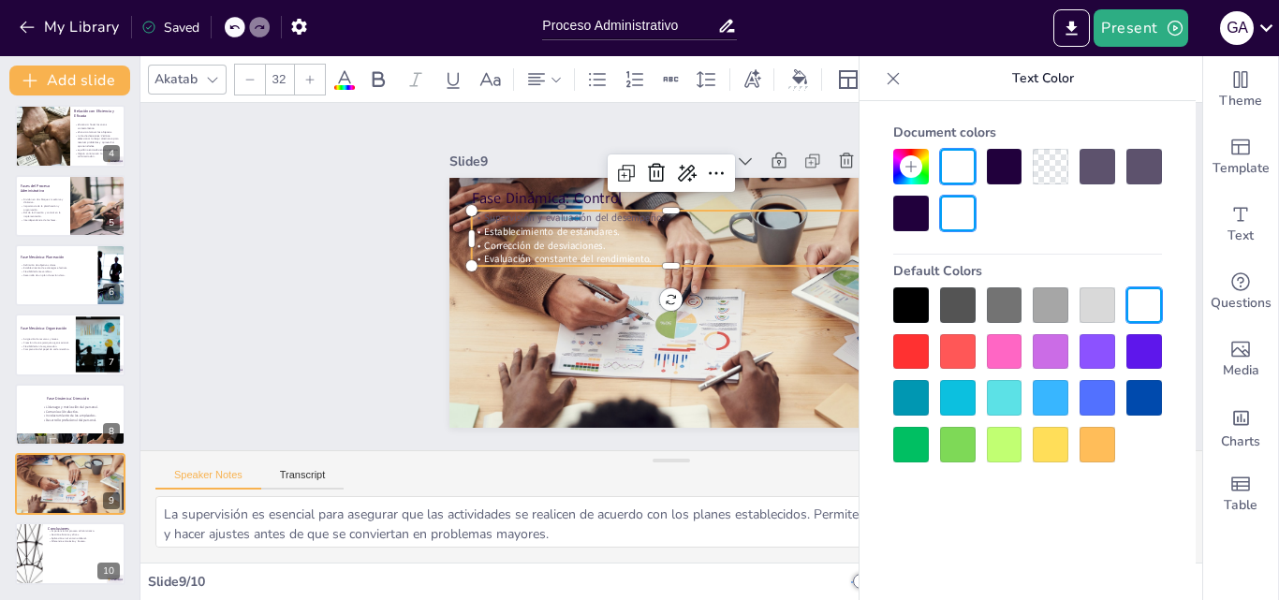
click at [650, 241] on p "Corrección de desviaciones." at bounding box center [671, 246] width 400 height 14
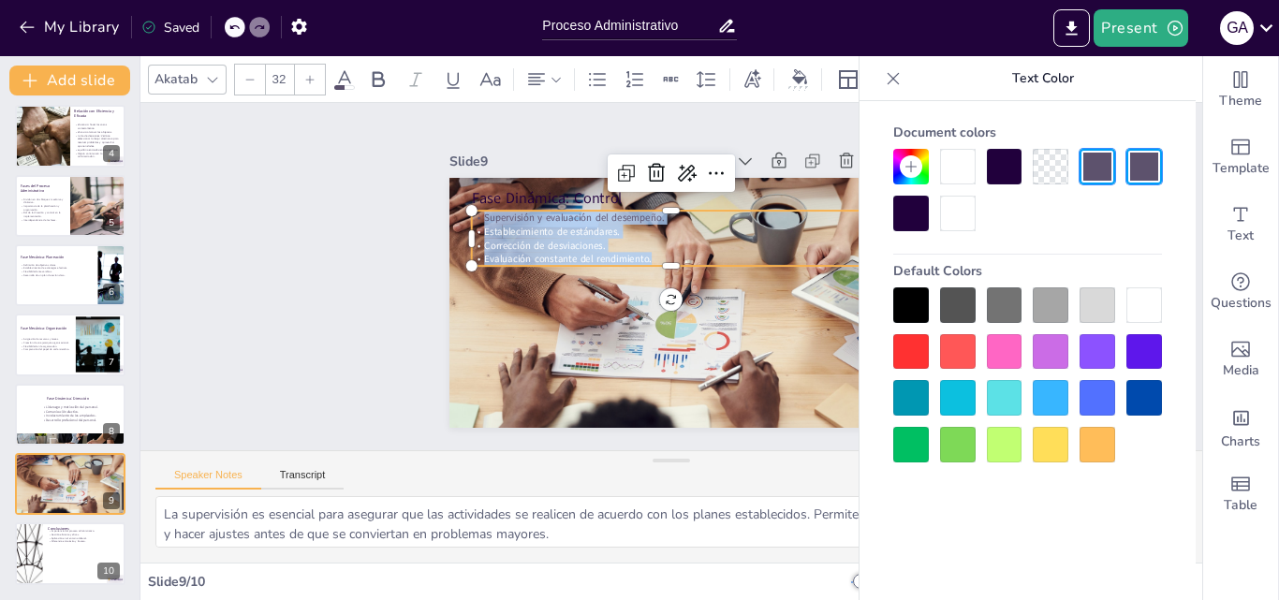
drag, startPoint x: 645, startPoint y: 248, endPoint x: 456, endPoint y: 205, distance: 194.0
click at [456, 205] on div "Fase Dinámica: Control Supervisión y evaluación del desempeño. Esta blecimiento…" at bounding box center [669, 302] width 468 height 295
click at [946, 168] on div at bounding box center [958, 167] width 36 height 36
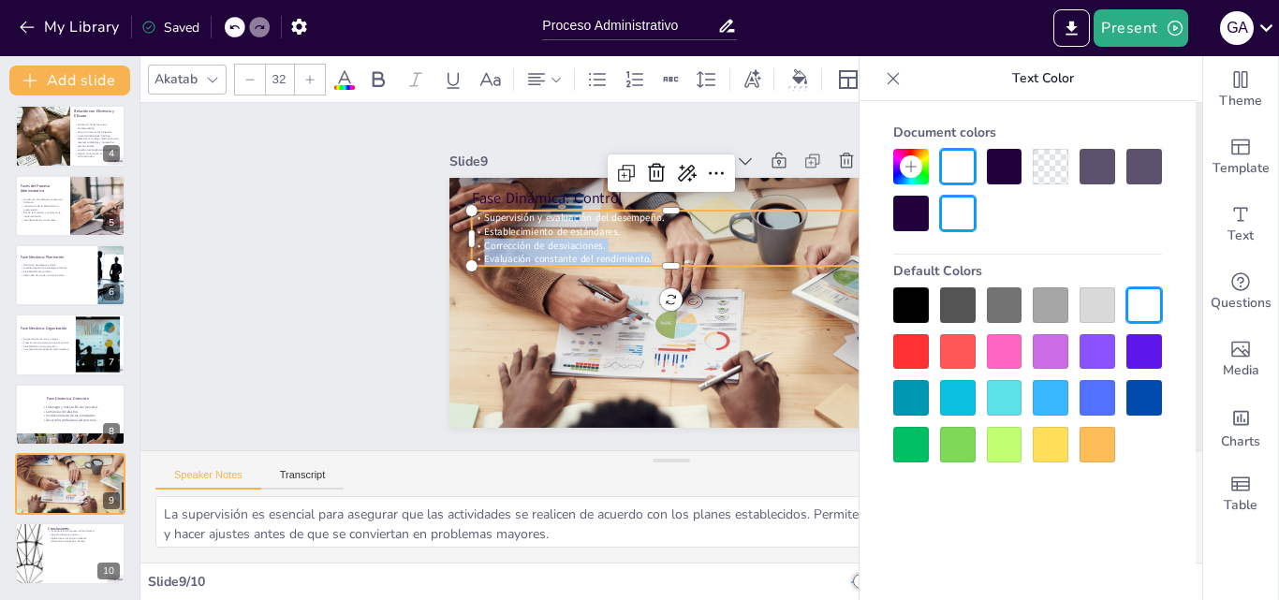
click at [337, 224] on div "Slide 1 Proceso Administrativo Esta presentación aborda el Proceso Administrati…" at bounding box center [672, 277] width 1093 height 457
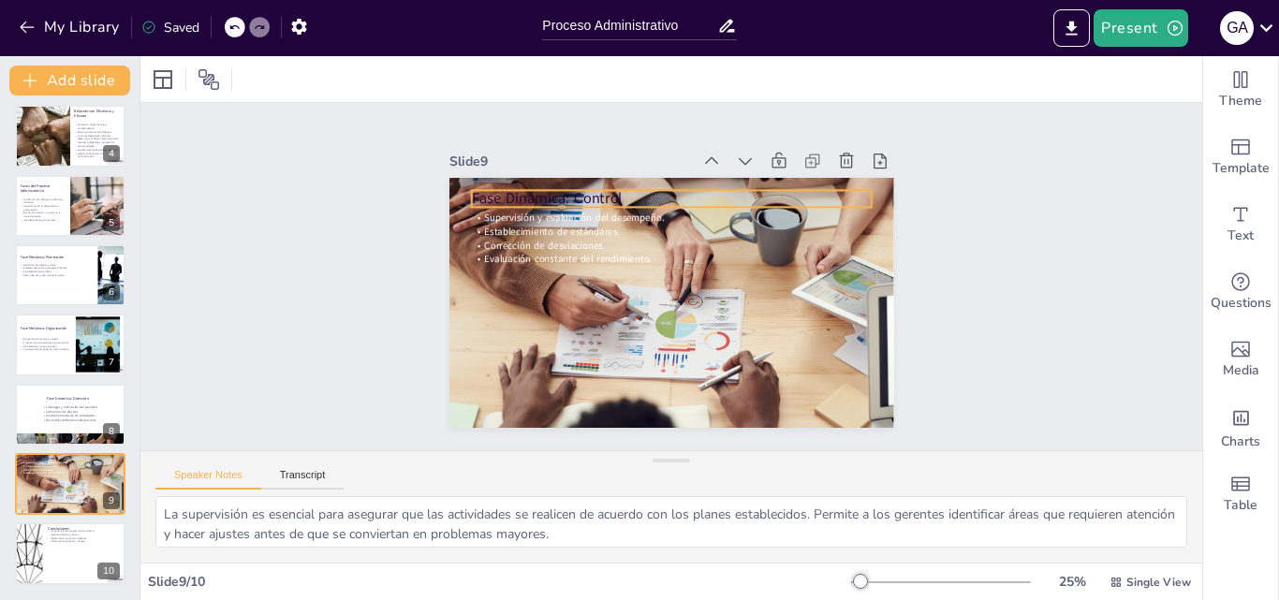
click at [606, 190] on p "Fase Dinámica: Control" at bounding box center [680, 199] width 400 height 63
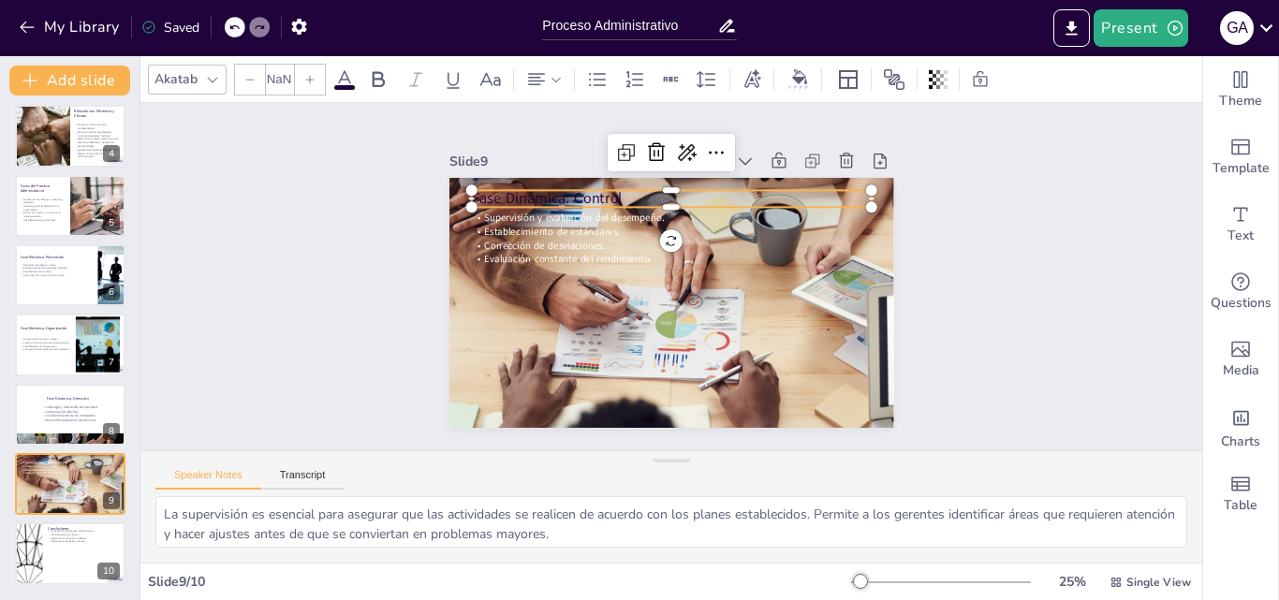
type input "48"
click at [606, 190] on p "Fase Dinámica: Control" at bounding box center [680, 199] width 400 height 63
click at [337, 78] on icon at bounding box center [344, 79] width 22 height 22
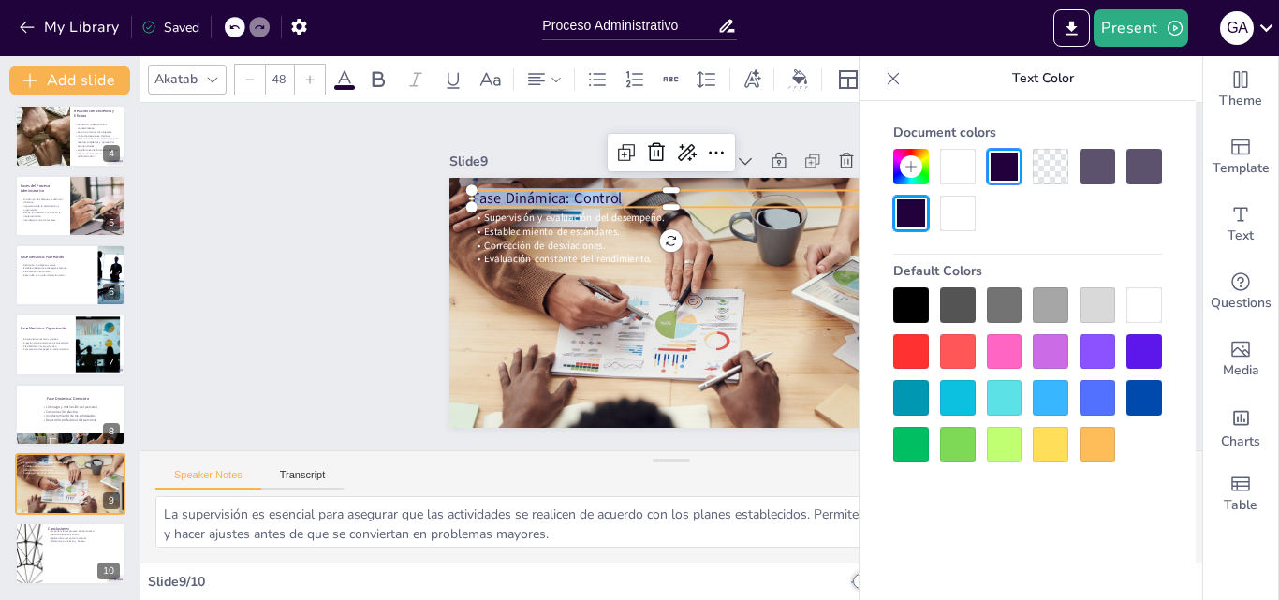
click at [961, 204] on div at bounding box center [958, 214] width 36 height 36
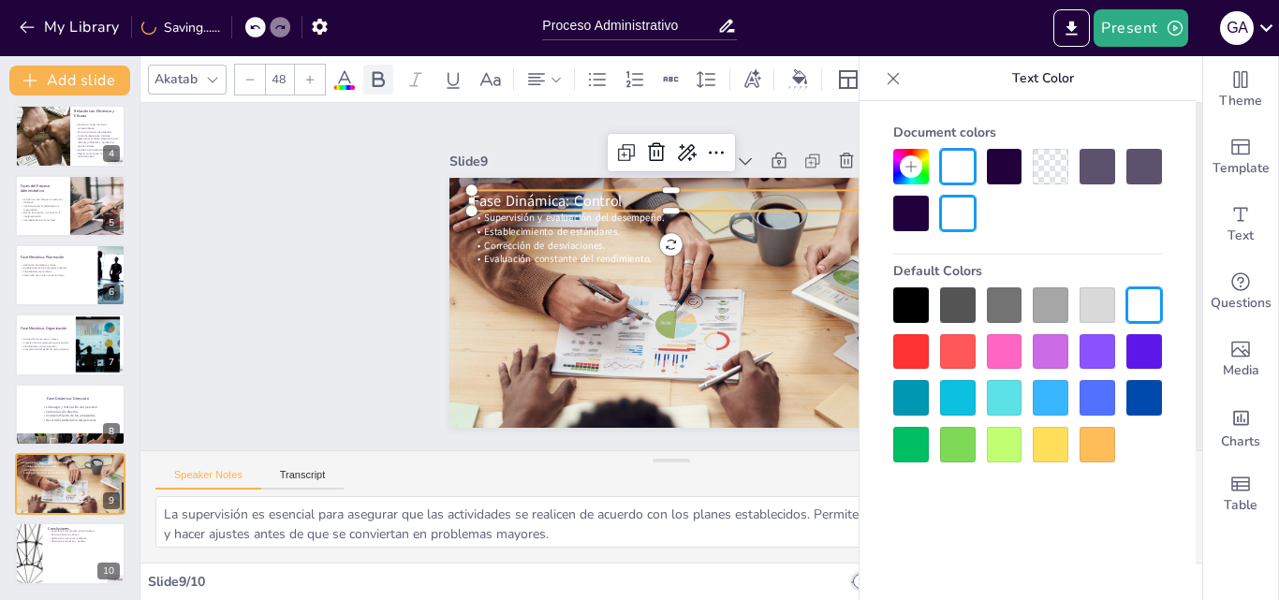
click at [383, 81] on icon at bounding box center [379, 79] width 12 height 16
click at [362, 214] on div "Slide 1 Proceso Administrativo Esta presentación aborda el Proceso Administrati…" at bounding box center [671, 276] width 1062 height 347
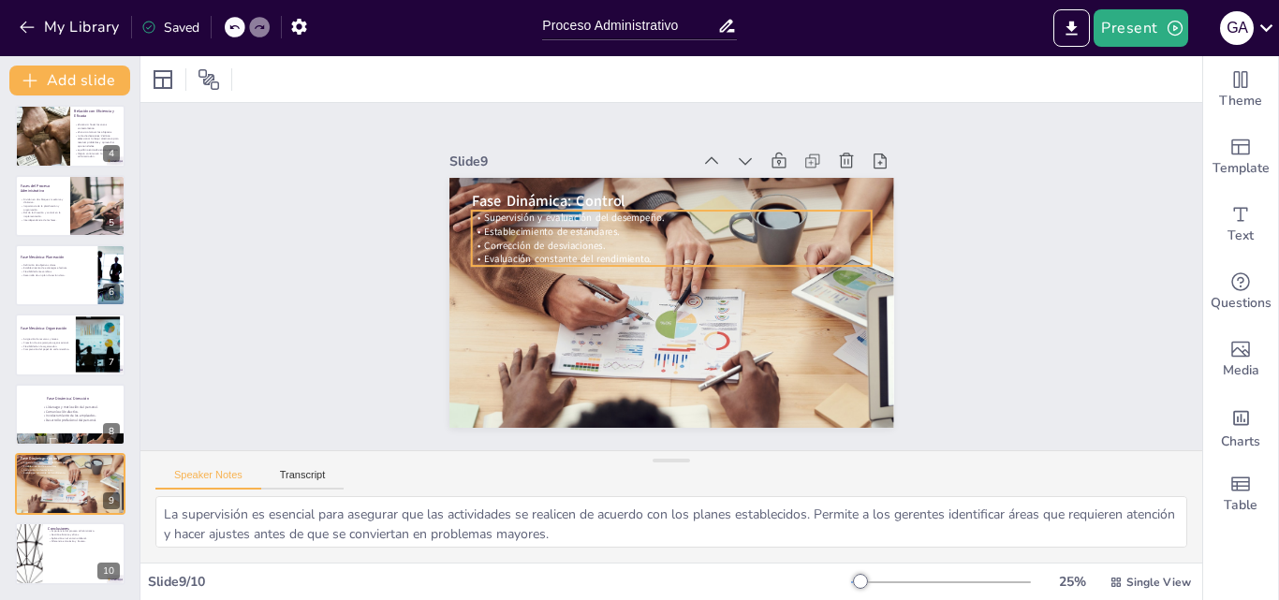
click at [516, 233] on span "Corrección de desviaciones." at bounding box center [549, 232] width 122 height 26
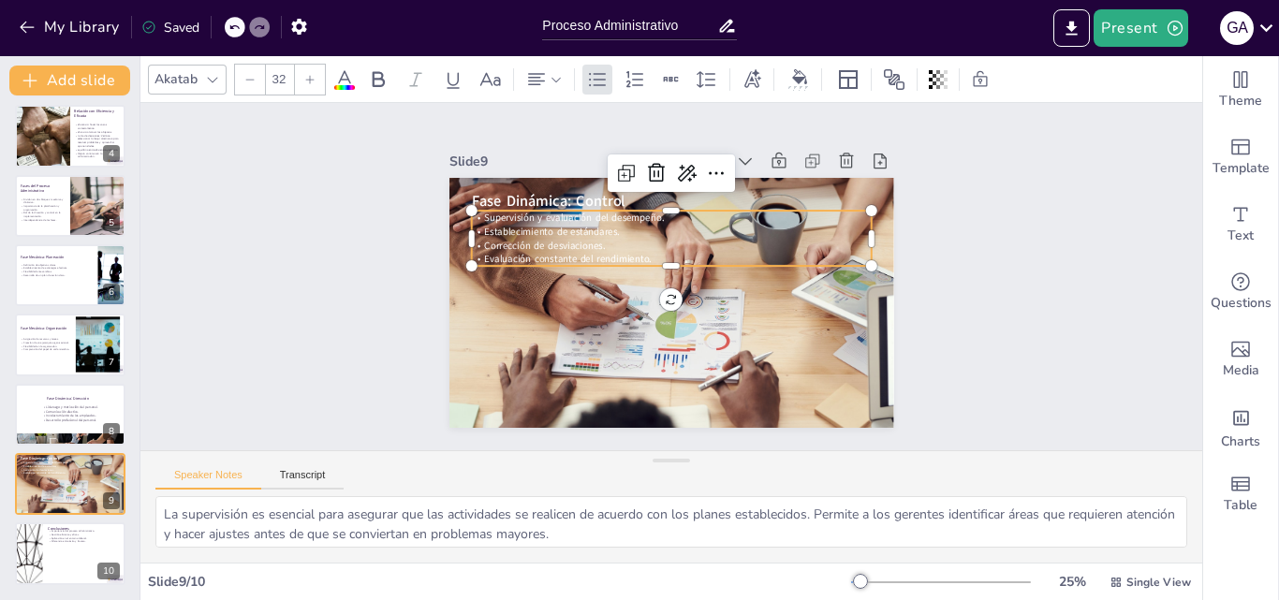
click at [516, 233] on span "Corrección de desviaciones." at bounding box center [549, 232] width 122 height 26
click at [516, 239] on span "Corrección de desviaciones." at bounding box center [544, 246] width 121 height 14
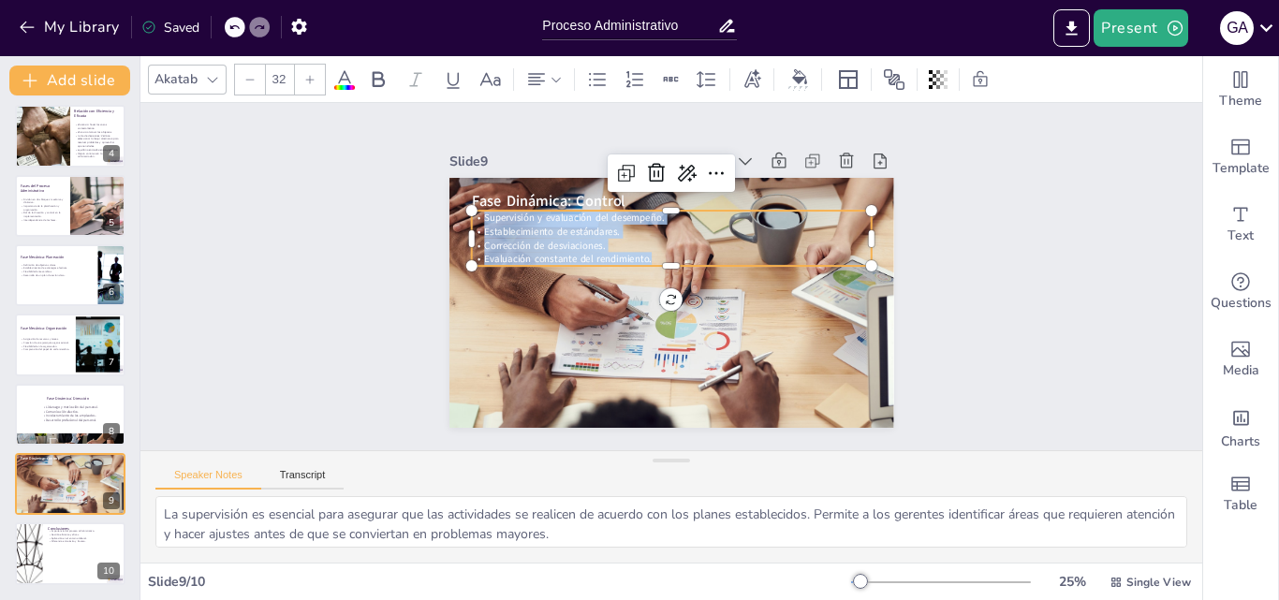
drag, startPoint x: 643, startPoint y: 249, endPoint x: 422, endPoint y: 149, distance: 241.9
click at [450, 201] on div "Fase Dinámica: Control Supervisión y evaluación del desempeño. Establecimiento …" at bounding box center [669, 302] width 468 height 295
click at [356, 81] on div "Akatab 32" at bounding box center [580, 80] width 865 height 32
click at [351, 81] on icon at bounding box center [344, 79] width 22 height 22
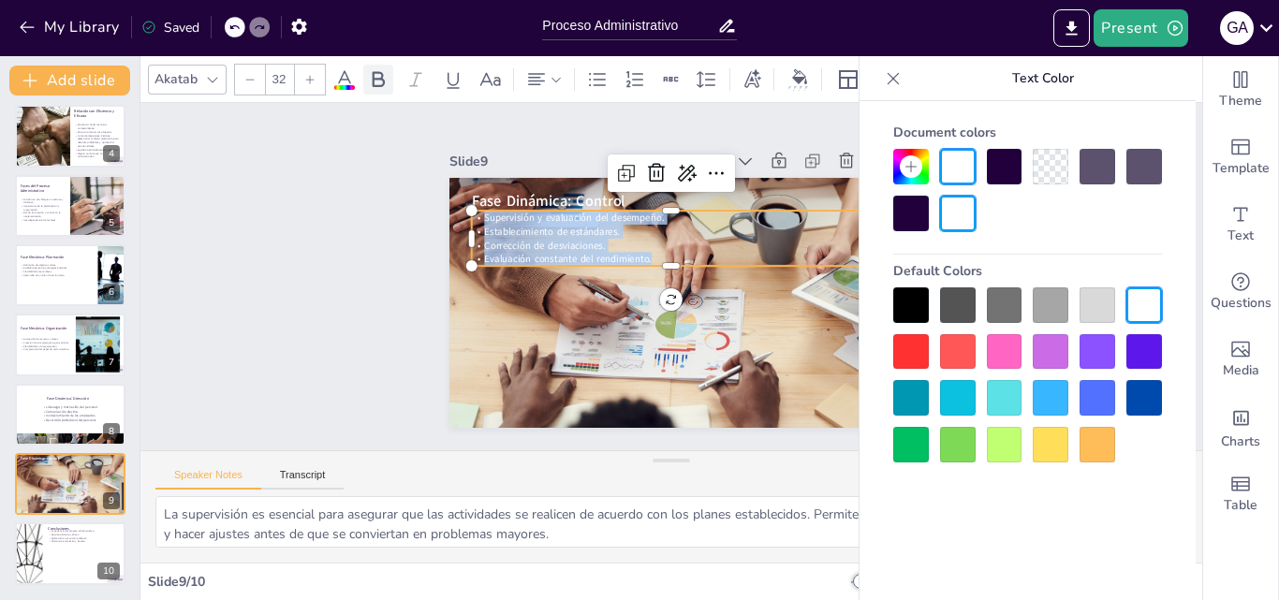
click at [381, 88] on icon at bounding box center [378, 79] width 22 height 22
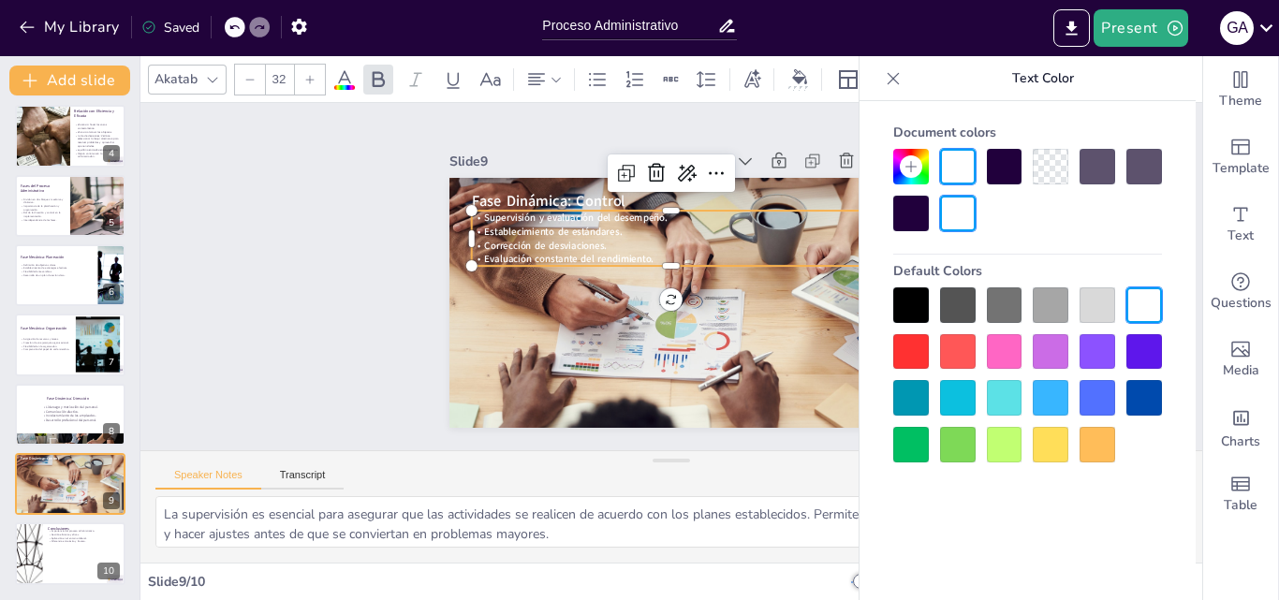
click at [279, 81] on input "32" at bounding box center [279, 80] width 26 height 30
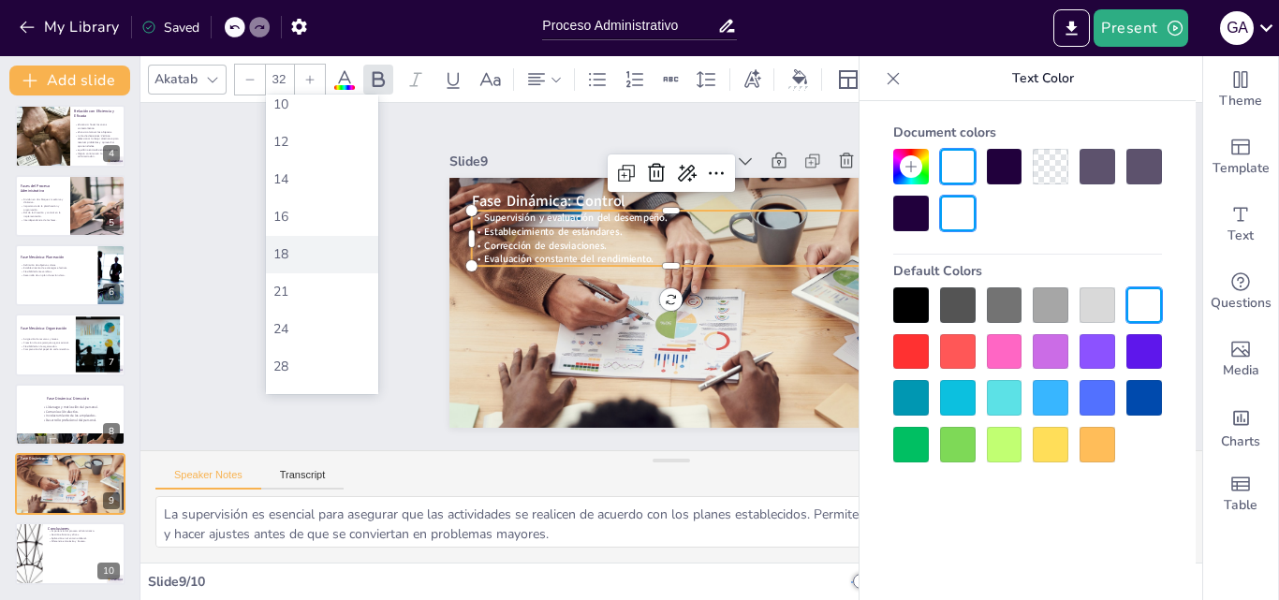
scroll to position [187, 0]
click at [293, 375] on div "42" at bounding box center [322, 375] width 97 height 18
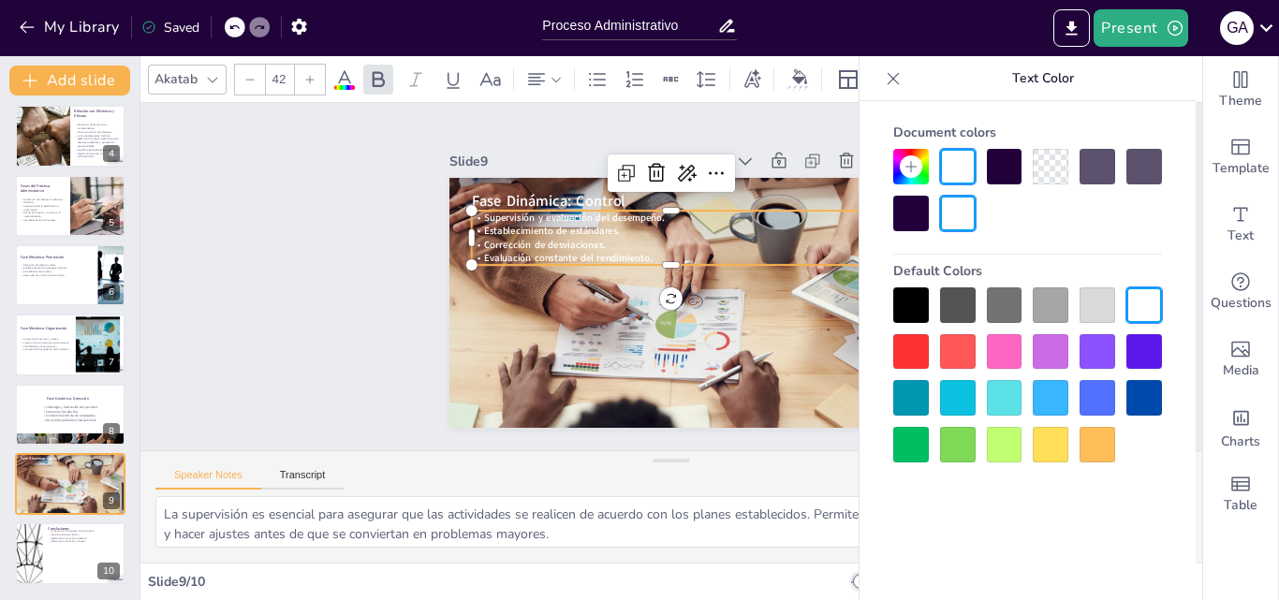
click at [285, 78] on input "42" at bounding box center [279, 80] width 26 height 30
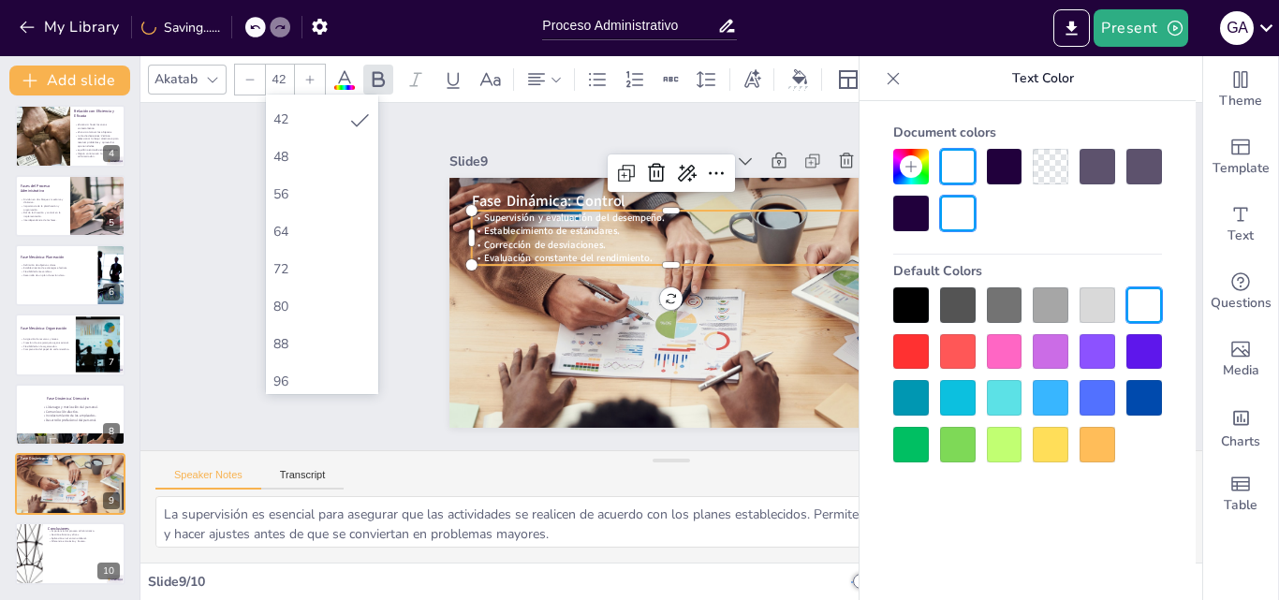
scroll to position [468, 0]
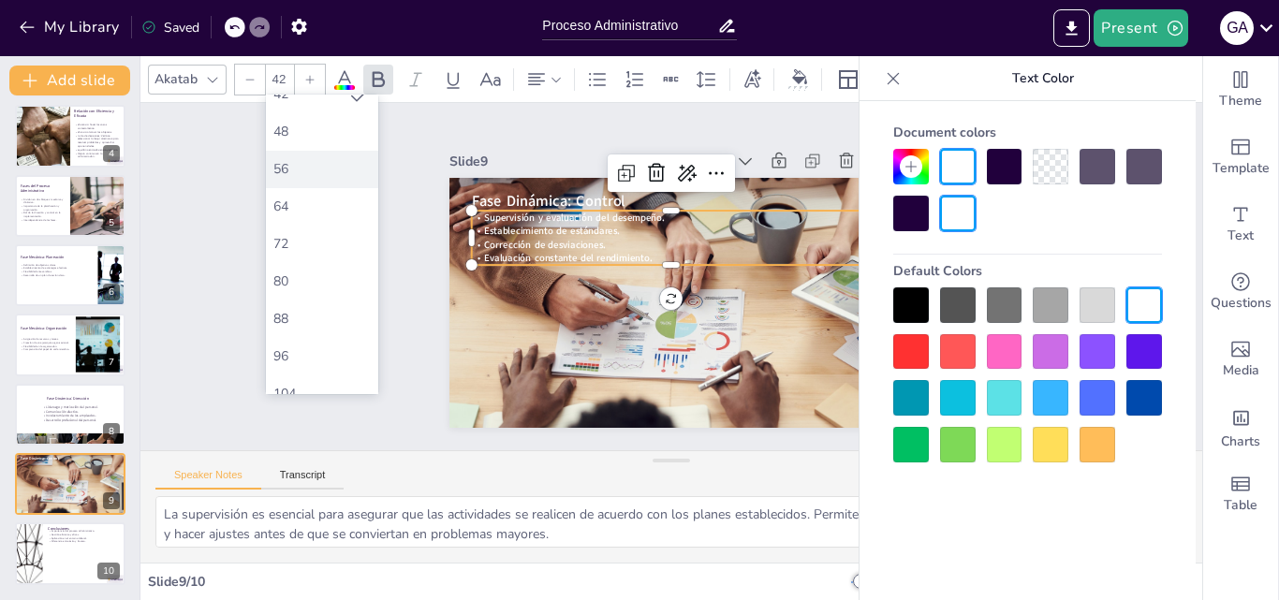
click at [308, 165] on div "56" at bounding box center [322, 169] width 97 height 18
type input "56"
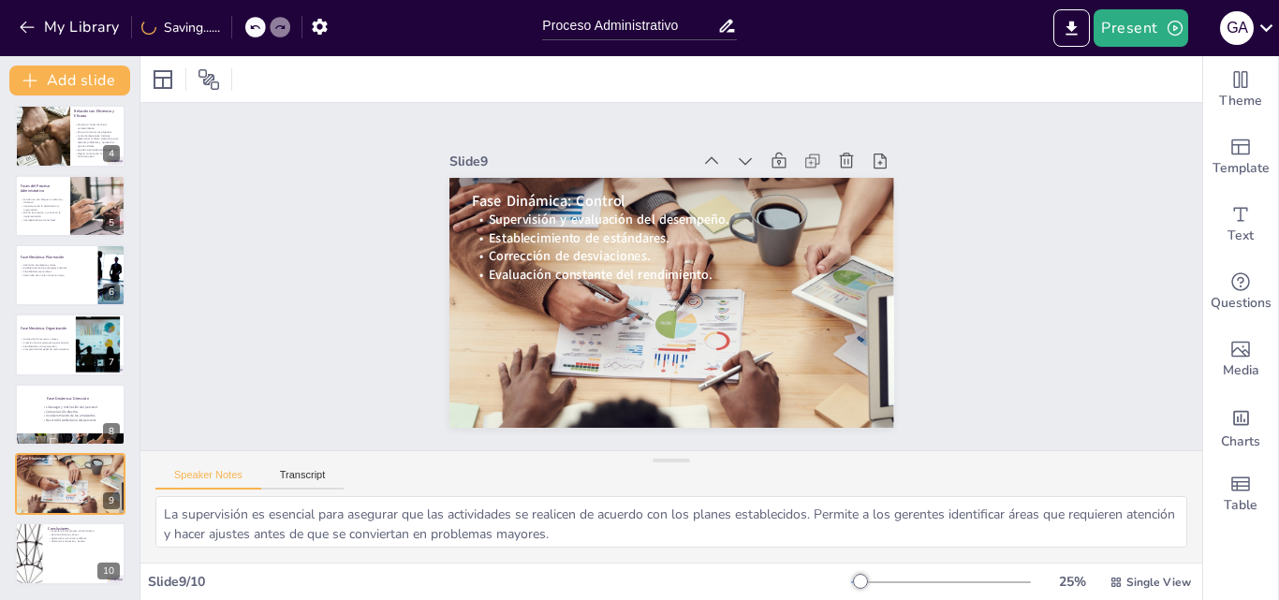
click at [602, 231] on span "Establecimiento de estándares." at bounding box center [578, 238] width 181 height 18
click at [622, 238] on span "Establecimiento de estándares." at bounding box center [584, 229] width 182 height 37
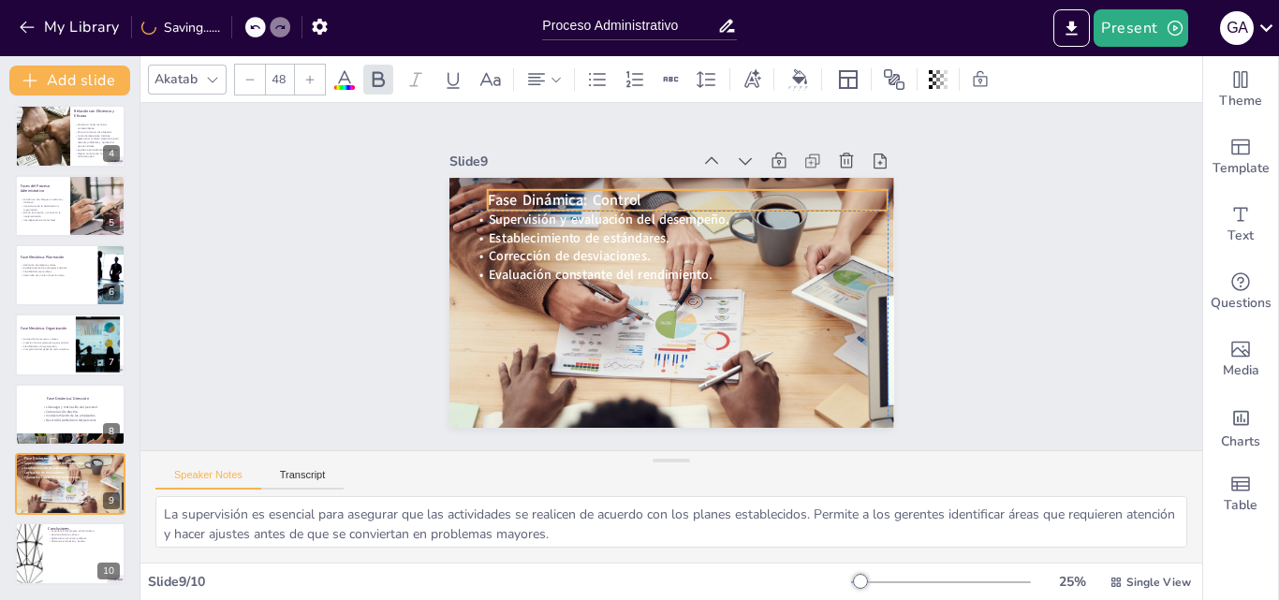
drag, startPoint x: 478, startPoint y: 193, endPoint x: 490, endPoint y: 189, distance: 12.7
click at [495, 189] on span "Fase Dinámica: Control" at bounding box center [572, 189] width 155 height 36
click at [559, 189] on span "Fase Dinámica: Control" at bounding box center [572, 189] width 155 height 36
click at [559, 190] on span "Fase Dinámica: Control" at bounding box center [564, 200] width 154 height 21
click at [286, 83] on input "48" at bounding box center [279, 80] width 26 height 30
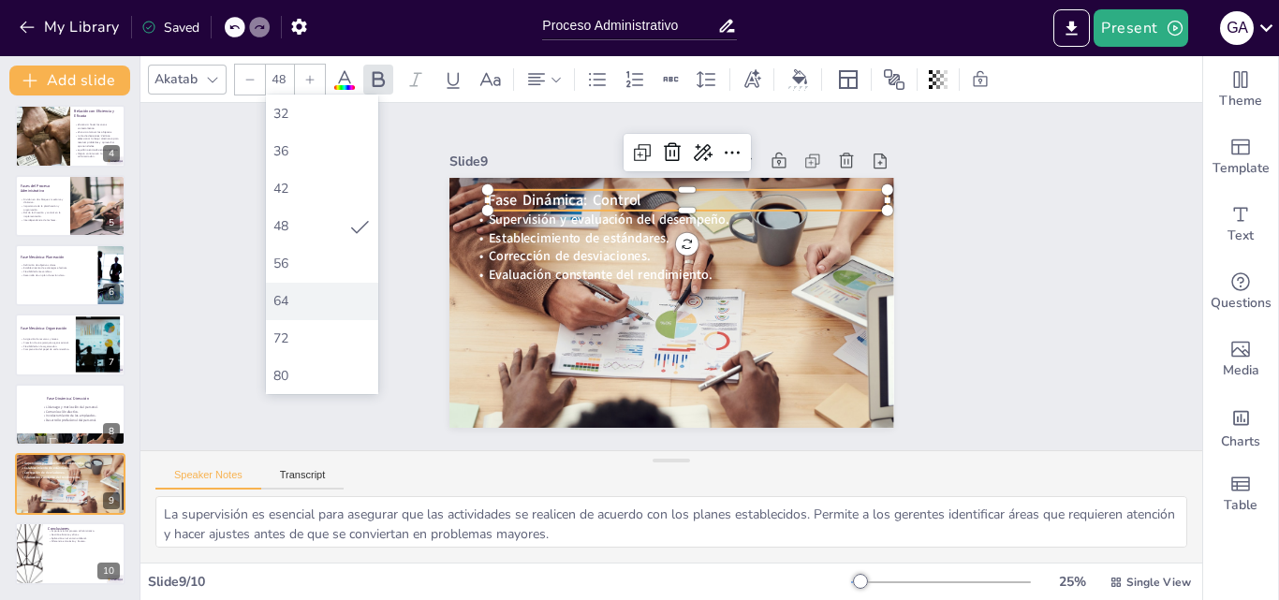
scroll to position [375, 0]
click at [303, 303] on div "64" at bounding box center [322, 300] width 97 height 18
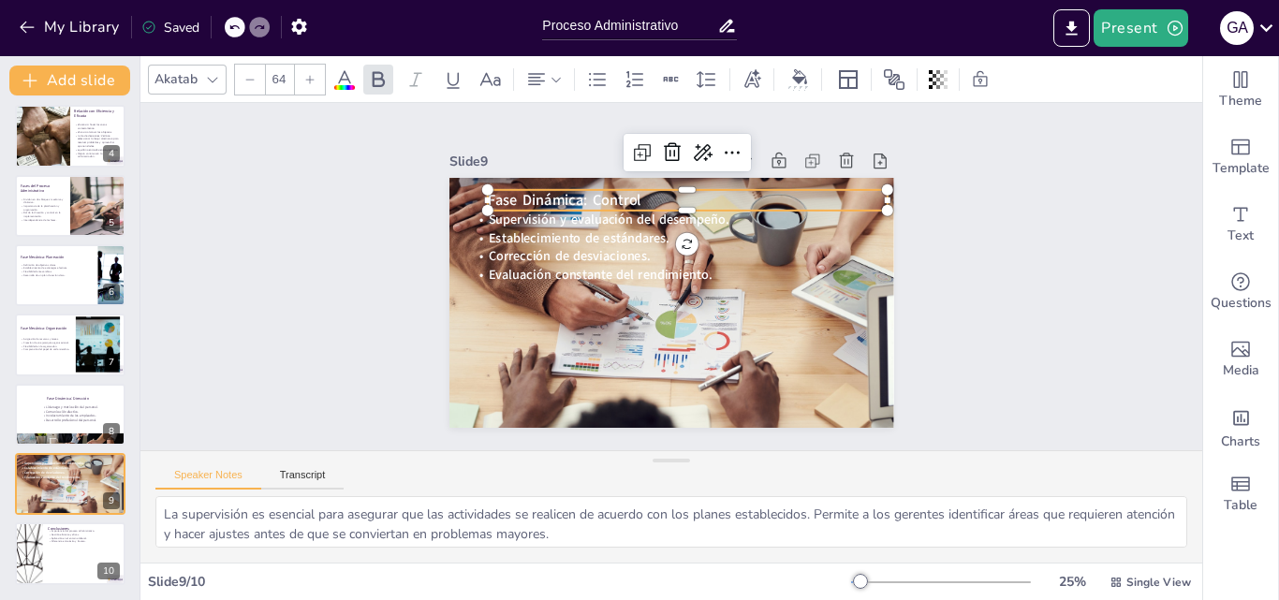
click at [317, 81] on div at bounding box center [310, 80] width 30 height 30
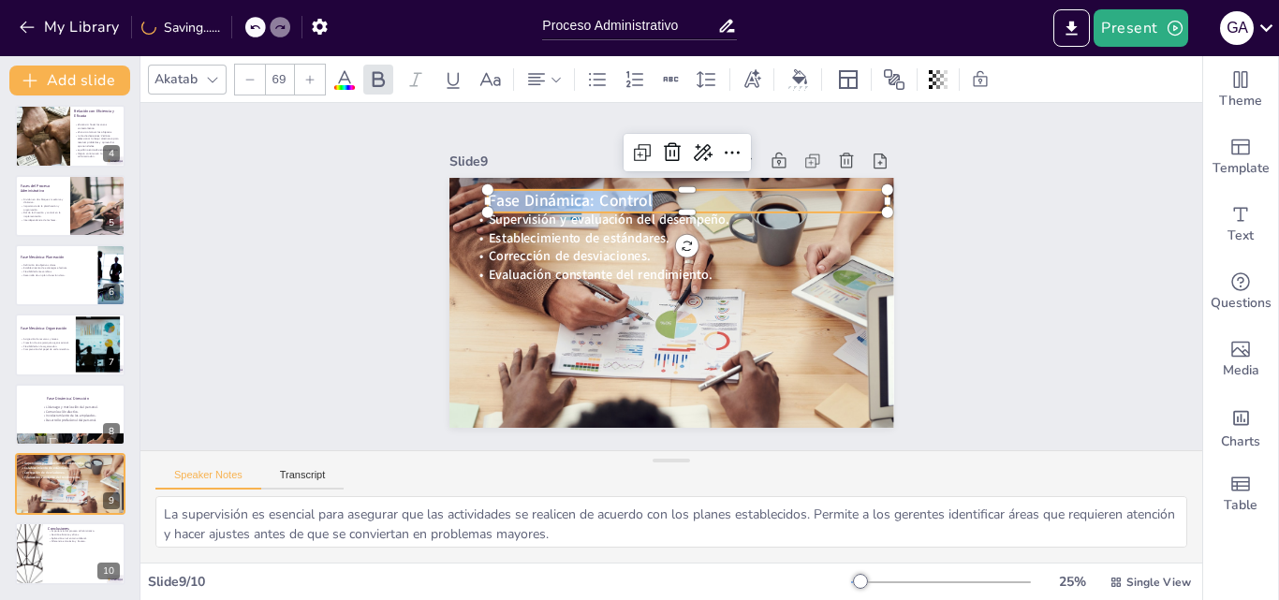
click at [317, 81] on div at bounding box center [310, 80] width 30 height 30
type input "70"
click at [298, 224] on div "Slide 1 Proceso Administrativo Esta presentación aborda el Proceso Administrati…" at bounding box center [671, 276] width 1062 height 347
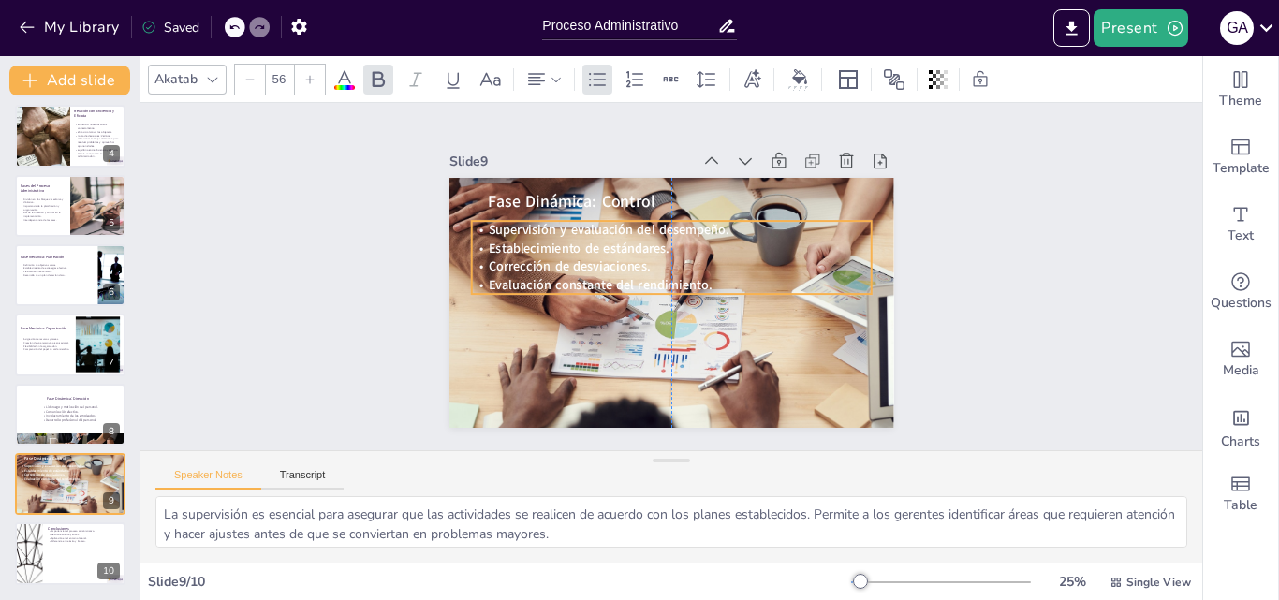
drag, startPoint x: 554, startPoint y: 258, endPoint x: 554, endPoint y: 268, distance: 10.3
click at [554, 268] on span "Corrección de desviaciones." at bounding box center [569, 267] width 162 height 18
click at [574, 243] on span "Establecimiento de estándares." at bounding box center [572, 245] width 181 height 18
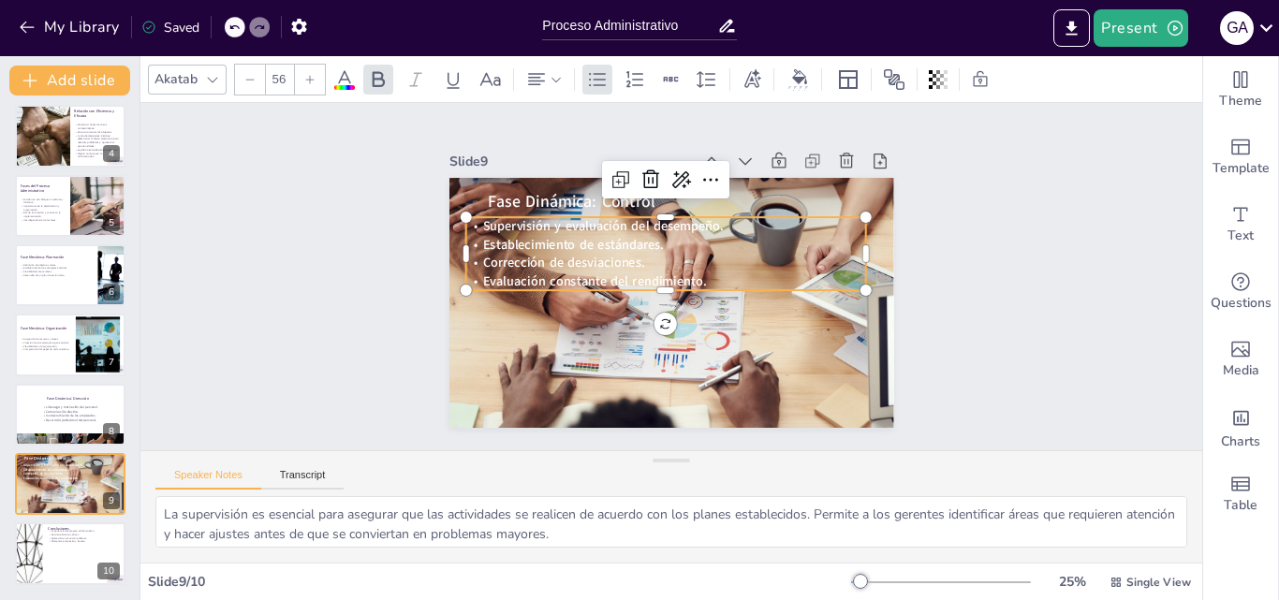
click at [263, 282] on div "Slide 1 Proceso Administrativo Esta presentación aborda el Proceso Administrati…" at bounding box center [671, 276] width 1062 height 347
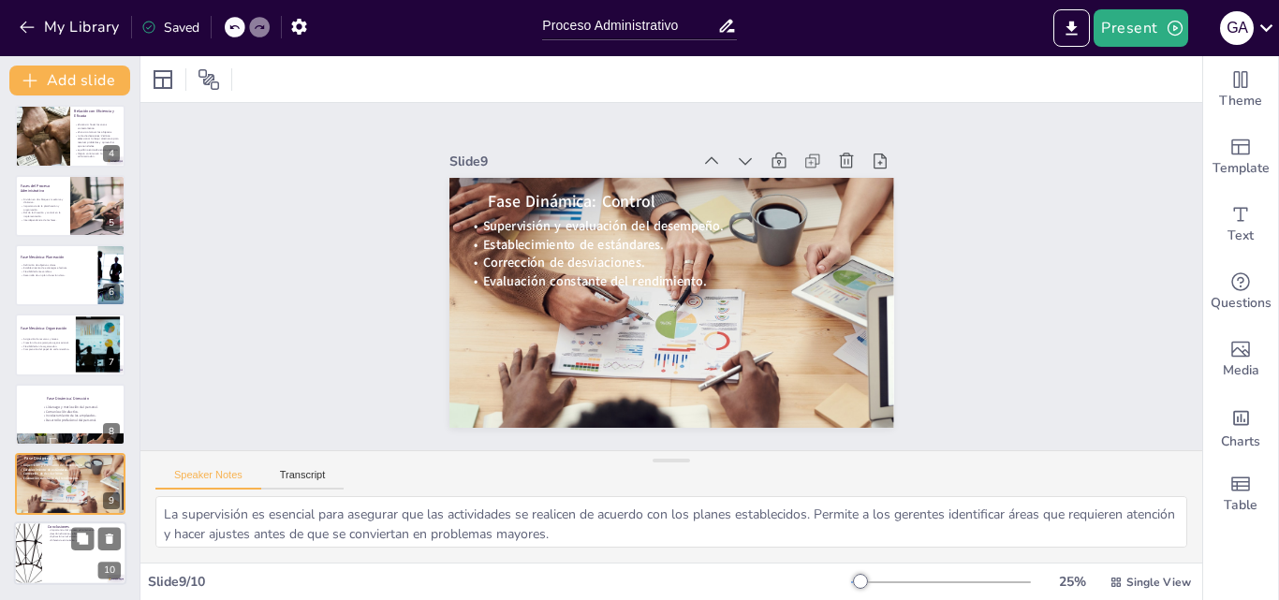
click at [58, 537] on p "Aplicación en el entorno laboral." at bounding box center [84, 538] width 73 height 4
type textarea "El proceso administrativo es la base sobre la cual se construye el éxito organi…"
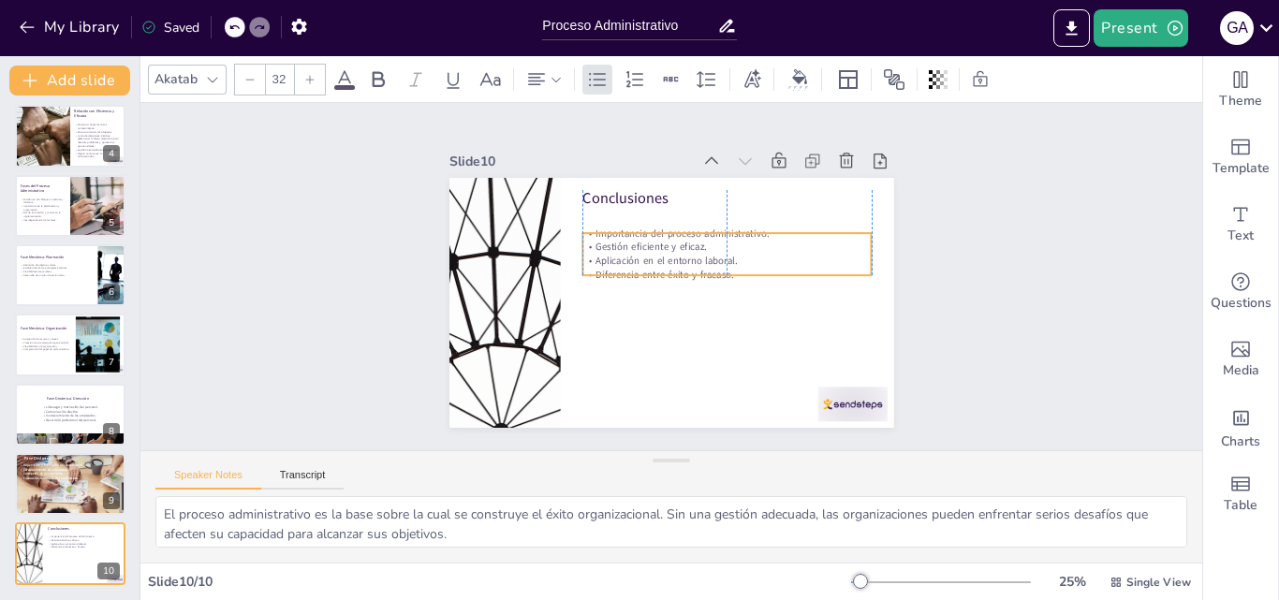
drag, startPoint x: 651, startPoint y: 215, endPoint x: 651, endPoint y: 238, distance: 22.5
click at [651, 241] on p "Gestión eficiente y eficaz." at bounding box center [727, 248] width 289 height 14
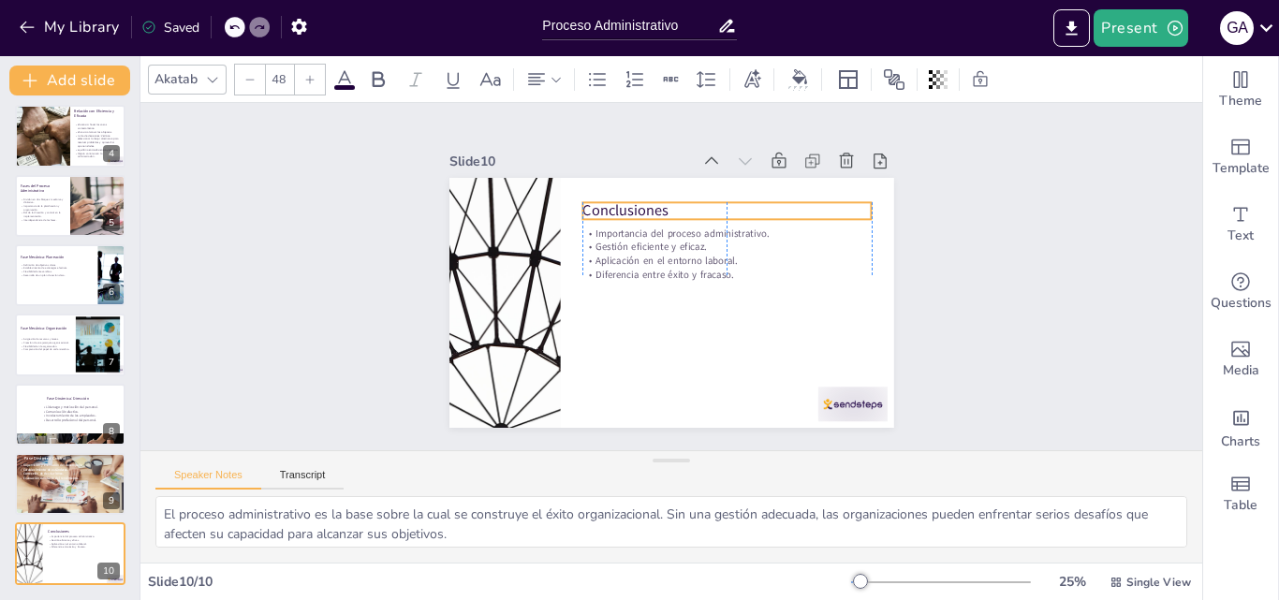
drag, startPoint x: 619, startPoint y: 189, endPoint x: 622, endPoint y: 201, distance: 12.5
click at [622, 201] on p "Conclusiones" at bounding box center [733, 217] width 289 height 51
click at [682, 155] on icon at bounding box center [694, 167] width 24 height 24
type input "48"
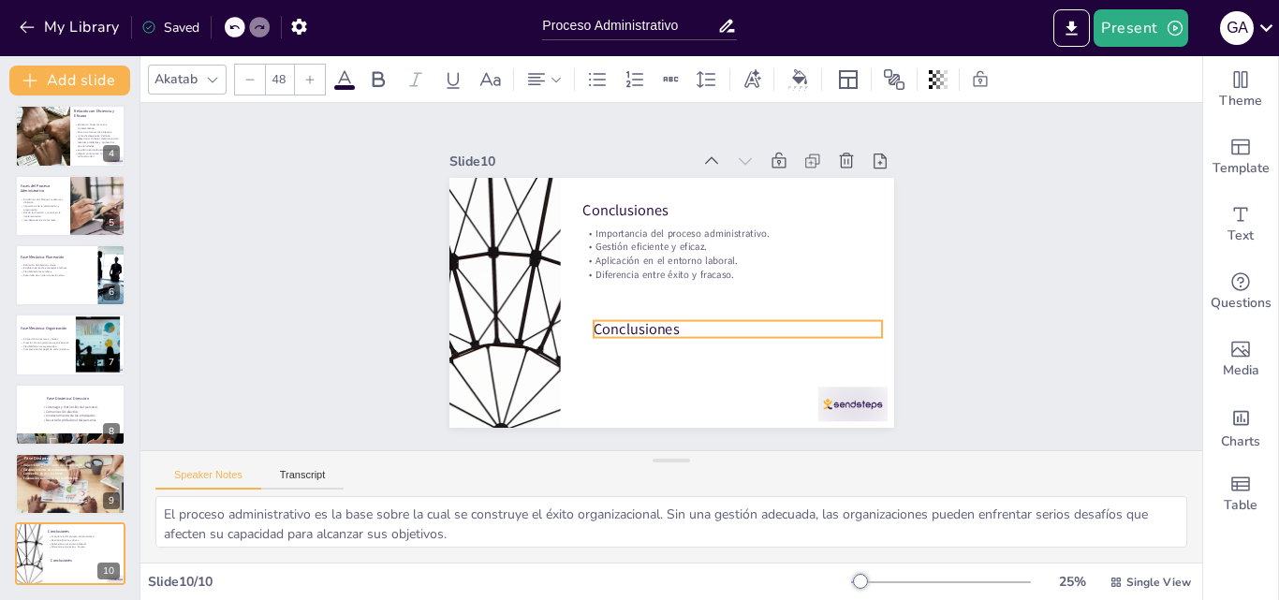
drag, startPoint x: 589, startPoint y: 295, endPoint x: 656, endPoint y: 321, distance: 71.5
click at [656, 321] on p "Conclusiones" at bounding box center [738, 328] width 289 height 21
click at [996, 296] on div "Slide 1 Proceso Administrativo Esta presentación aborda el Proceso Administrati…" at bounding box center [671, 276] width 1062 height 347
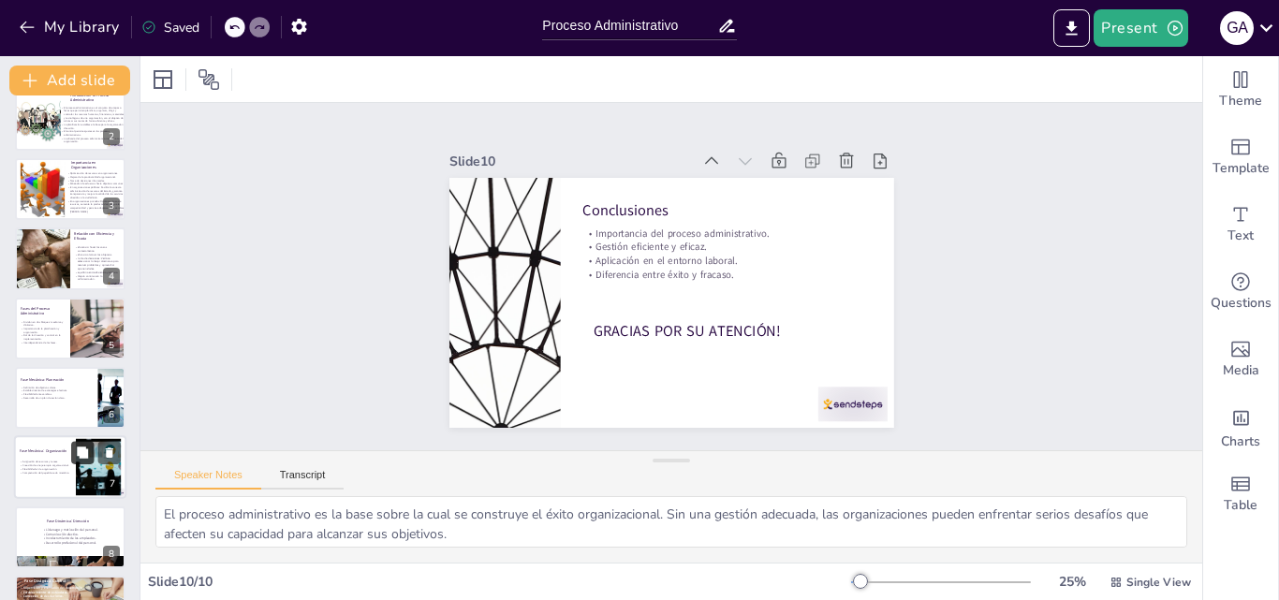
scroll to position [0, 0]
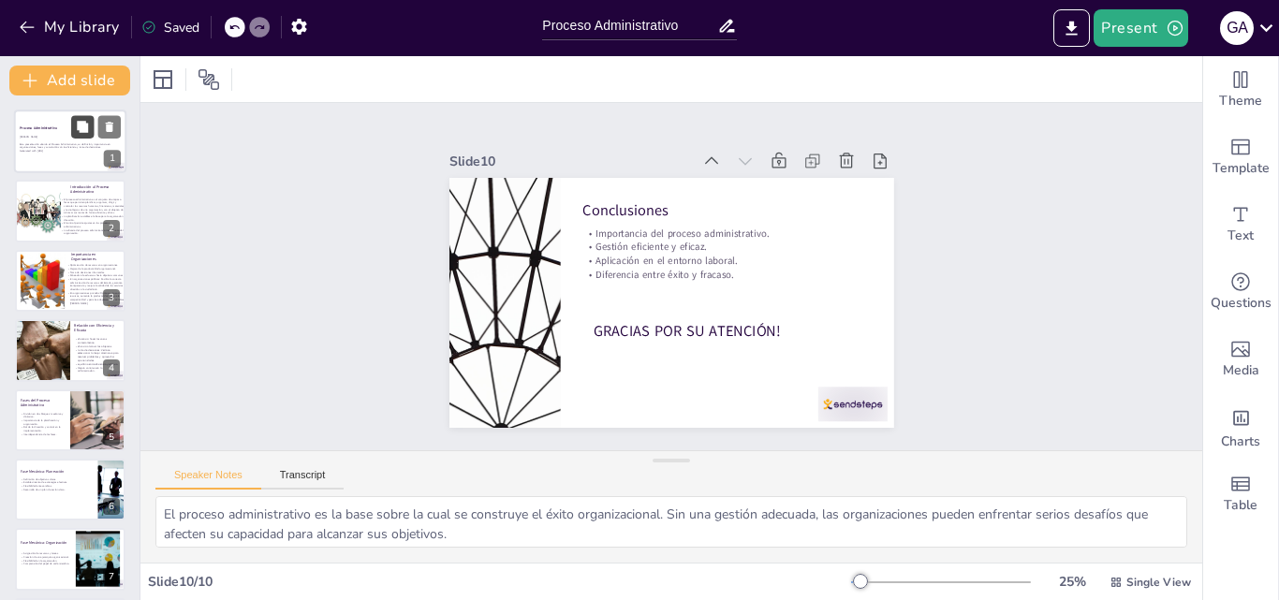
click at [75, 122] on button at bounding box center [82, 126] width 22 height 22
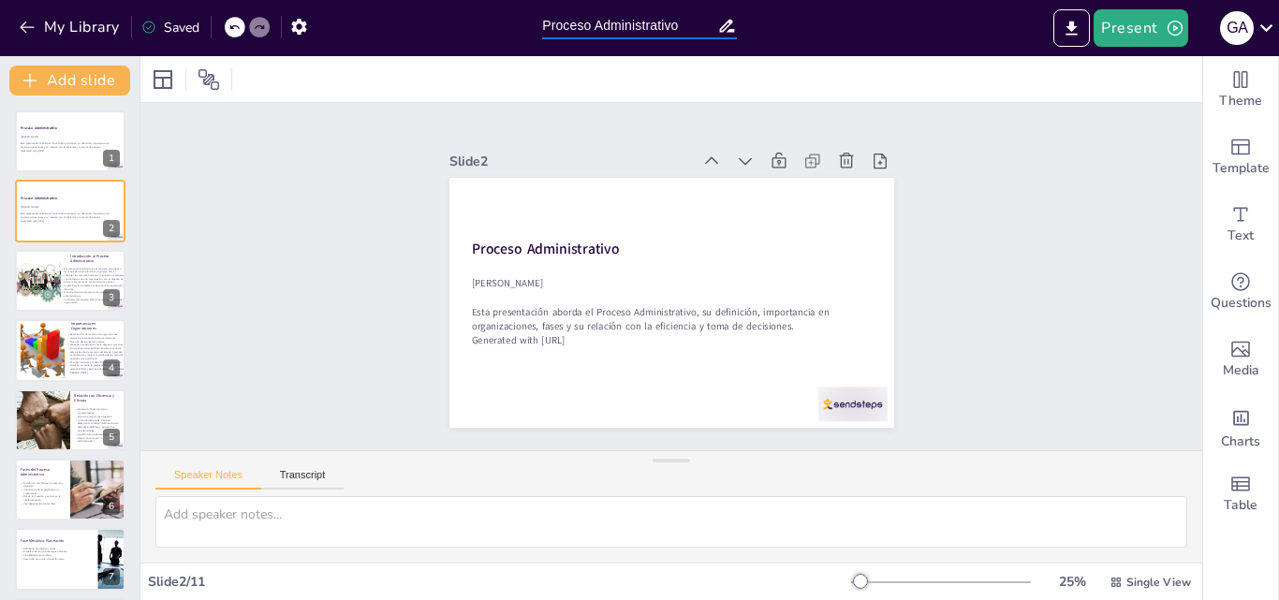
click at [687, 24] on input "Proceso Administrativo" at bounding box center [629, 25] width 175 height 27
click at [333, 194] on div "Slide 1 Proceso Administrativo Esta presentación aborda el Proceso Administrati…" at bounding box center [671, 276] width 1062 height 347
click at [1265, 33] on icon at bounding box center [1266, 27] width 25 height 25
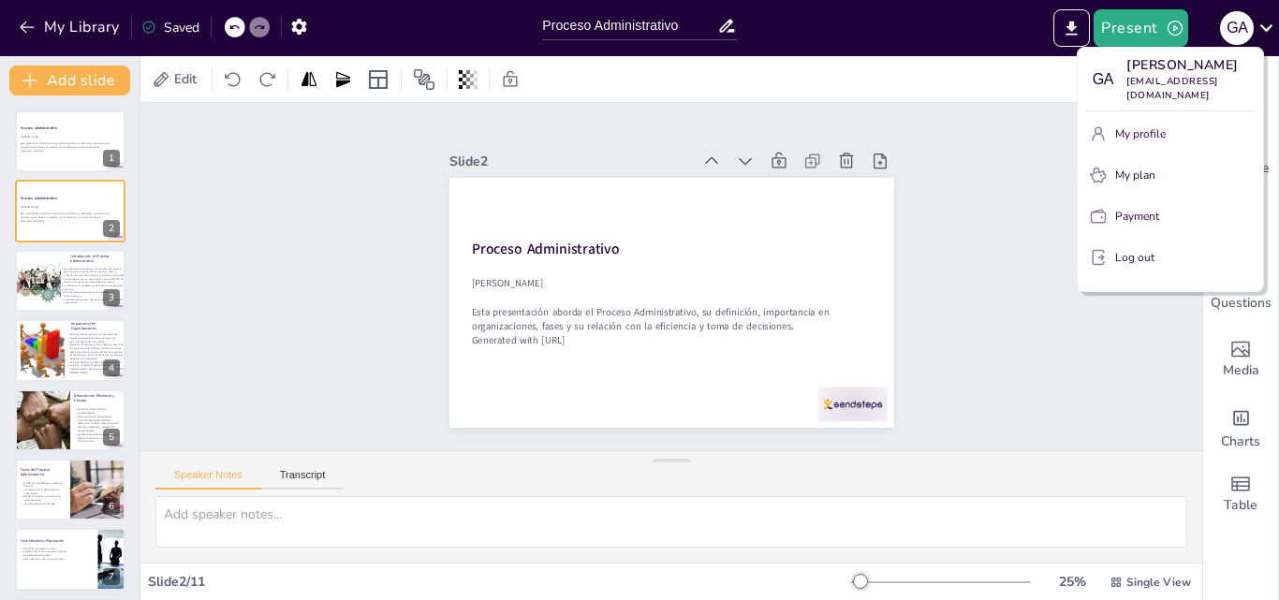
click at [1265, 33] on div at bounding box center [639, 300] width 1279 height 600
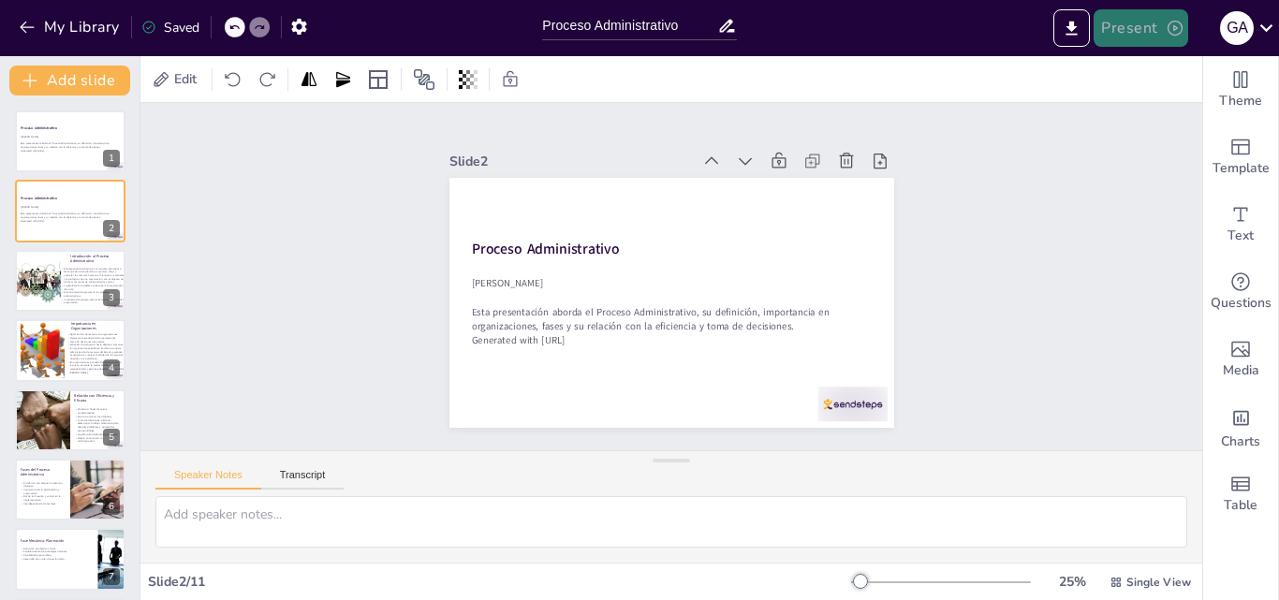
click at [1162, 20] on button "Present" at bounding box center [1141, 27] width 94 height 37
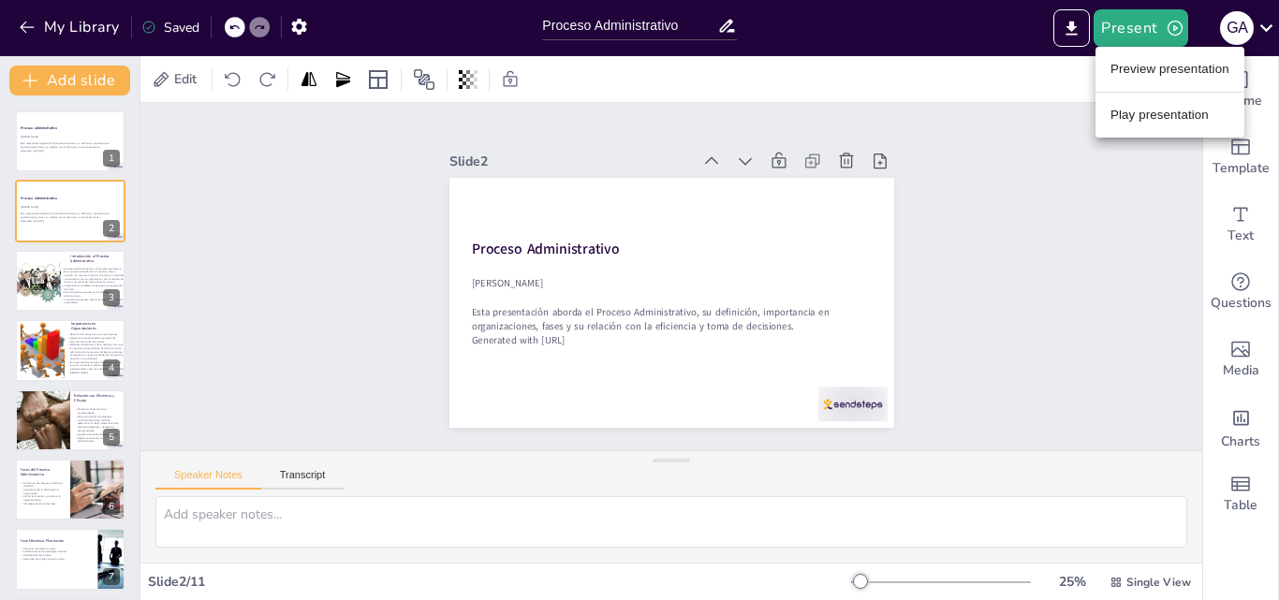
click at [1084, 182] on div at bounding box center [639, 300] width 1279 height 600
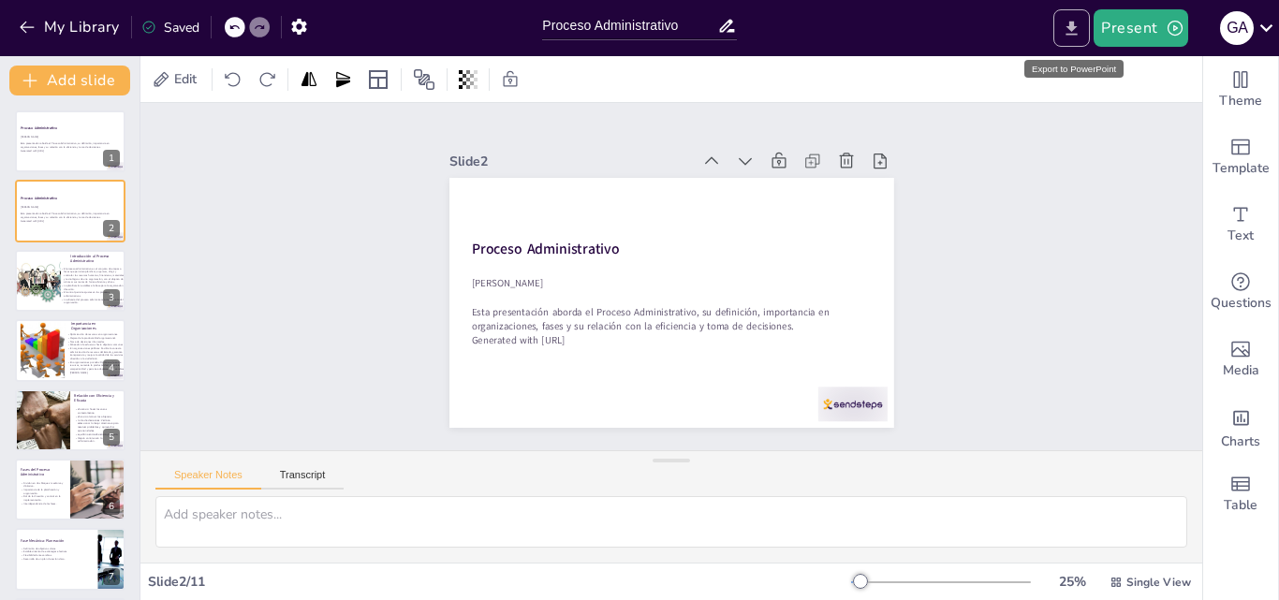
click at [1058, 24] on button "Export to PowerPoint" at bounding box center [1072, 27] width 37 height 37
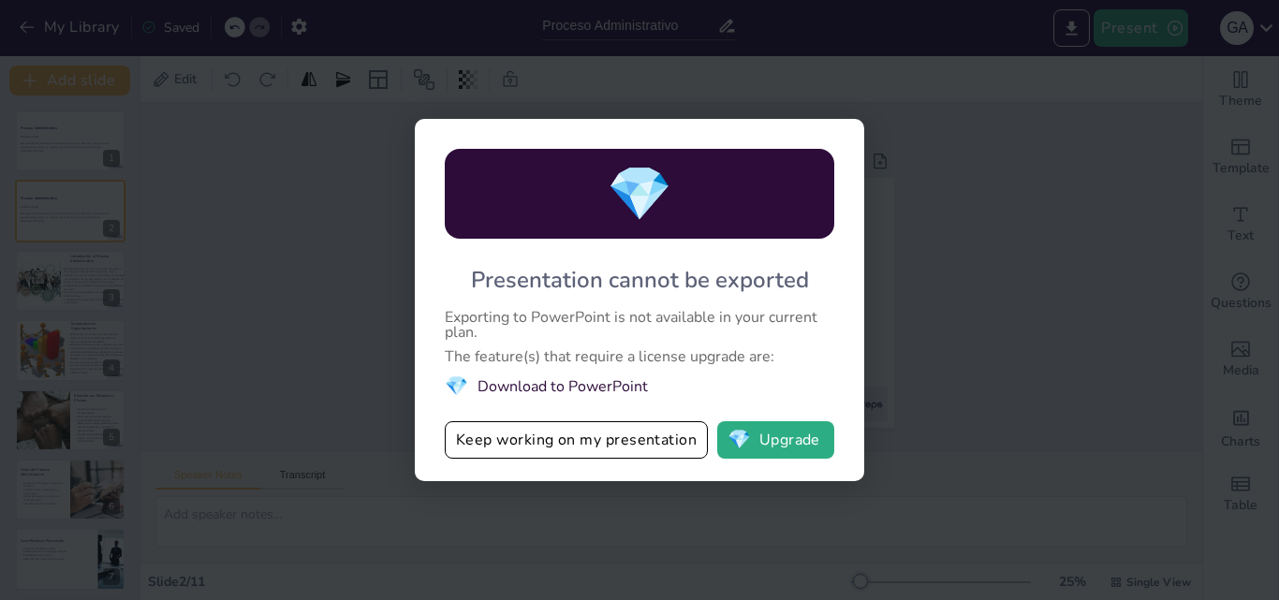
click at [935, 247] on div "💎 Presentation cannot be exported Exporting to PowerPoint is not available in y…" at bounding box center [639, 300] width 1279 height 600
click at [1031, 259] on div "💎 Presentation cannot be exported Exporting to PowerPoint is not available in y…" at bounding box center [639, 300] width 1279 height 600
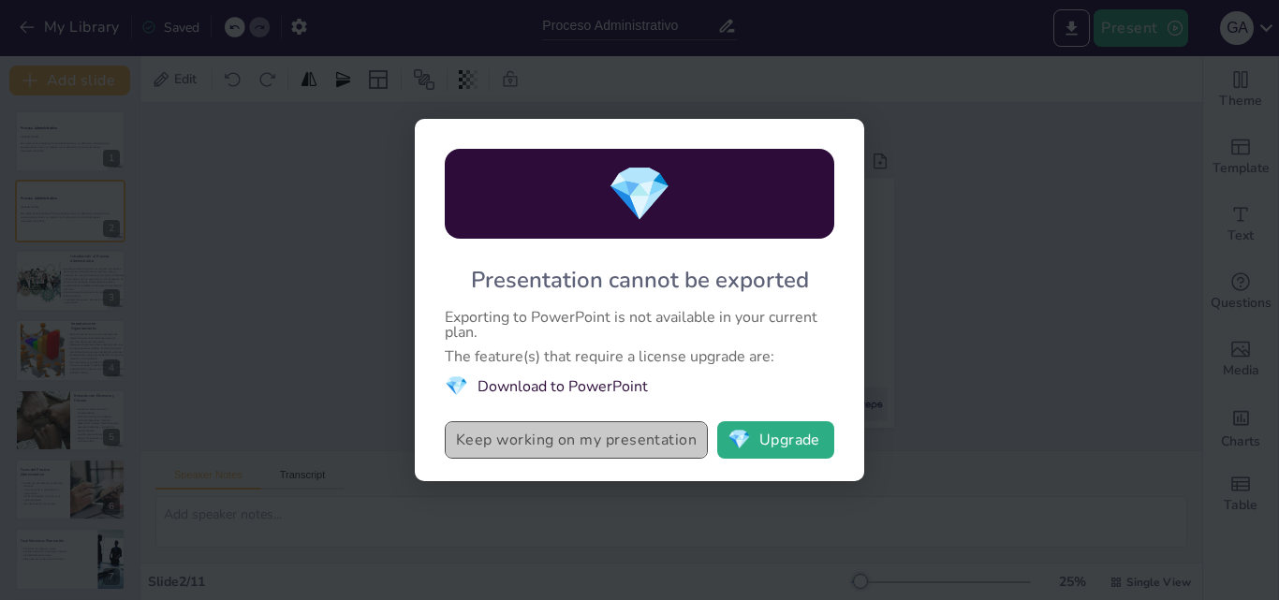
click at [653, 450] on button "Keep working on my presentation" at bounding box center [576, 439] width 263 height 37
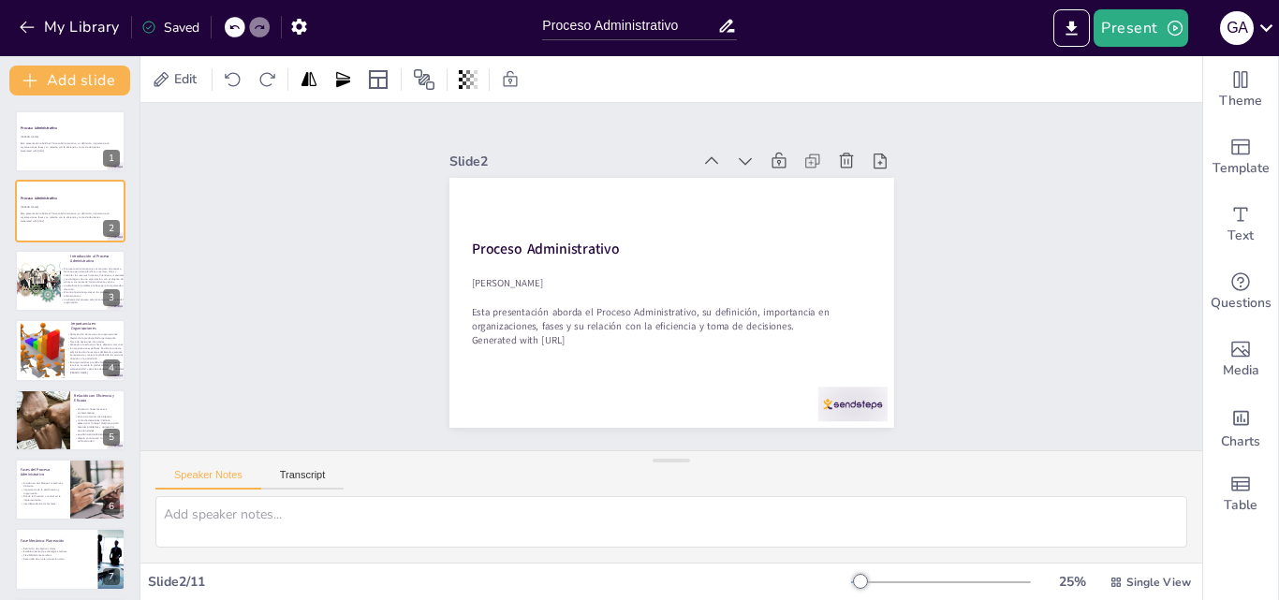
click at [1027, 124] on div "Slide 1 Proceso Administrativo Esta presentación aborda el Proceso Administrati…" at bounding box center [671, 276] width 1062 height 347
click at [1261, 37] on icon at bounding box center [1266, 27] width 25 height 25
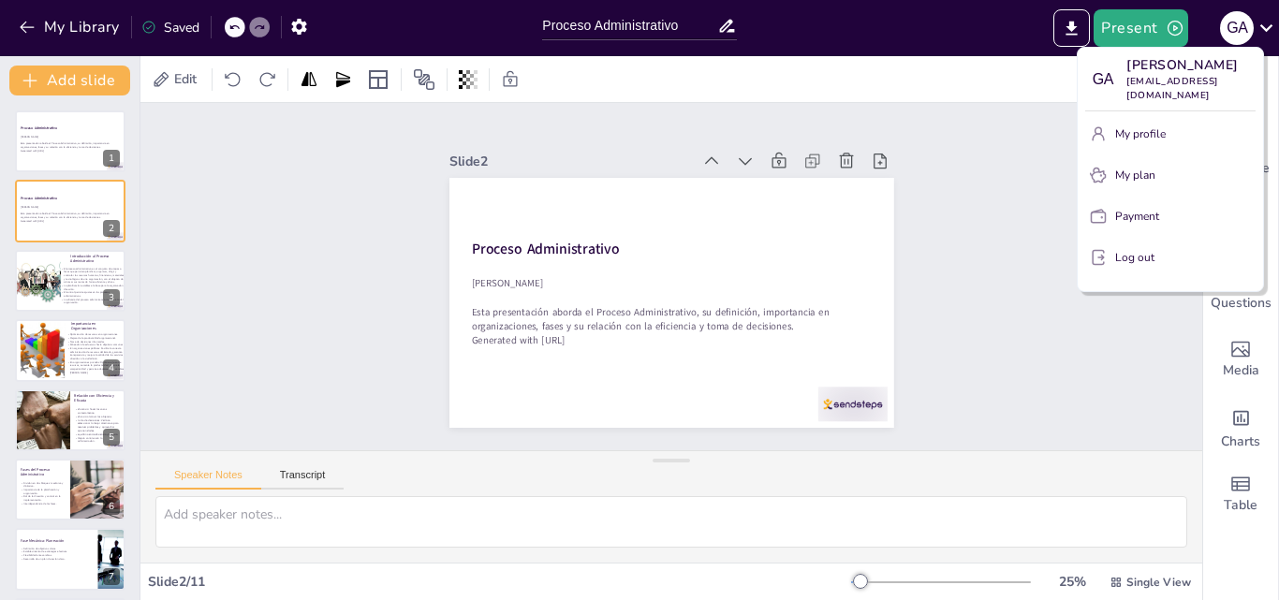
click at [996, 200] on div at bounding box center [639, 300] width 1279 height 600
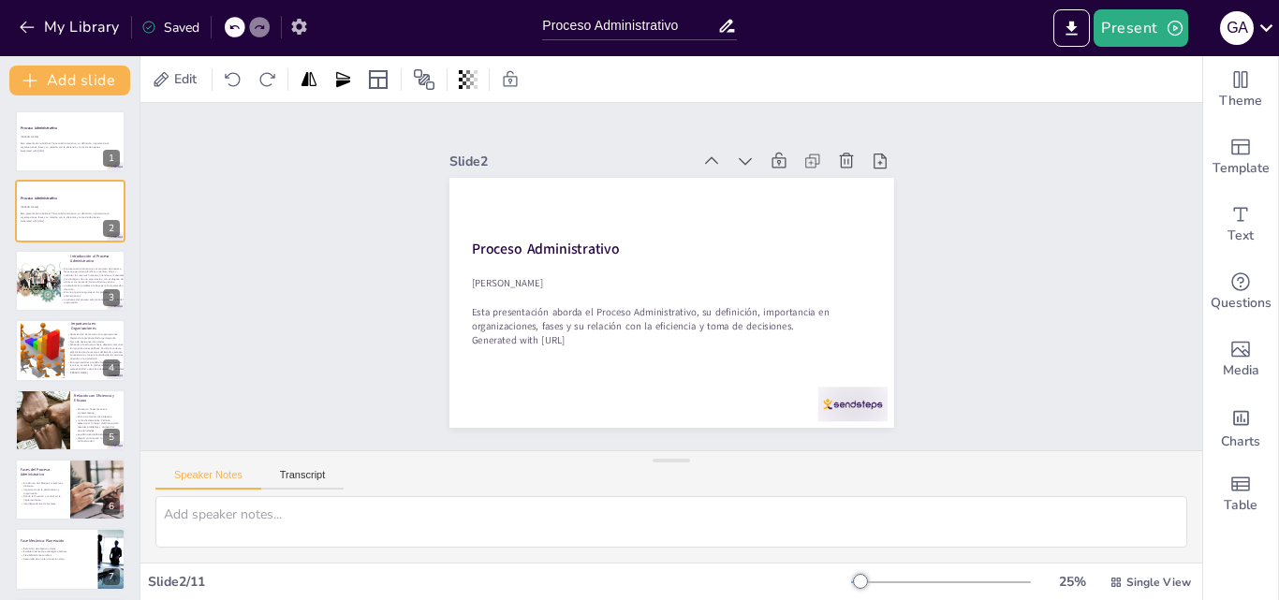
click at [292, 17] on icon "button" at bounding box center [299, 27] width 20 height 20
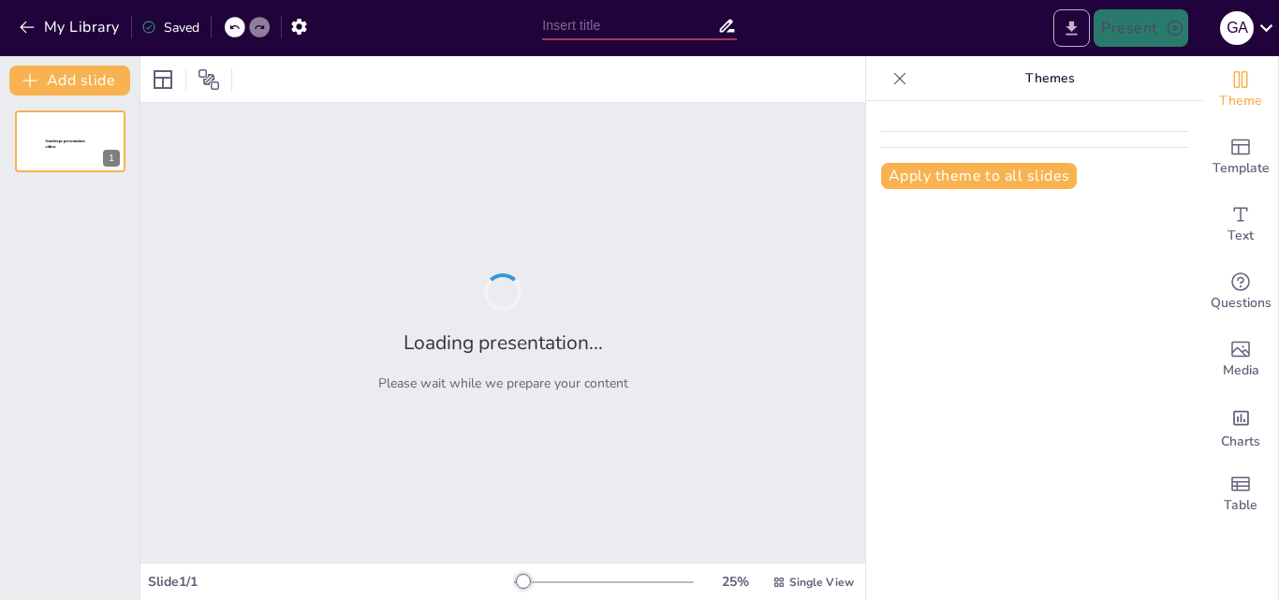
type input "Proceso Administrativo"
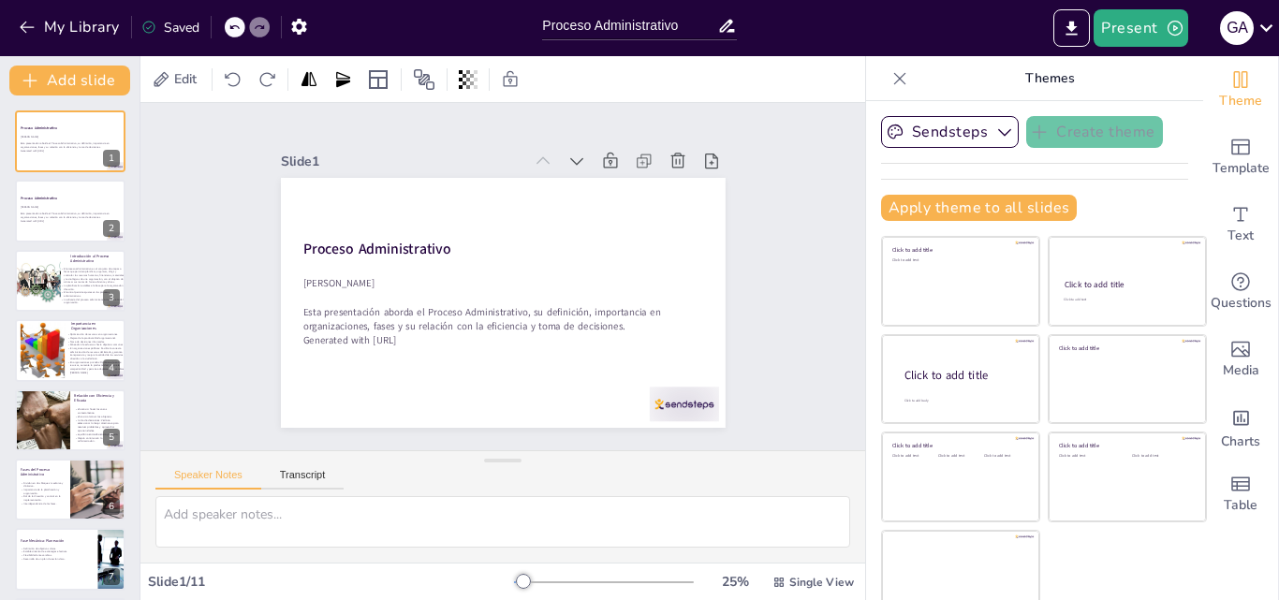
click at [885, 77] on div at bounding box center [900, 79] width 30 height 30
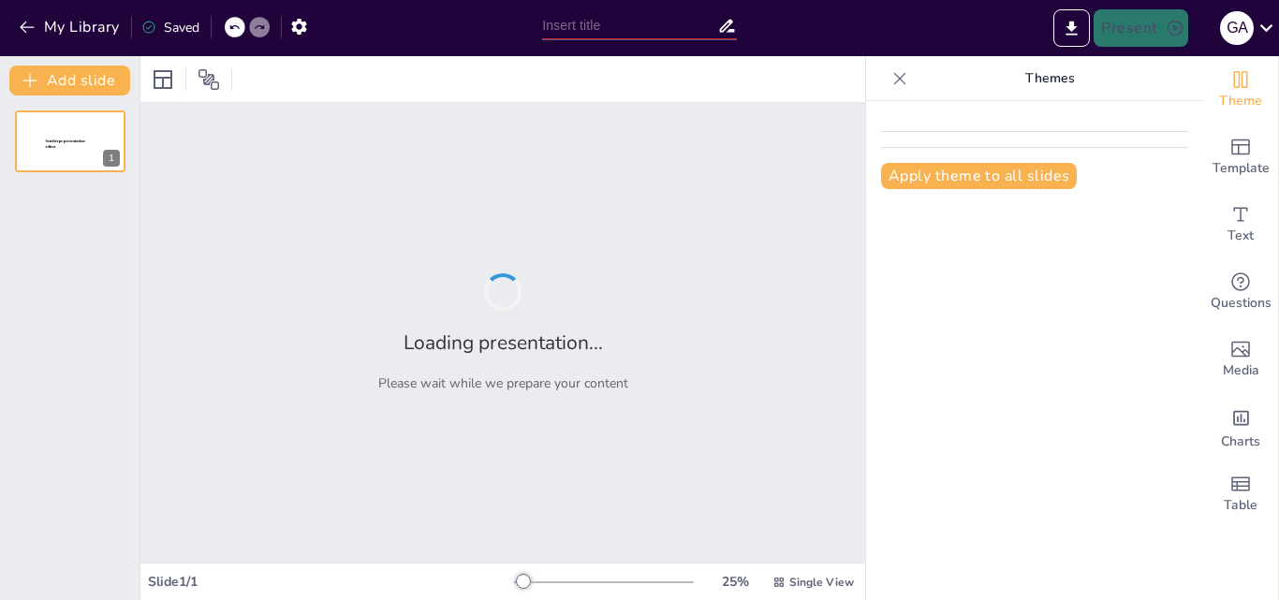
type input "Proceso Administrativo"
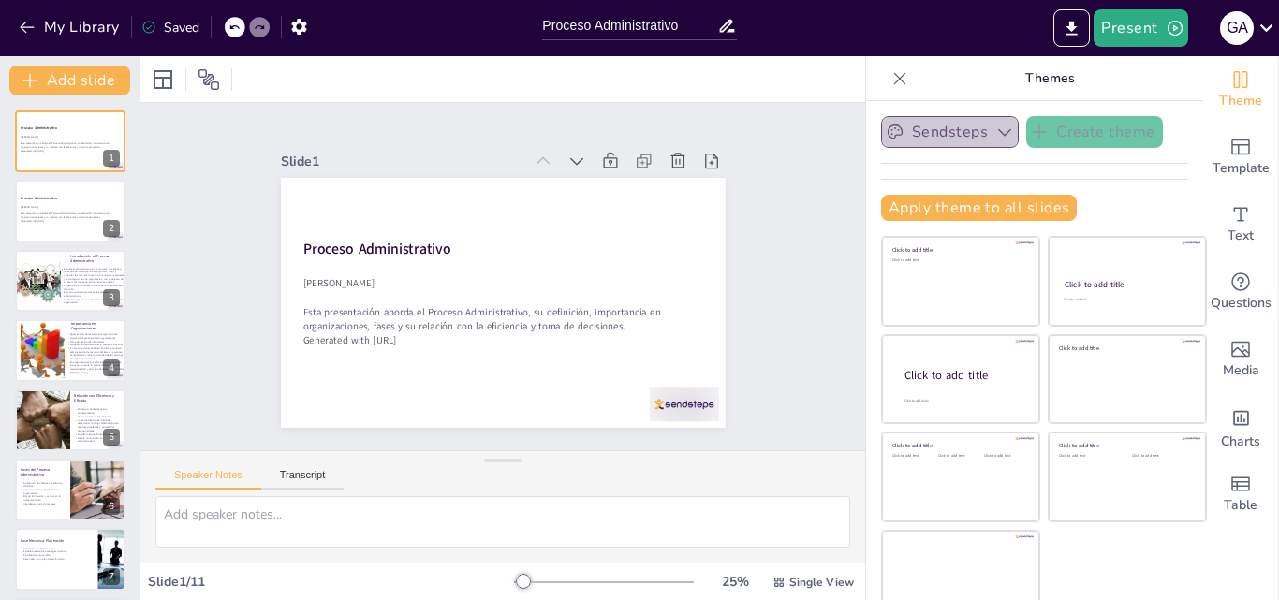
click at [954, 135] on button "Sendsteps" at bounding box center [950, 132] width 138 height 32
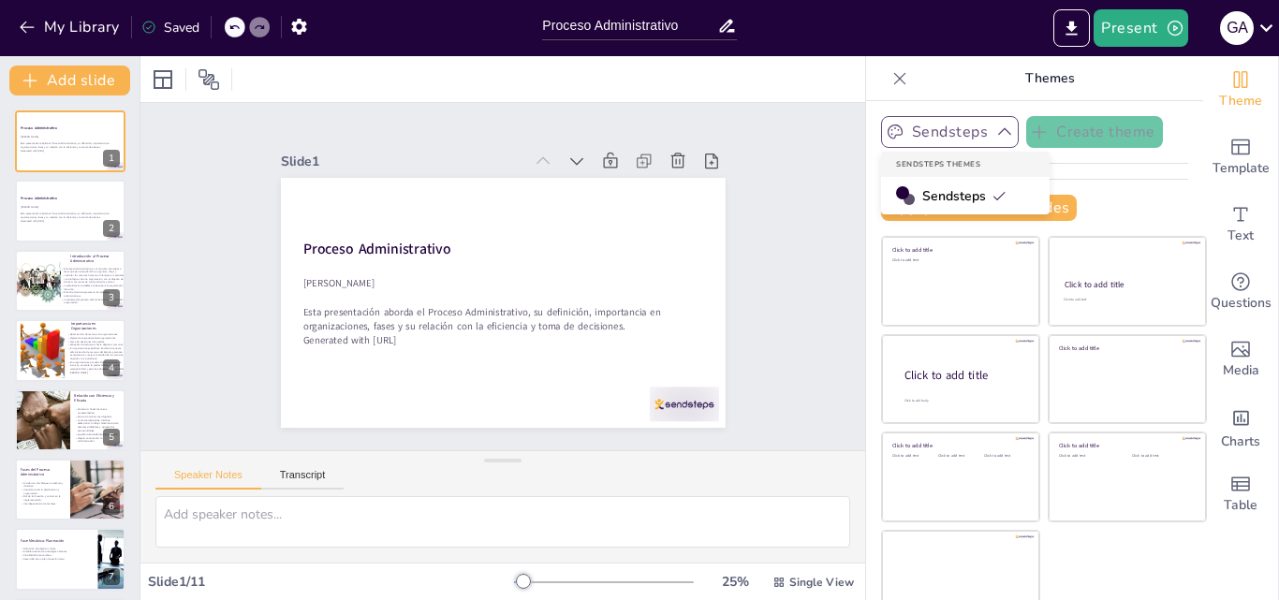
click at [947, 133] on button "Sendsteps" at bounding box center [950, 132] width 138 height 32
click at [891, 81] on icon at bounding box center [900, 78] width 19 height 19
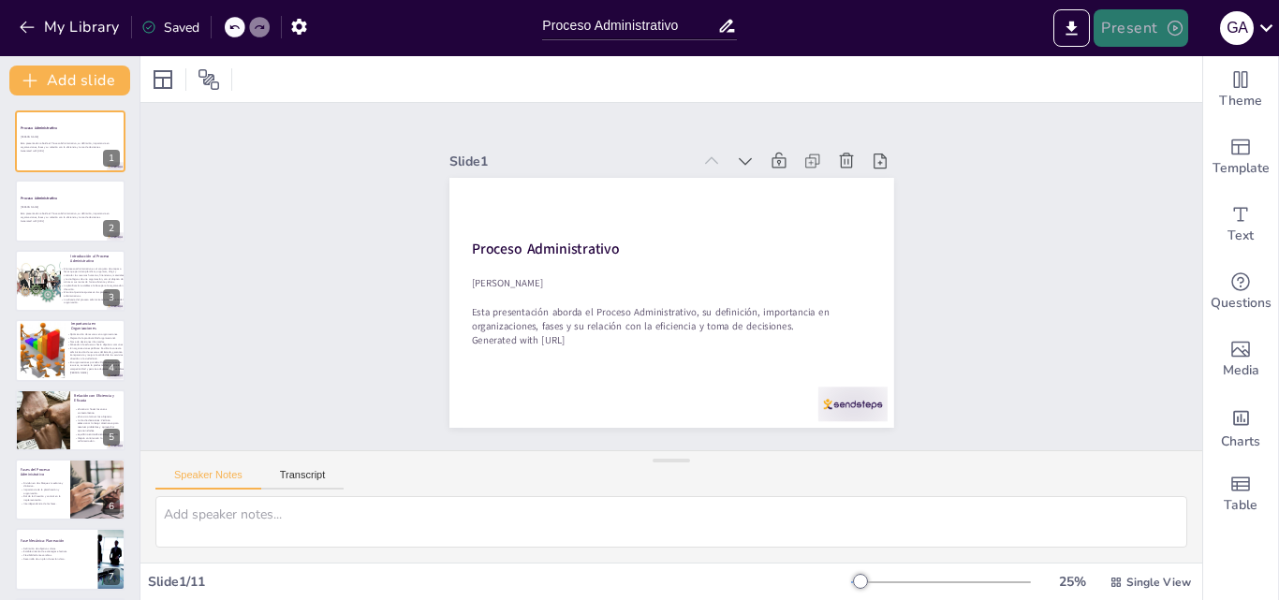
click at [1151, 42] on button "Present" at bounding box center [1141, 27] width 94 height 37
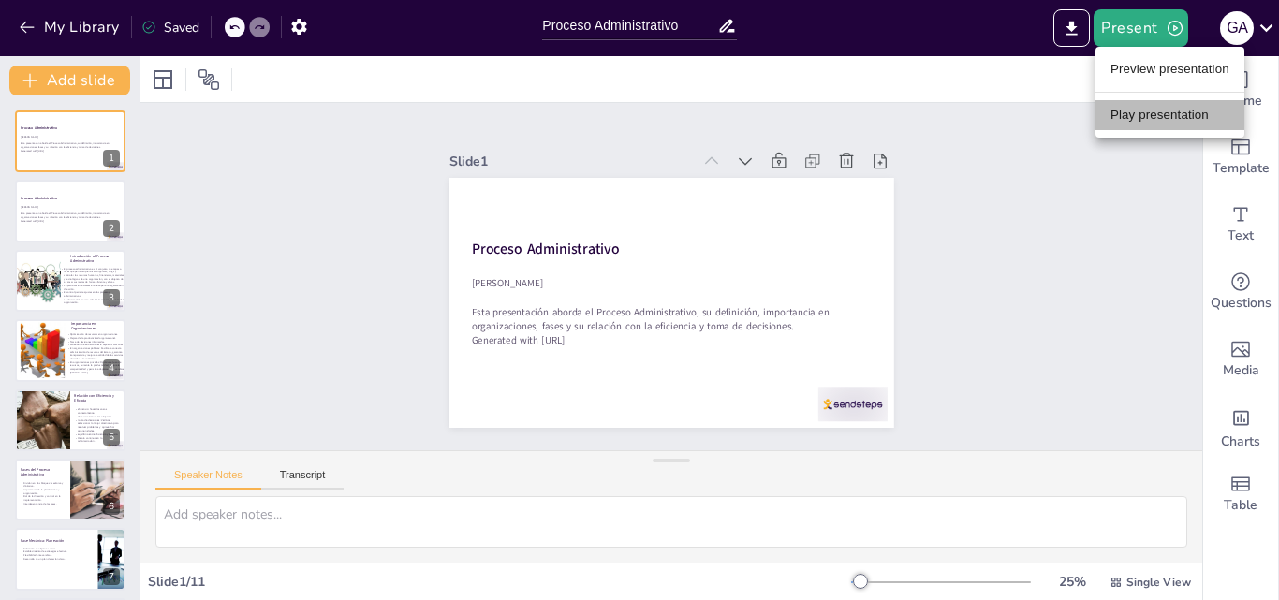
click at [1146, 123] on li "Play presentation" at bounding box center [1170, 115] width 149 height 30
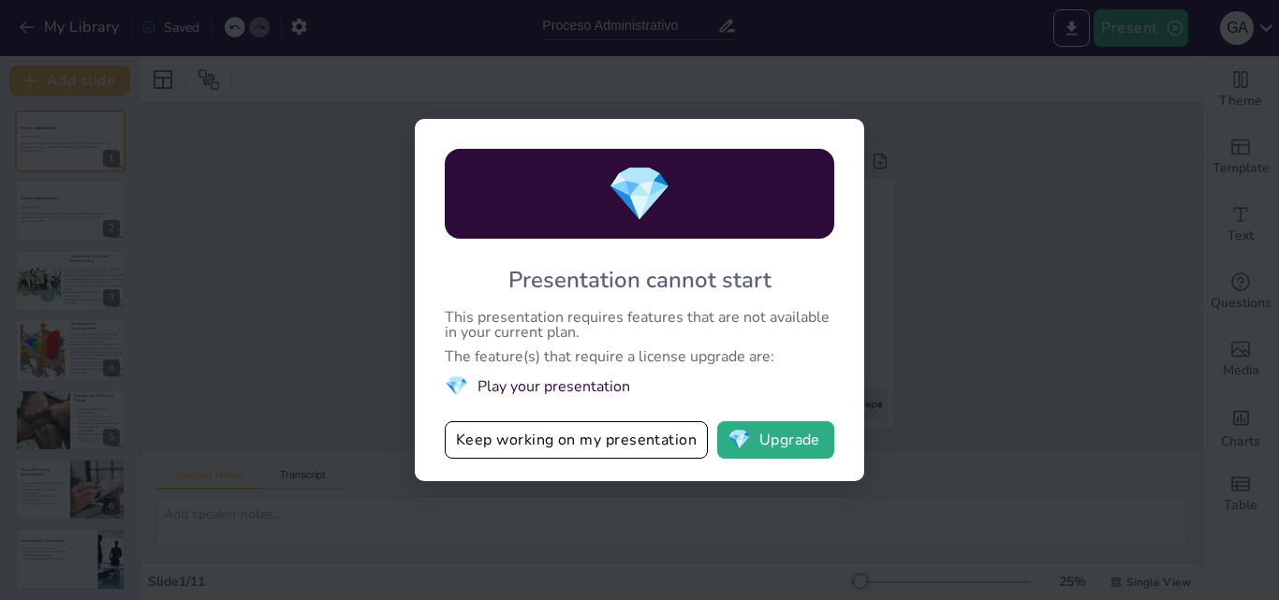
click at [1131, 211] on div "💎 Presentation cannot start This presentation requires features that are not av…" at bounding box center [639, 300] width 1279 height 600
click at [635, 441] on button "Keep working on my presentation" at bounding box center [576, 439] width 263 height 37
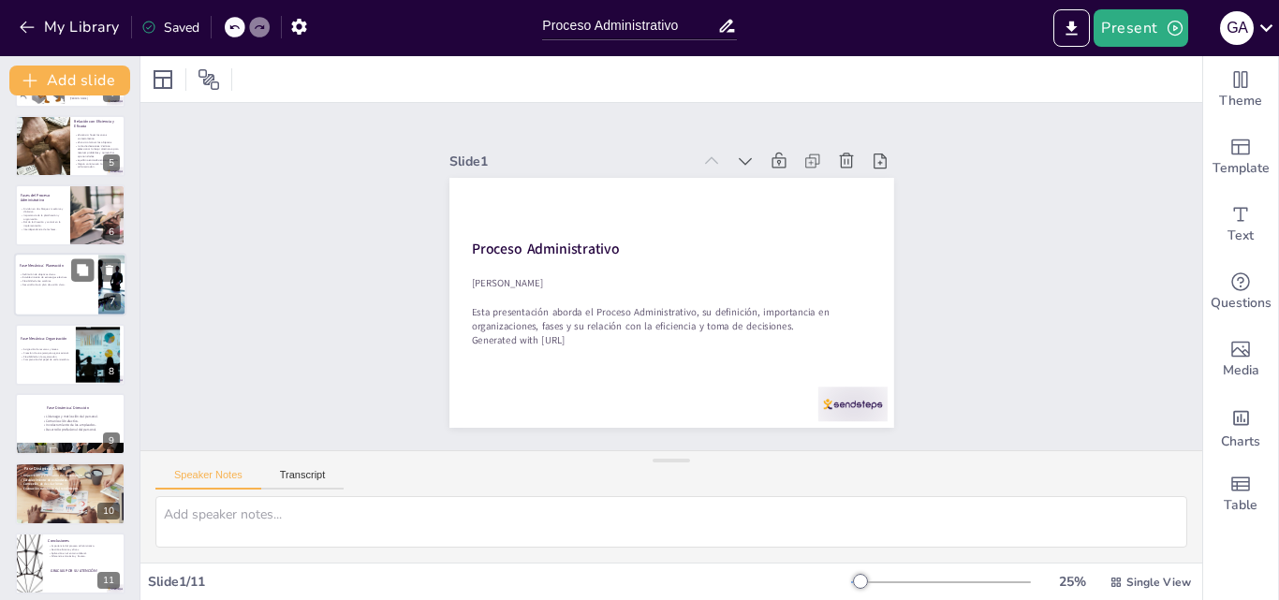
scroll to position [284, 0]
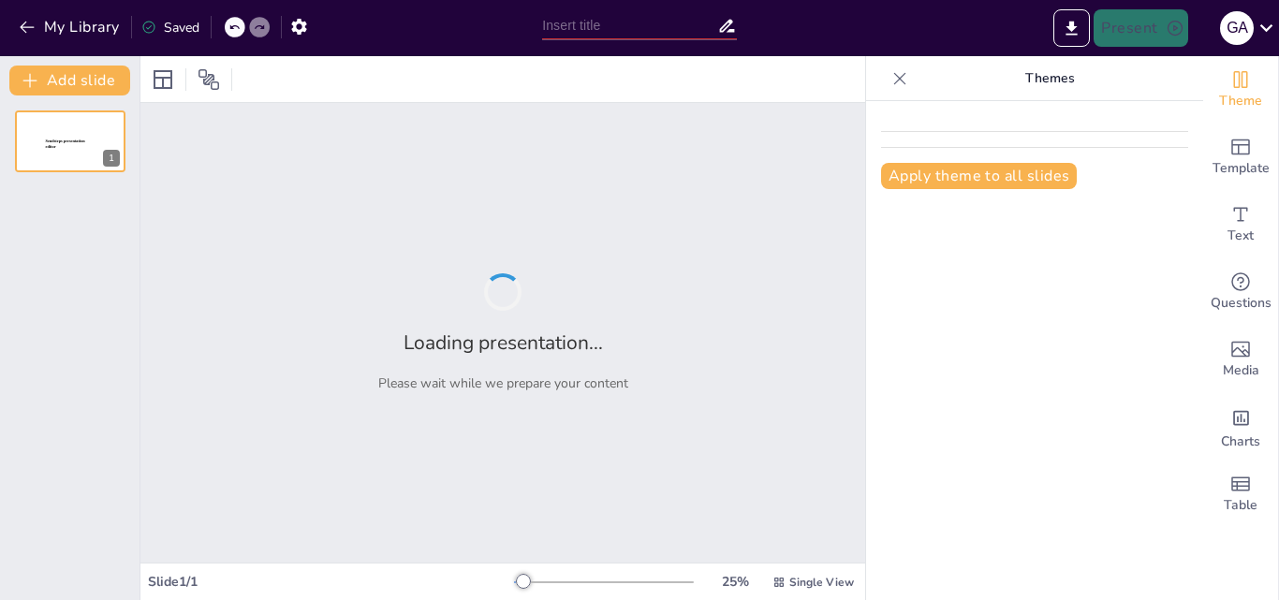
type input "Proceso Administrativo"
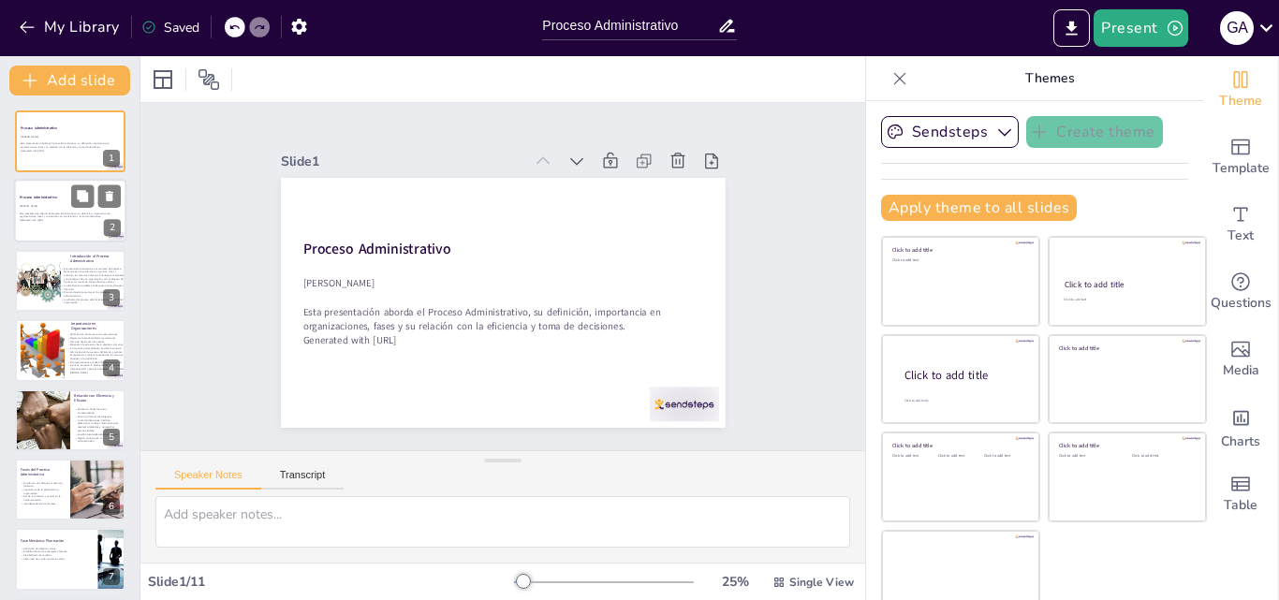
click at [71, 225] on div at bounding box center [70, 212] width 112 height 64
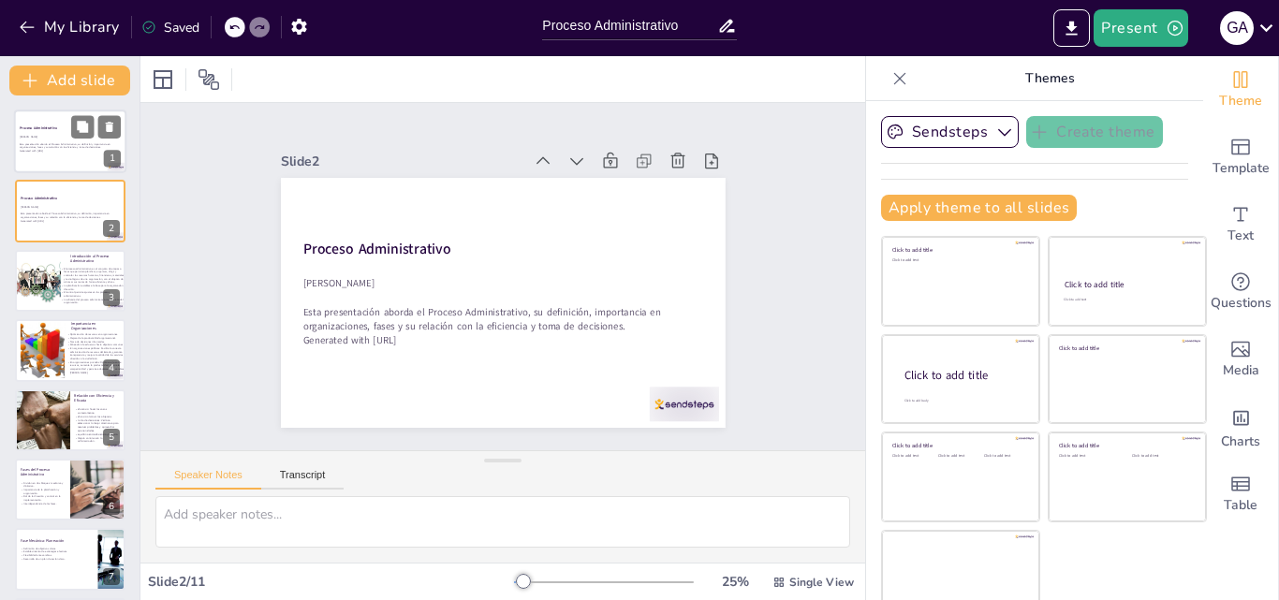
click at [42, 140] on div at bounding box center [70, 142] width 112 height 64
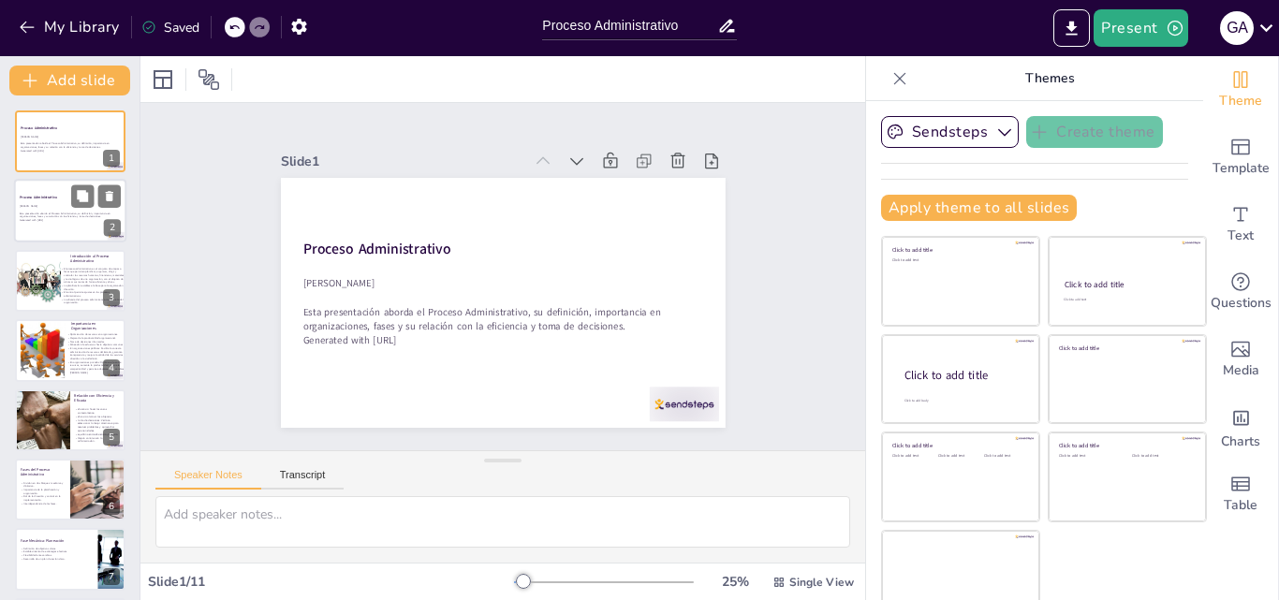
click at [39, 204] on p "[PERSON_NAME]" at bounding box center [70, 206] width 101 height 4
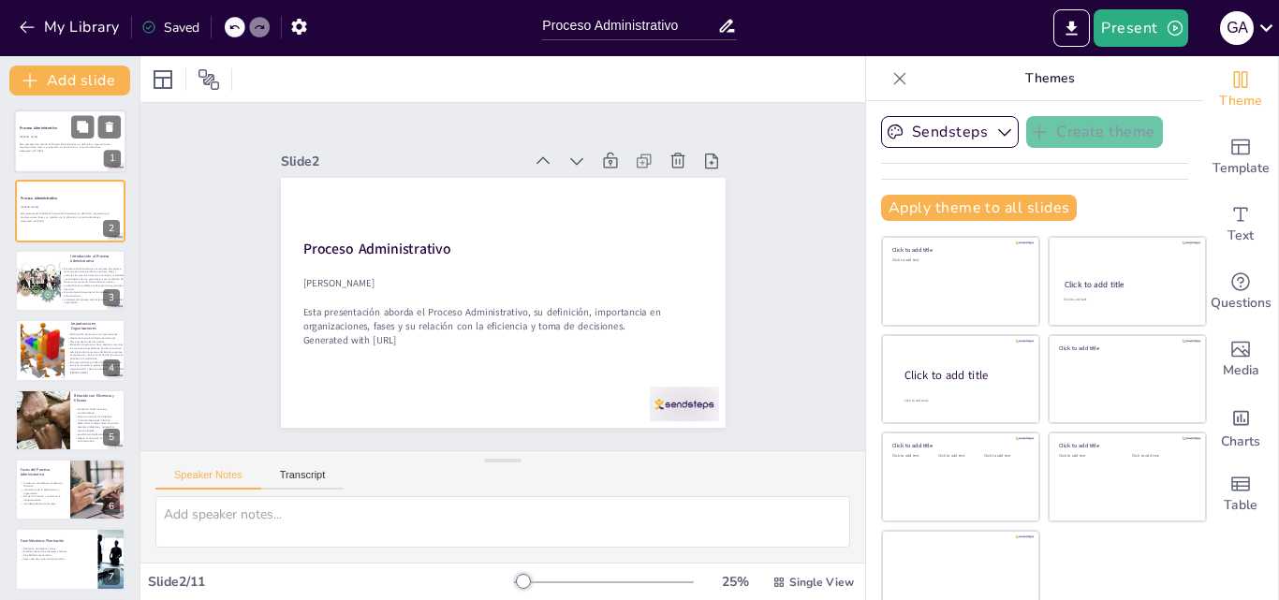
click at [40, 149] on p "Generated with [URL]" at bounding box center [70, 151] width 101 height 4
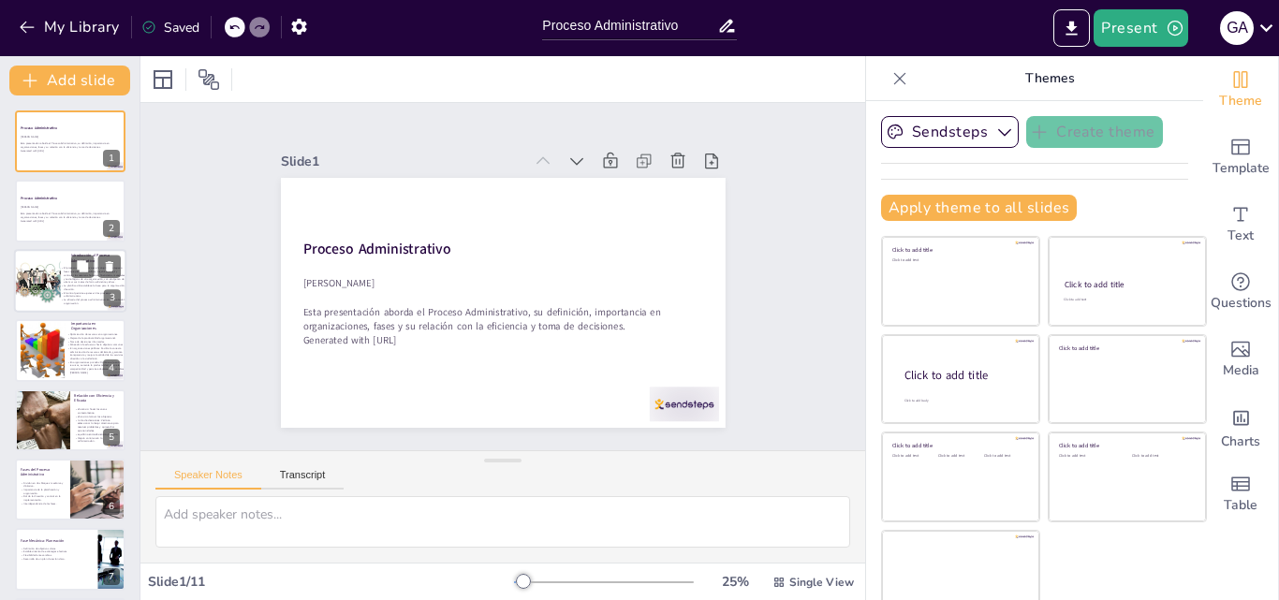
click at [58, 283] on div at bounding box center [37, 280] width 85 height 57
type textarea "El proceso administrativo no es una serie de pasos aislados, sino un conjunto d…"
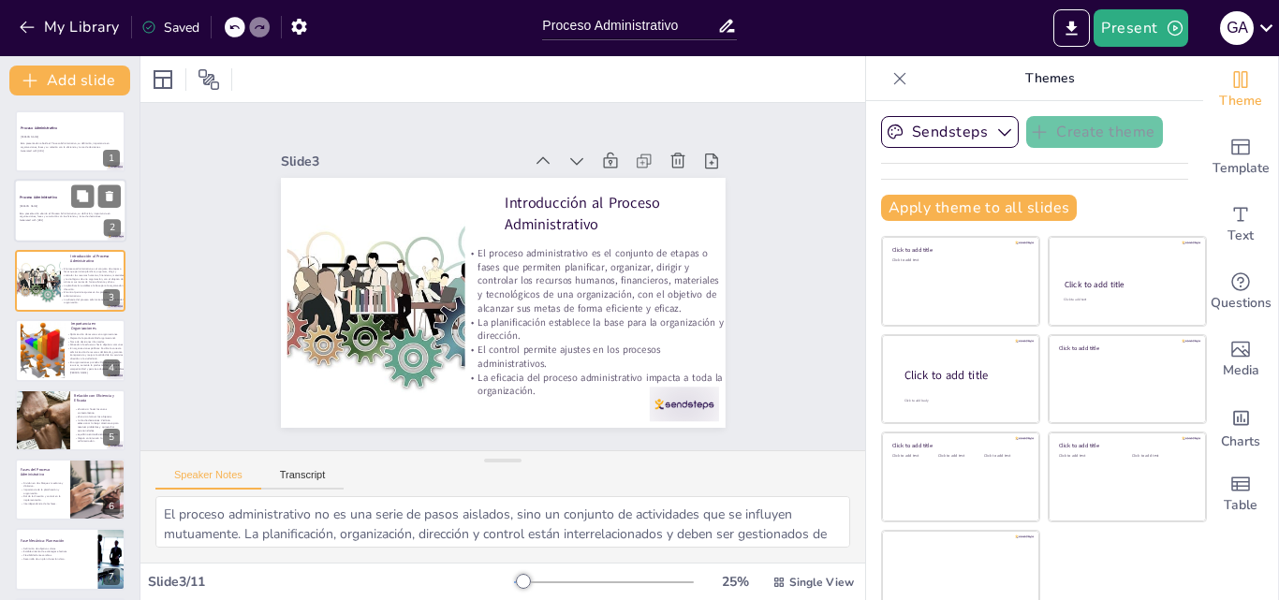
click at [58, 205] on p "[PERSON_NAME]" at bounding box center [70, 206] width 101 height 4
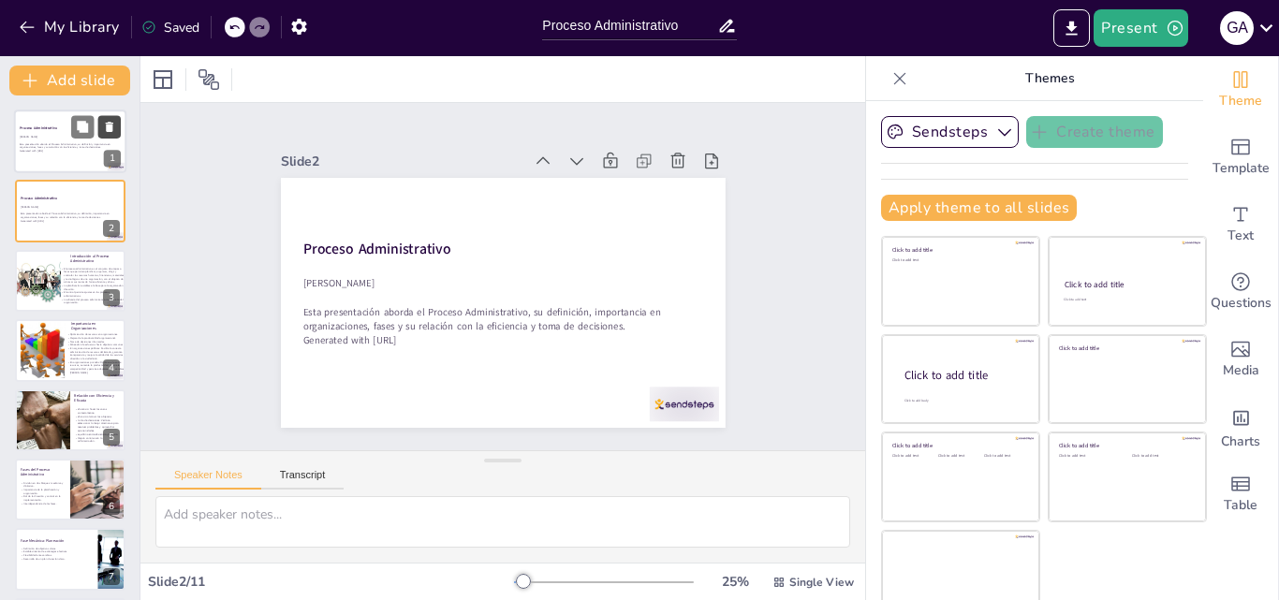
click at [115, 128] on icon at bounding box center [109, 127] width 13 height 13
type textarea "El proceso administrativo no es una serie de pasos aislados, sino un conjunto d…"
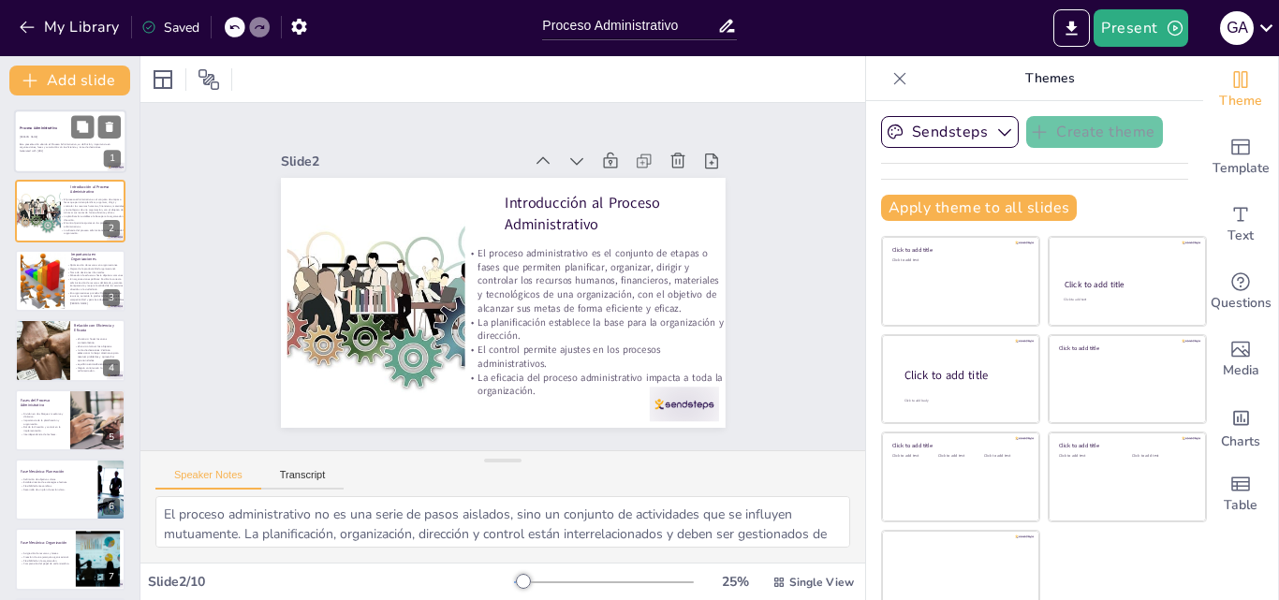
click at [33, 157] on div at bounding box center [70, 142] width 112 height 64
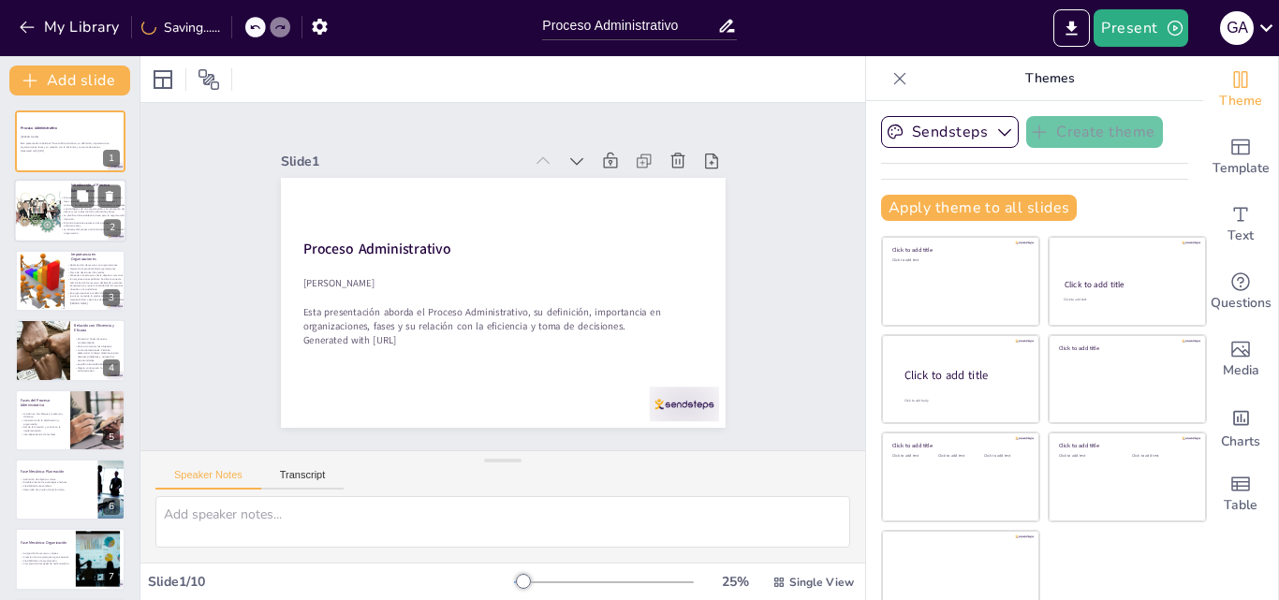
click at [39, 217] on div at bounding box center [37, 211] width 85 height 57
type textarea "El proceso administrativo no es una serie de pasos aislados, sino un conjunto d…"
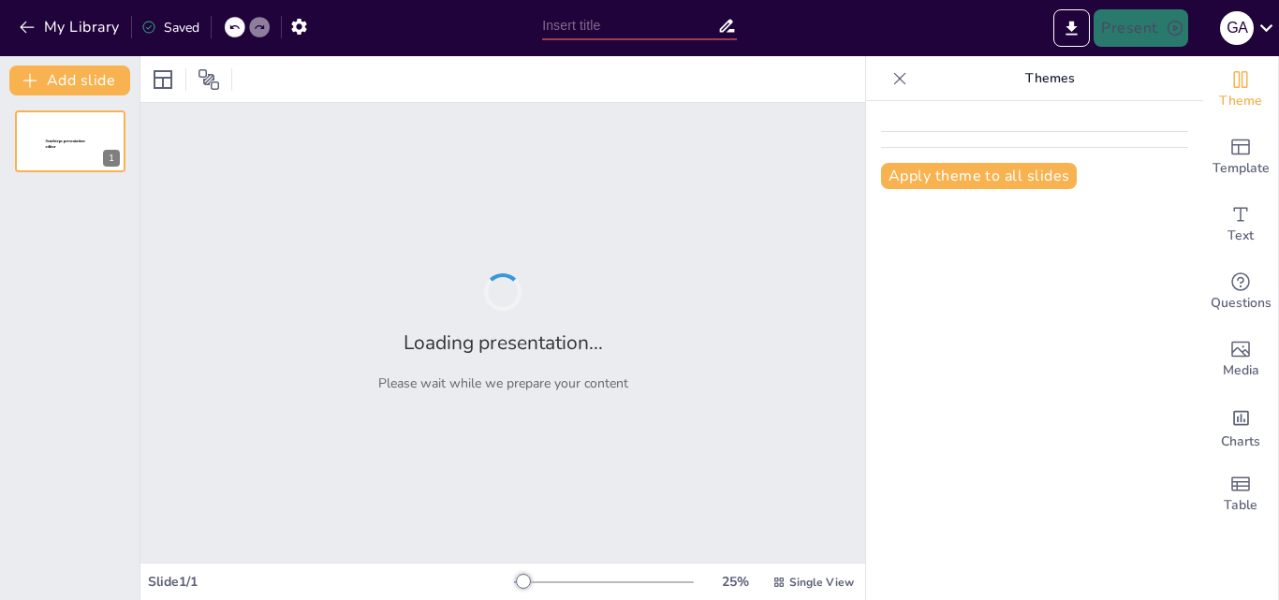
type input "Proceso Administrativo"
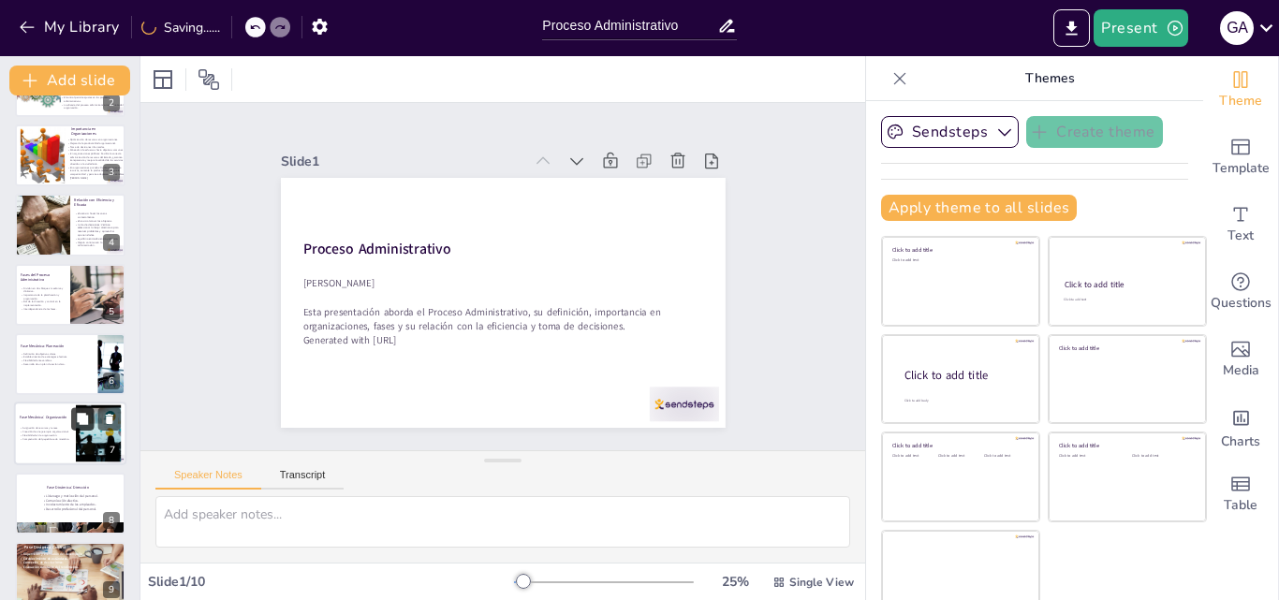
scroll to position [214, 0]
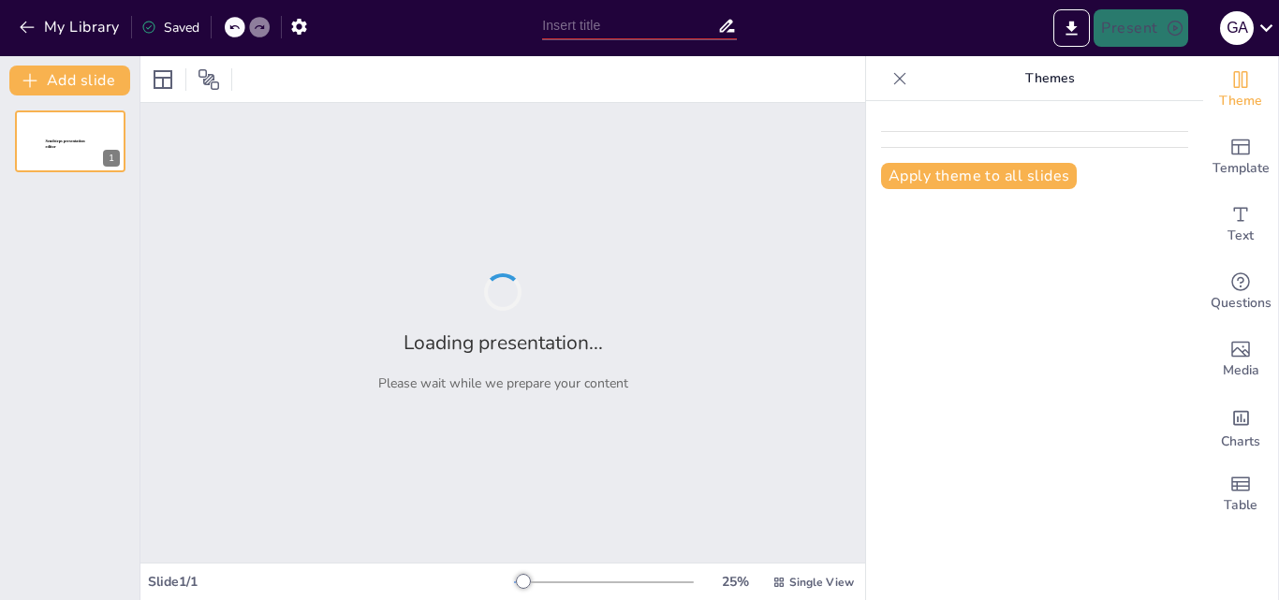
type input "Proceso Administrativo"
